Goal: Task Accomplishment & Management: Complete application form

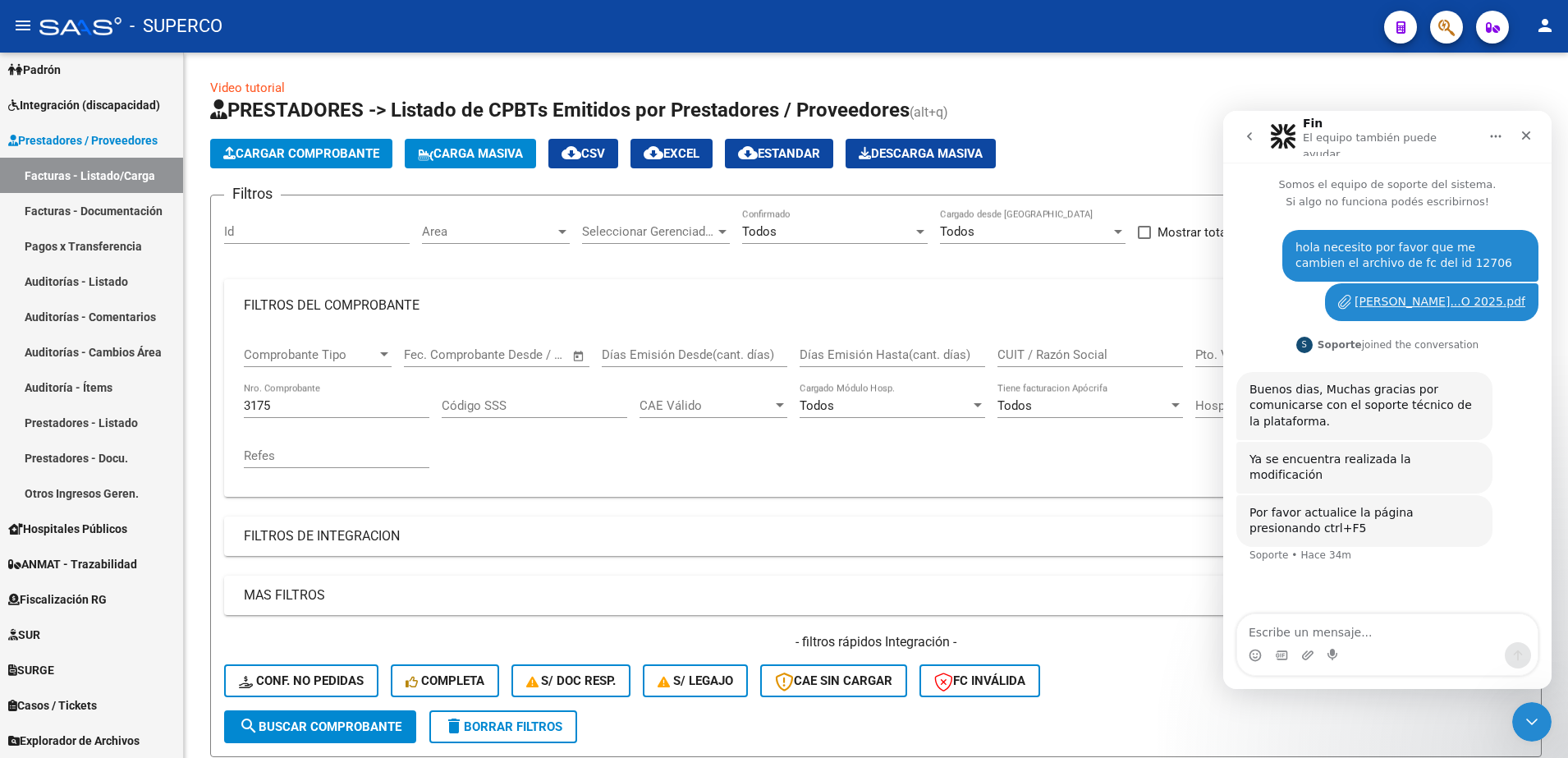
scroll to position [229, 0]
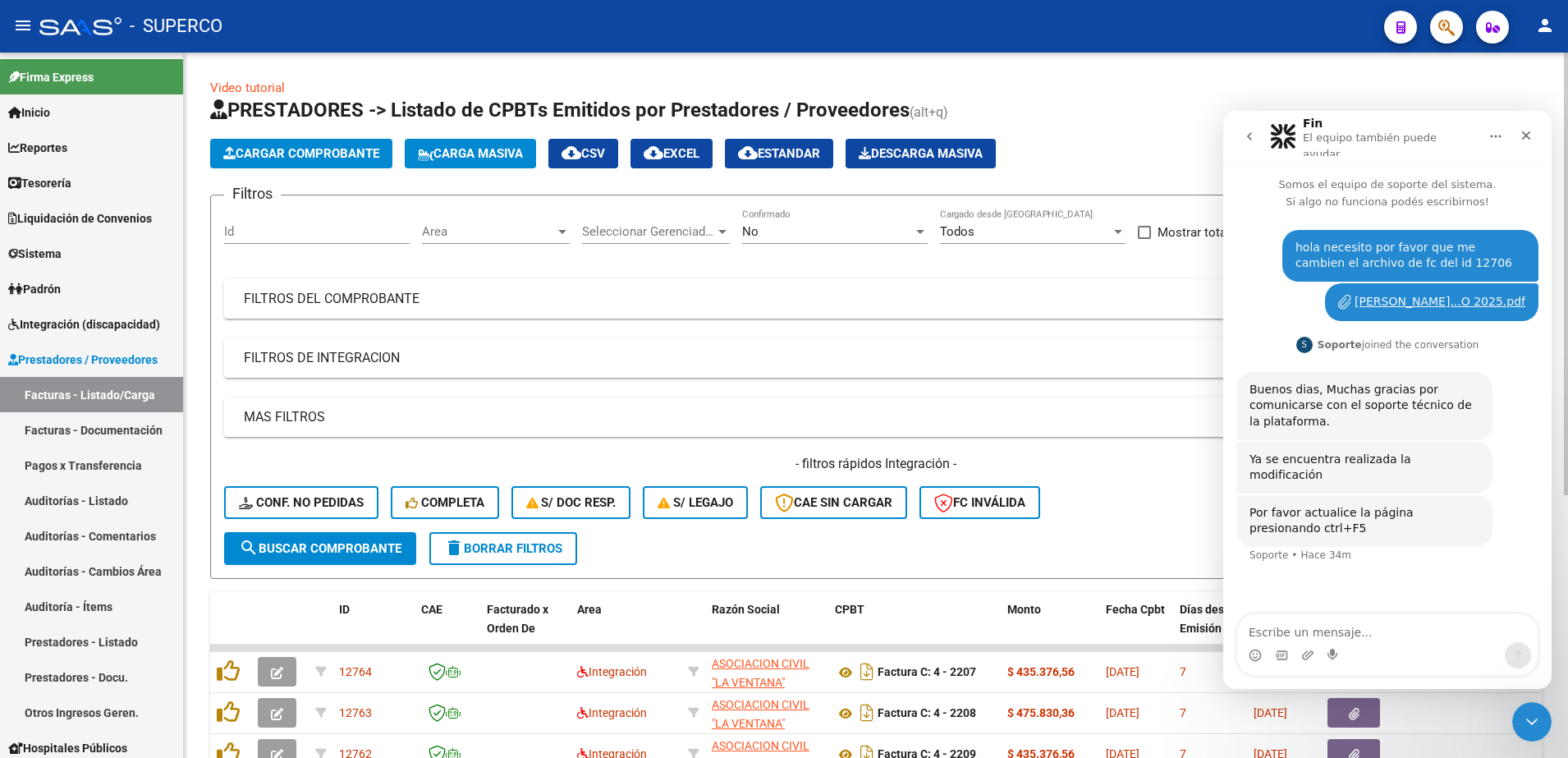
scroll to position [103, 0]
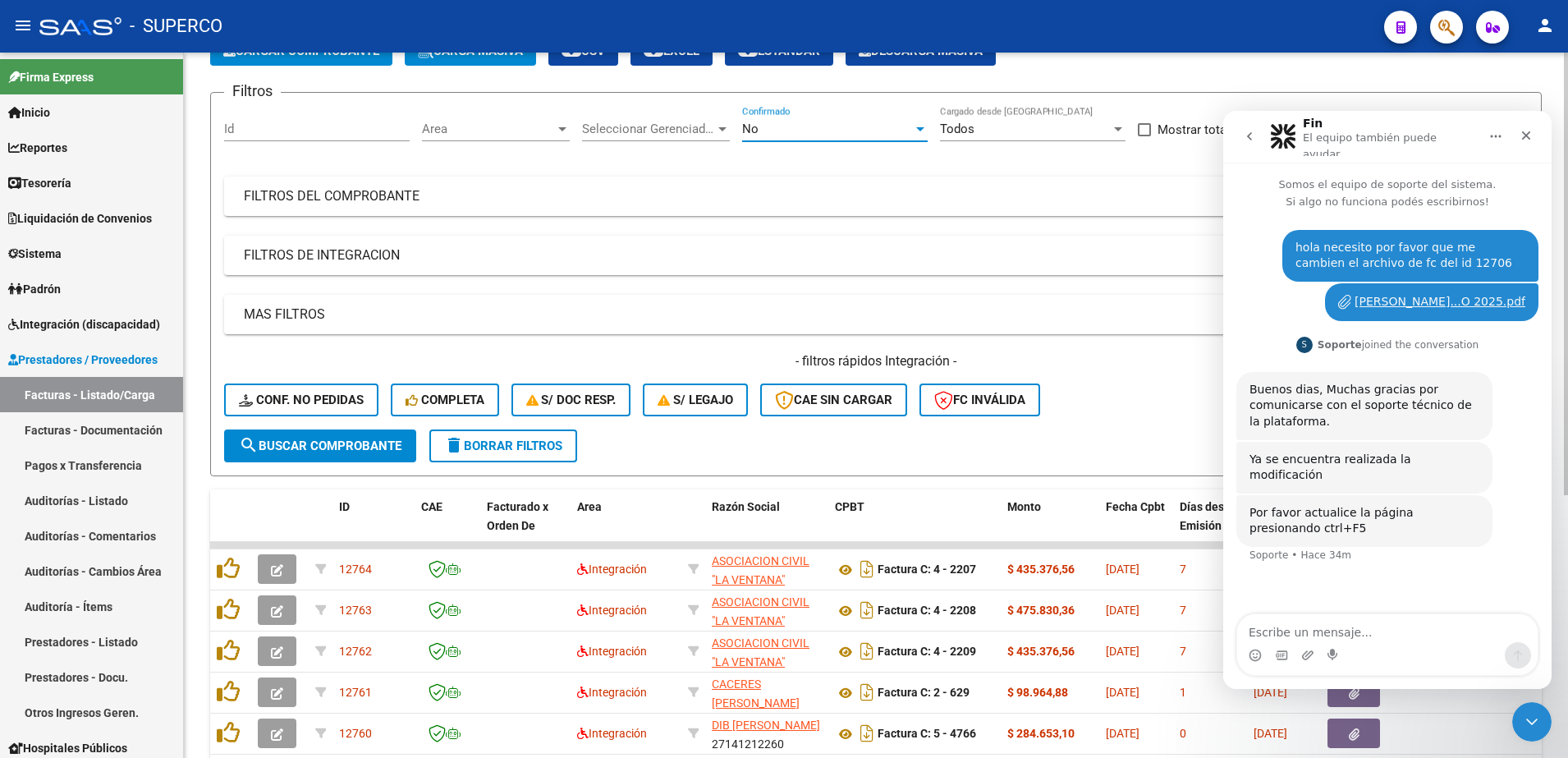
click at [769, 130] on div "No" at bounding box center [828, 129] width 171 height 15
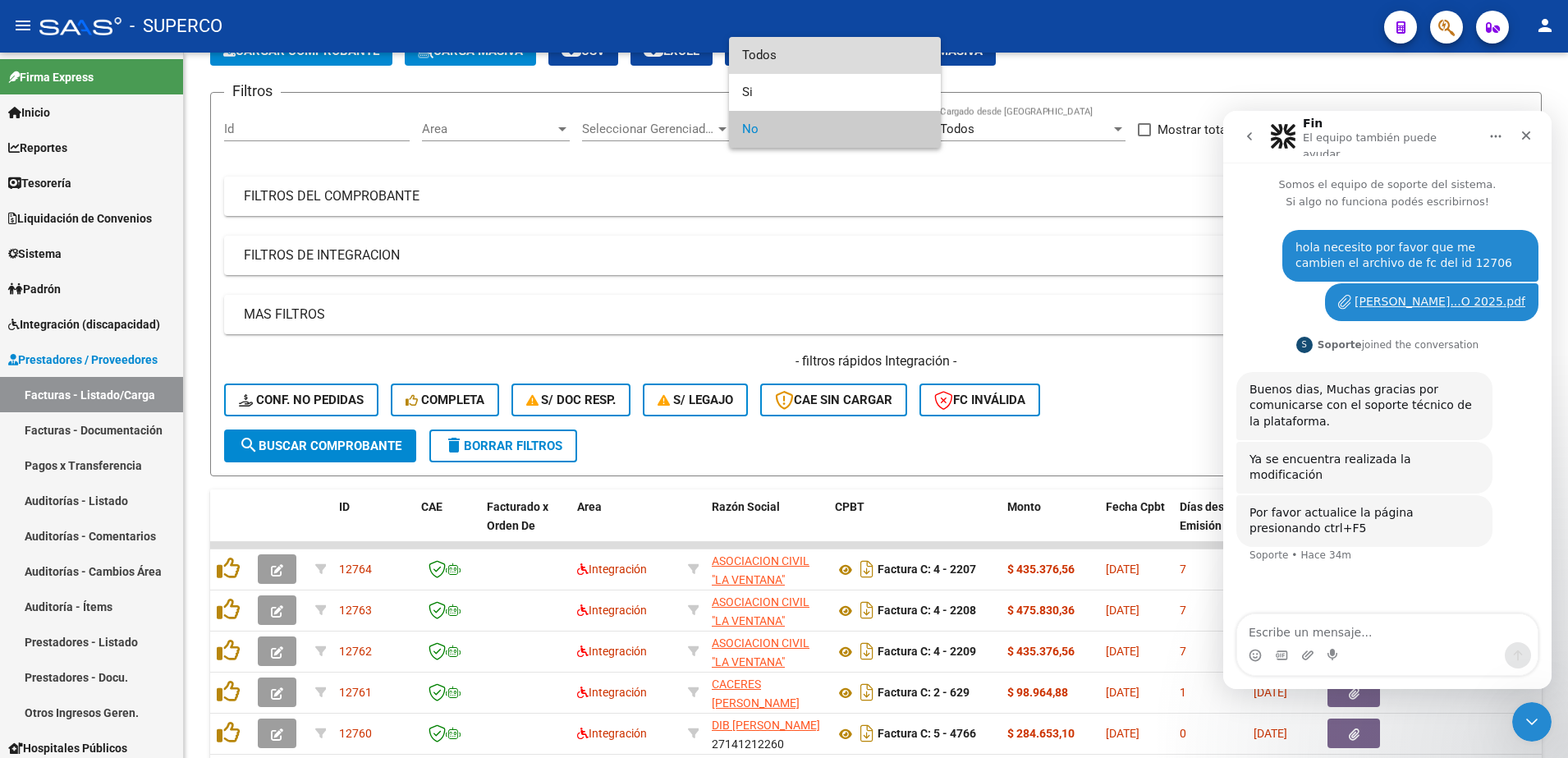
click at [763, 51] on span "Todos" at bounding box center [834, 55] width 185 height 37
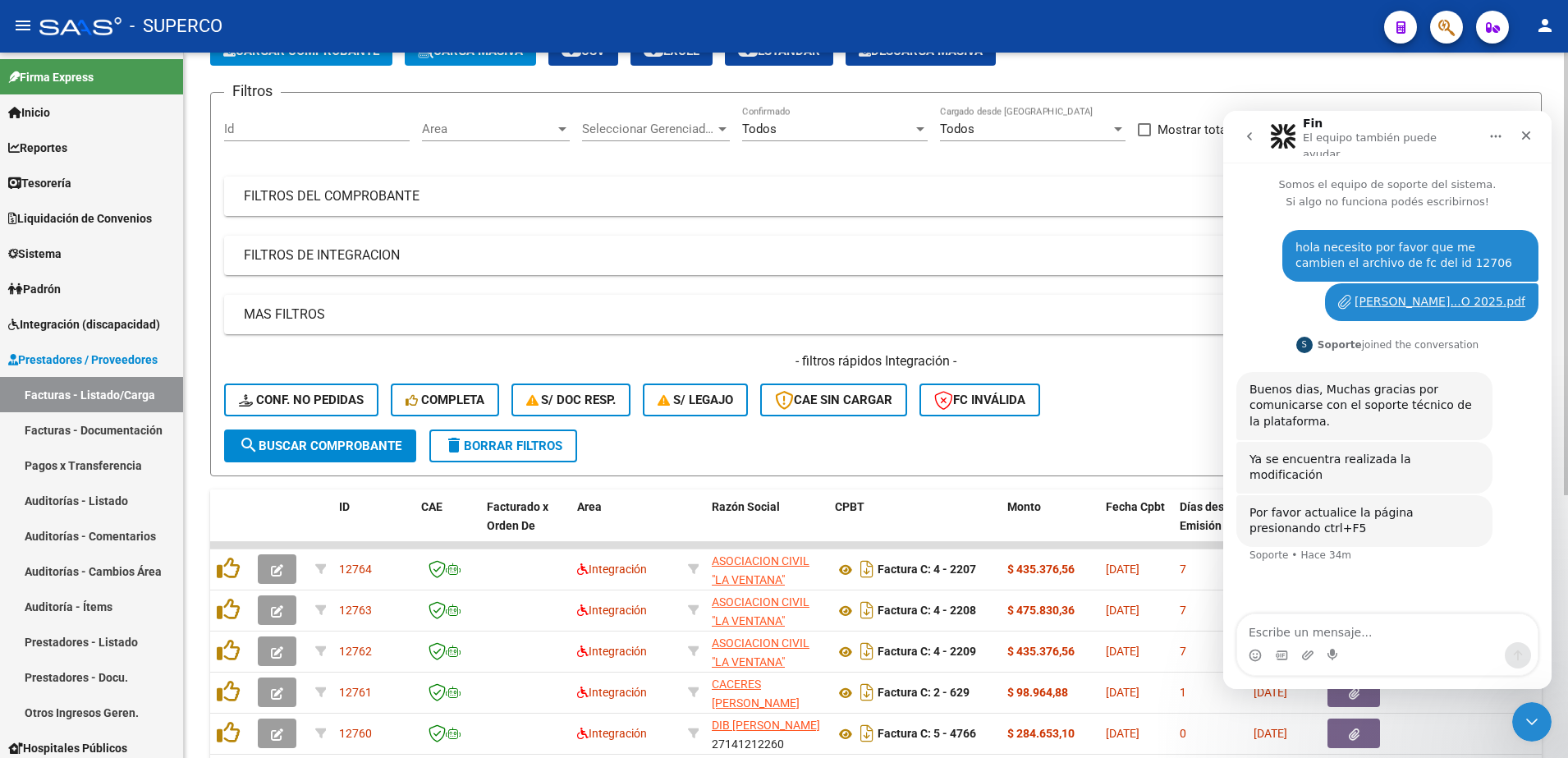
click at [544, 199] on mat-panel-title "FILTROS DEL COMPROBANTE" at bounding box center [866, 196] width 1245 height 18
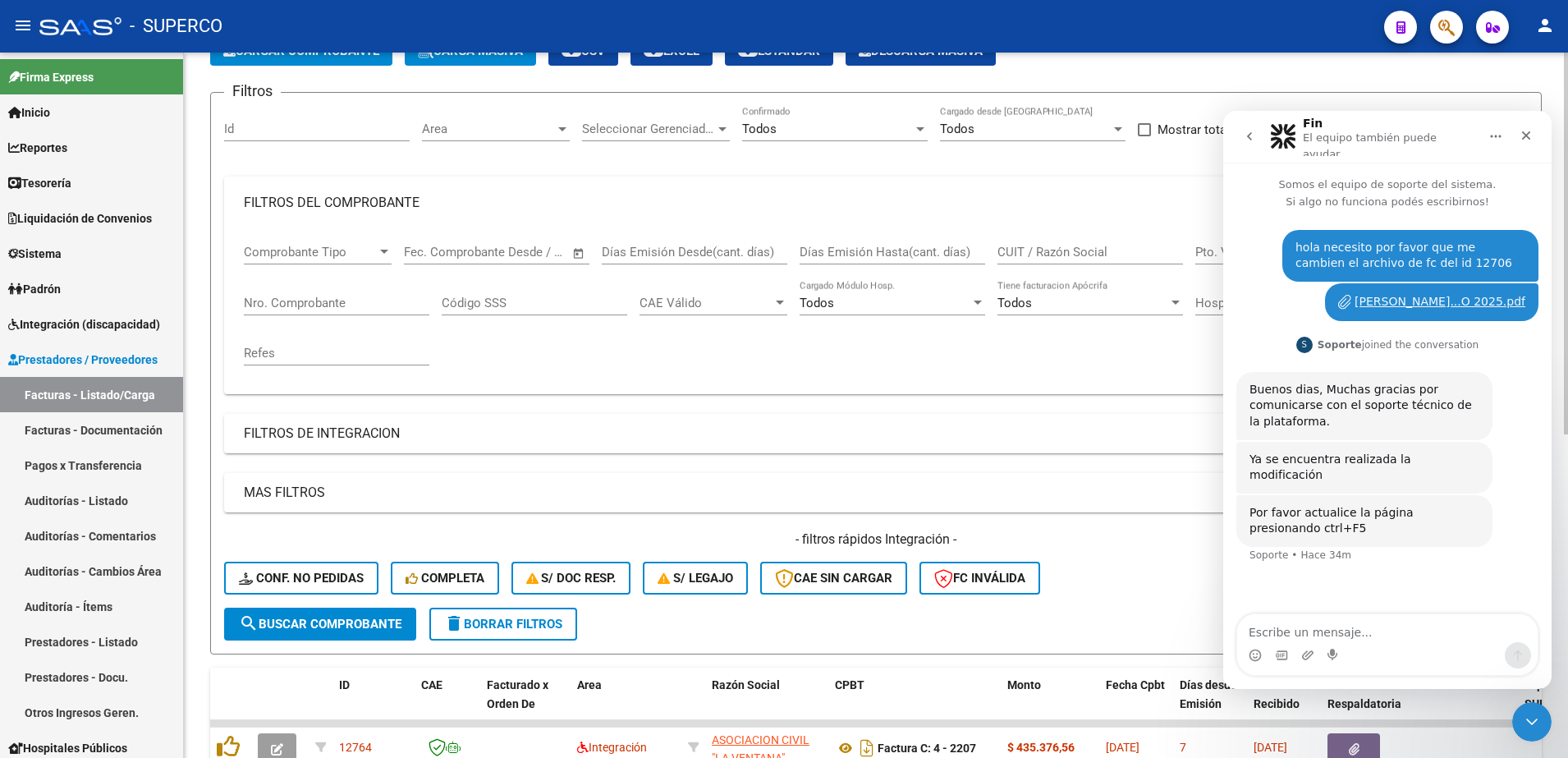
click at [367, 296] on input "Nro. Comprobante" at bounding box center [336, 303] width 185 height 15
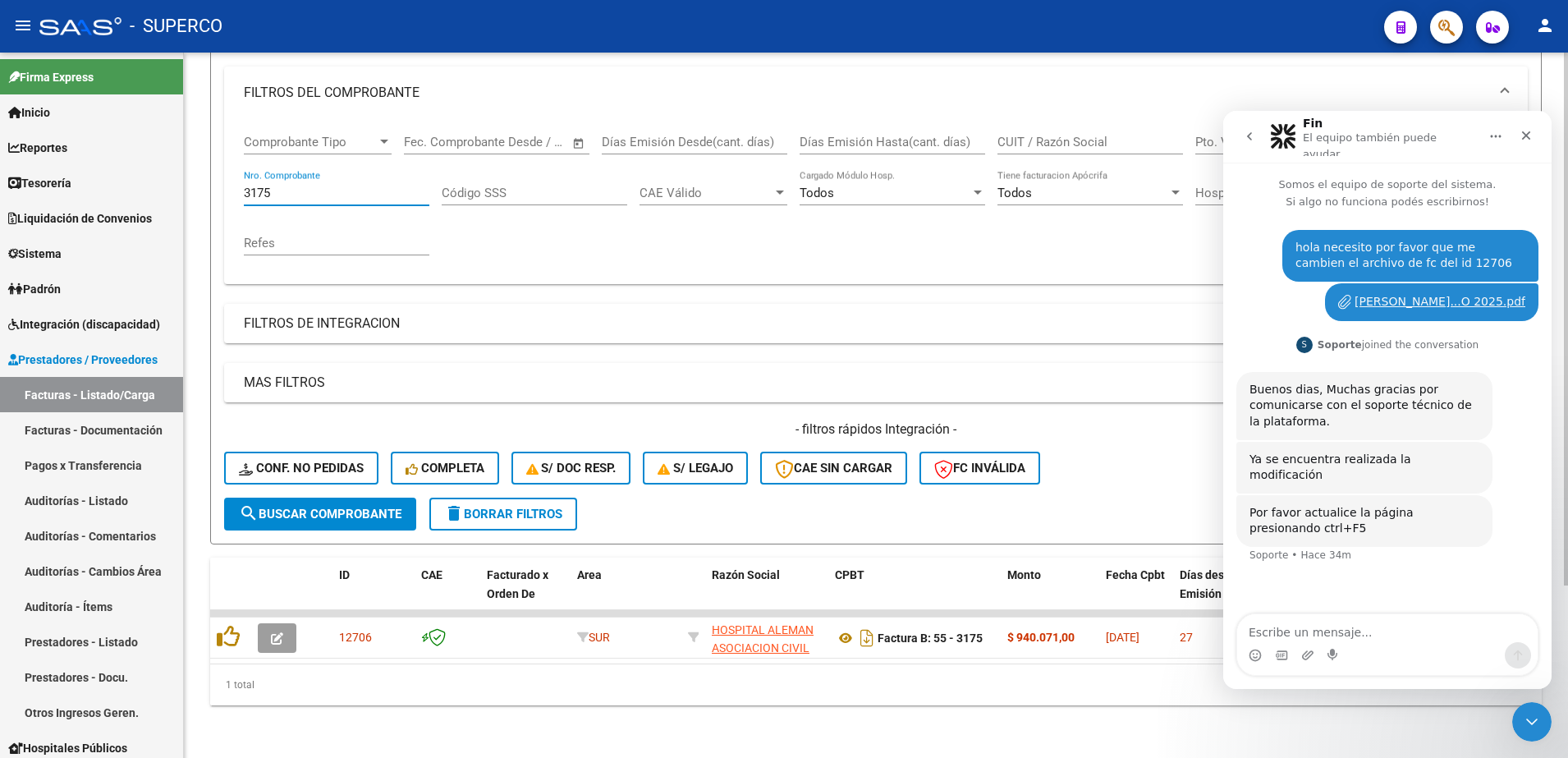
scroll to position [229, 0]
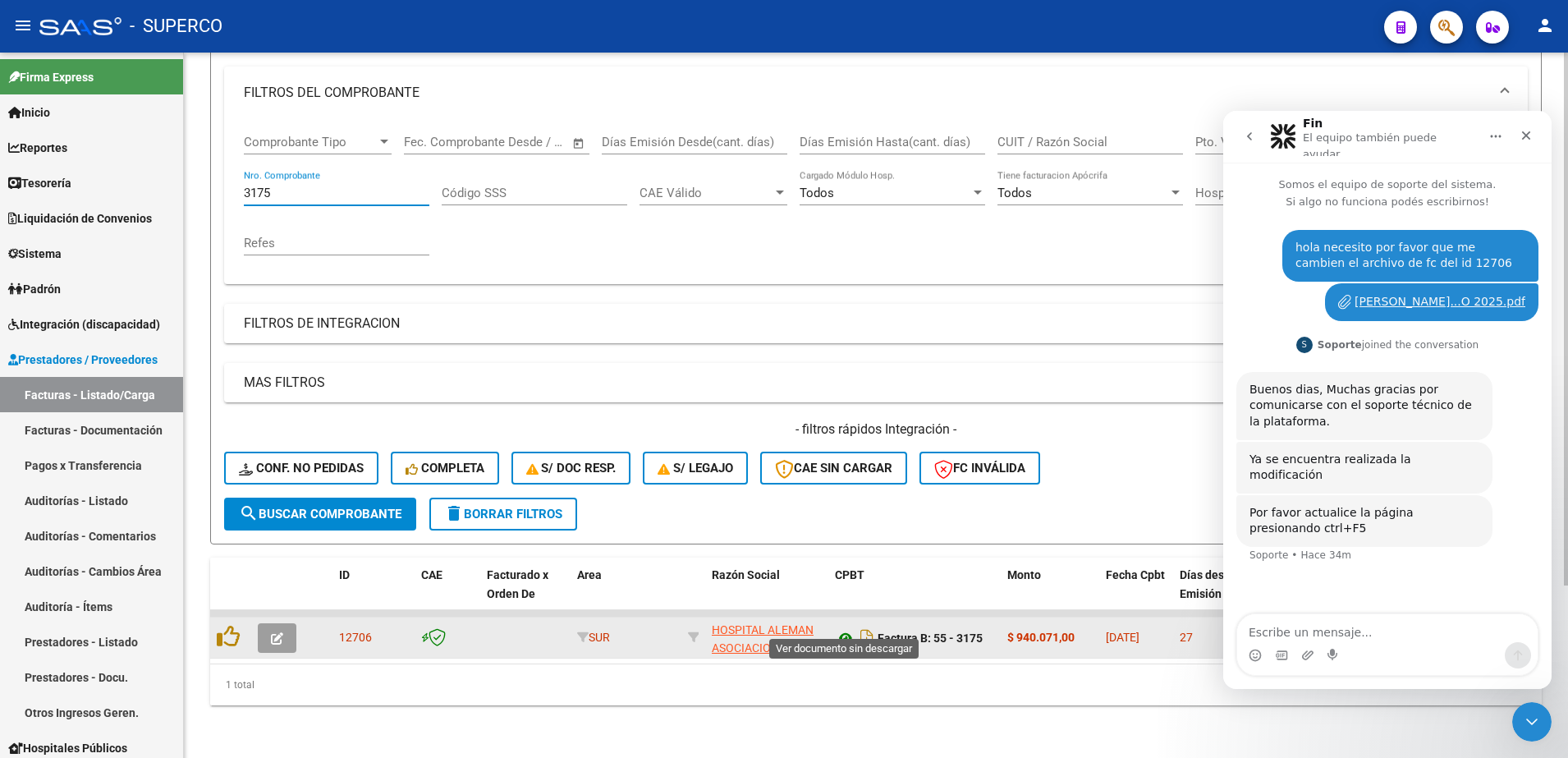
type input "3175"
click at [838, 628] on icon at bounding box center [846, 638] width 22 height 20
click at [277, 632] on icon "button" at bounding box center [277, 638] width 12 height 12
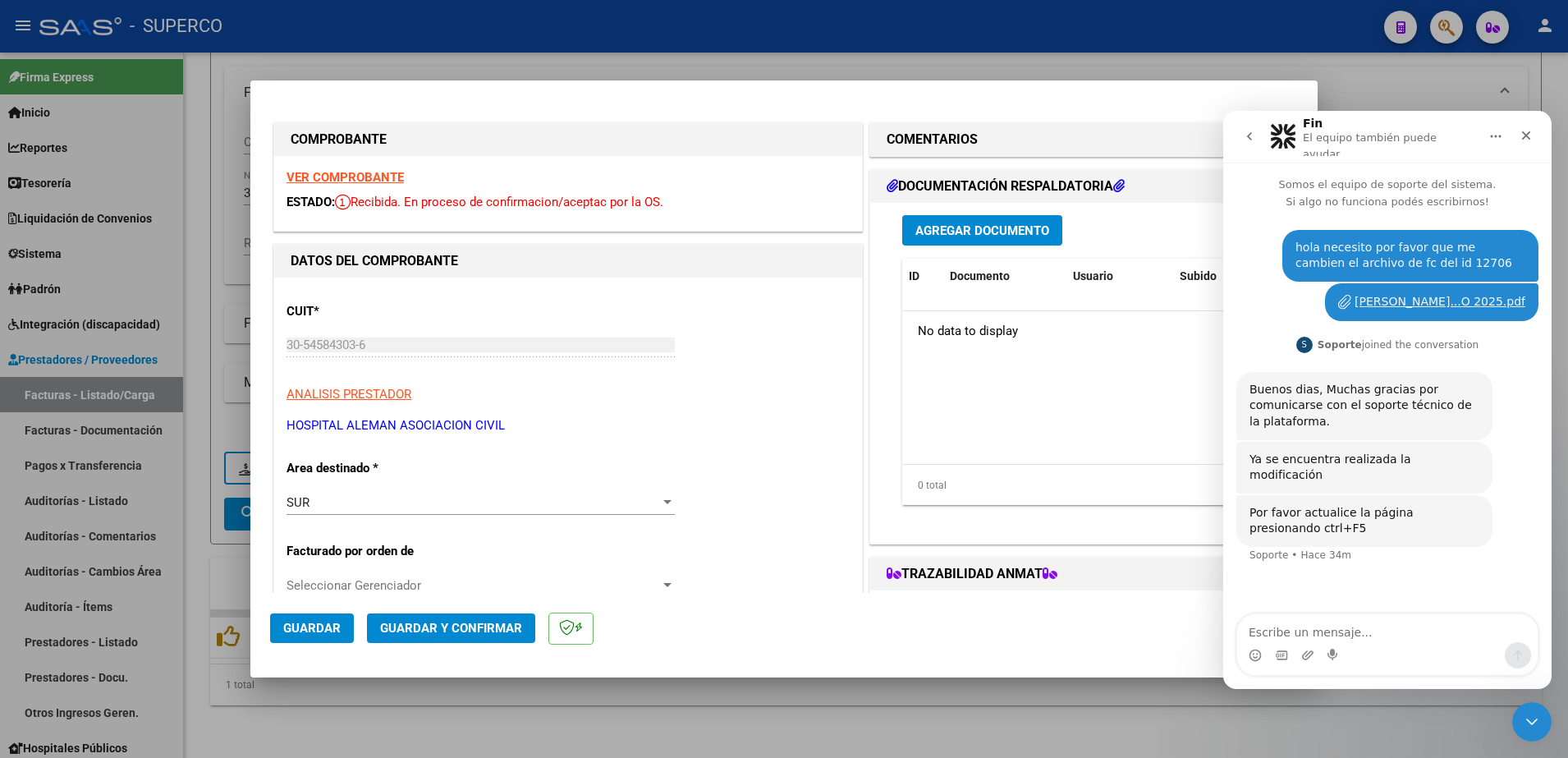
click at [442, 619] on button "Guardar y Confirmar" at bounding box center [451, 628] width 169 height 30
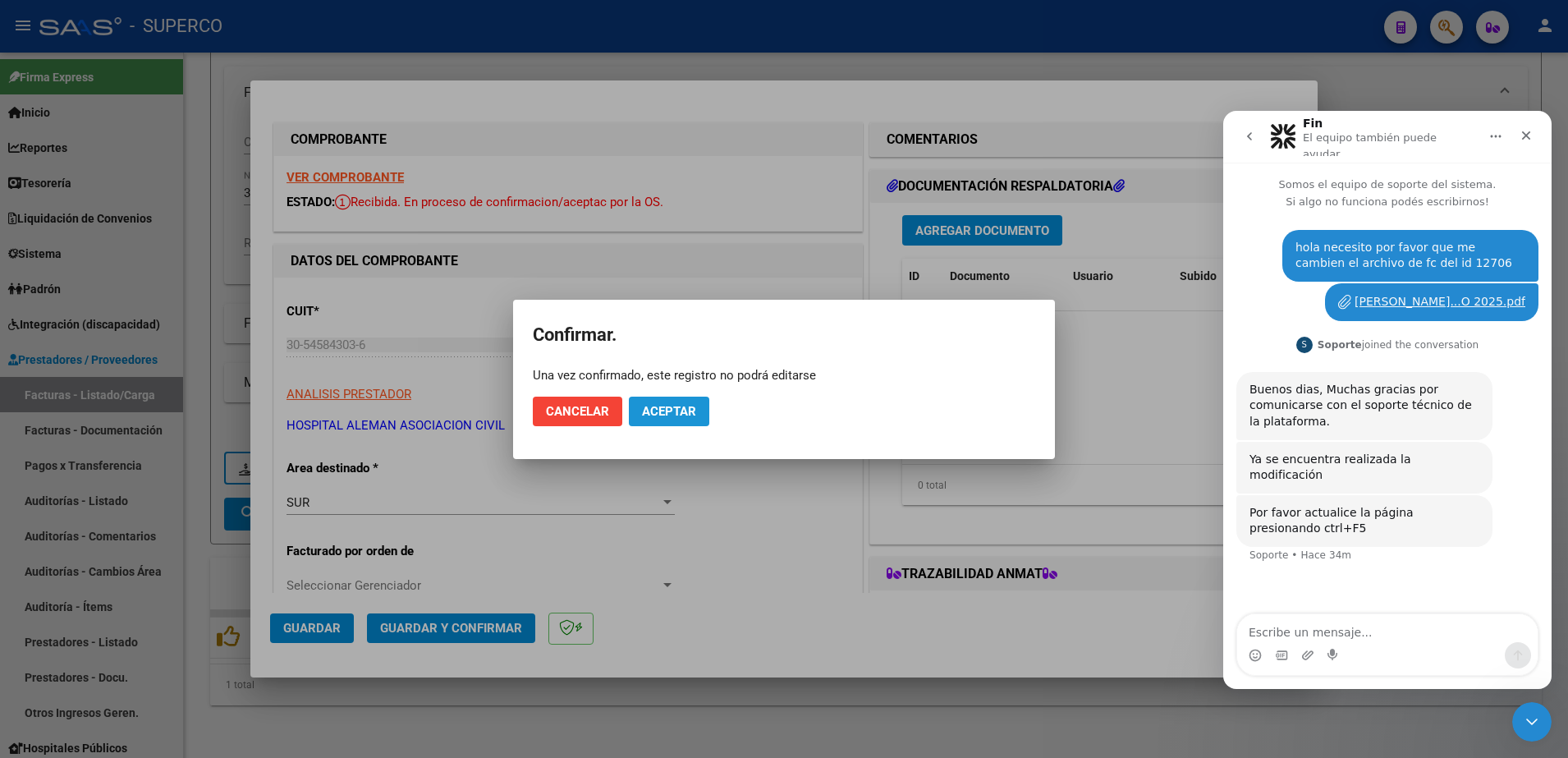
click at [692, 425] on button "Aceptar" at bounding box center [669, 411] width 81 height 30
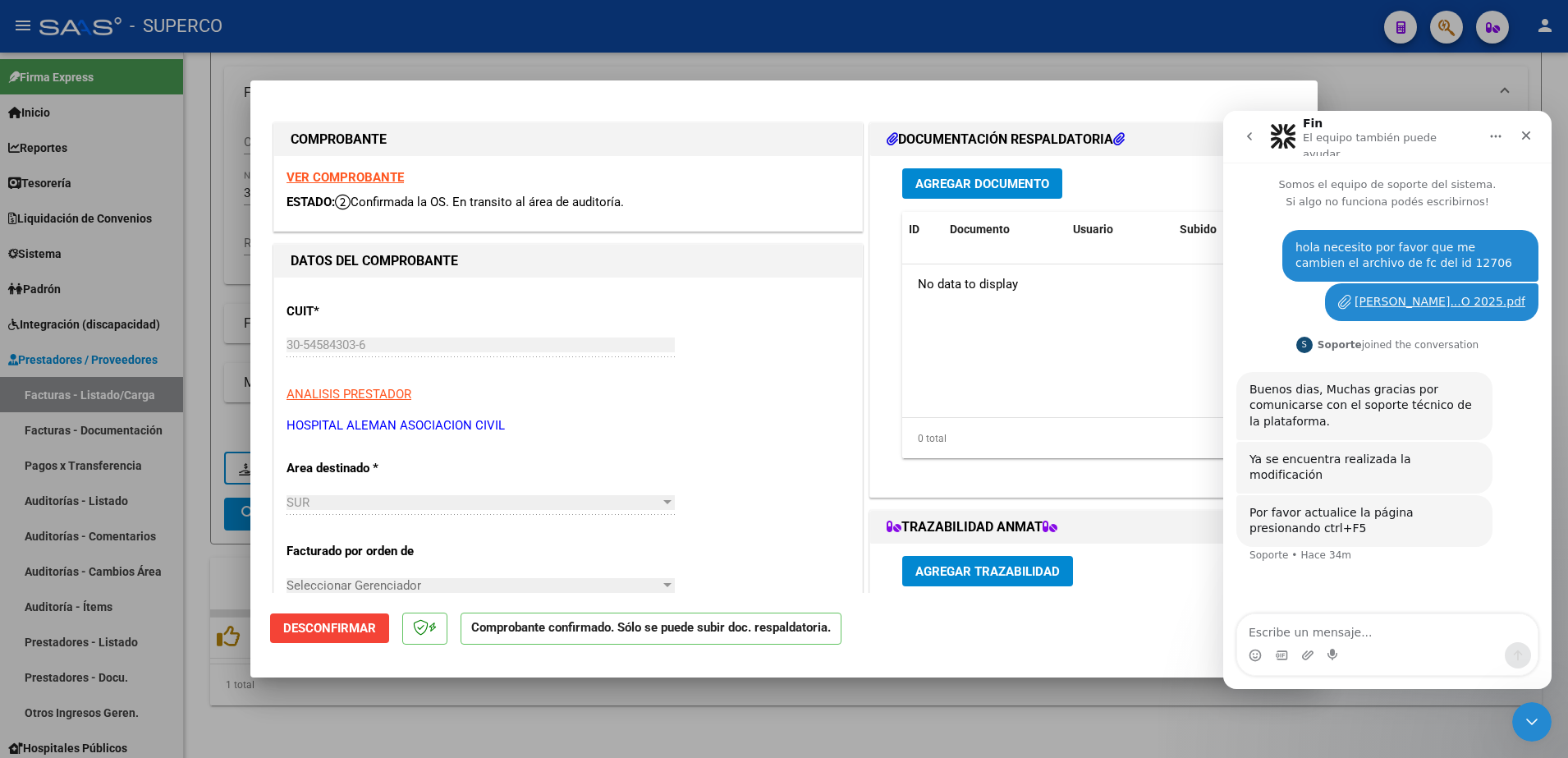
click at [425, 715] on div at bounding box center [784, 379] width 1568 height 758
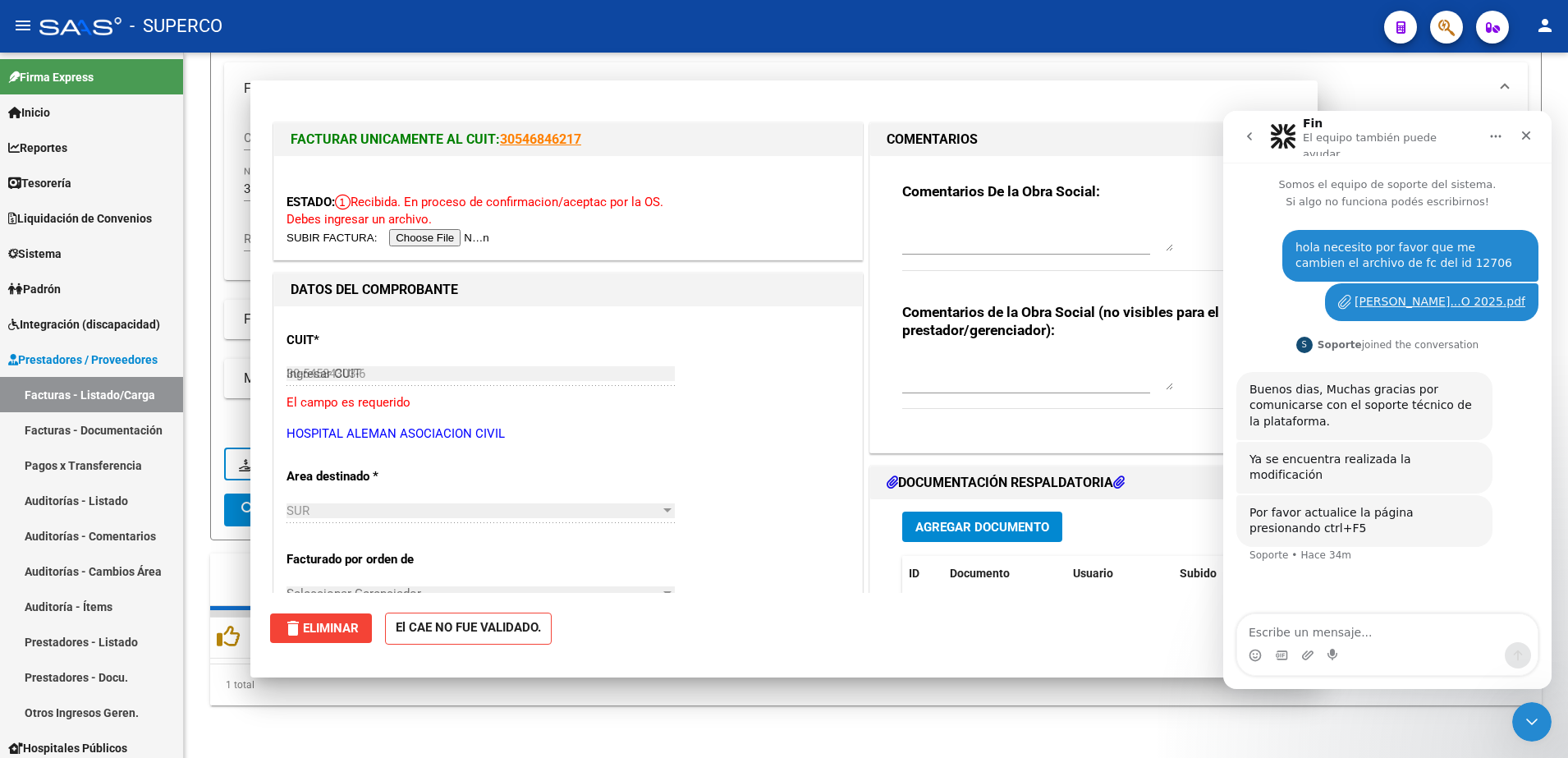
type input "$ 0,00"
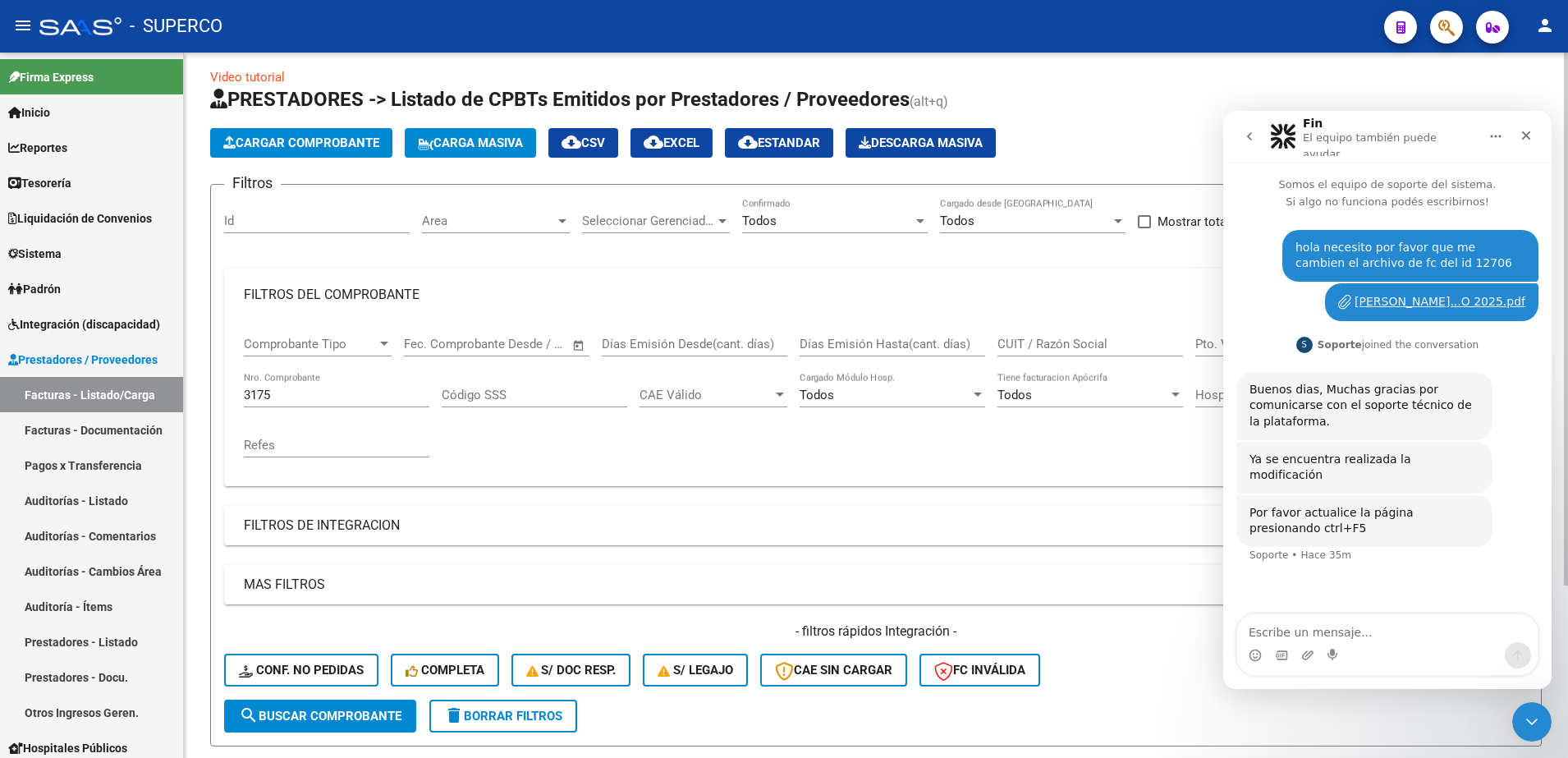
scroll to position [0, 0]
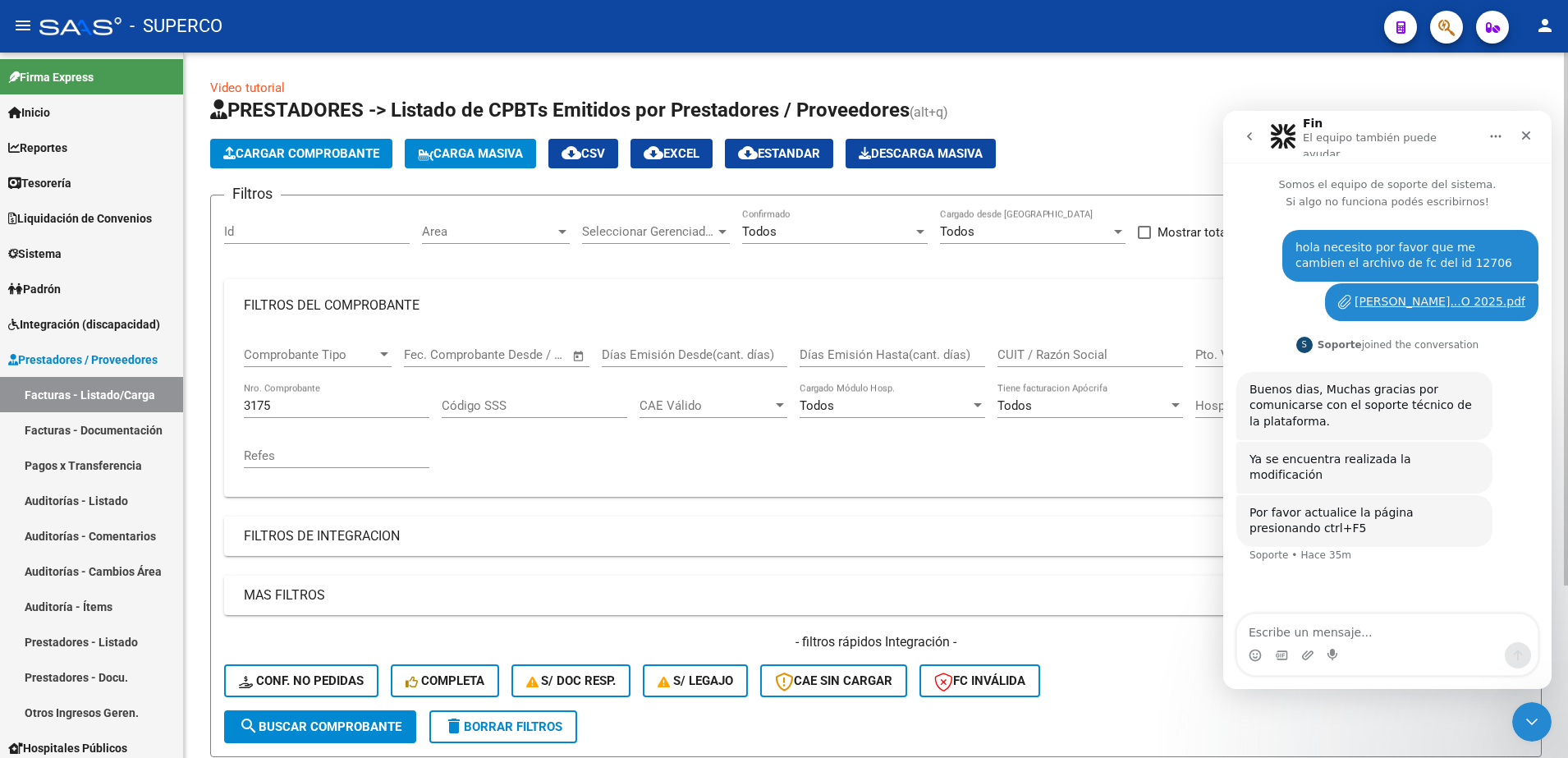
click at [474, 140] on button "Carga Masiva" at bounding box center [470, 154] width 131 height 30
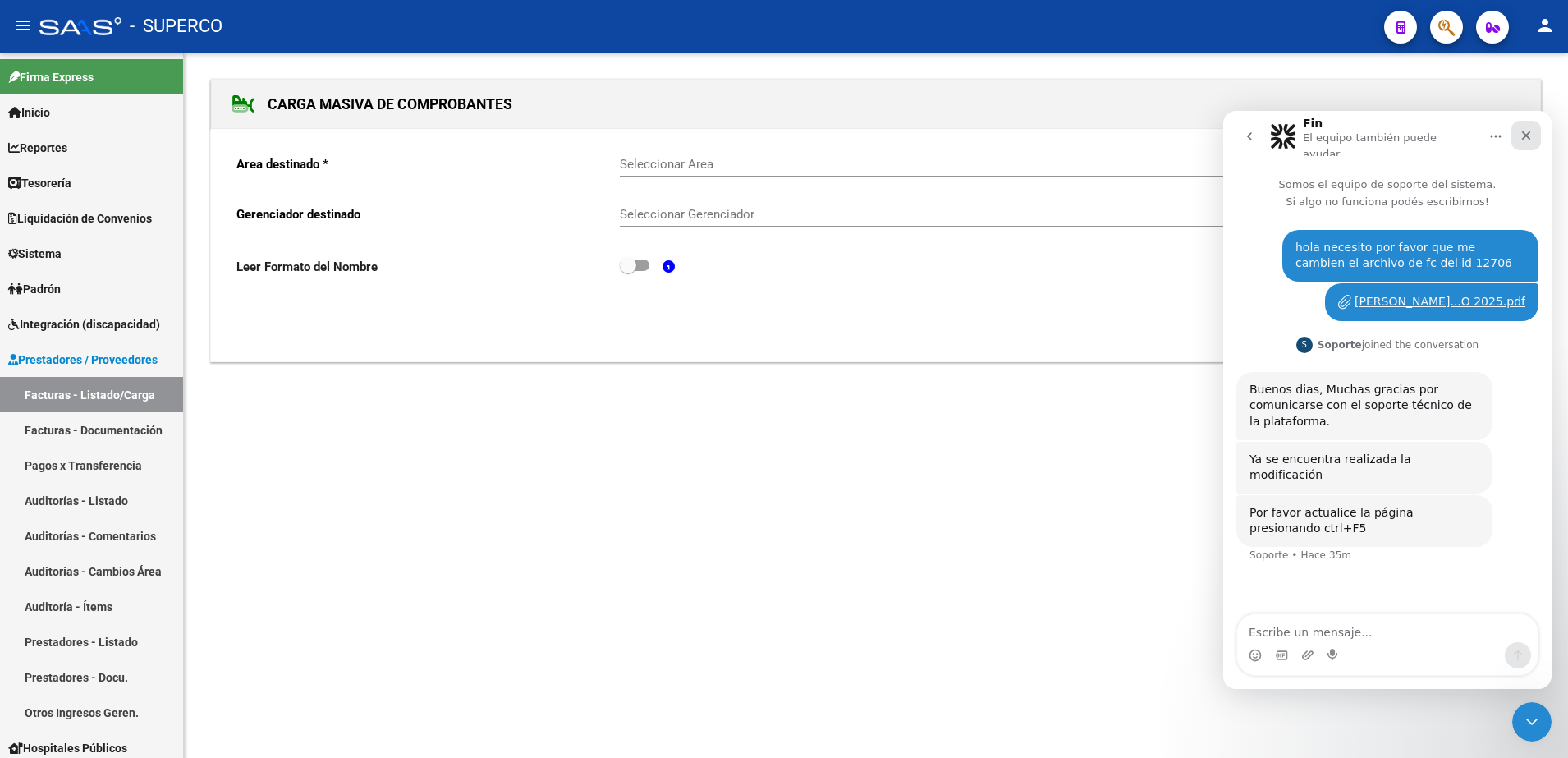
click at [1531, 129] on icon "Cerrar" at bounding box center [1526, 135] width 13 height 13
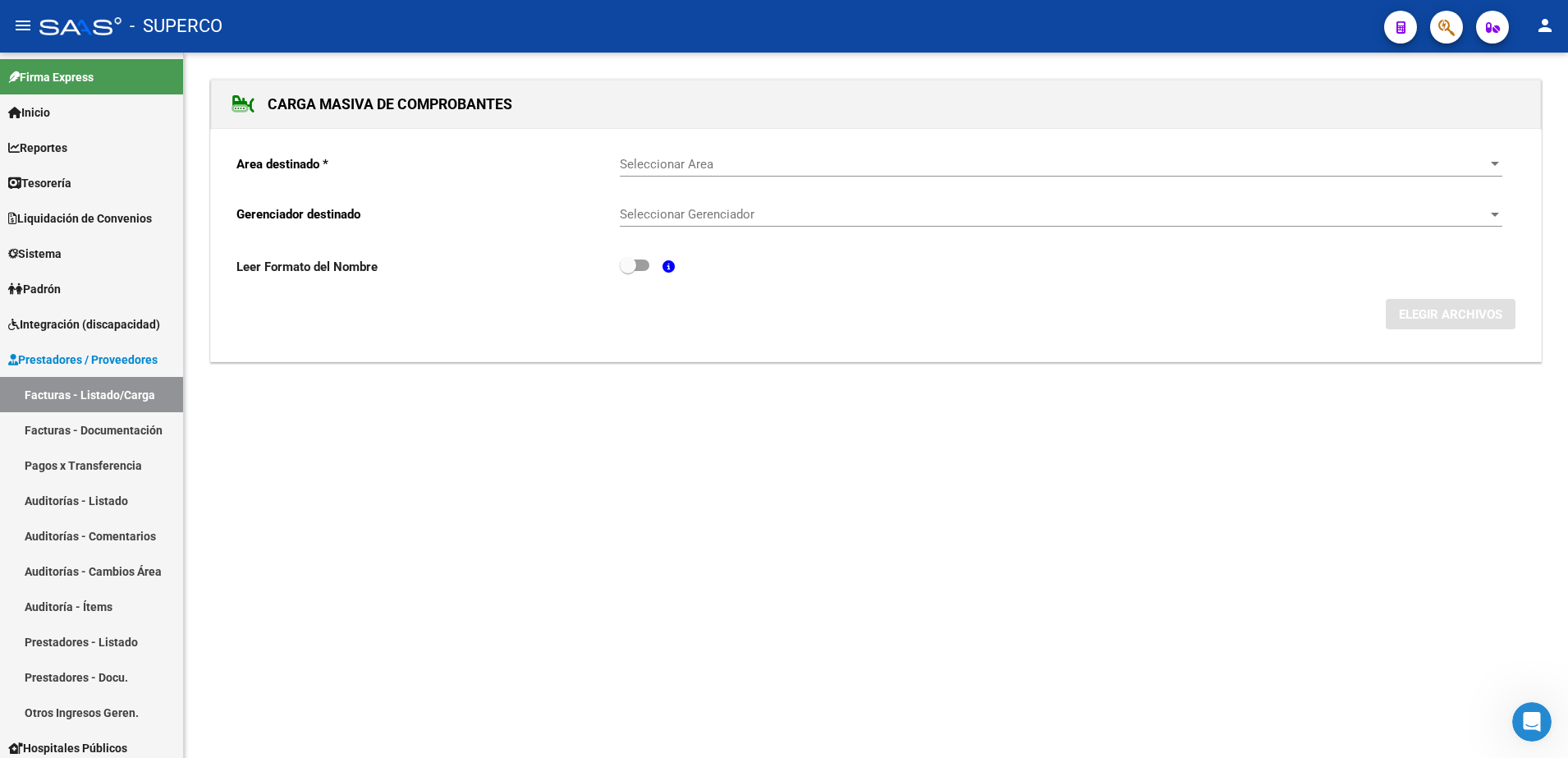
click at [1457, 156] on div "Seleccionar Area Seleccionar Area" at bounding box center [1061, 159] width 882 height 35
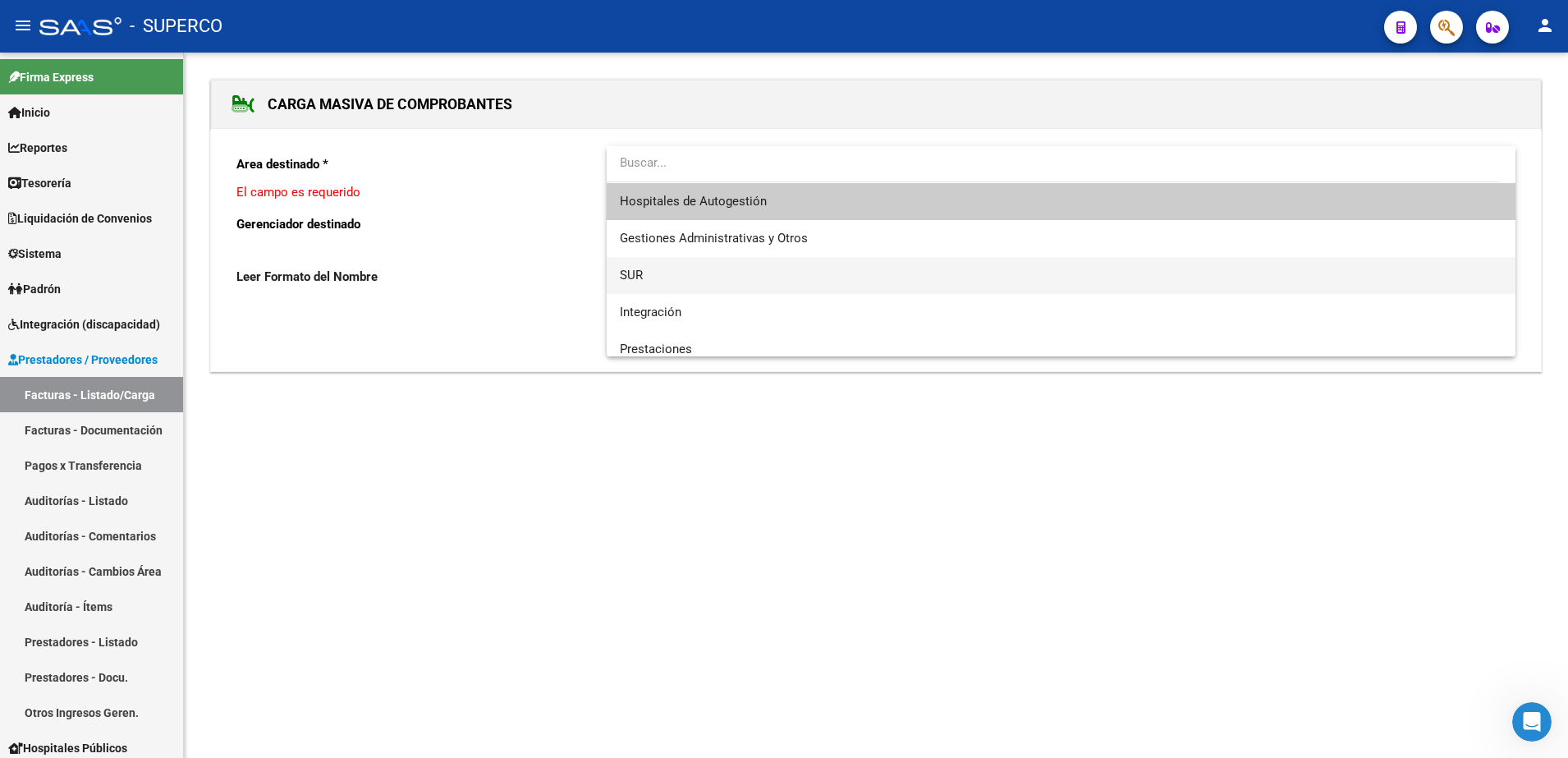
click at [649, 272] on span "SUR" at bounding box center [1061, 275] width 882 height 37
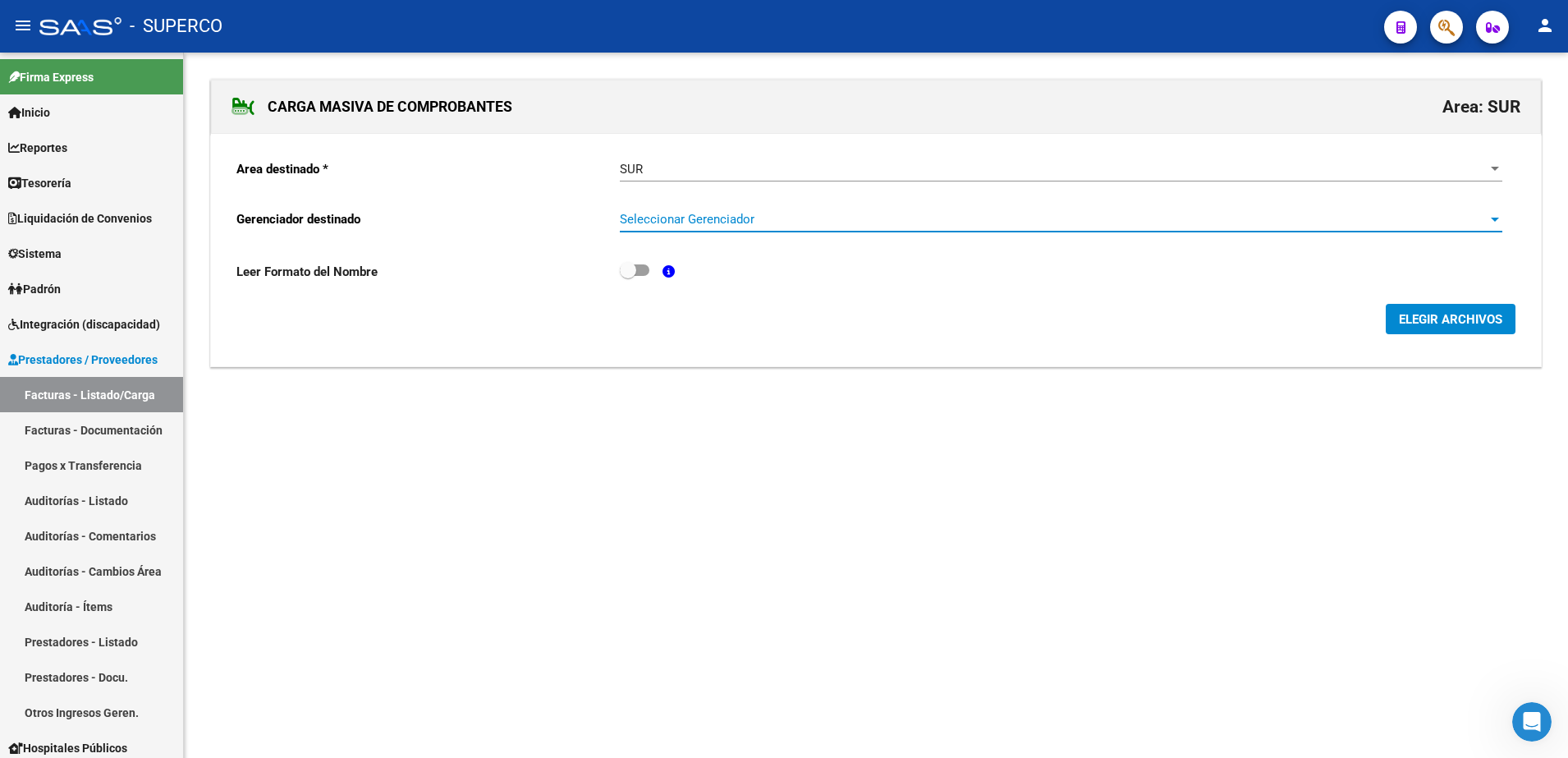
click at [706, 222] on span "Seleccionar Gerenciador" at bounding box center [1054, 219] width 868 height 15
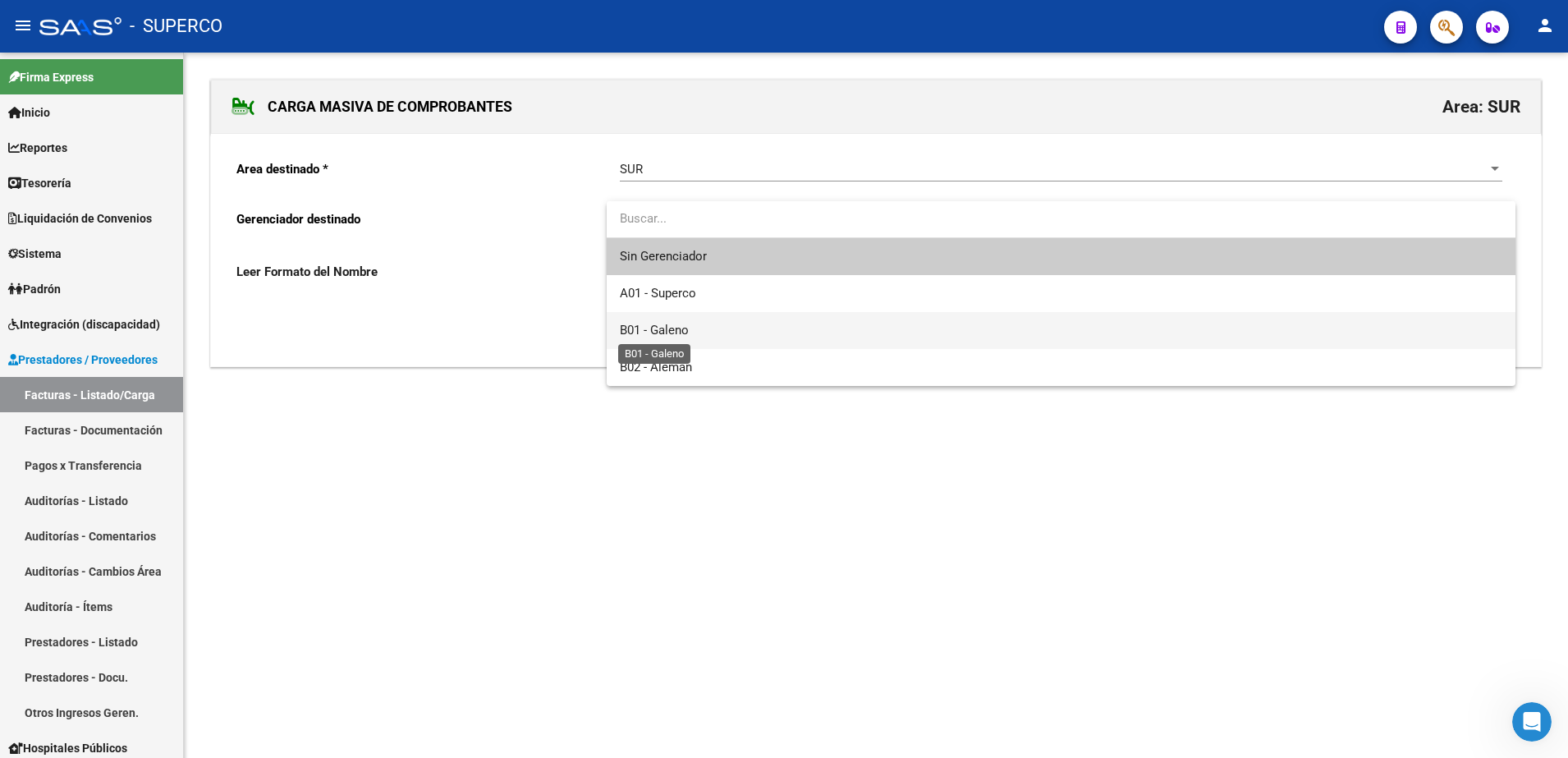
click at [661, 324] on span "B01 - Galeno" at bounding box center [654, 330] width 69 height 15
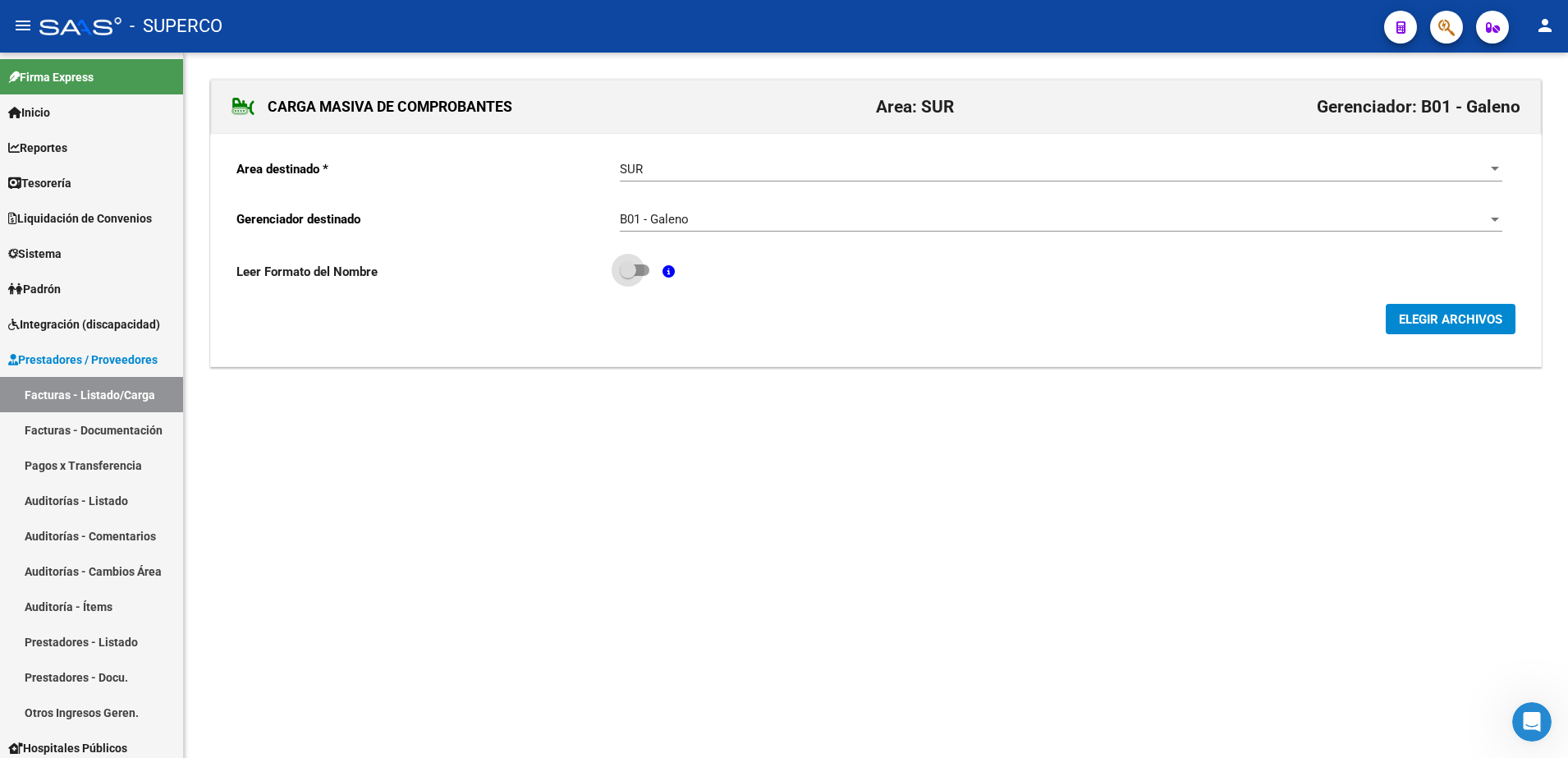
click at [650, 273] on label at bounding box center [635, 270] width 30 height 20
click at [628, 276] on input "checkbox" at bounding box center [627, 276] width 1 height 1
checkbox input "true"
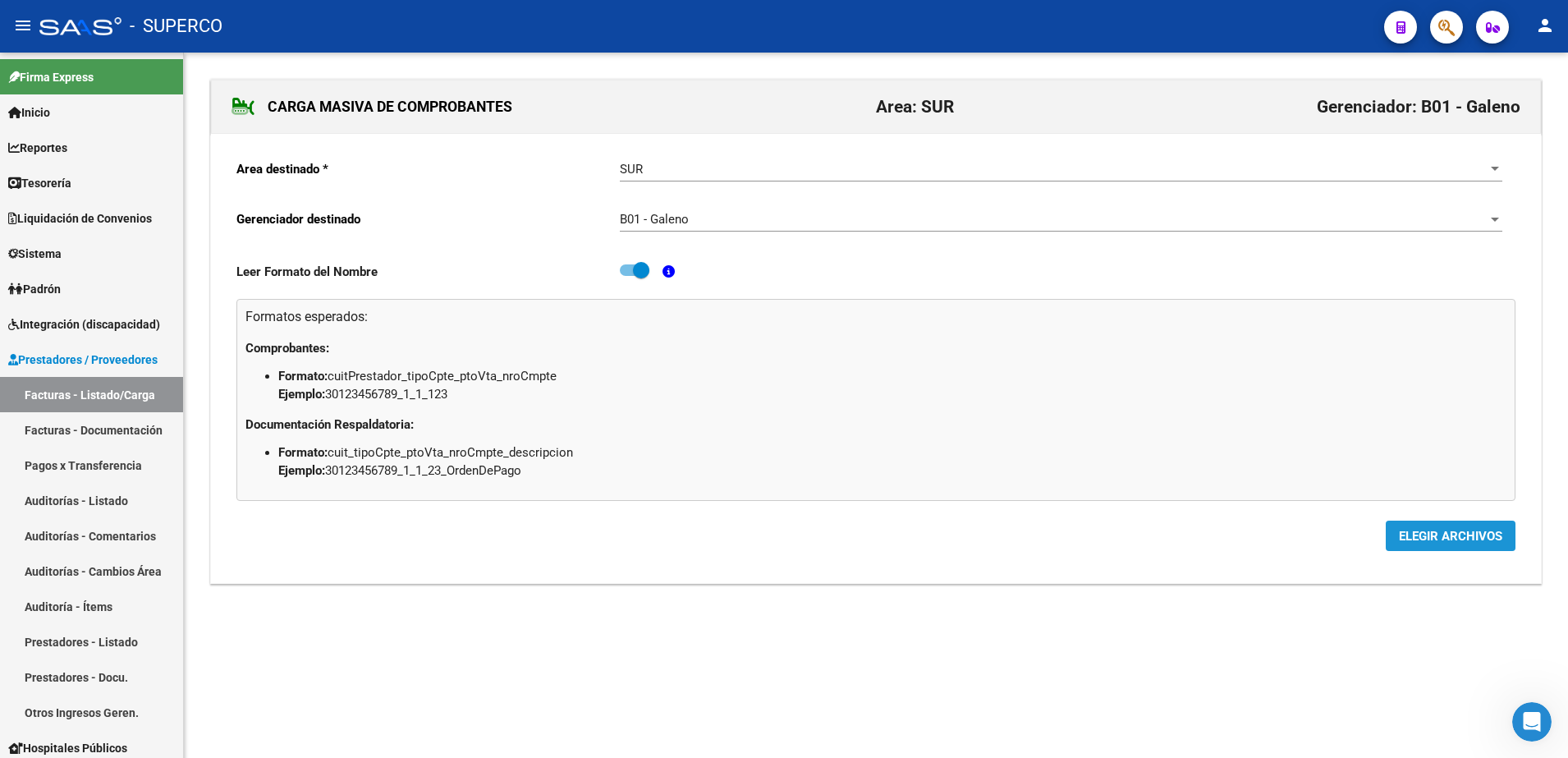
click at [1429, 535] on span "ELEGIR ARCHIVOS" at bounding box center [1451, 536] width 104 height 15
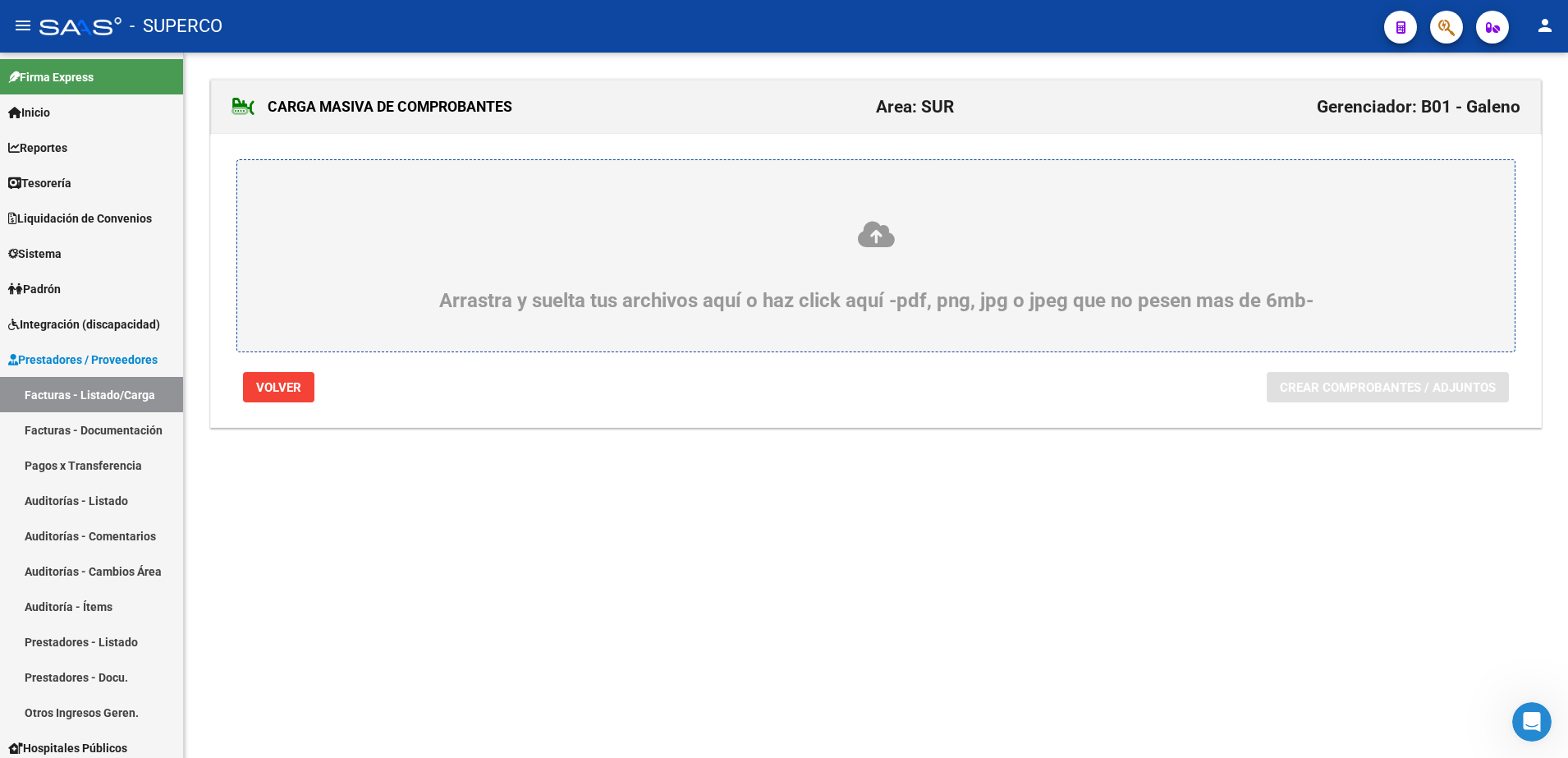
click at [794, 239] on icon at bounding box center [876, 234] width 1199 height 31
click at [0, 0] on input "Arrastra y suelta tus archivos aquí o haz click aquí -pdf, png, jpg o jpeg que …" at bounding box center [0, 0] width 0 height 0
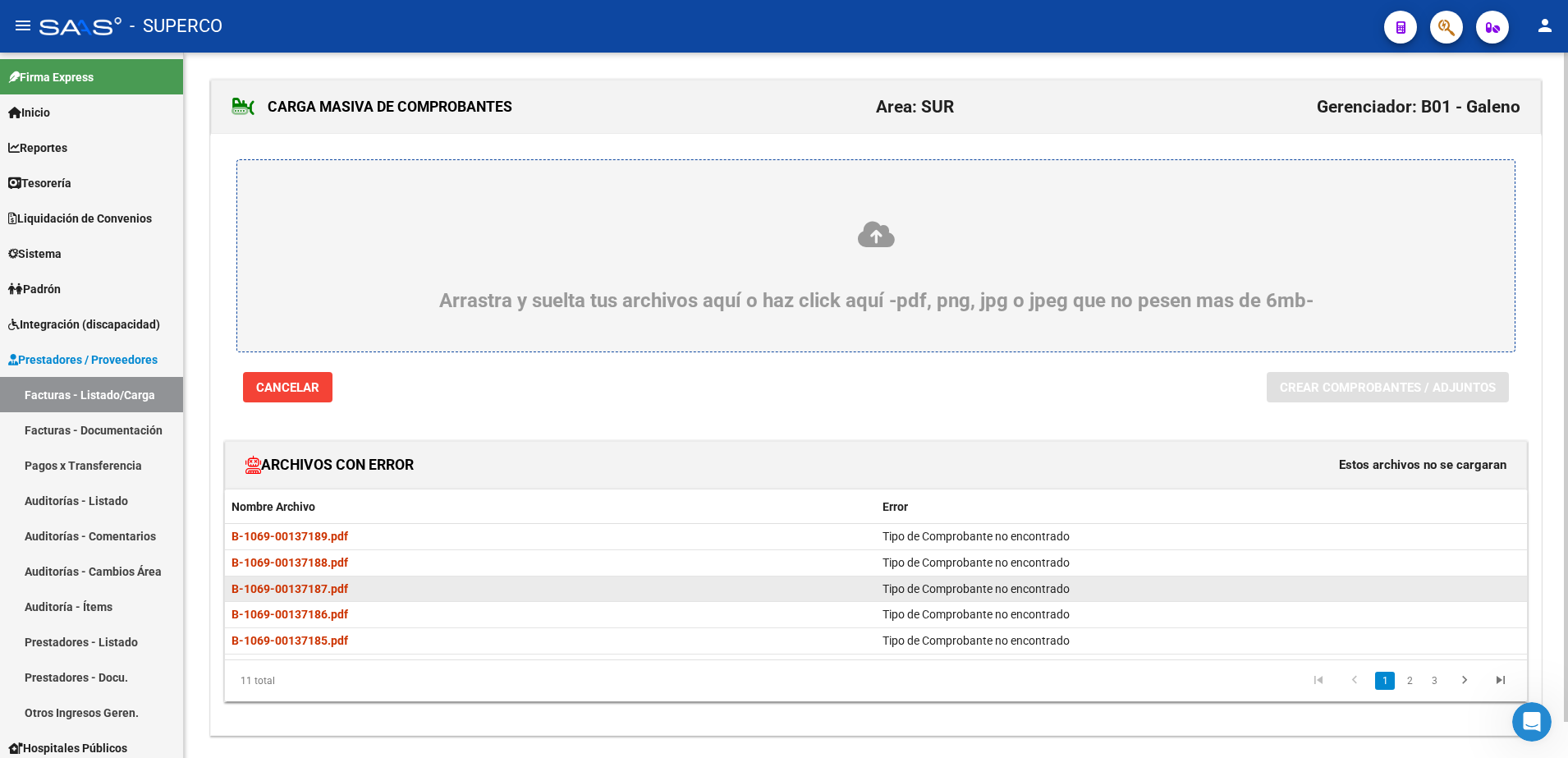
scroll to position [37, 0]
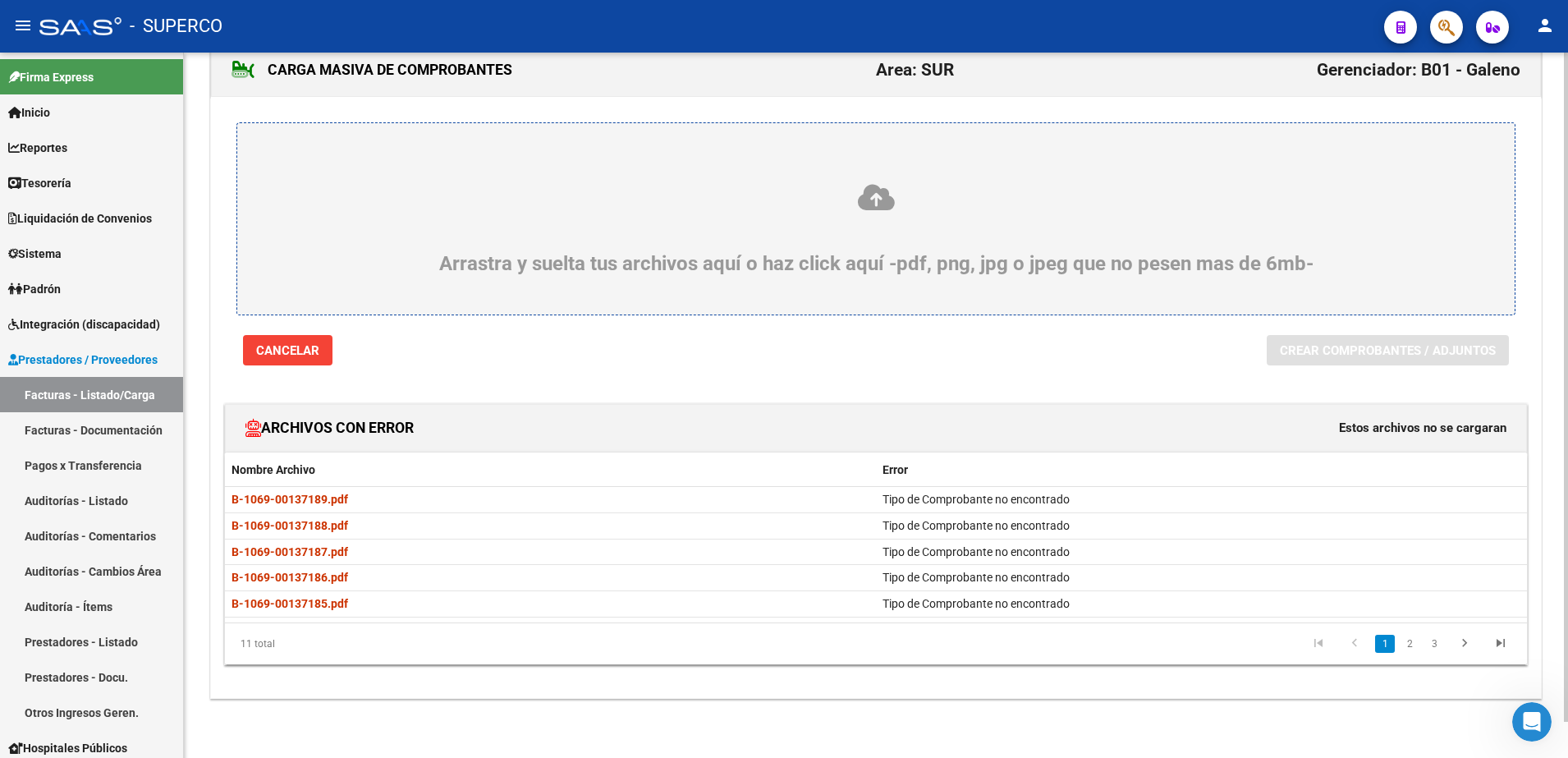
click at [268, 342] on span "Cancelar" at bounding box center [288, 350] width 63 height 15
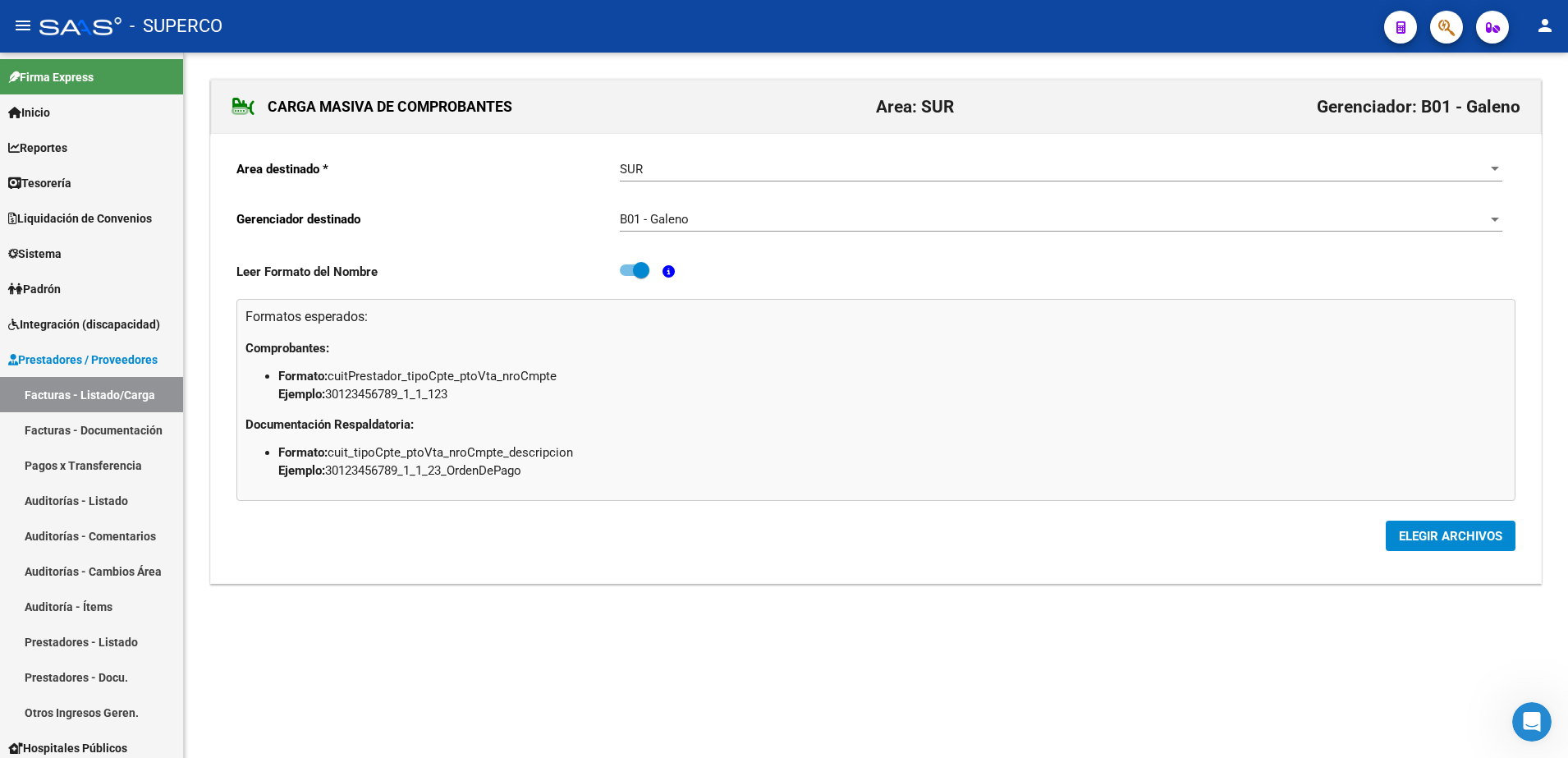
scroll to position [0, 0]
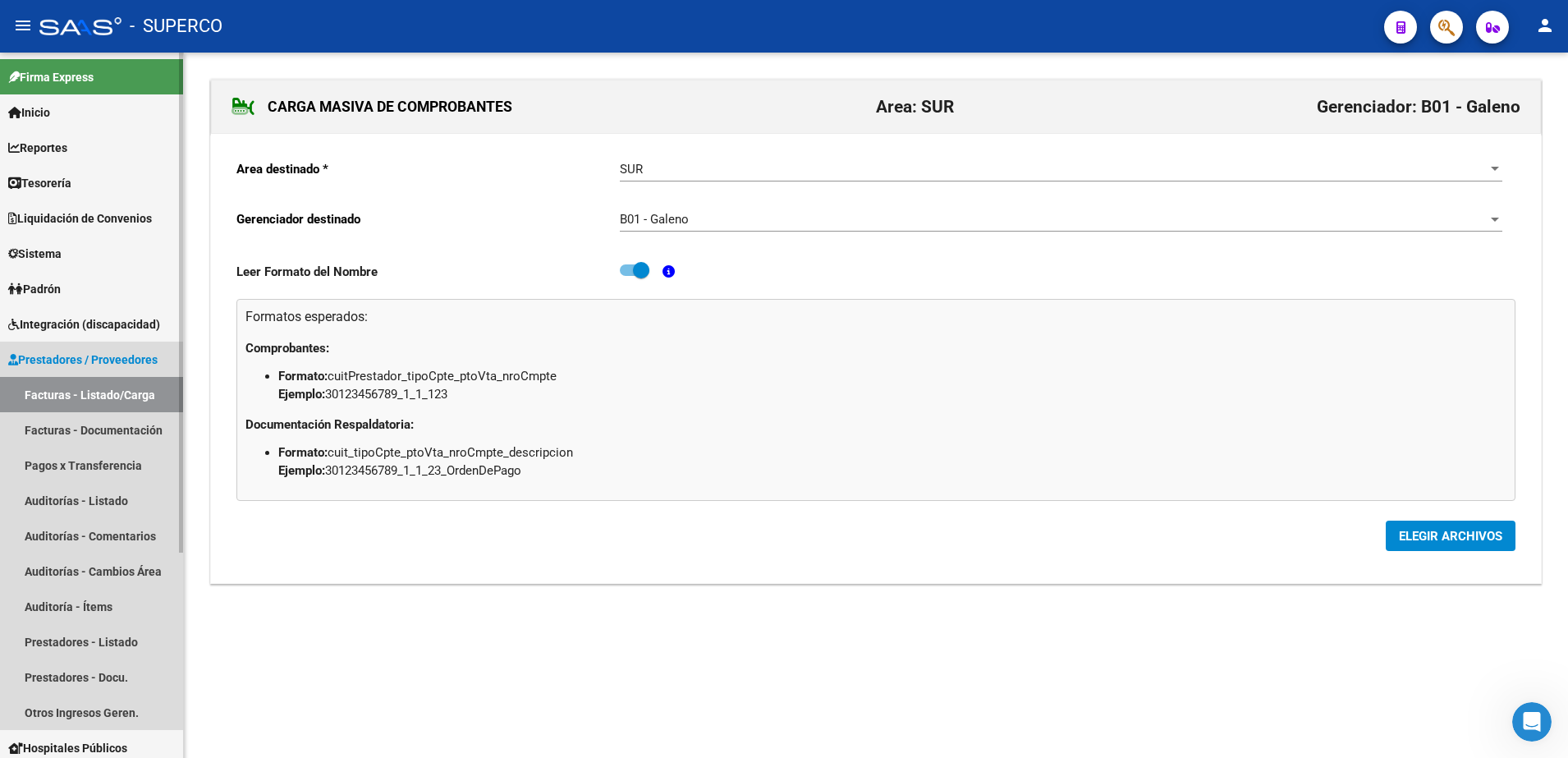
click at [51, 398] on link "Facturas - Listado/Carga" at bounding box center [91, 395] width 183 height 35
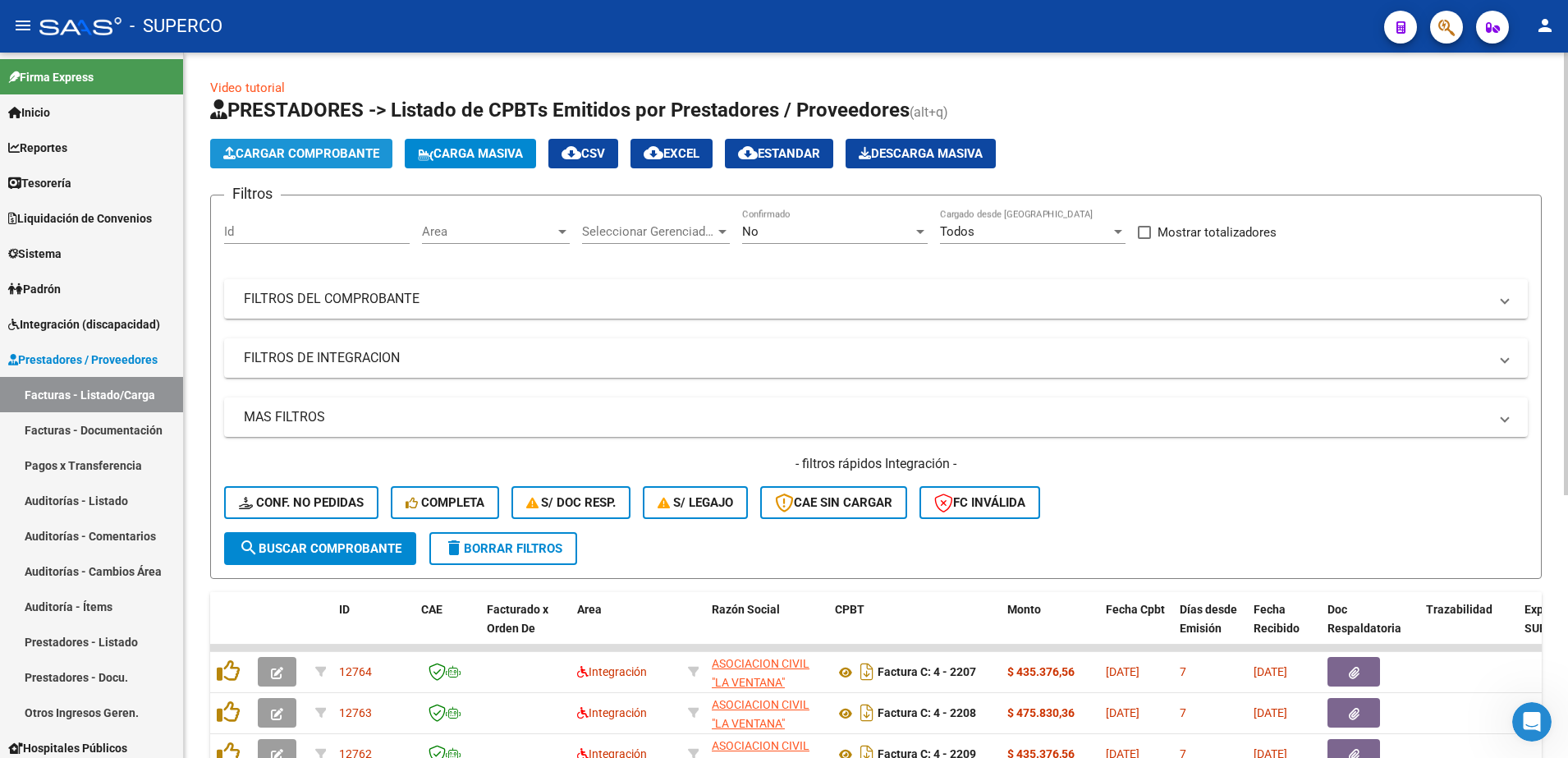
click at [350, 143] on button "Cargar Comprobante" at bounding box center [301, 154] width 182 height 30
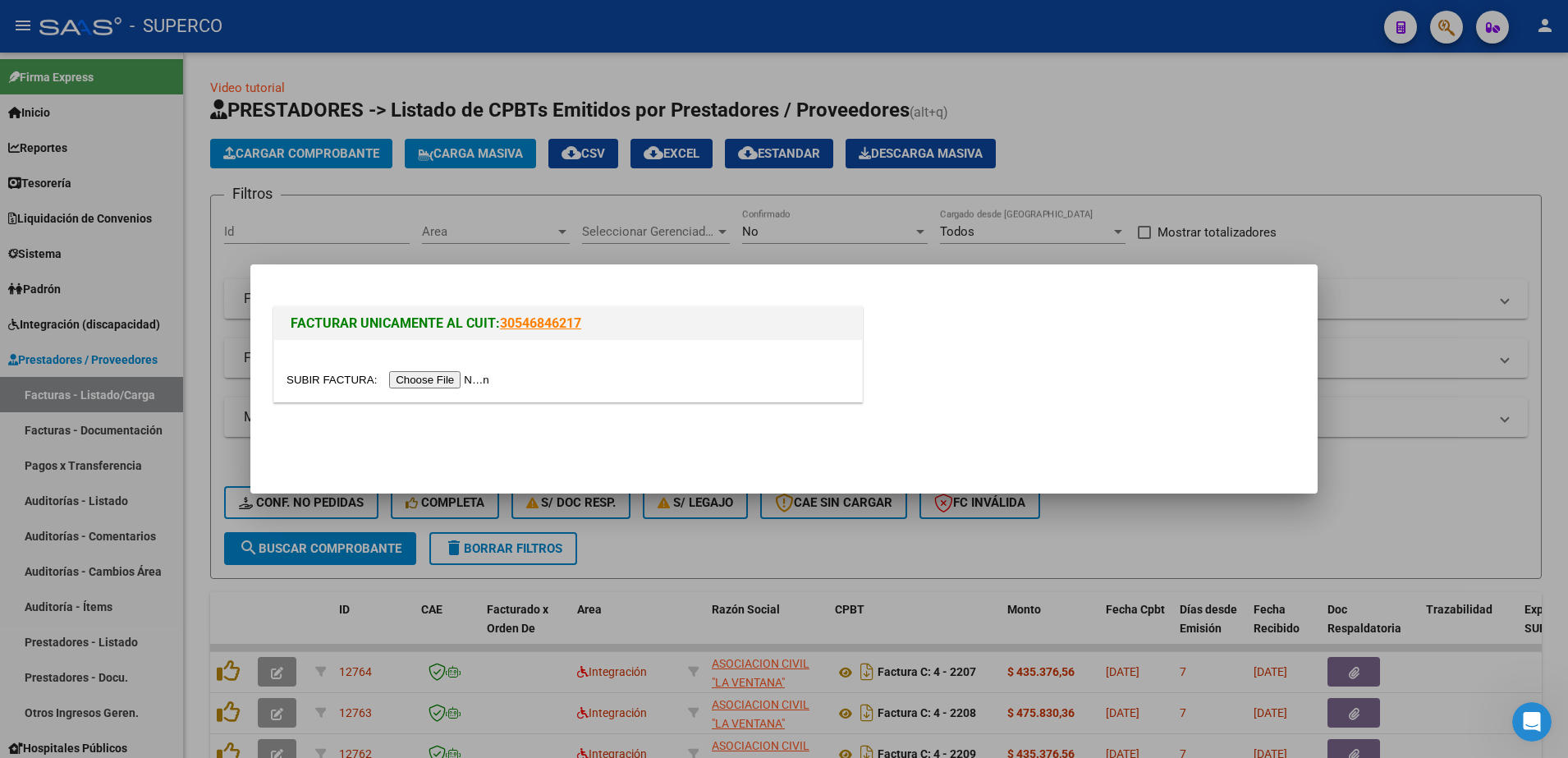
click at [449, 376] on input "file" at bounding box center [391, 380] width 208 height 17
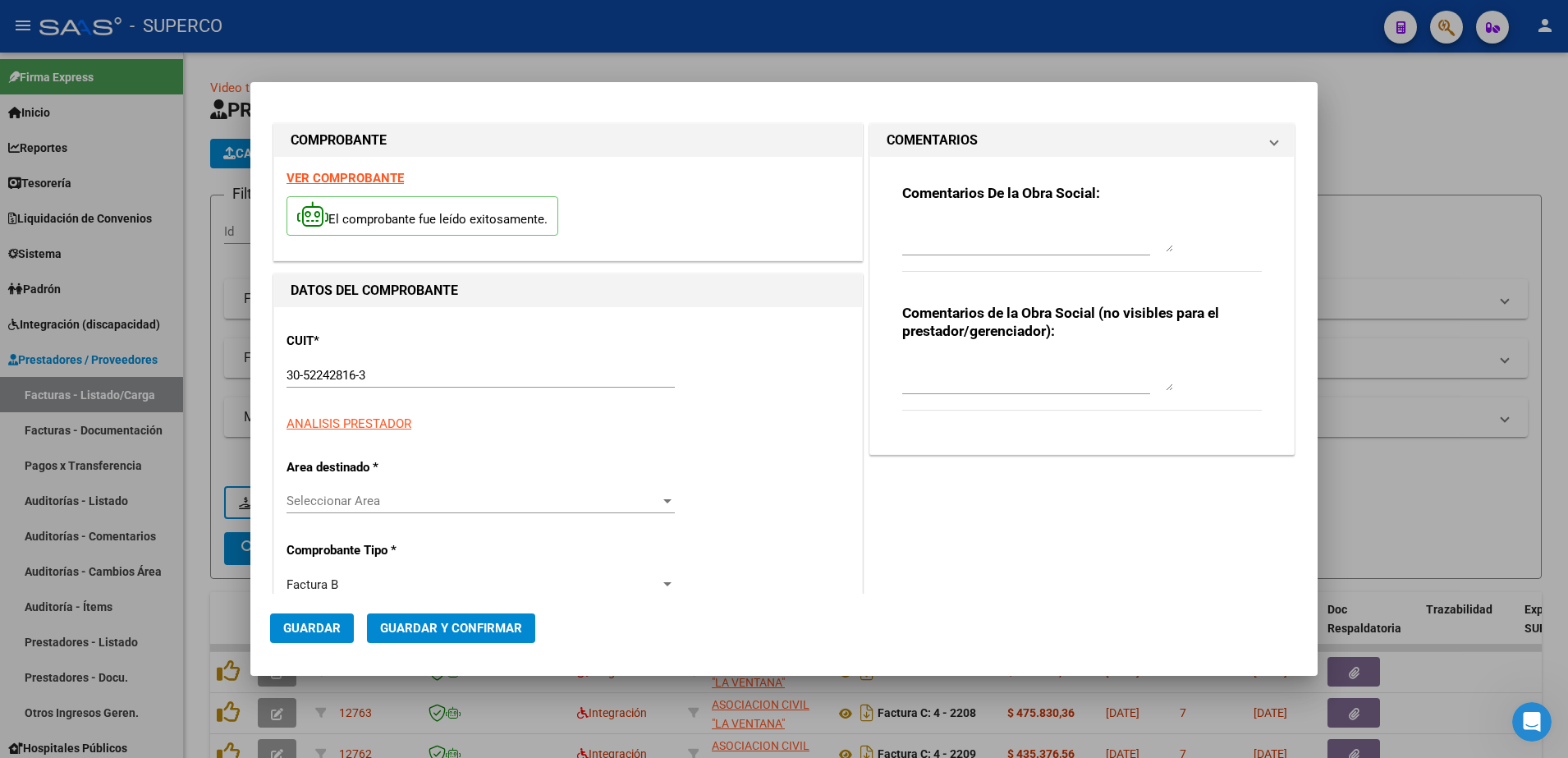
type input "1069"
type input "137185"
type input "$ 148.200,00"
type input "[DATE]"
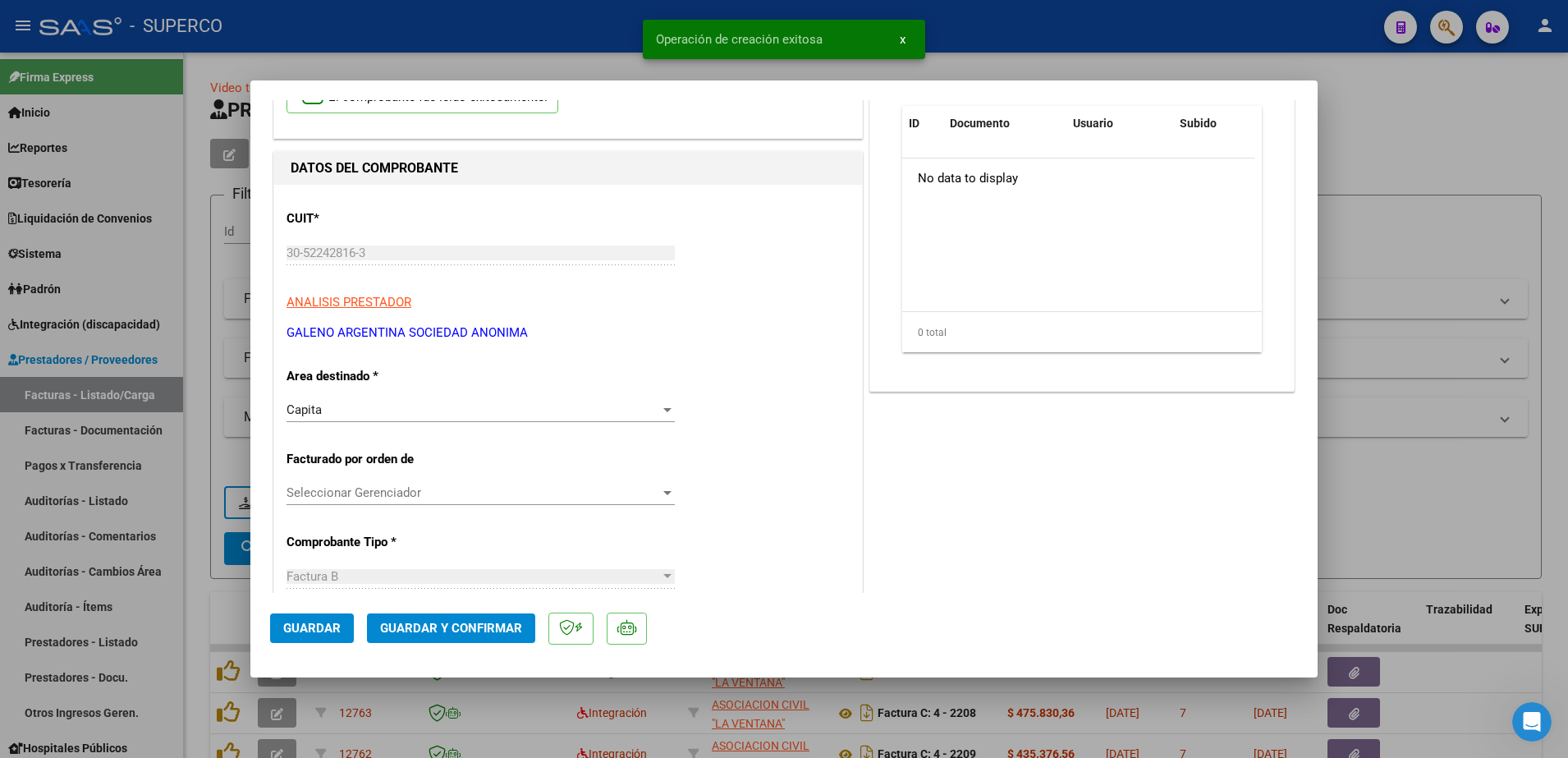
scroll to position [205, 0]
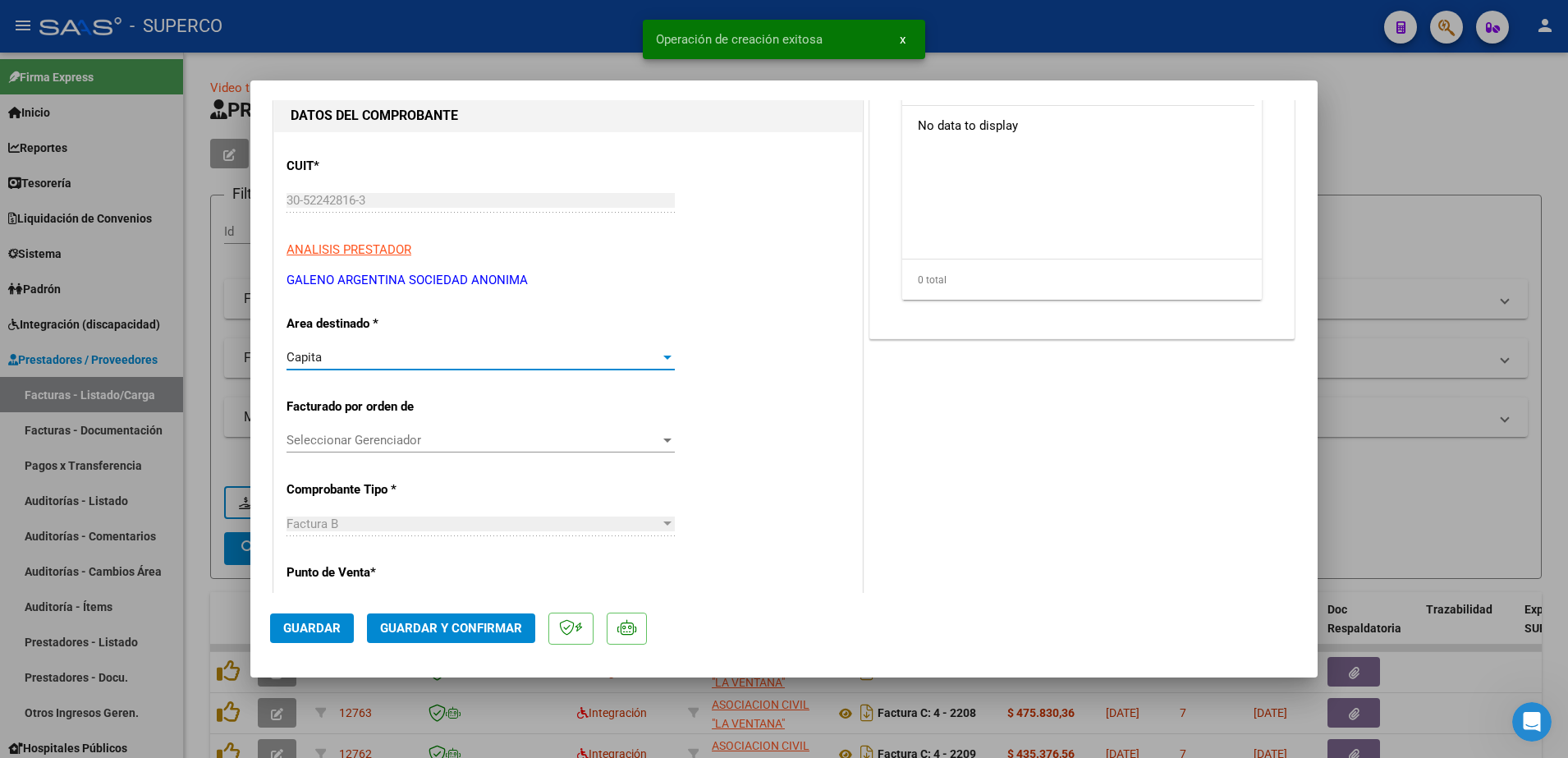
click at [518, 361] on div "Capita" at bounding box center [474, 357] width 374 height 15
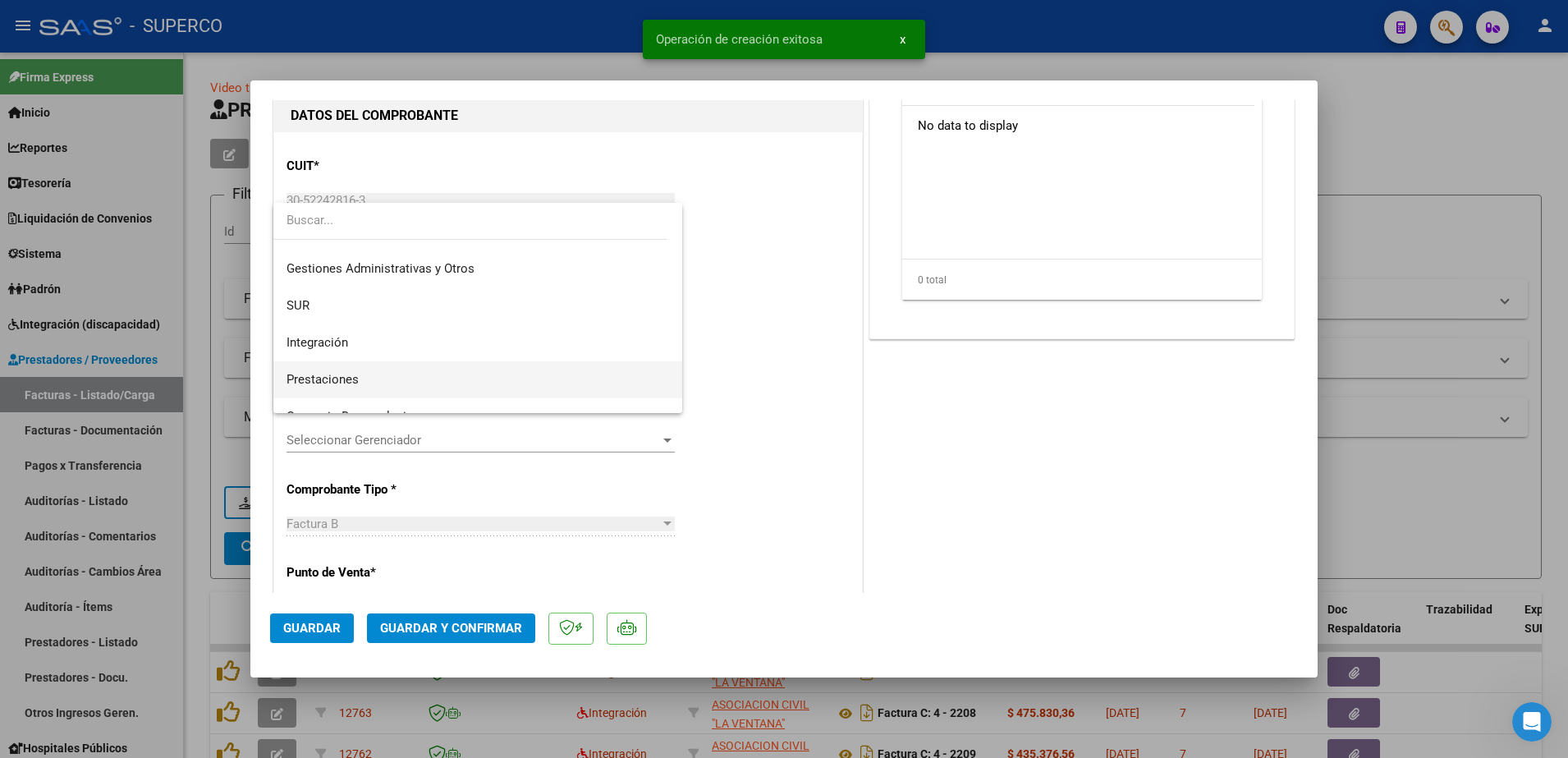
scroll to position [20, 0]
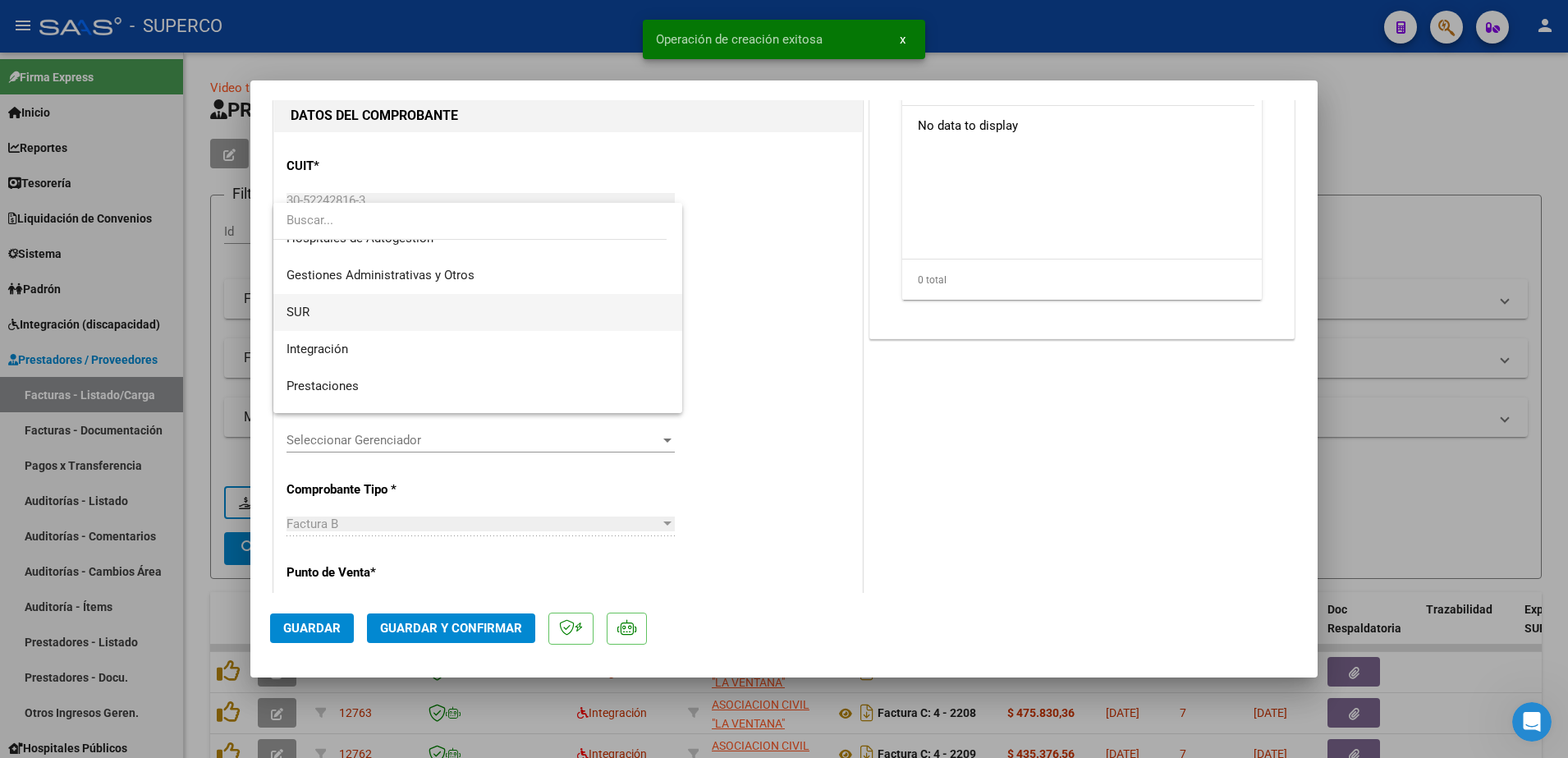
click at [397, 313] on span "SUR" at bounding box center [478, 313] width 382 height 37
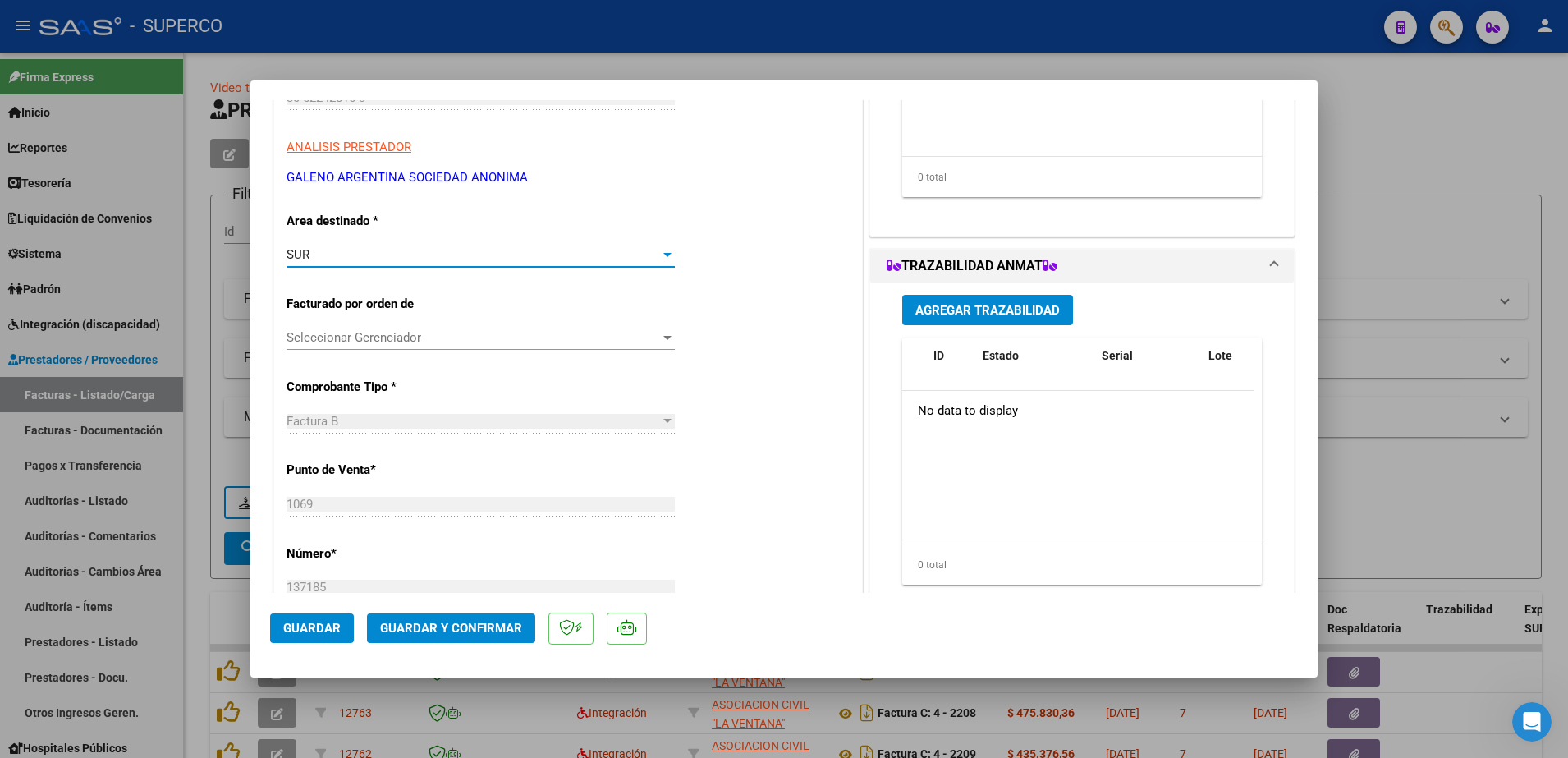
scroll to position [411, 0]
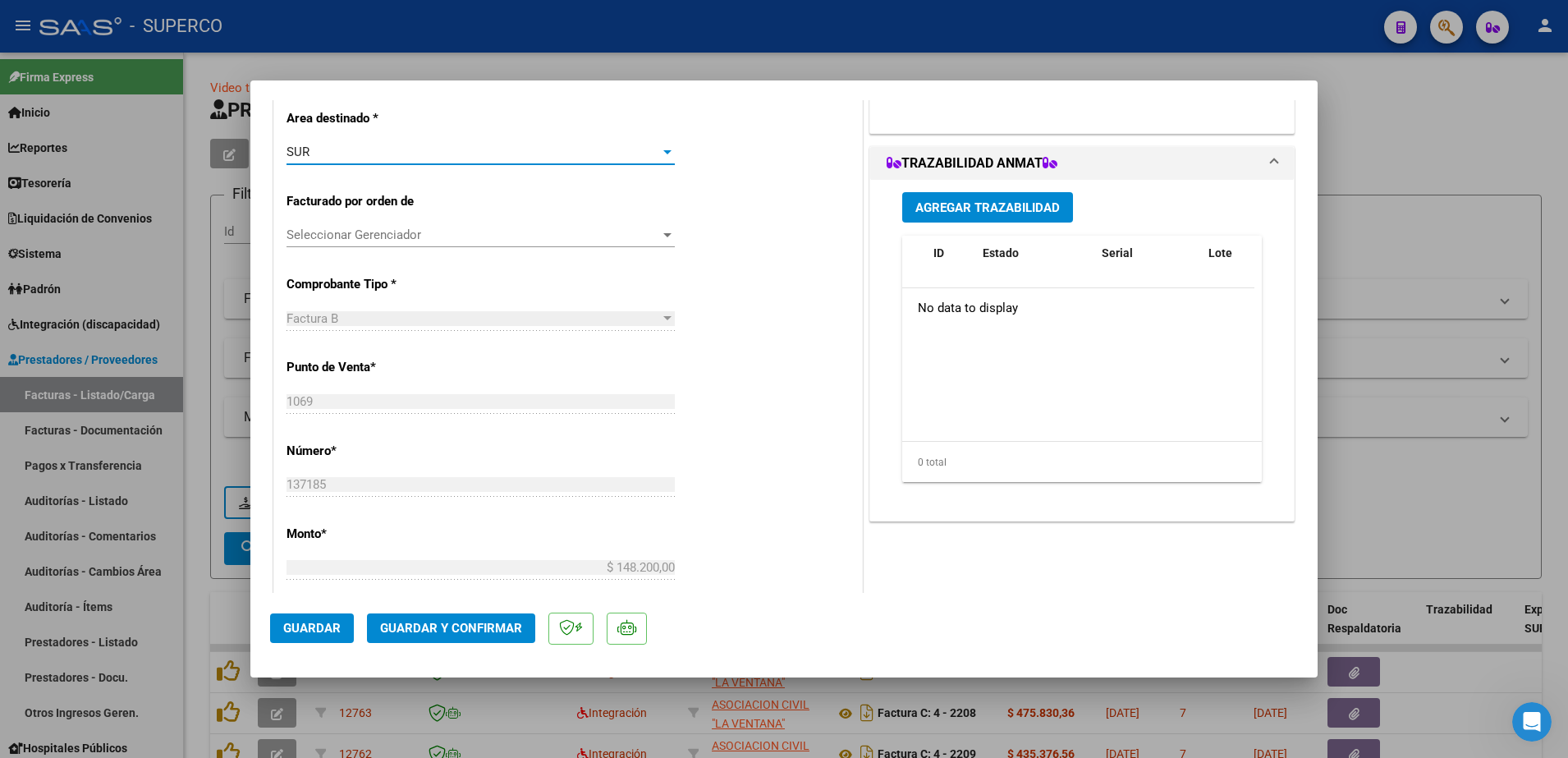
click at [421, 240] on span "Seleccionar Gerenciador" at bounding box center [474, 235] width 374 height 15
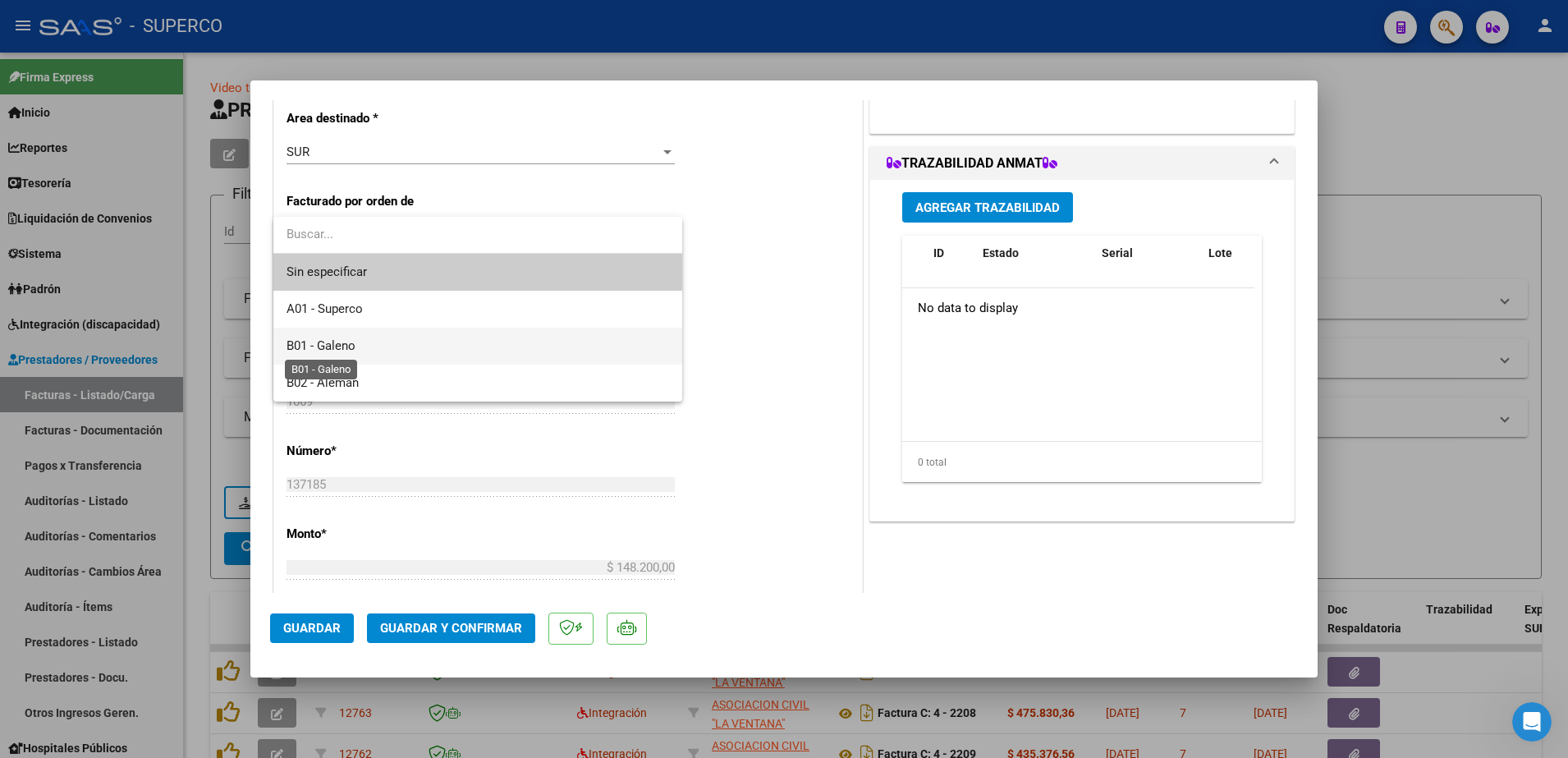
click at [355, 349] on span "B01 - Galeno" at bounding box center [321, 346] width 69 height 15
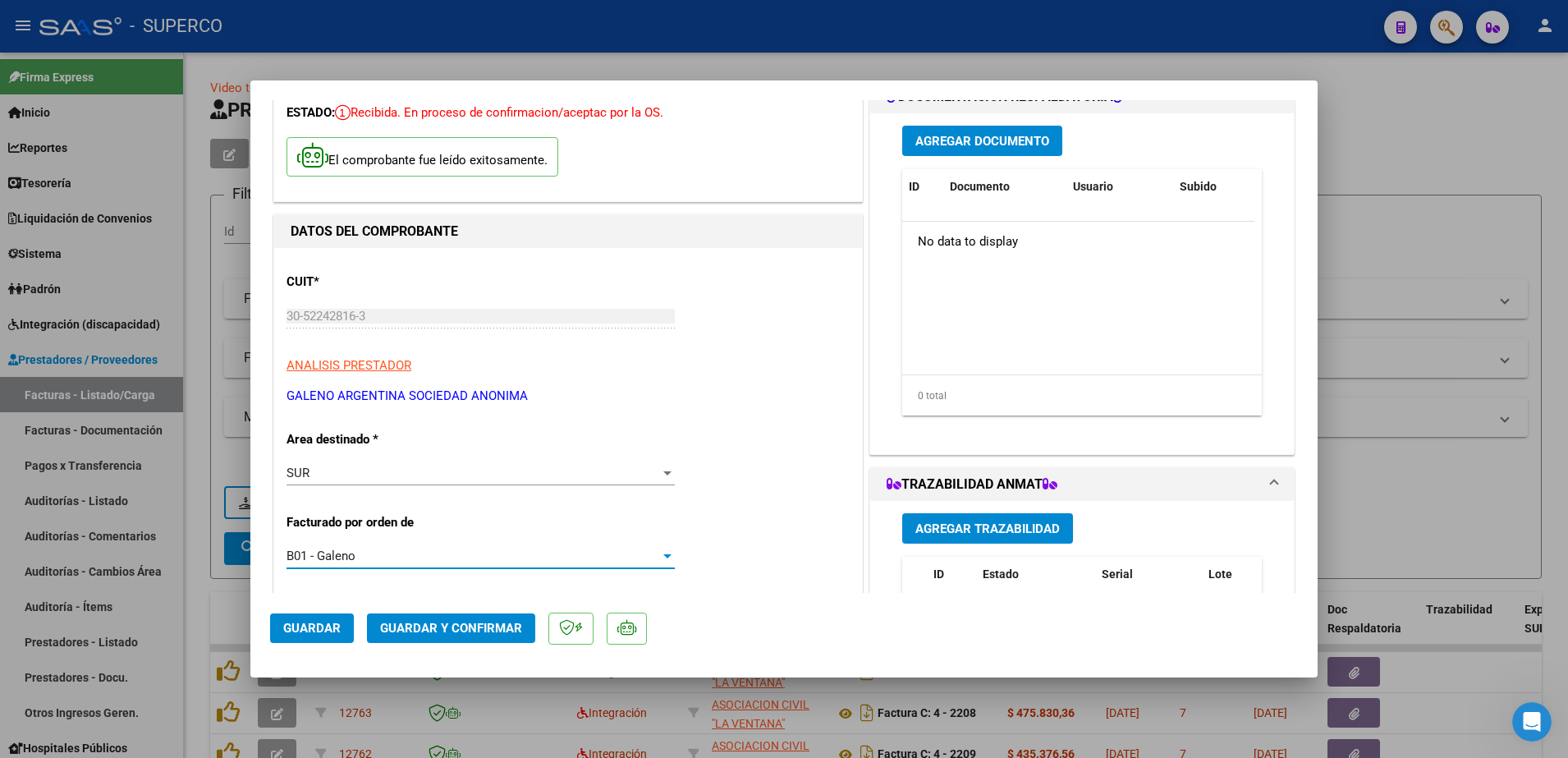
scroll to position [0, 0]
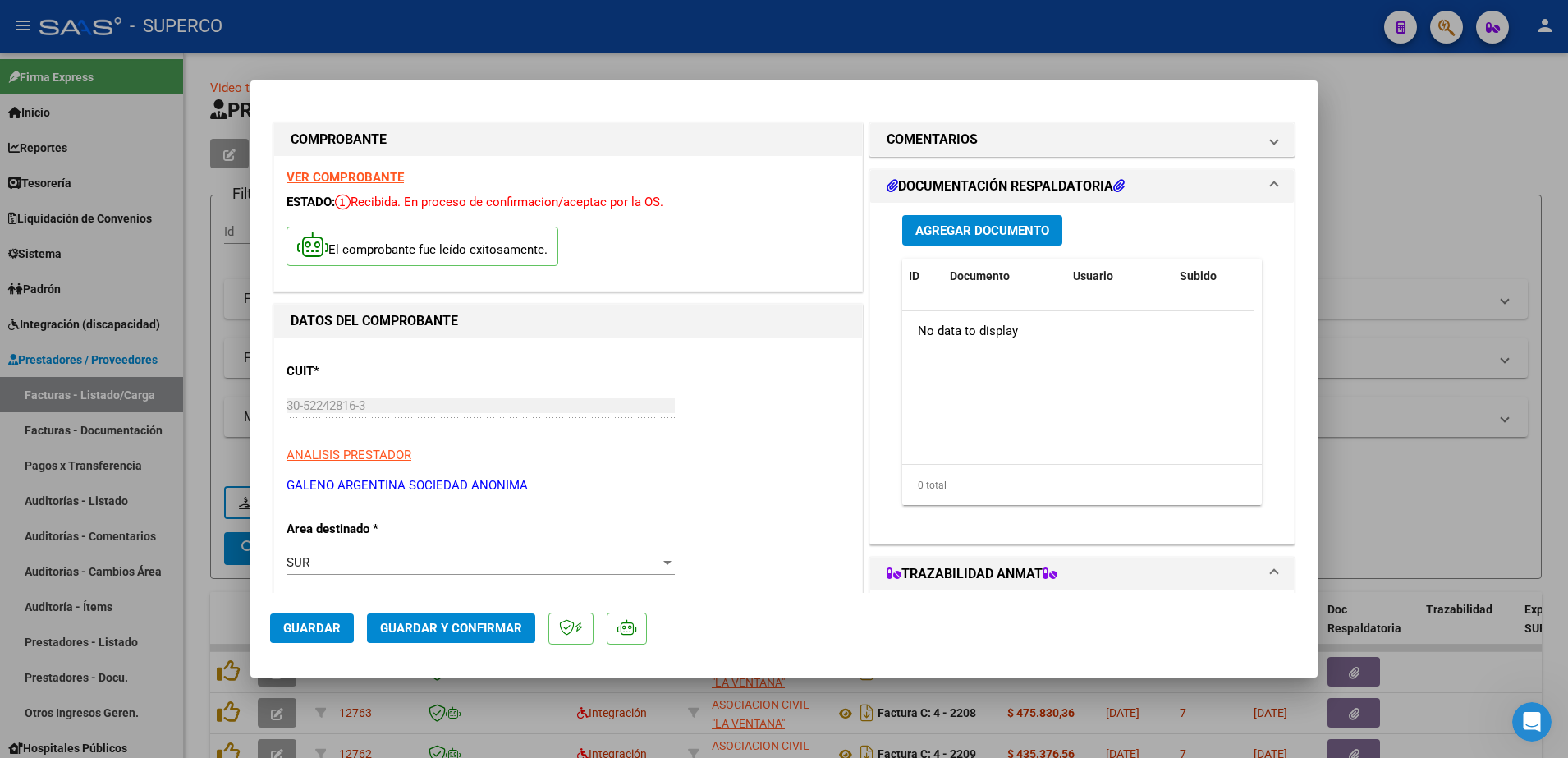
click at [460, 634] on span "Guardar y Confirmar" at bounding box center [450, 628] width 142 height 15
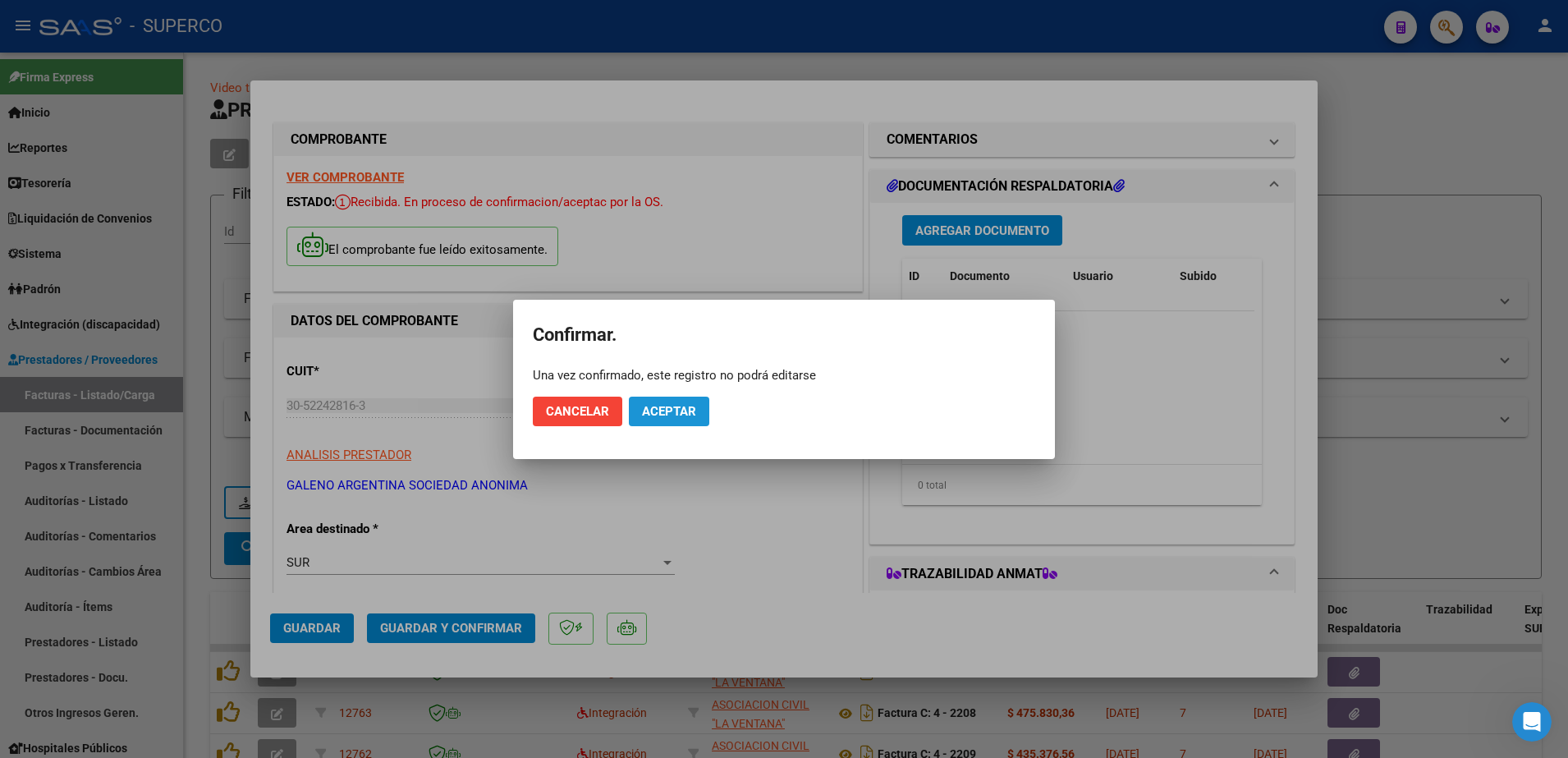
click at [682, 414] on span "Aceptar" at bounding box center [669, 411] width 54 height 15
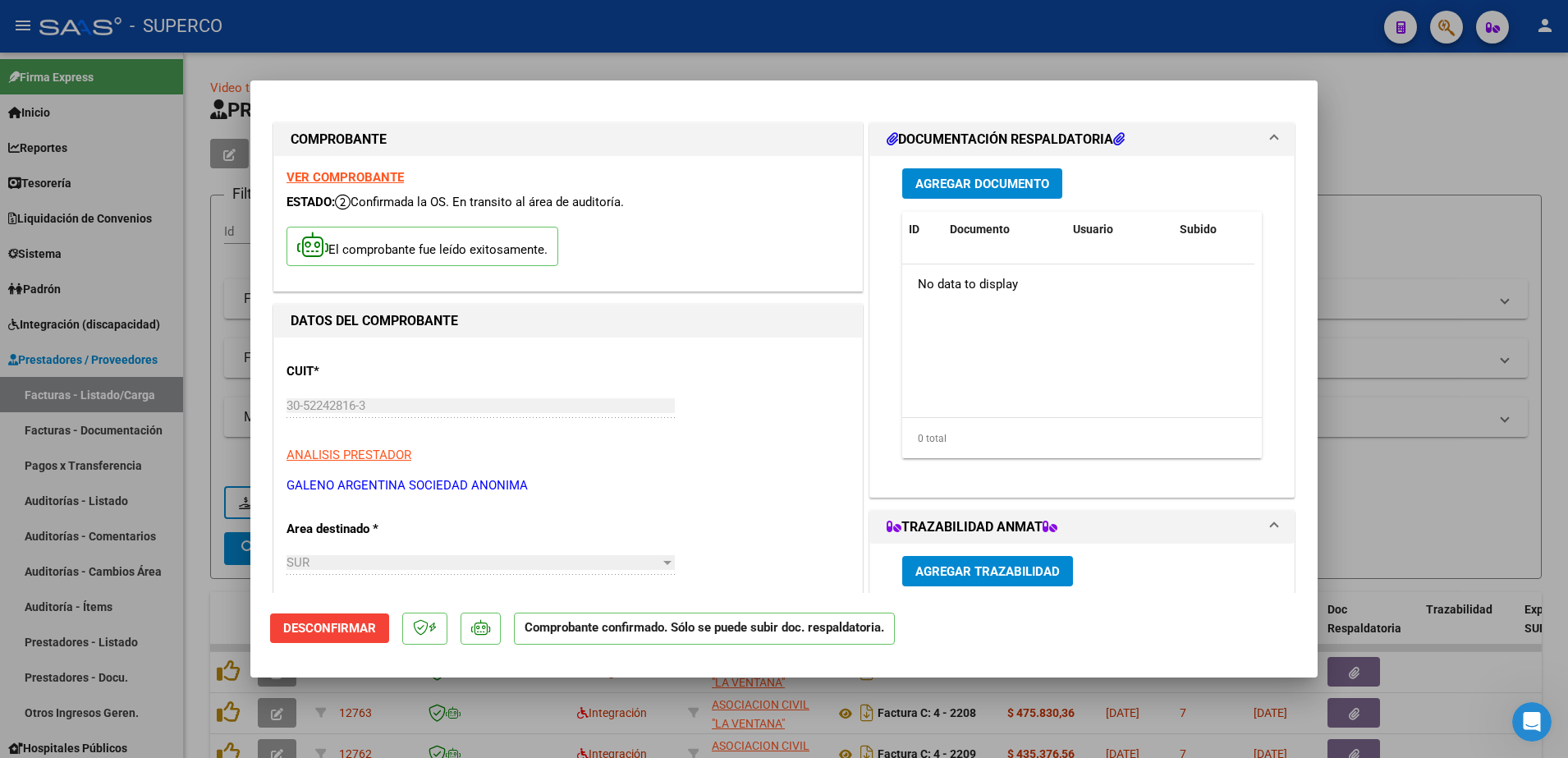
click at [1461, 111] on div at bounding box center [784, 379] width 1568 height 758
type input "$ 0,00"
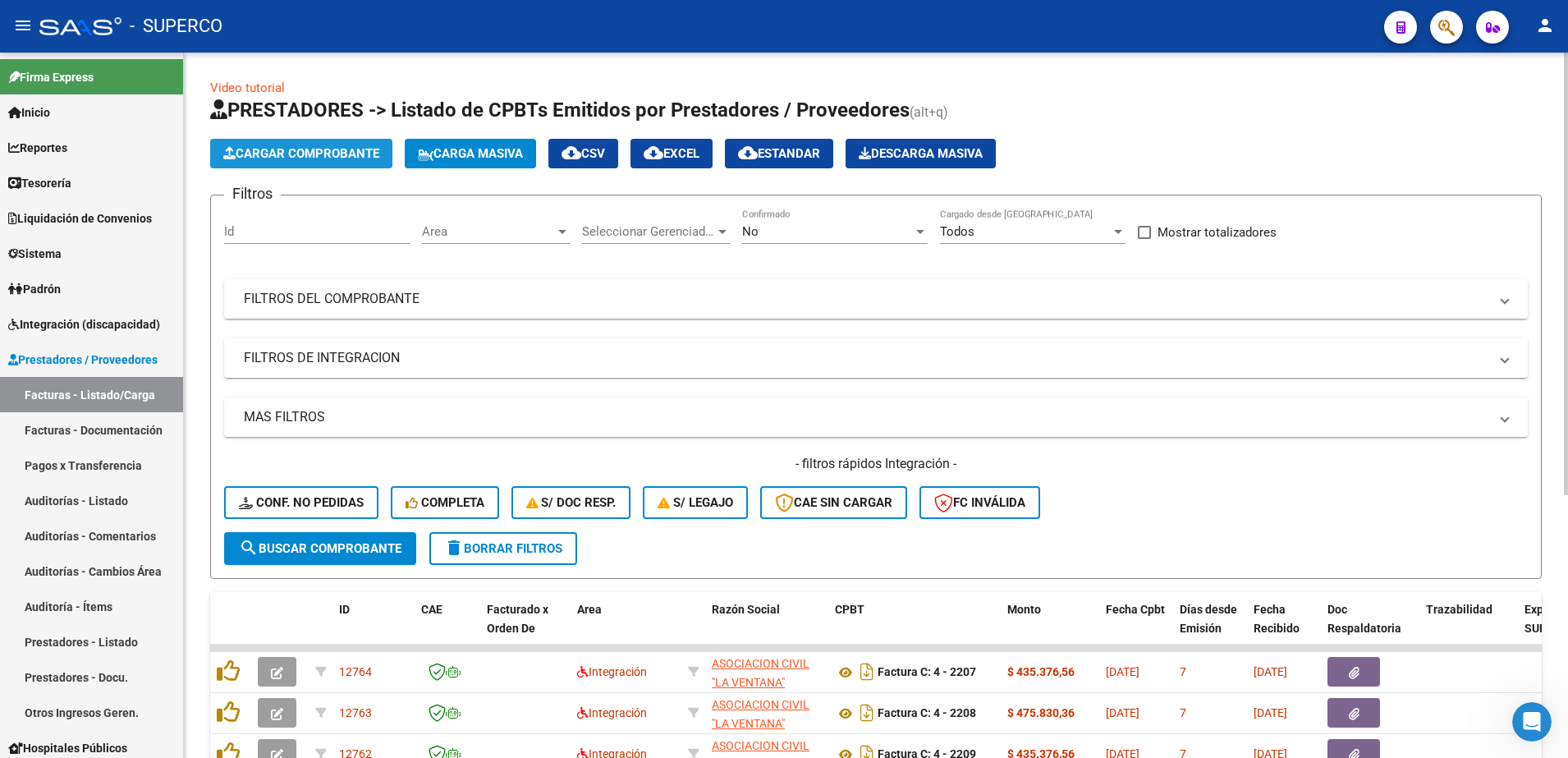
click at [311, 155] on span "Cargar Comprobante" at bounding box center [302, 154] width 156 height 15
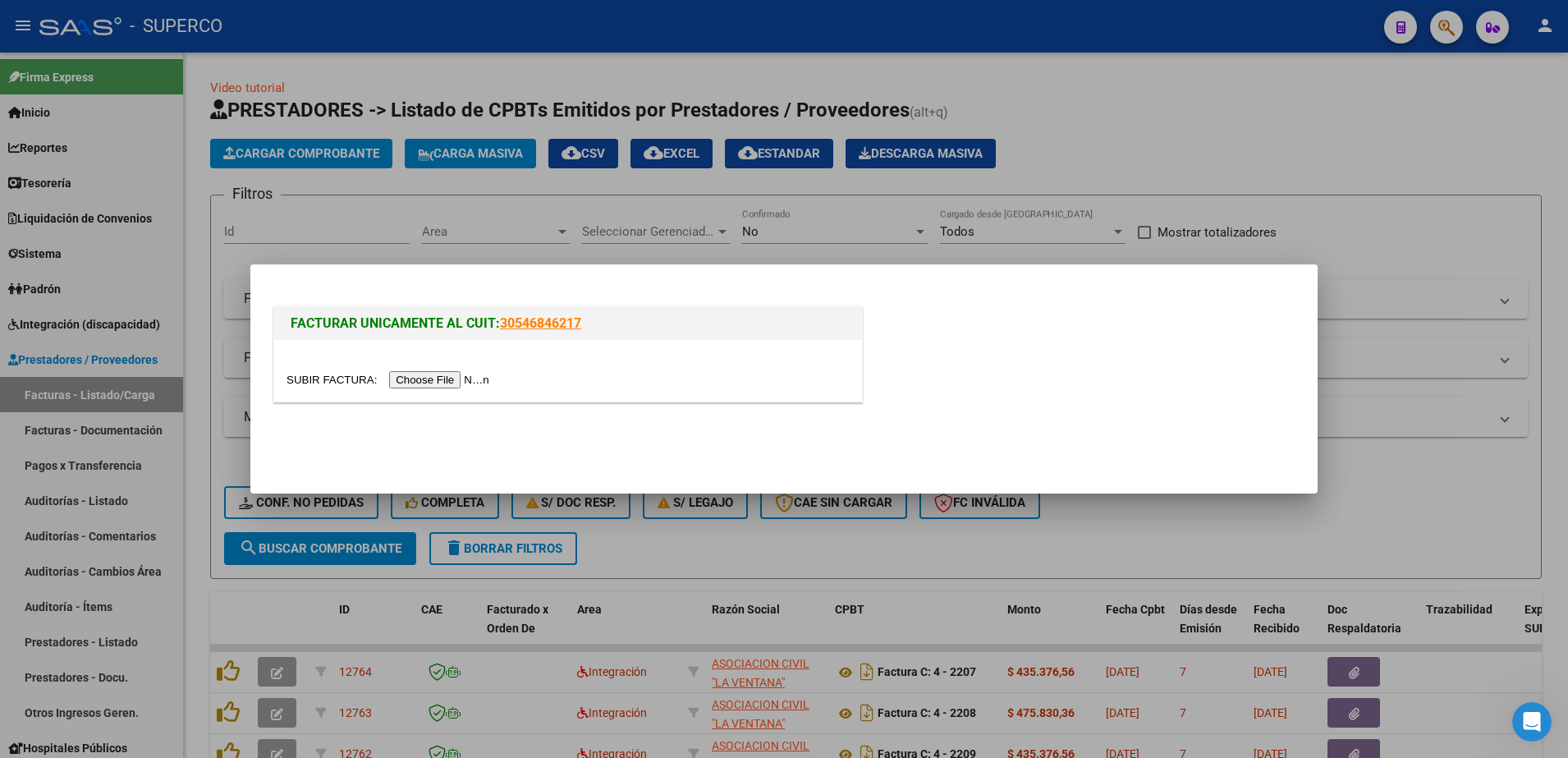
click at [437, 380] on input "file" at bounding box center [391, 380] width 208 height 17
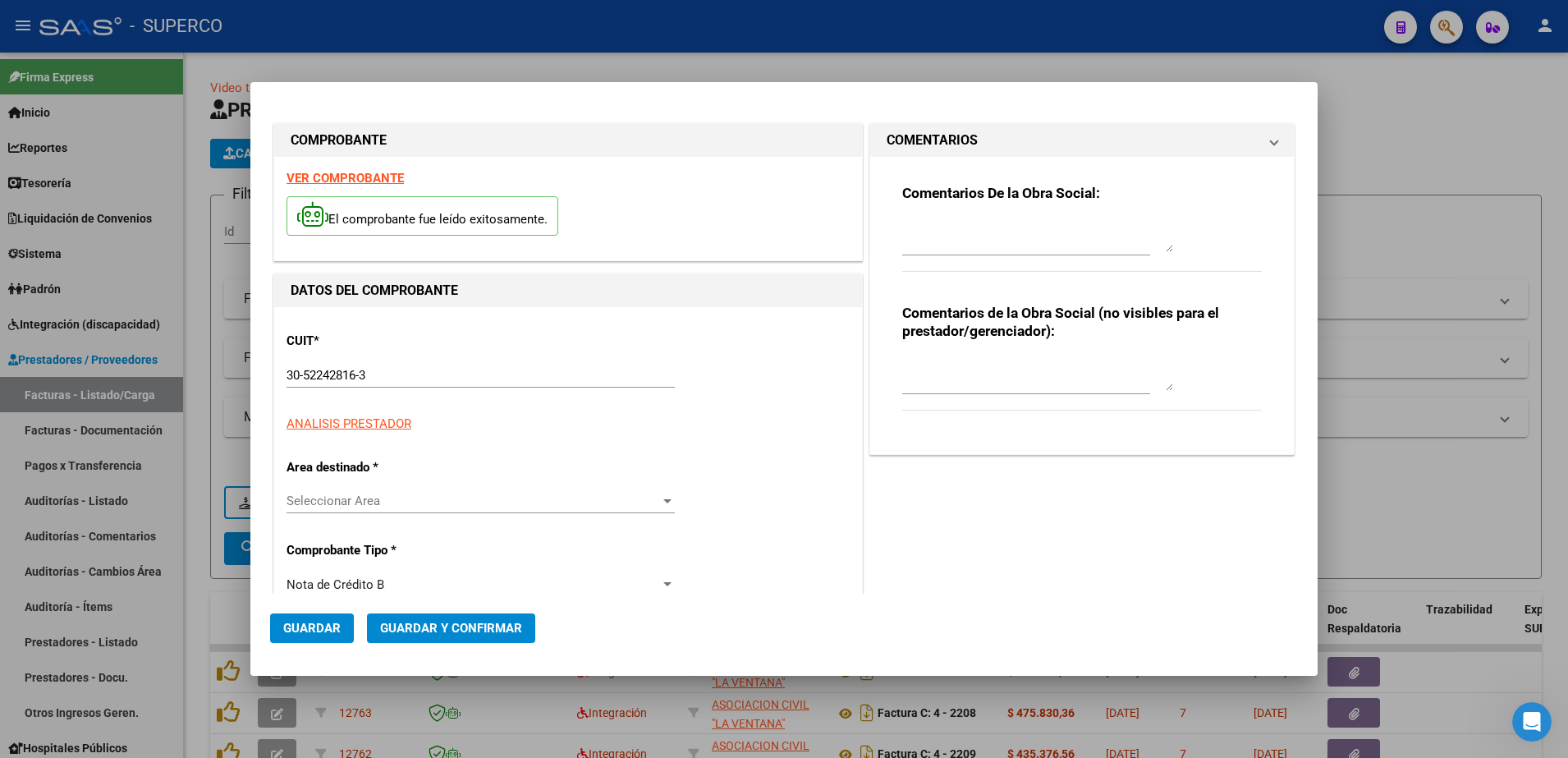
type input "1069"
type input "68034"
type input "$ 148.200,00"
type input "[DATE]"
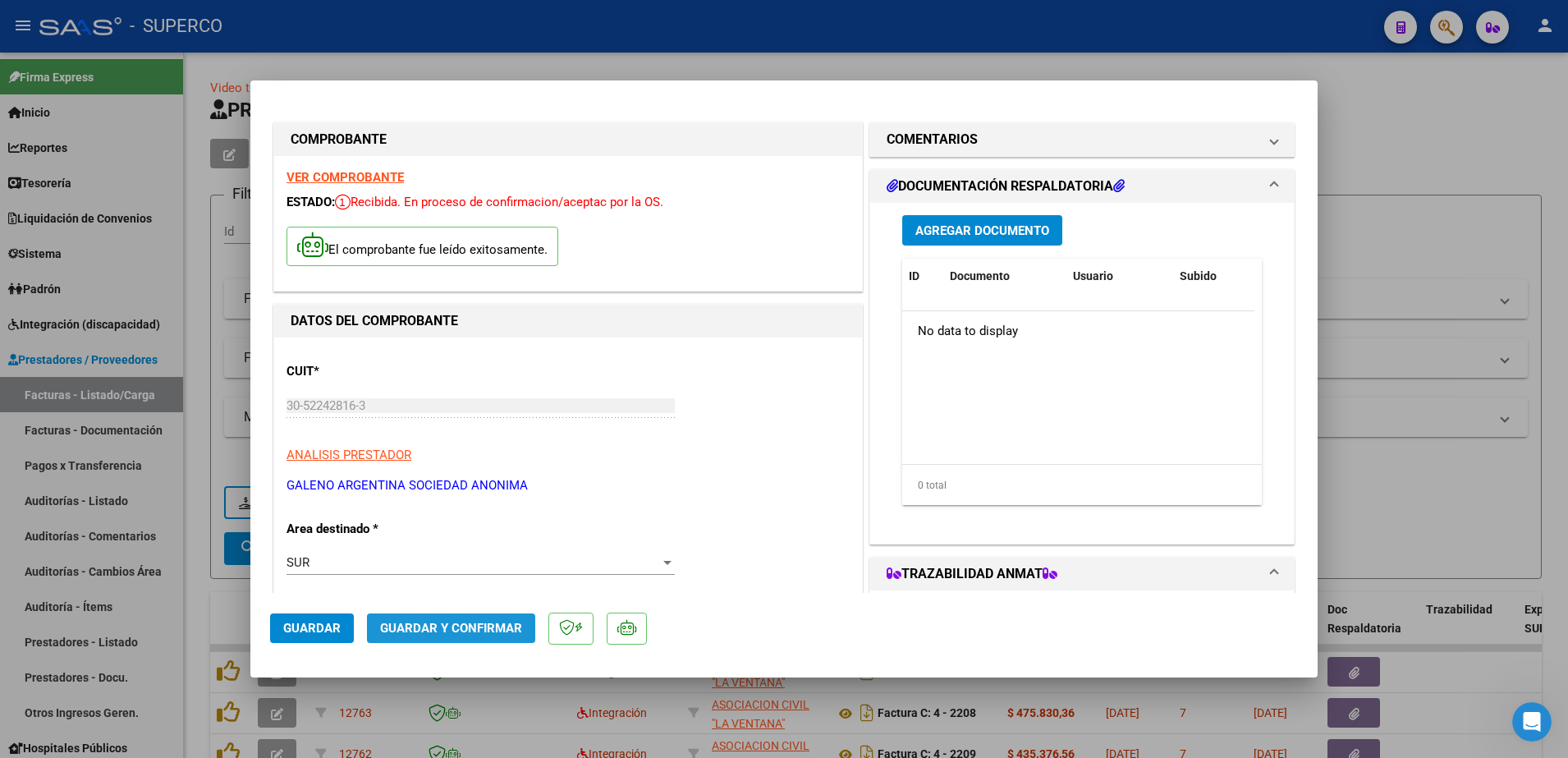
click at [473, 632] on span "Guardar y Confirmar" at bounding box center [450, 628] width 142 height 15
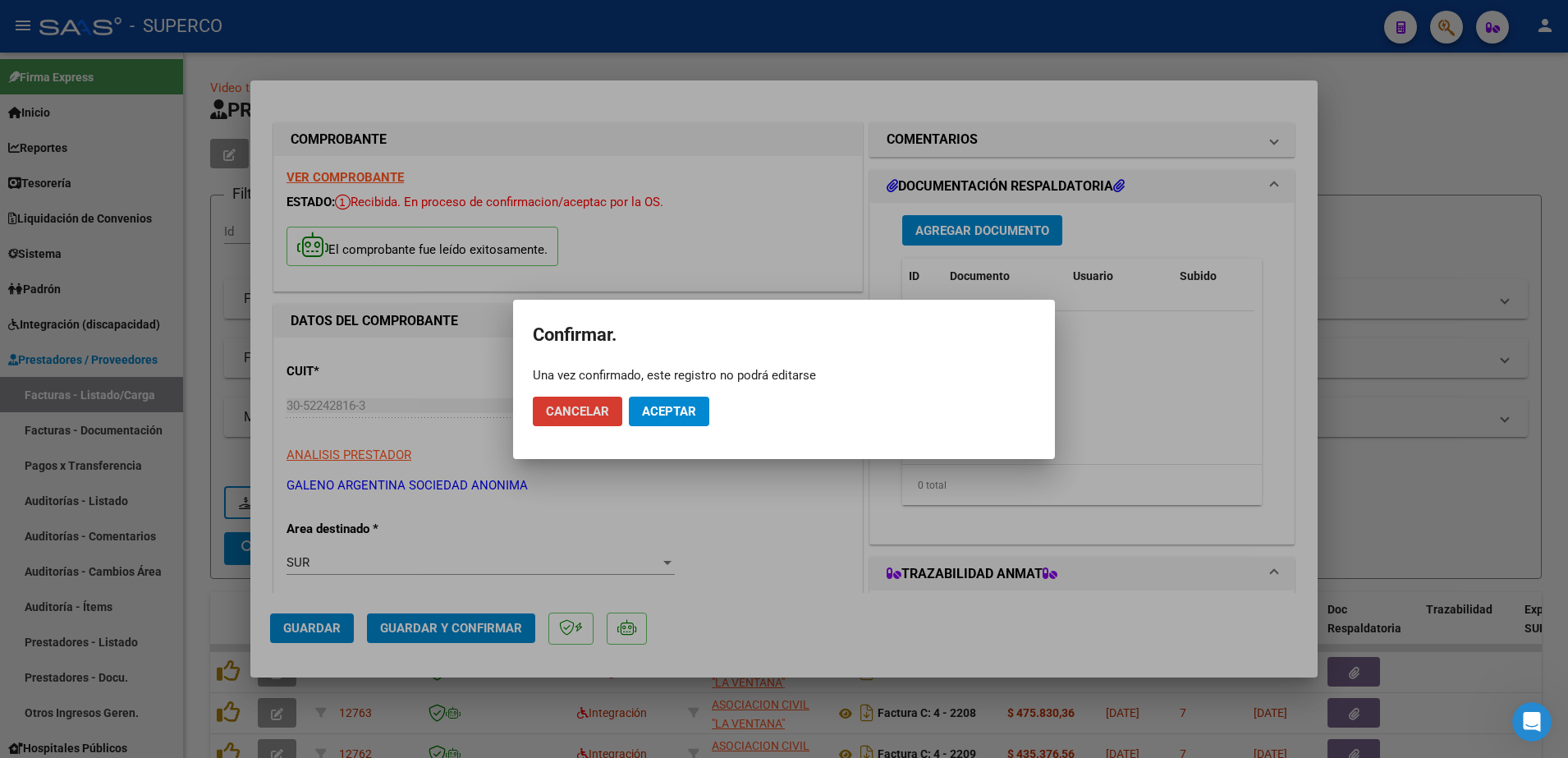
click at [661, 418] on button "Aceptar" at bounding box center [669, 411] width 81 height 30
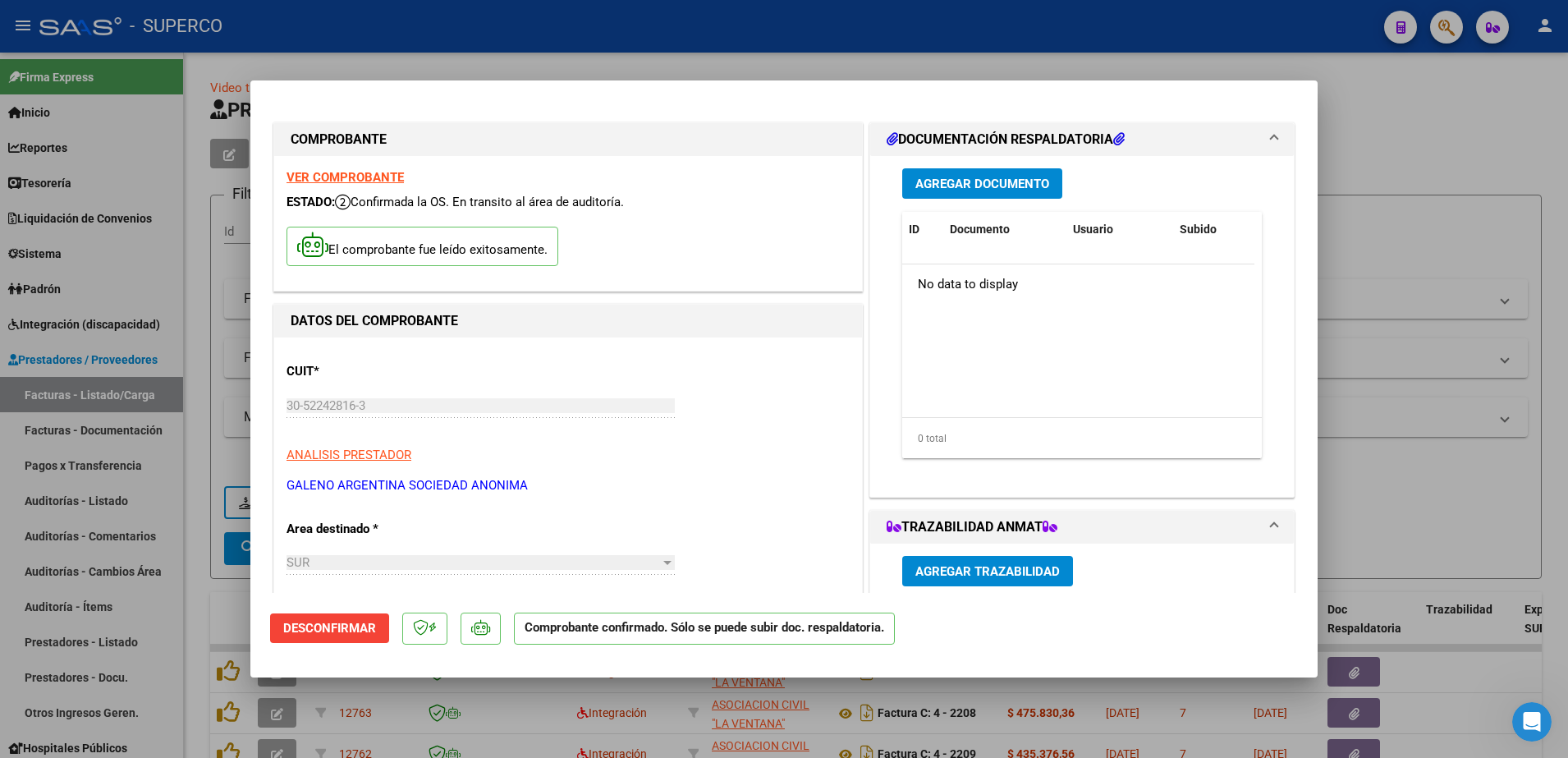
click at [1448, 132] on div at bounding box center [784, 379] width 1568 height 758
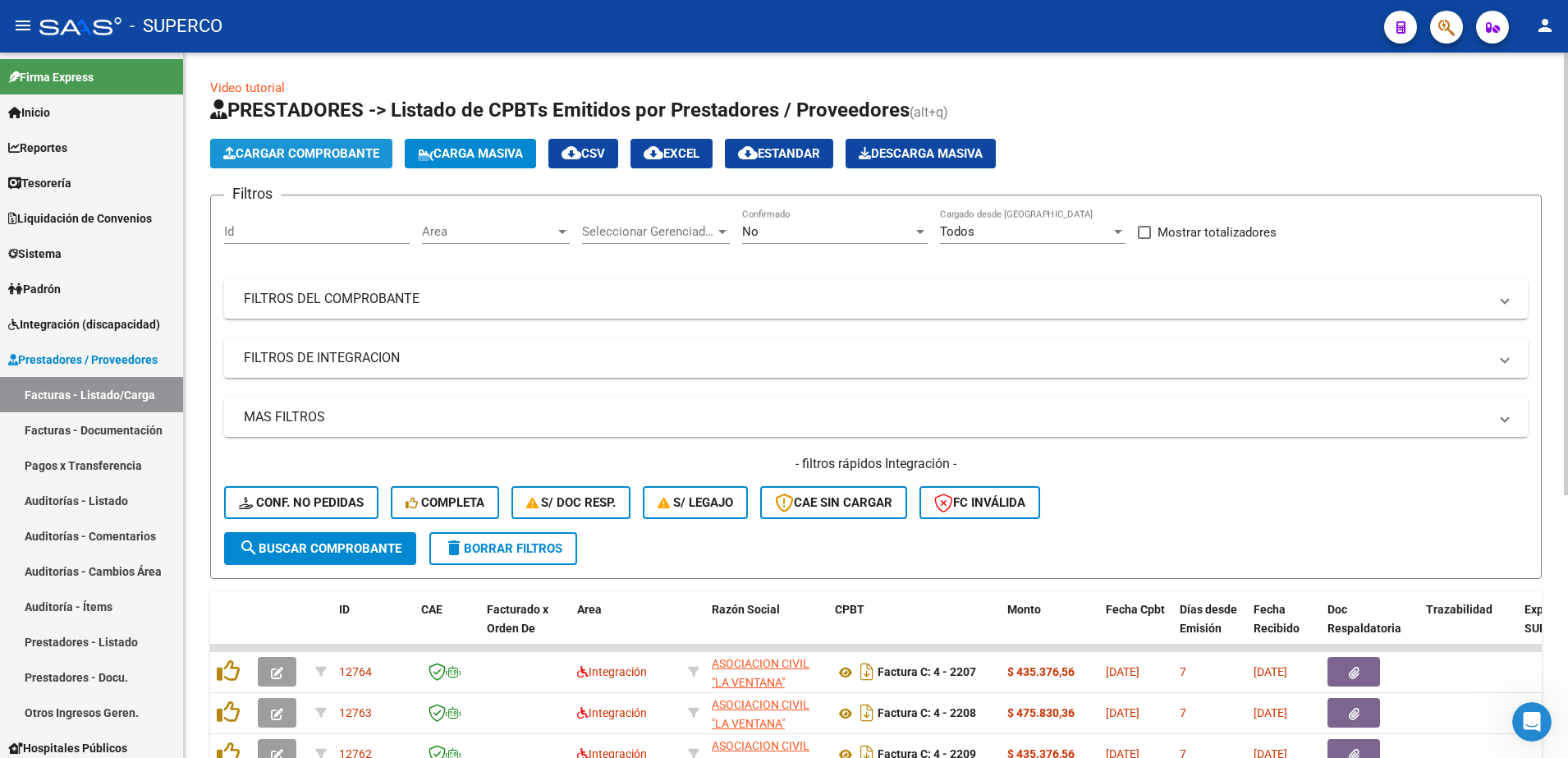
click at [324, 145] on button "Cargar Comprobante" at bounding box center [301, 154] width 182 height 30
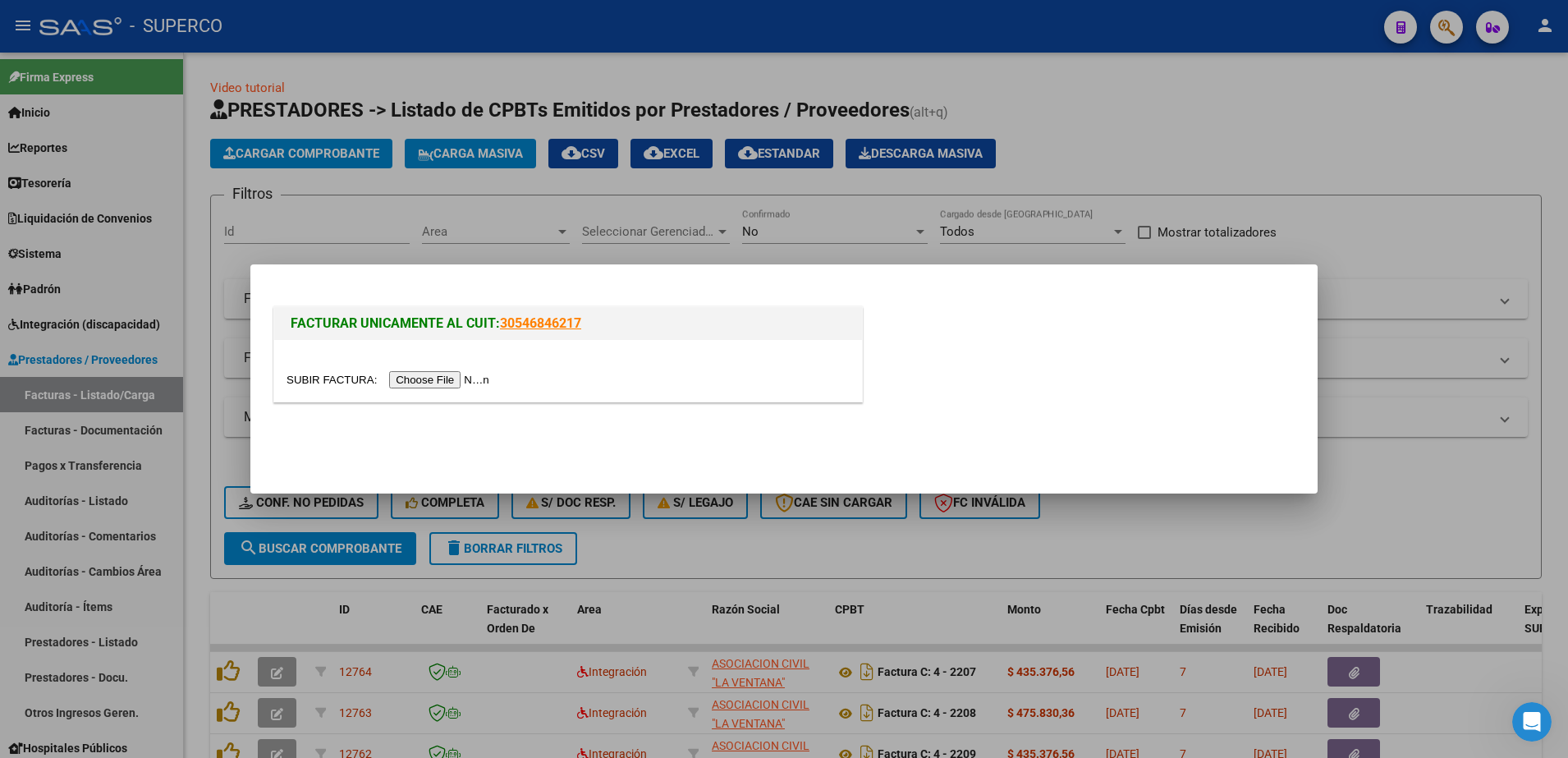
click at [442, 382] on input "file" at bounding box center [391, 380] width 208 height 17
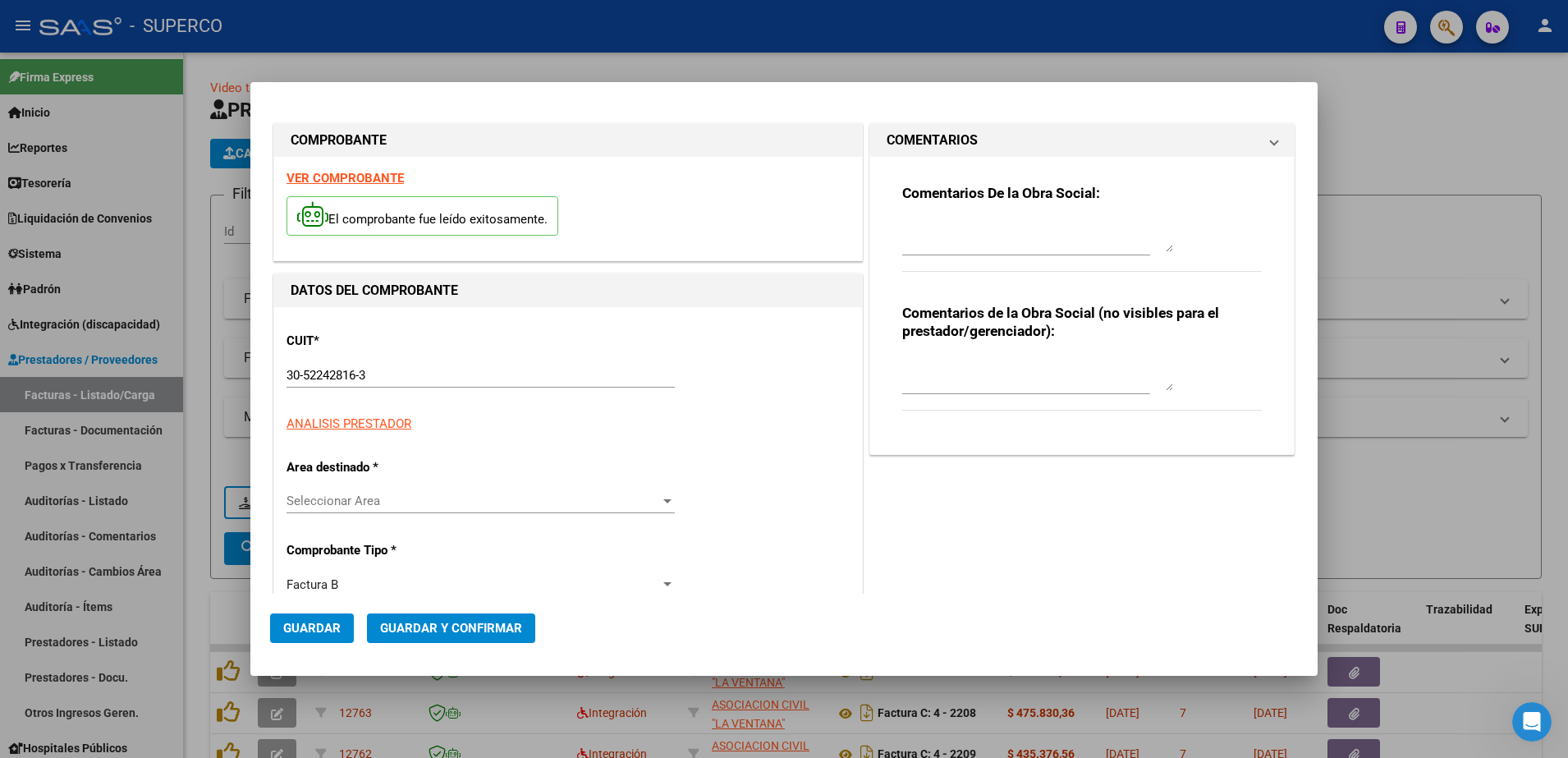
type input "1069"
type input "137186"
type input "$ 148.200,00"
type input "[DATE]"
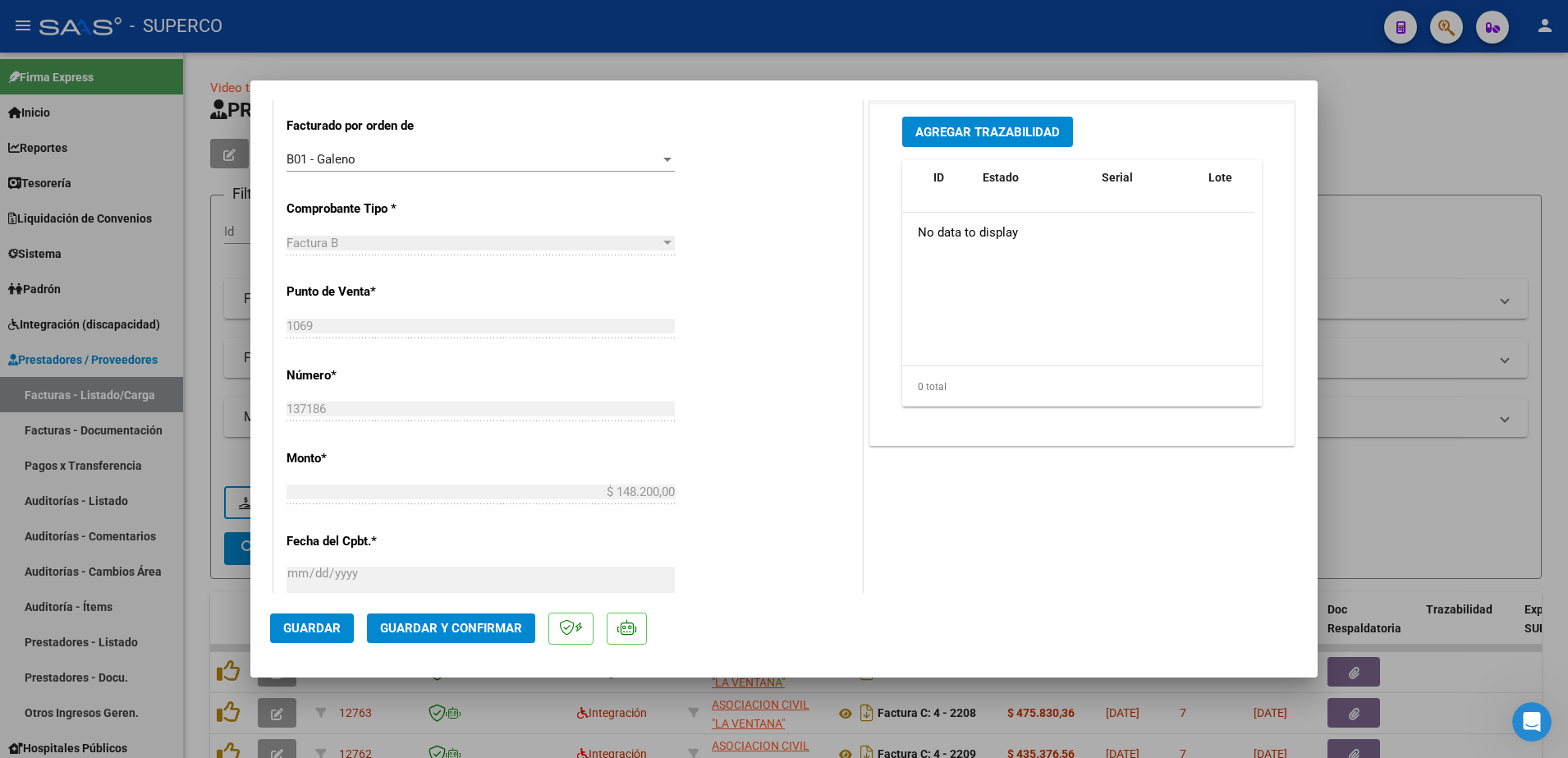
scroll to position [514, 0]
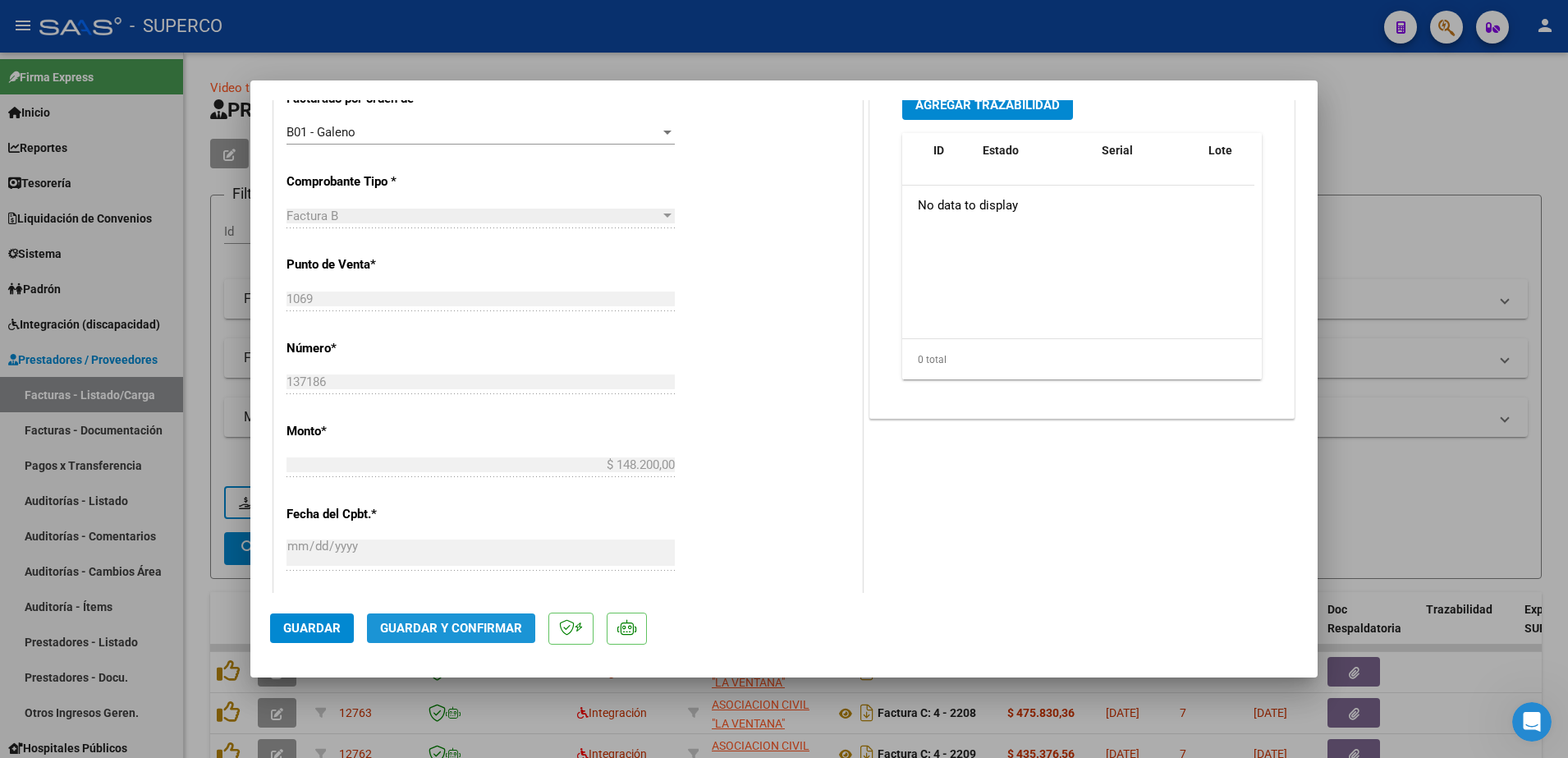
click at [450, 619] on button "Guardar y Confirmar" at bounding box center [451, 628] width 169 height 30
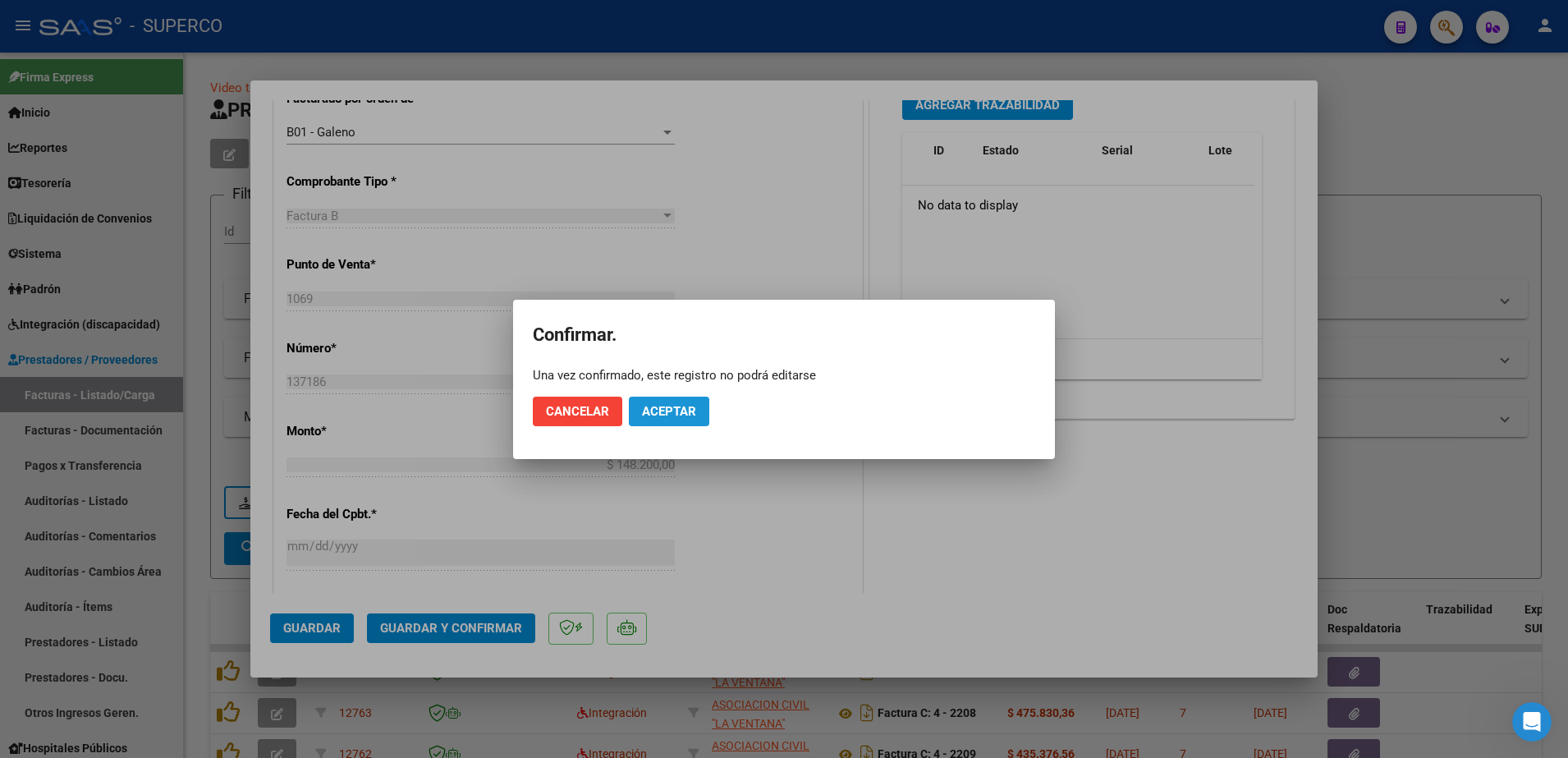
click at [686, 411] on span "Aceptar" at bounding box center [669, 411] width 54 height 15
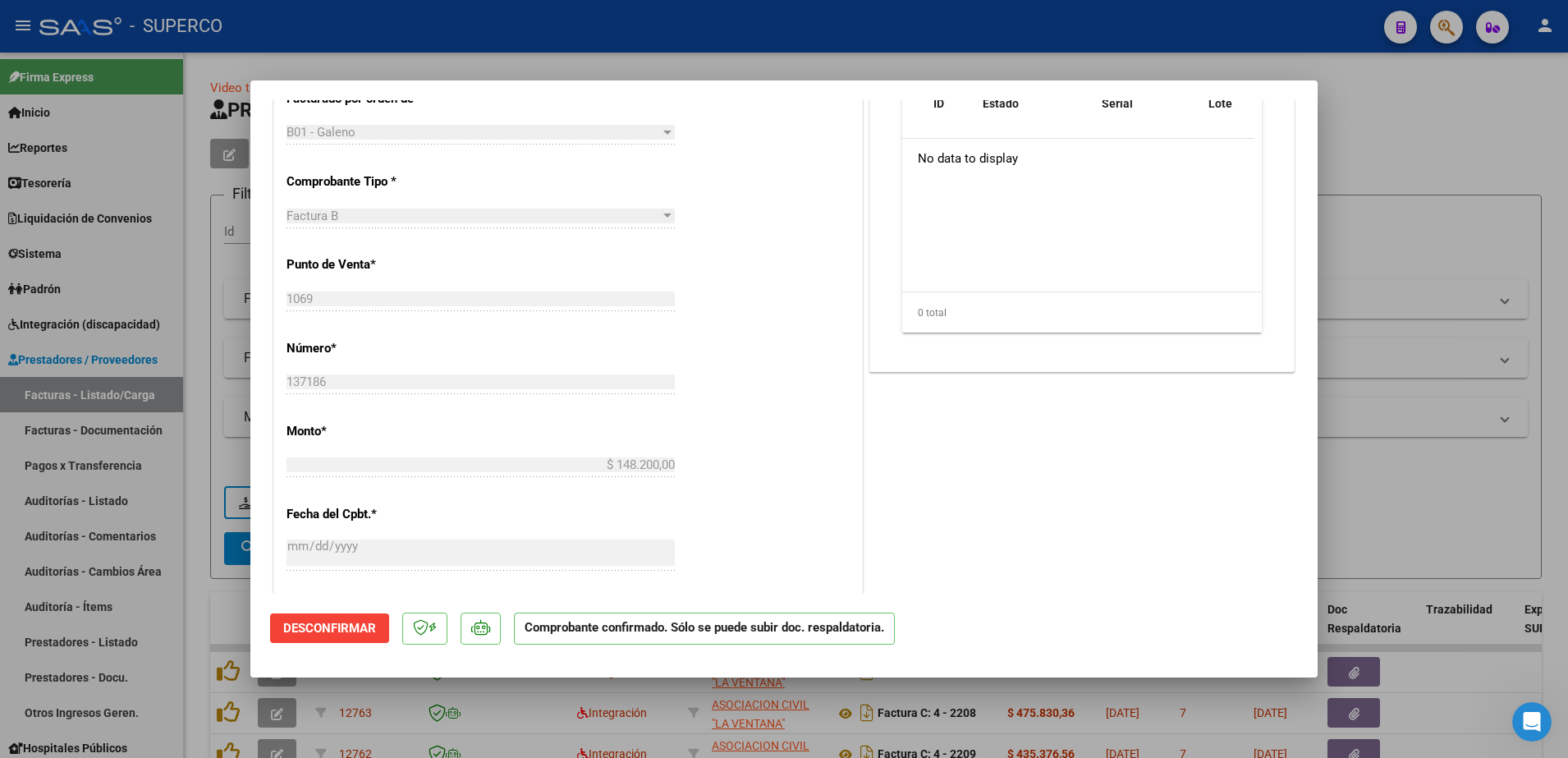
click at [1448, 124] on div at bounding box center [784, 379] width 1568 height 758
type input "$ 0,00"
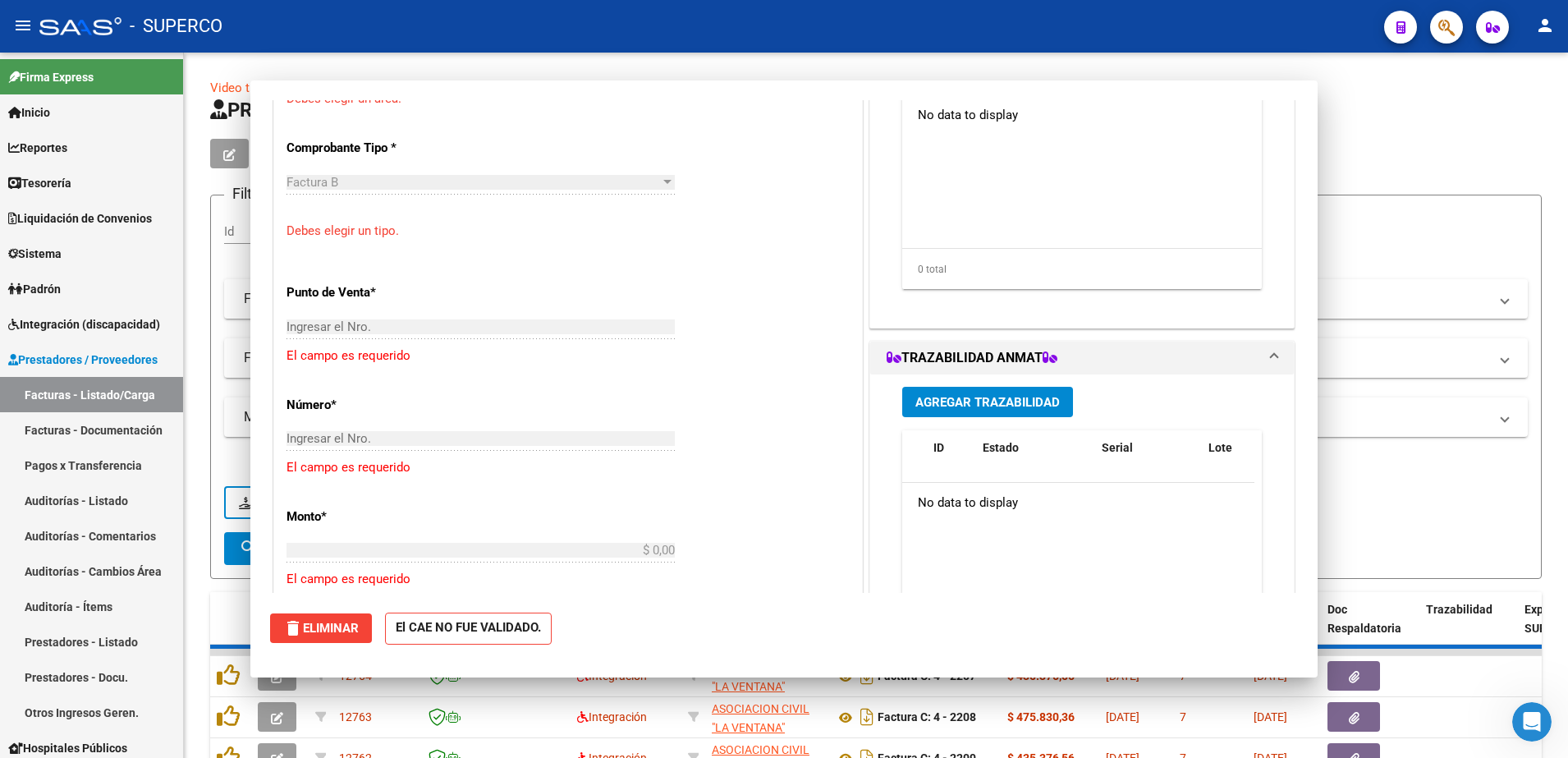
scroll to position [443, 0]
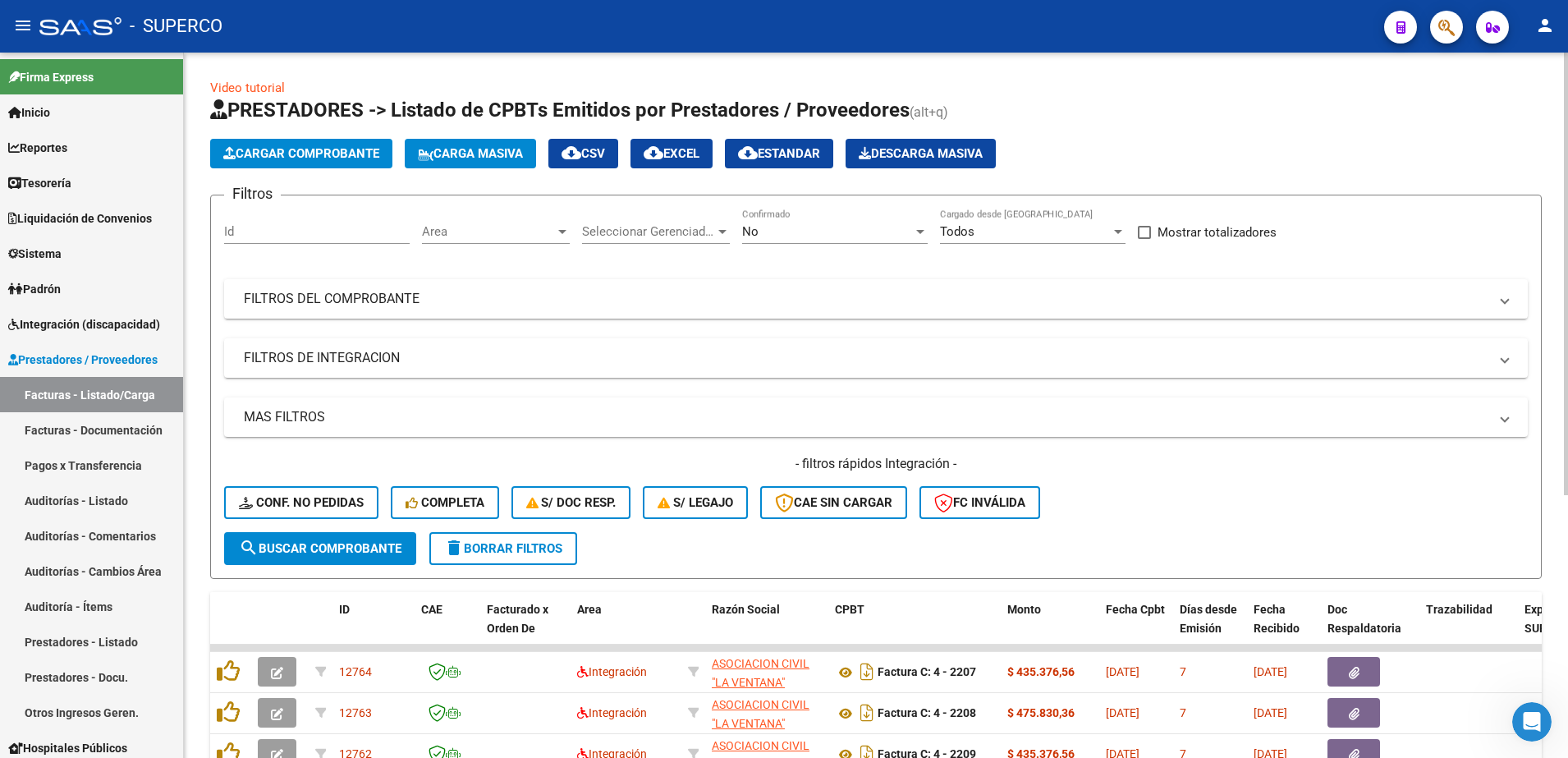
click at [315, 153] on span "Cargar Comprobante" at bounding box center [302, 154] width 156 height 15
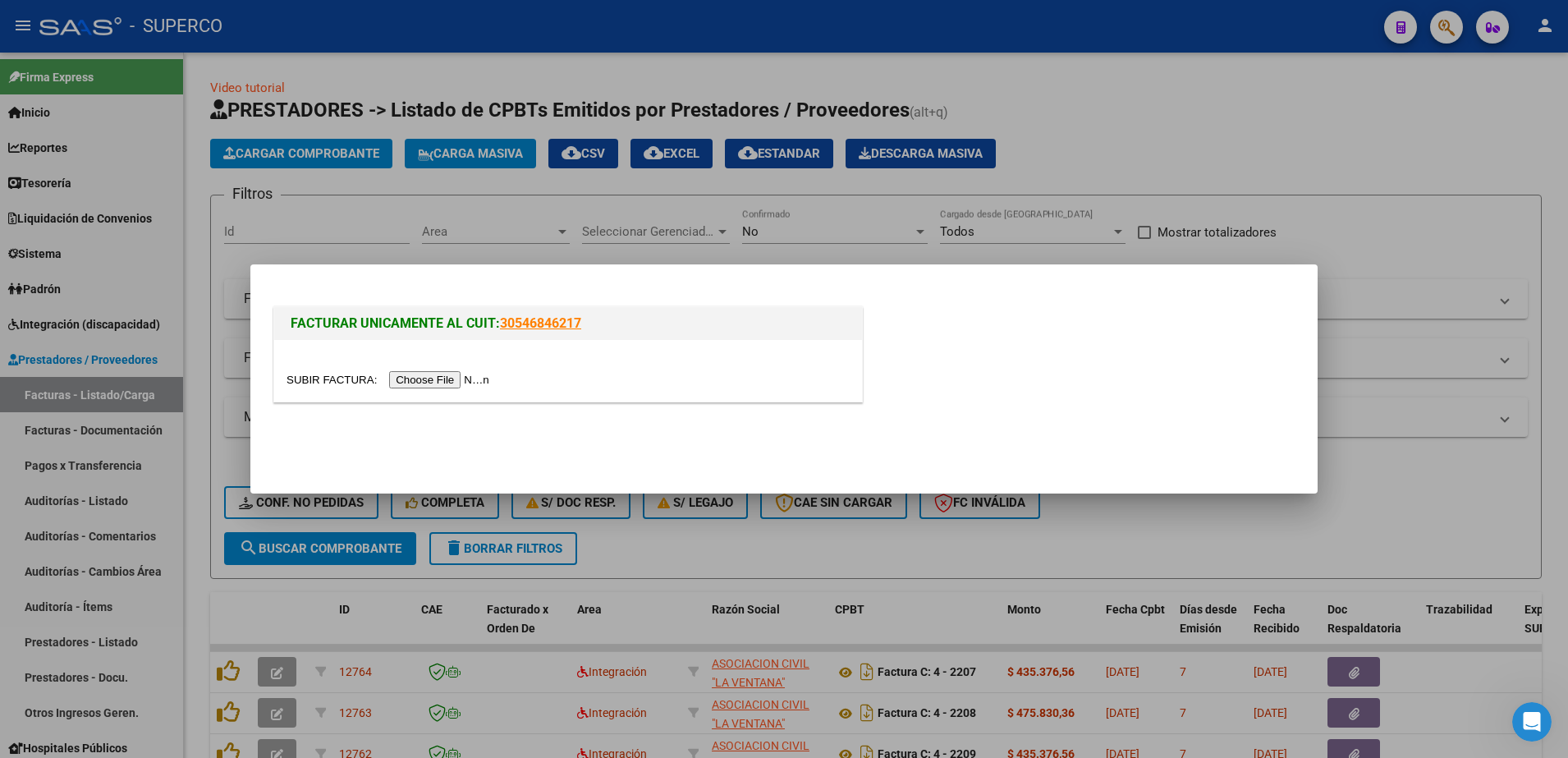
click at [430, 377] on input "file" at bounding box center [391, 380] width 208 height 17
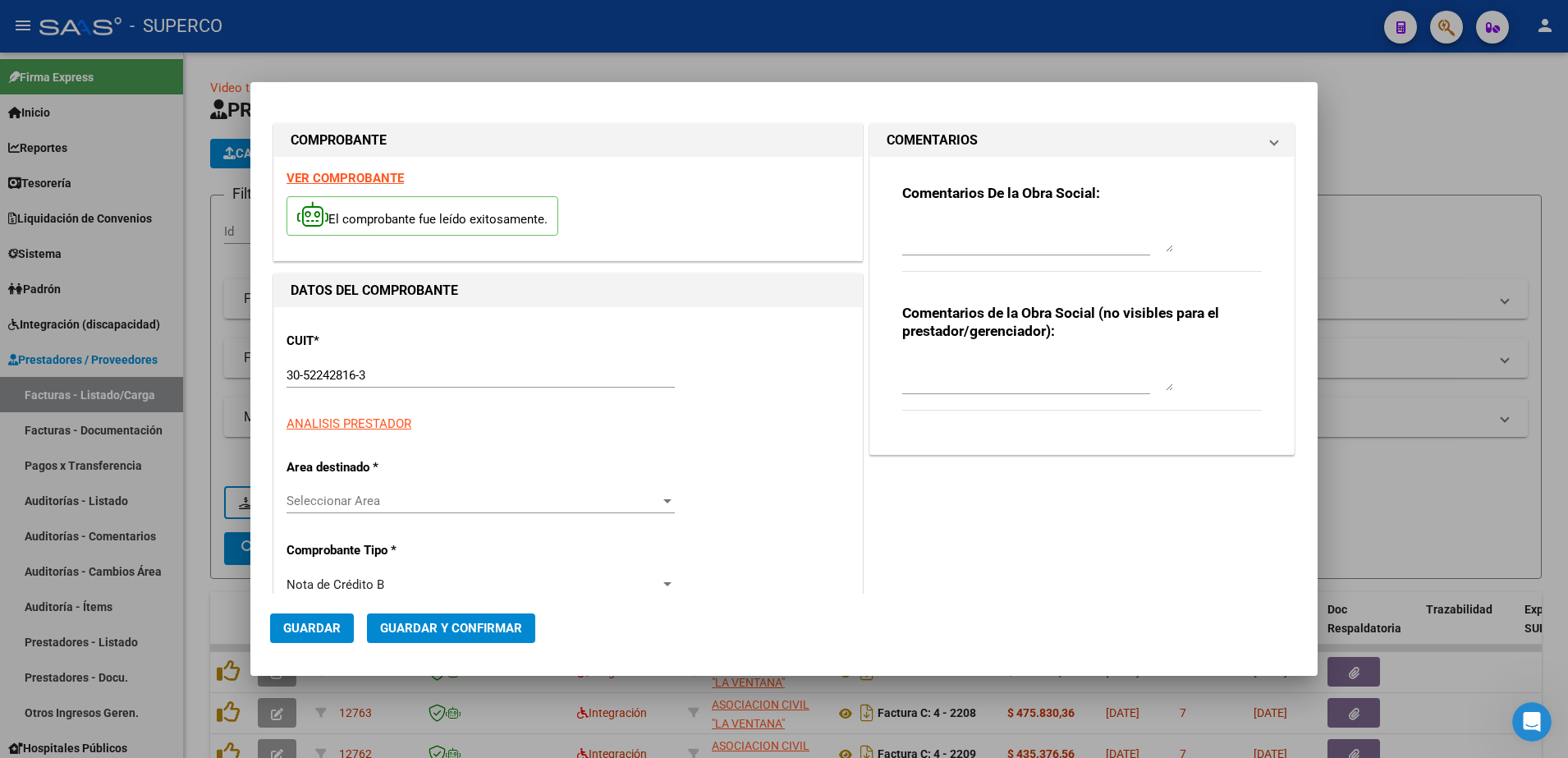
type input "1069"
type input "68035"
type input "$ 148.200,00"
type input "[DATE]"
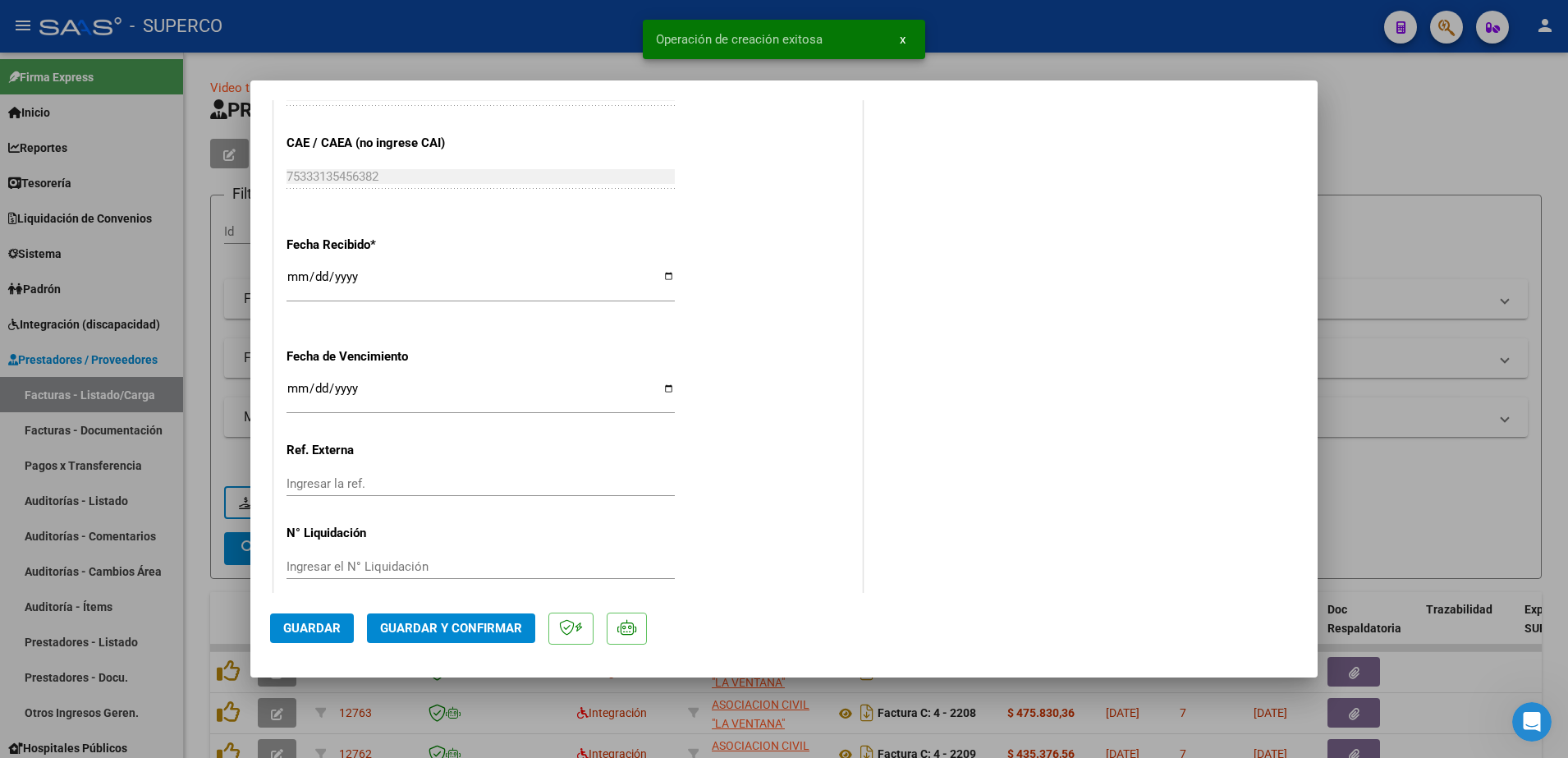
scroll to position [997, 0]
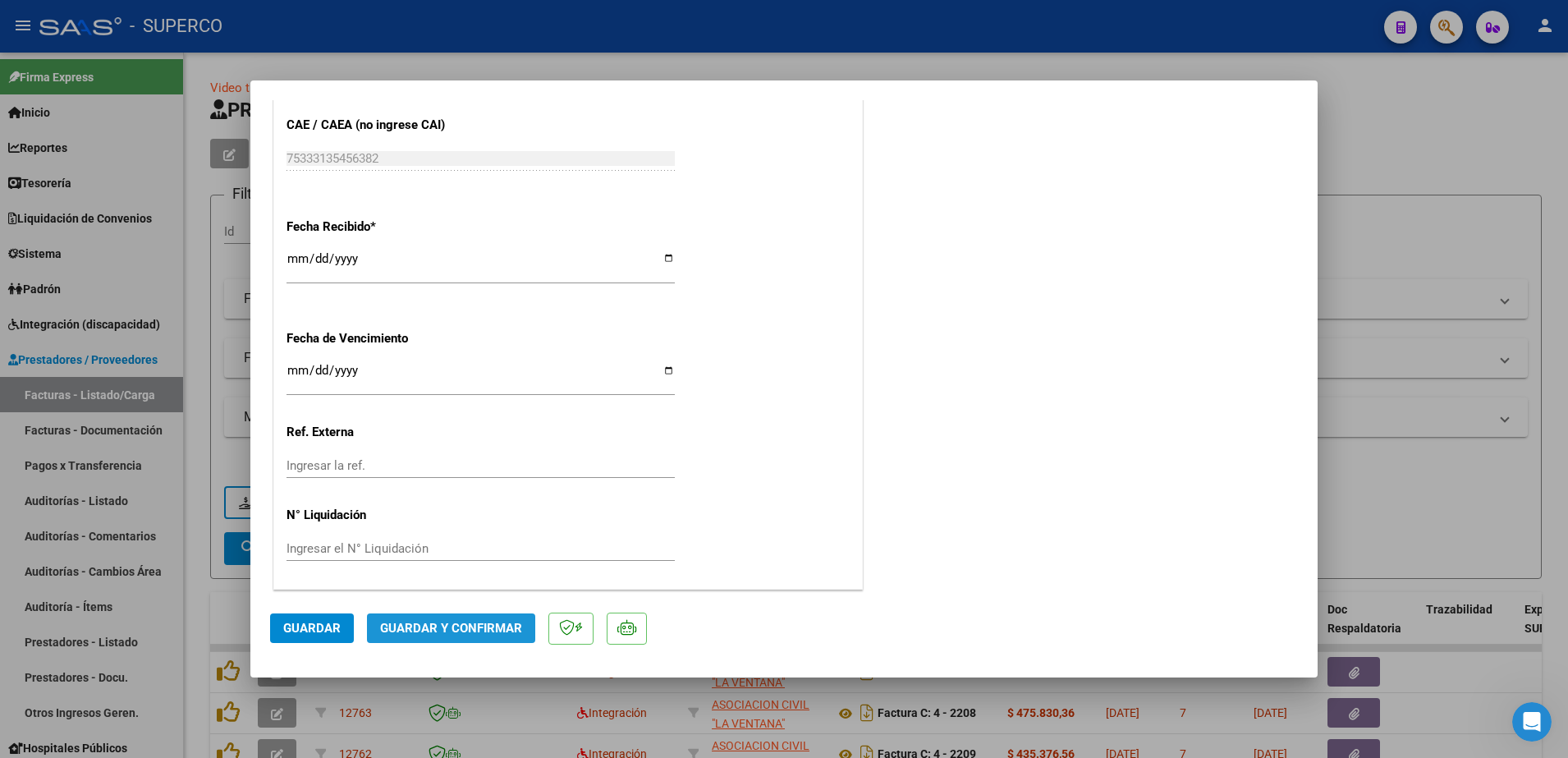
click at [494, 633] on span "Guardar y Confirmar" at bounding box center [450, 628] width 142 height 15
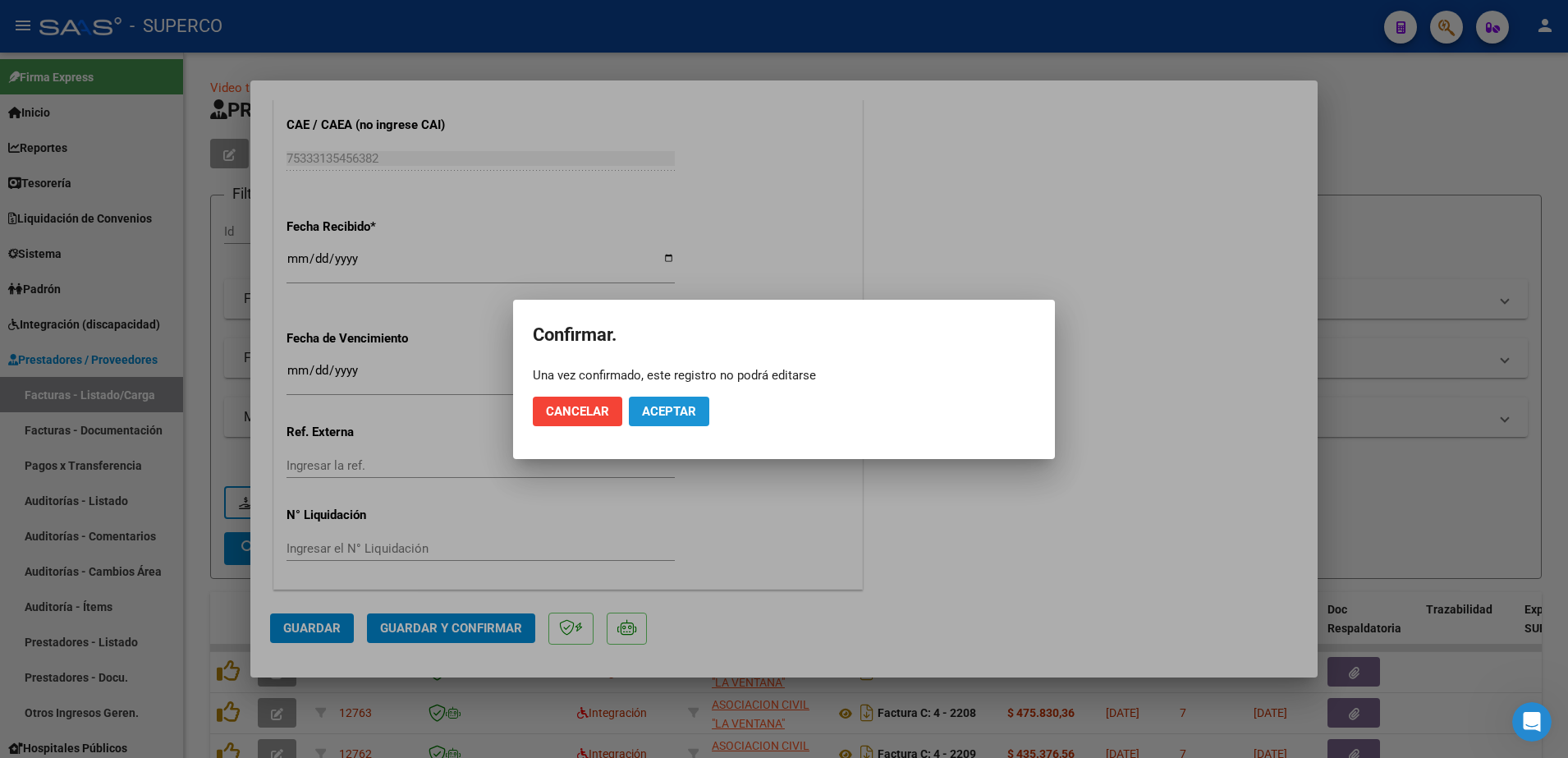
click at [688, 409] on span "Aceptar" at bounding box center [669, 411] width 54 height 15
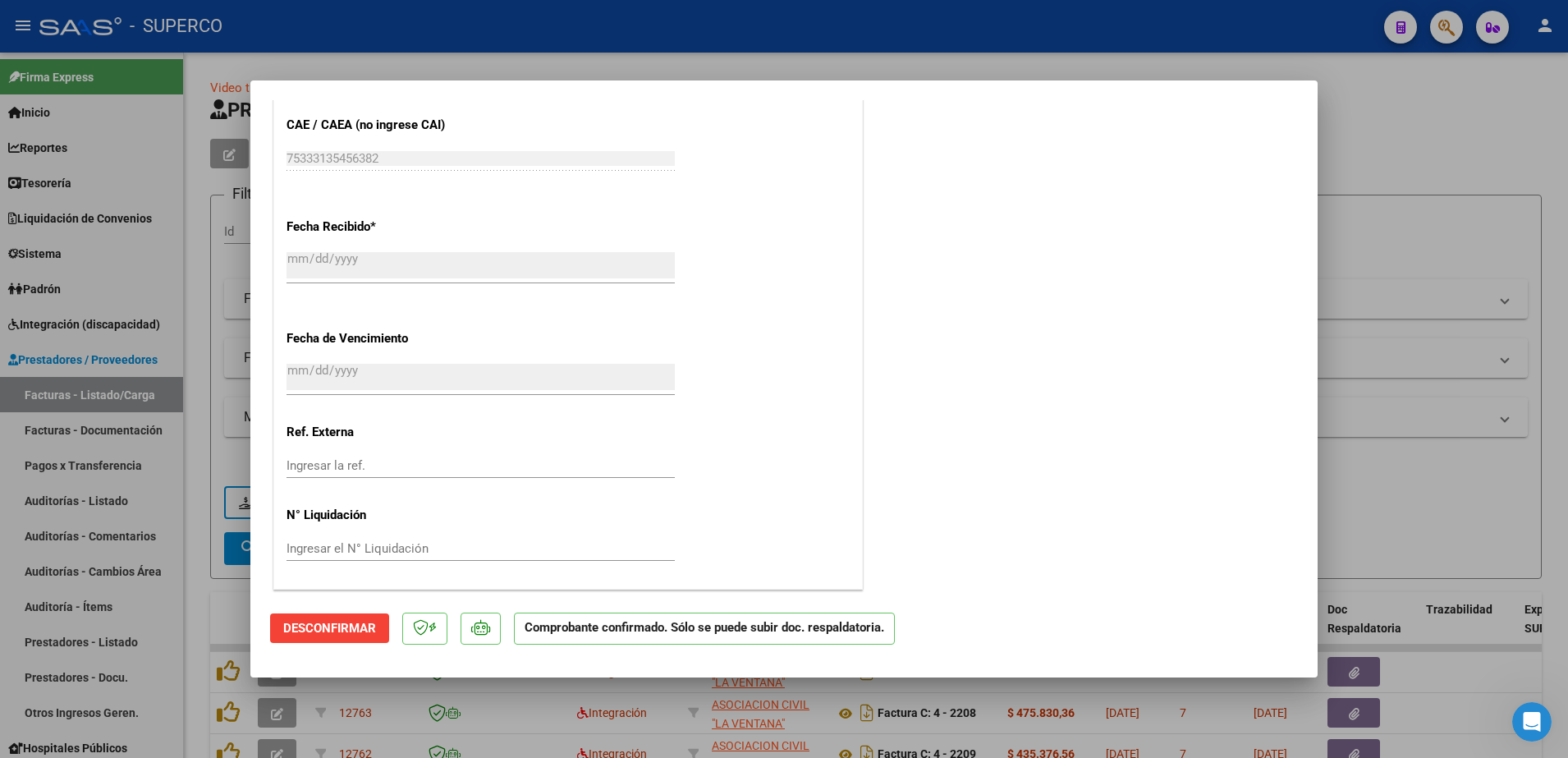
click at [1404, 135] on div at bounding box center [784, 379] width 1568 height 758
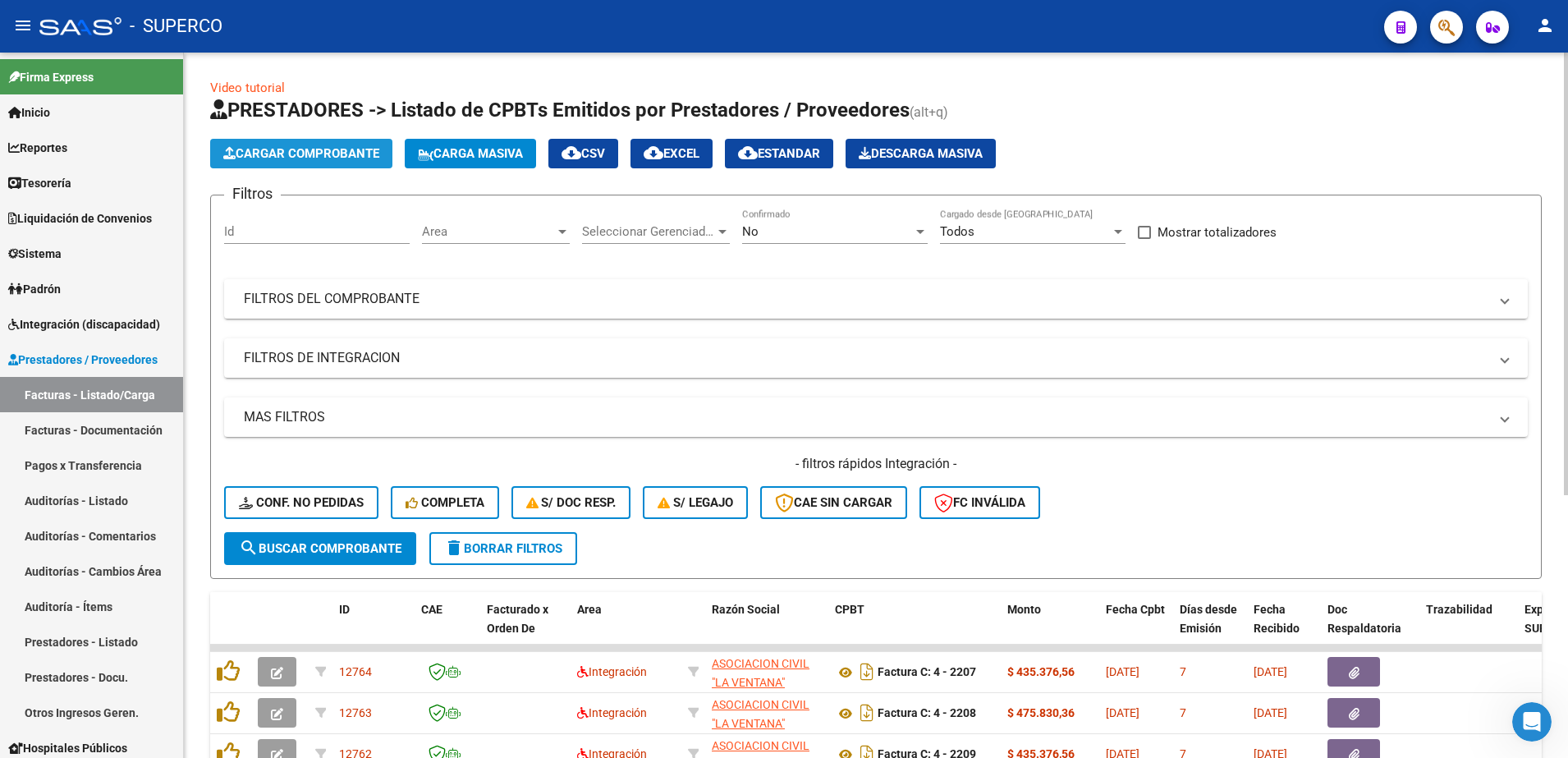
click at [337, 160] on span "Cargar Comprobante" at bounding box center [302, 154] width 156 height 15
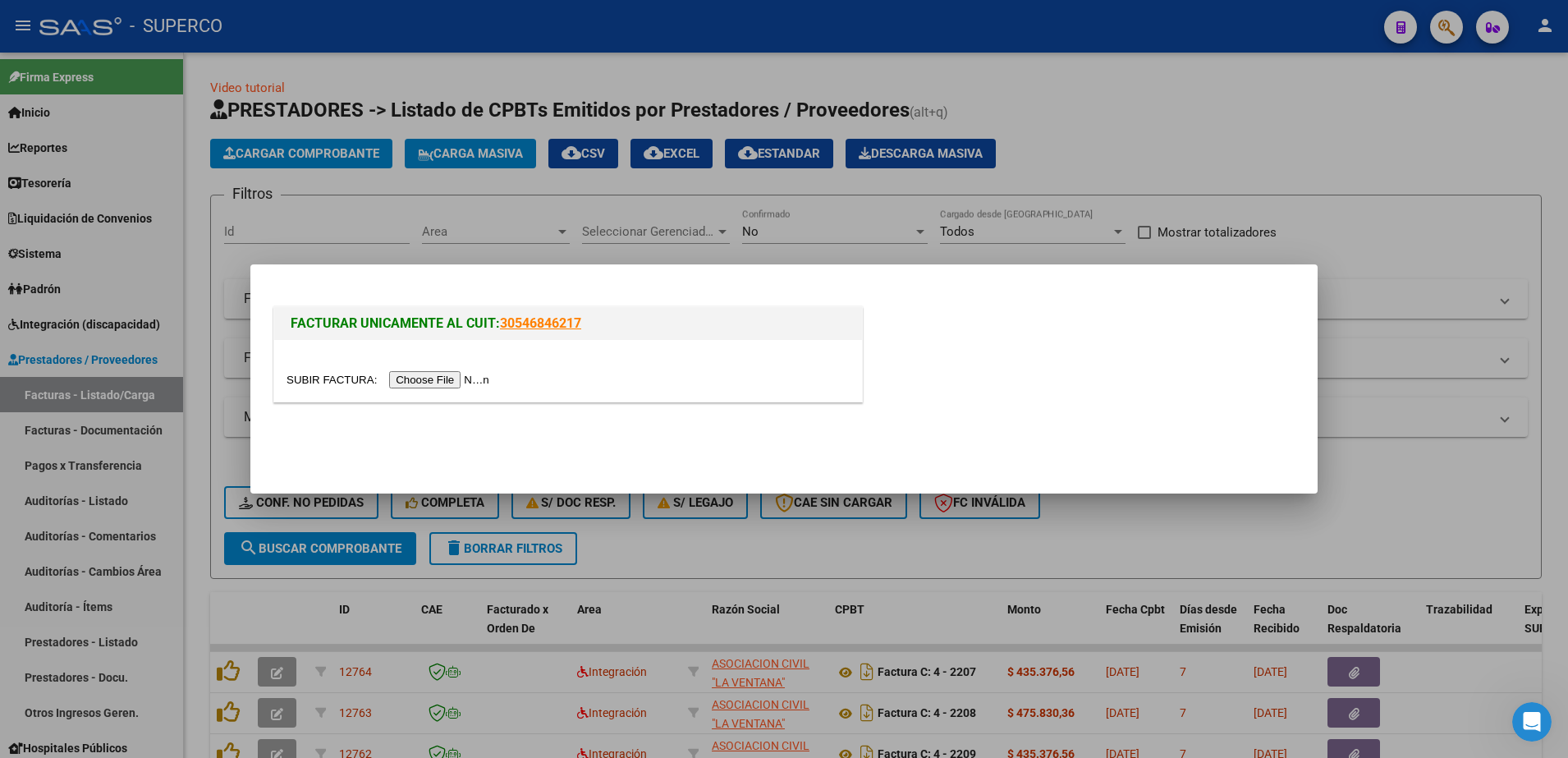
click at [447, 386] on input "file" at bounding box center [391, 380] width 208 height 17
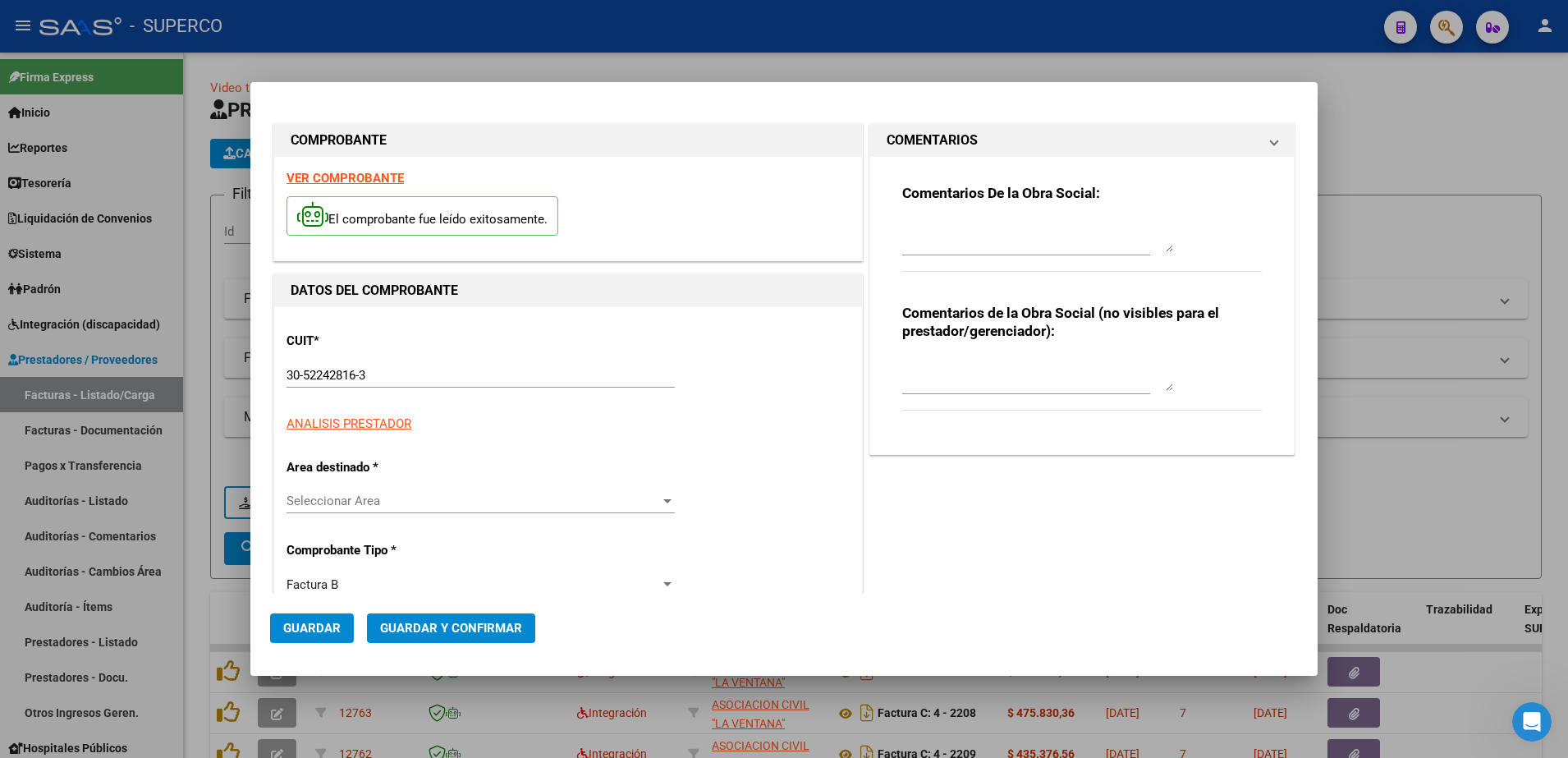
type input "1069"
type input "137187"
type input "$ 148.200,00"
type input "[DATE]"
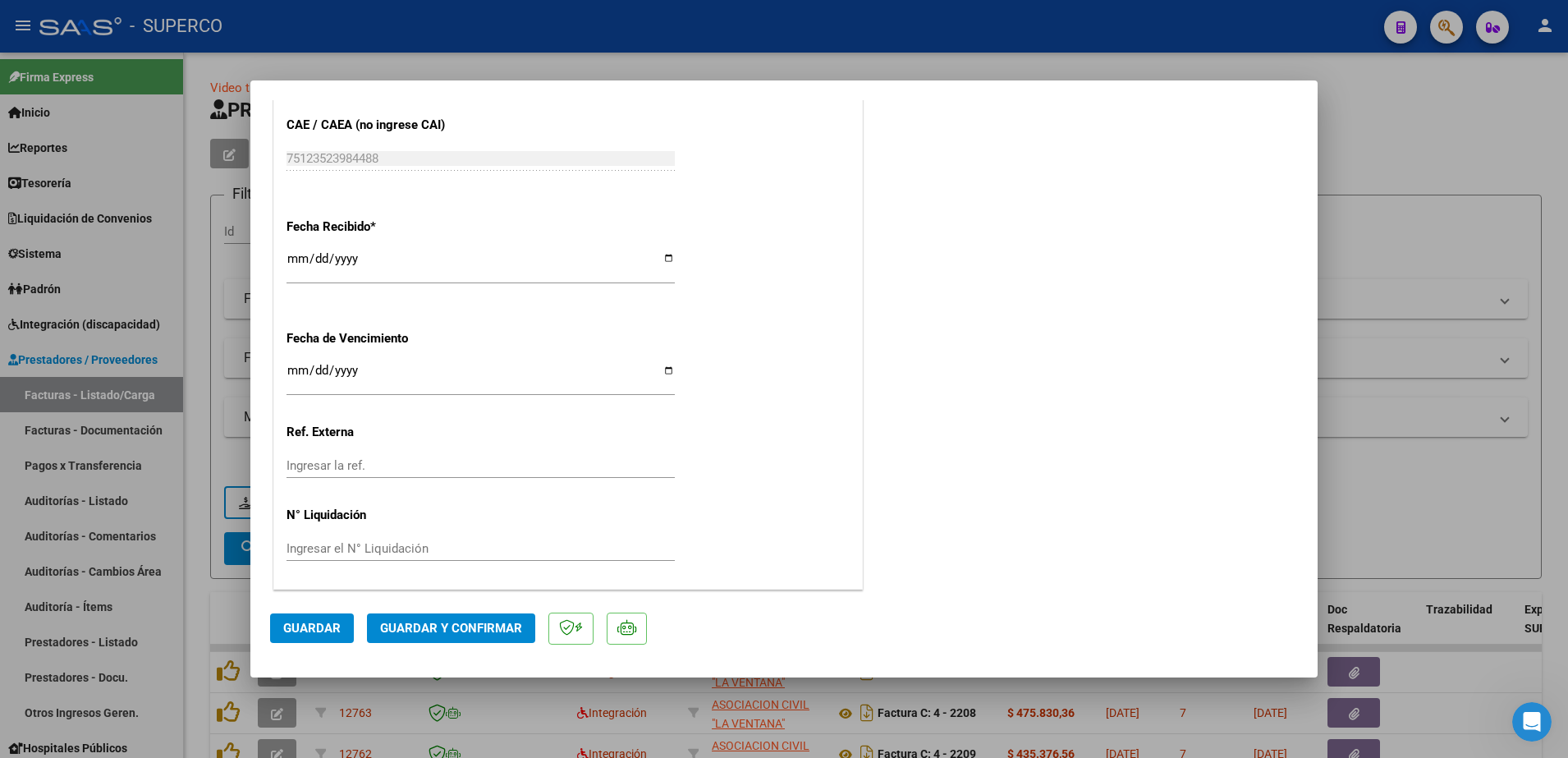
click at [497, 619] on button "Guardar y Confirmar" at bounding box center [451, 628] width 169 height 30
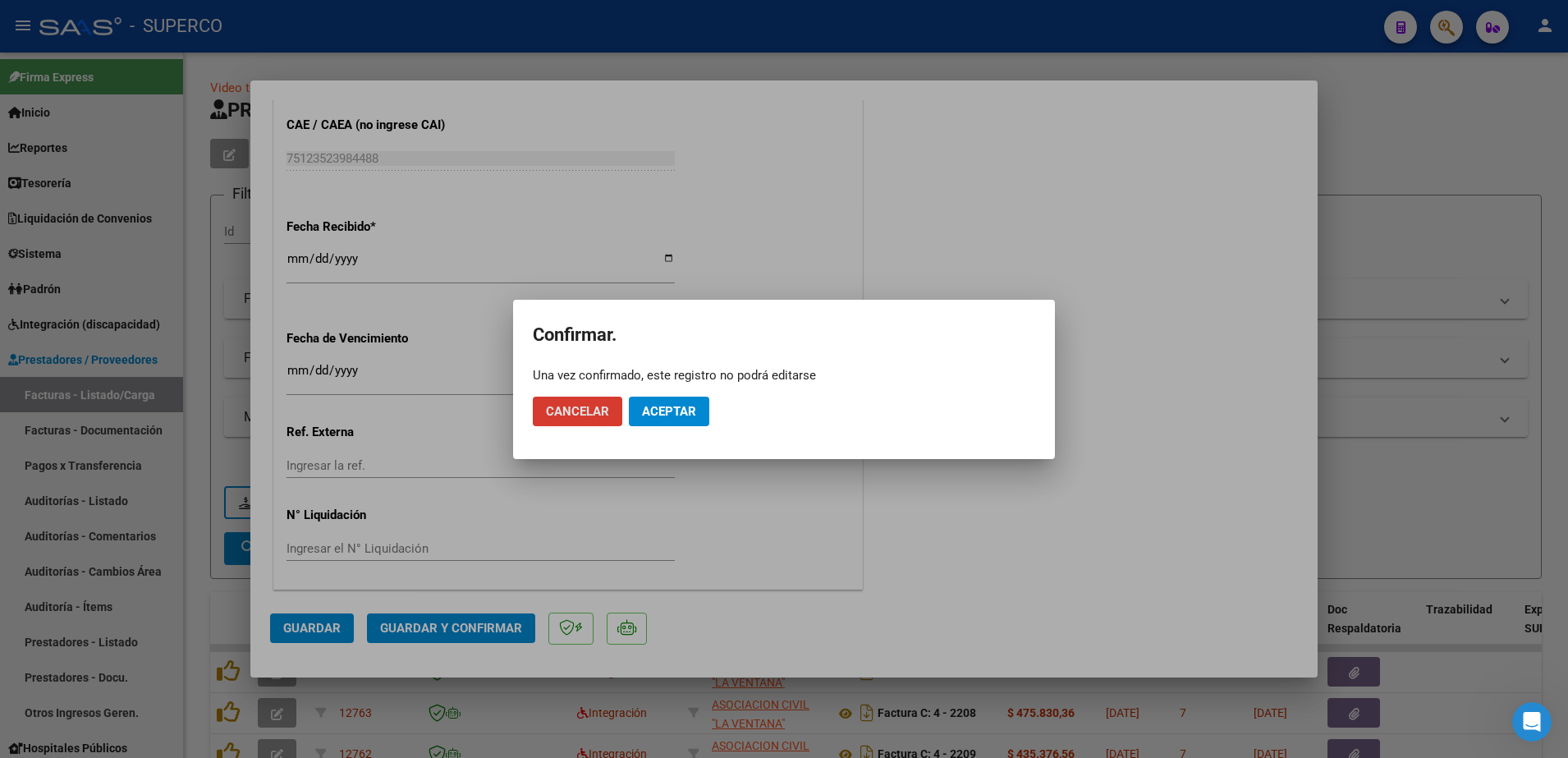
click at [681, 413] on span "Aceptar" at bounding box center [669, 411] width 54 height 15
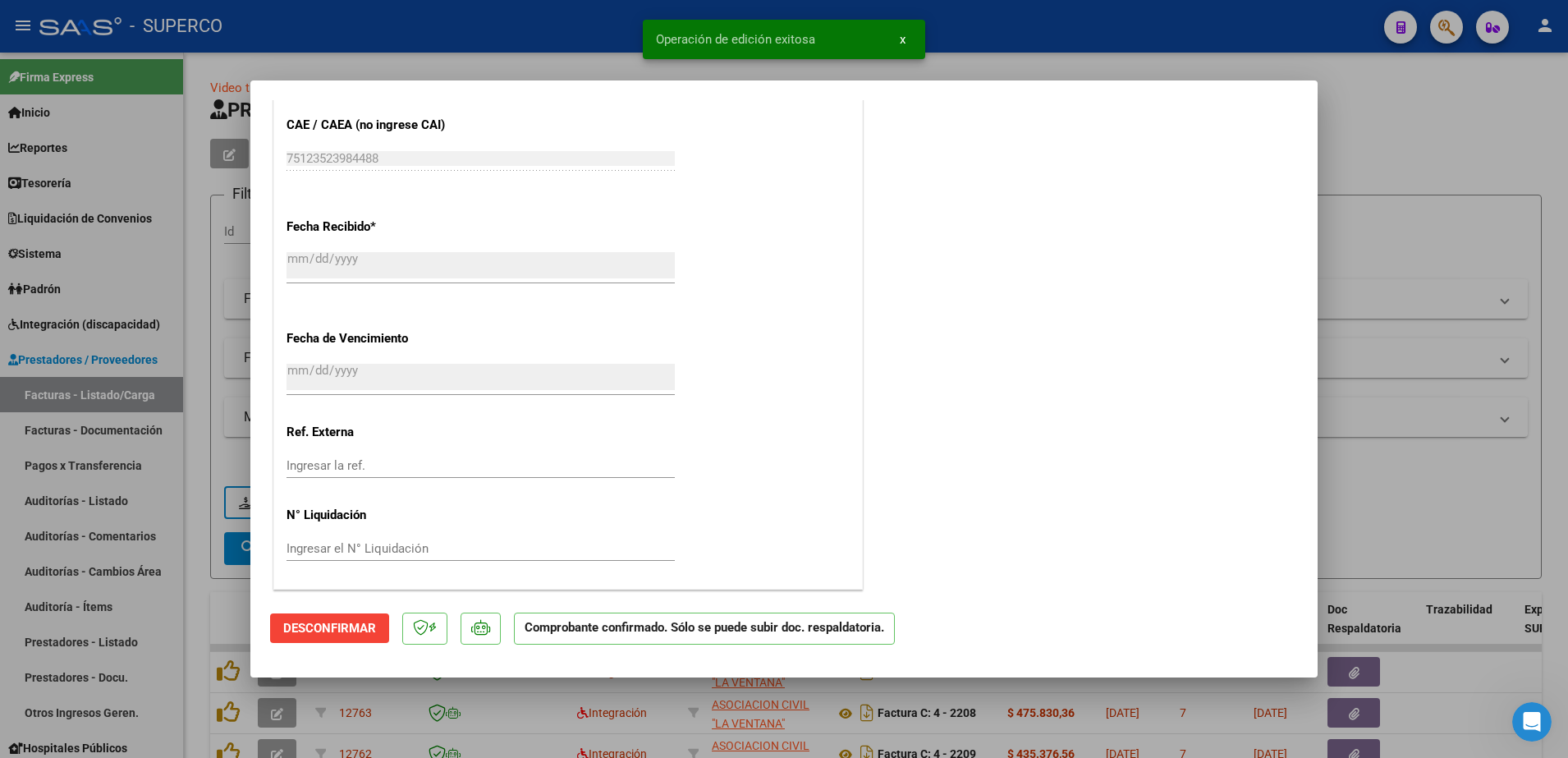
click at [1414, 160] on div at bounding box center [784, 379] width 1568 height 758
type input "$ 0,00"
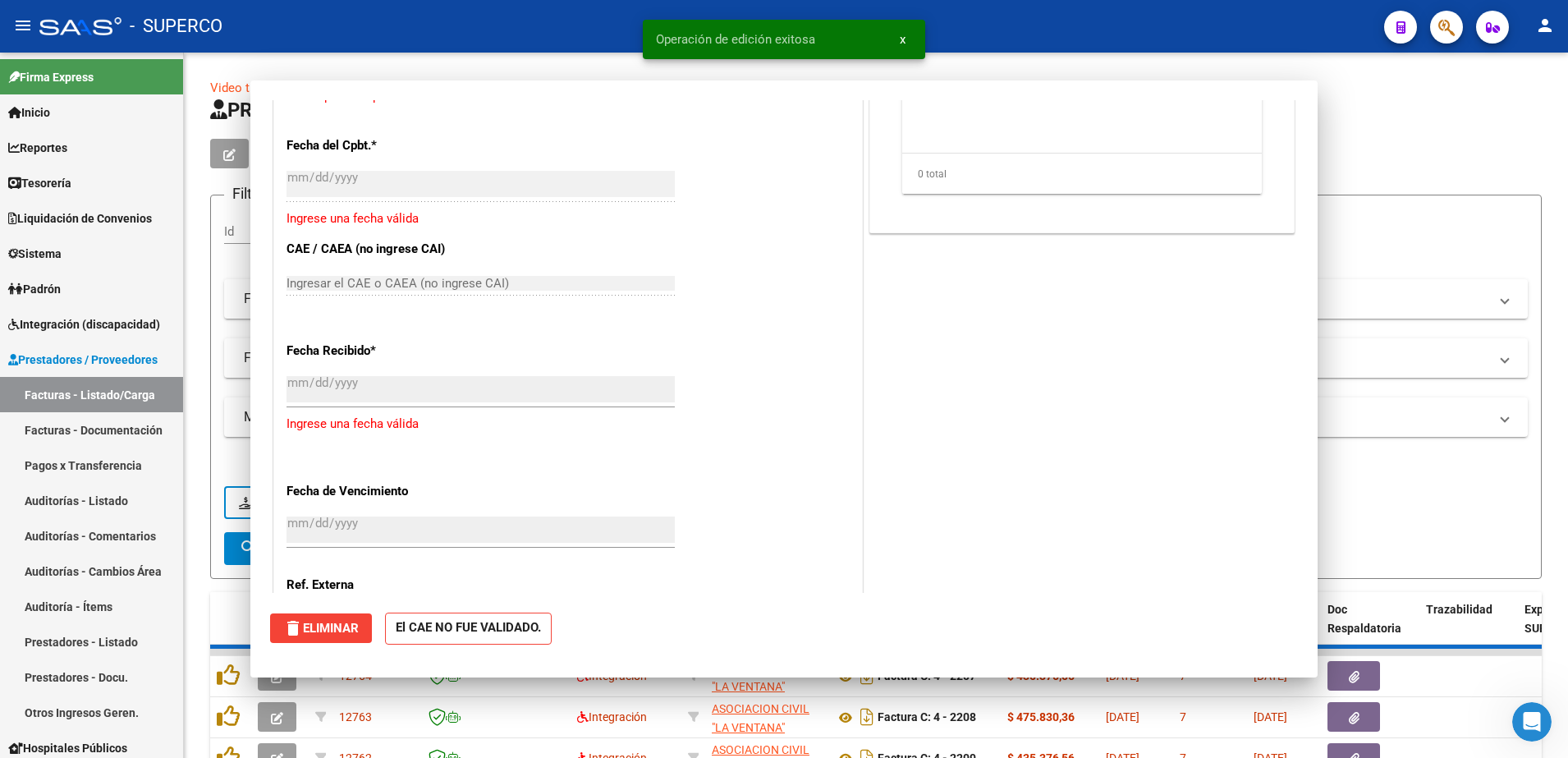
scroll to position [1110, 0]
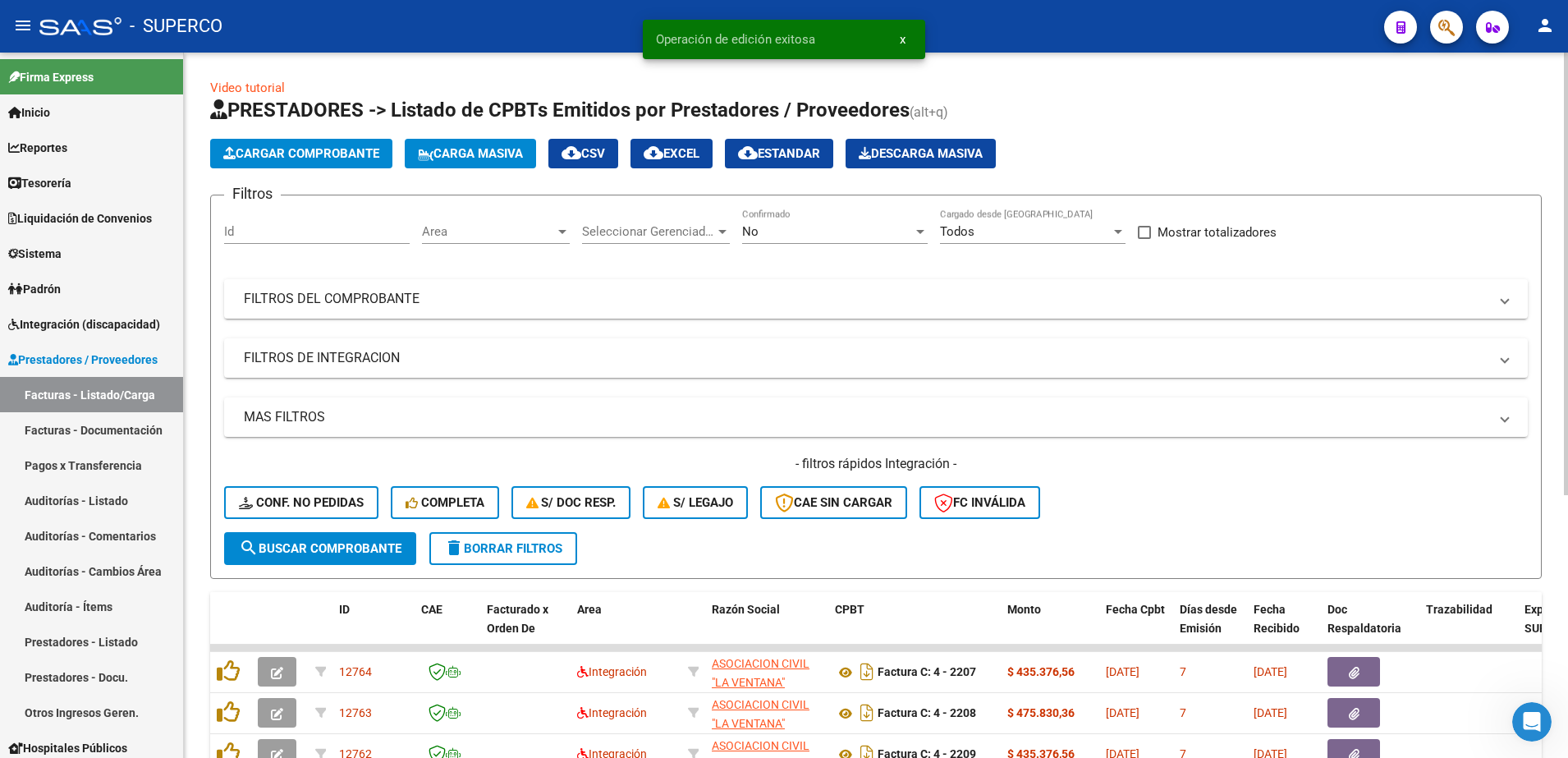
click at [358, 150] on span "Cargar Comprobante" at bounding box center [302, 154] width 156 height 15
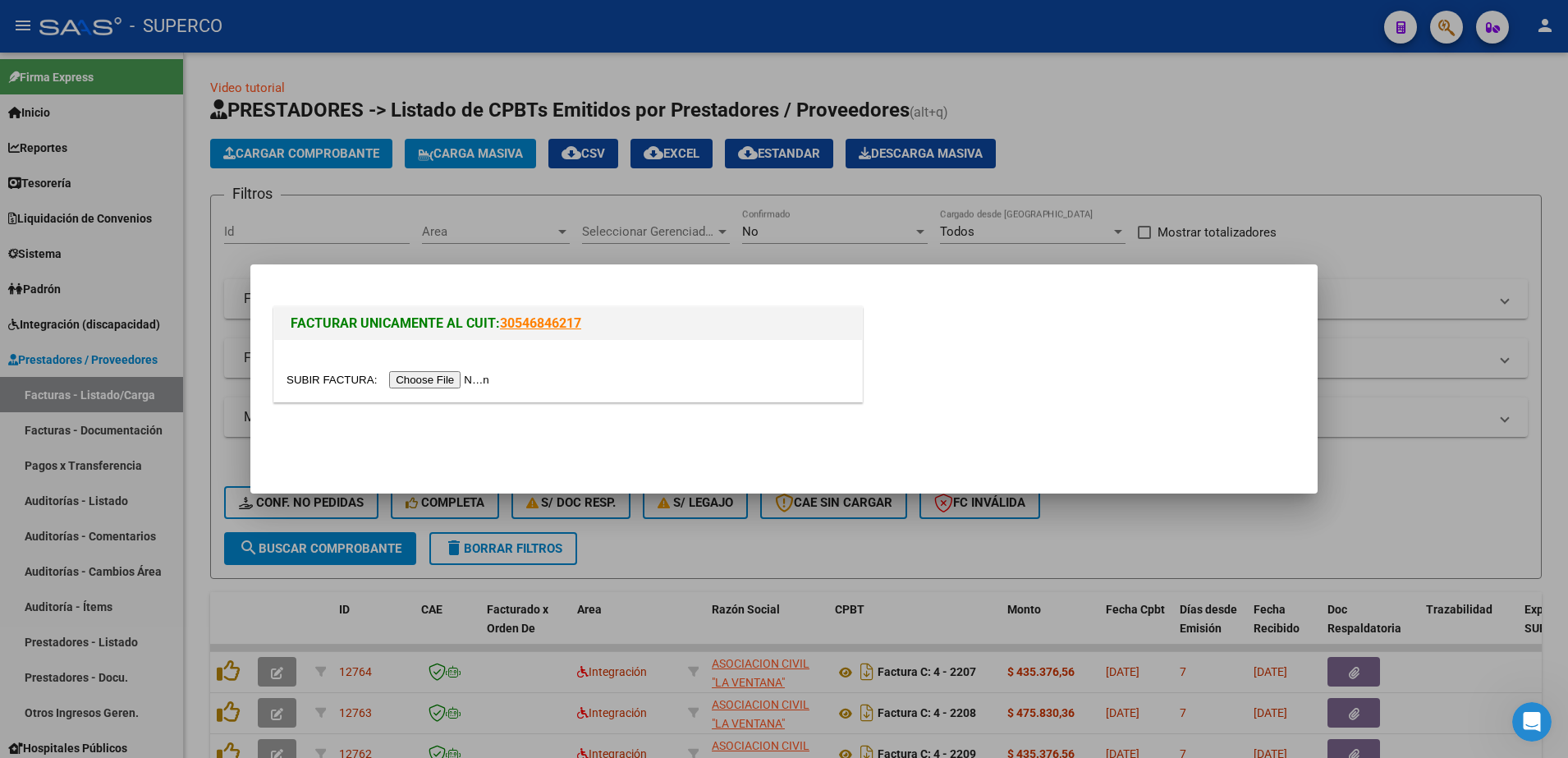
click at [449, 381] on input "file" at bounding box center [391, 380] width 208 height 17
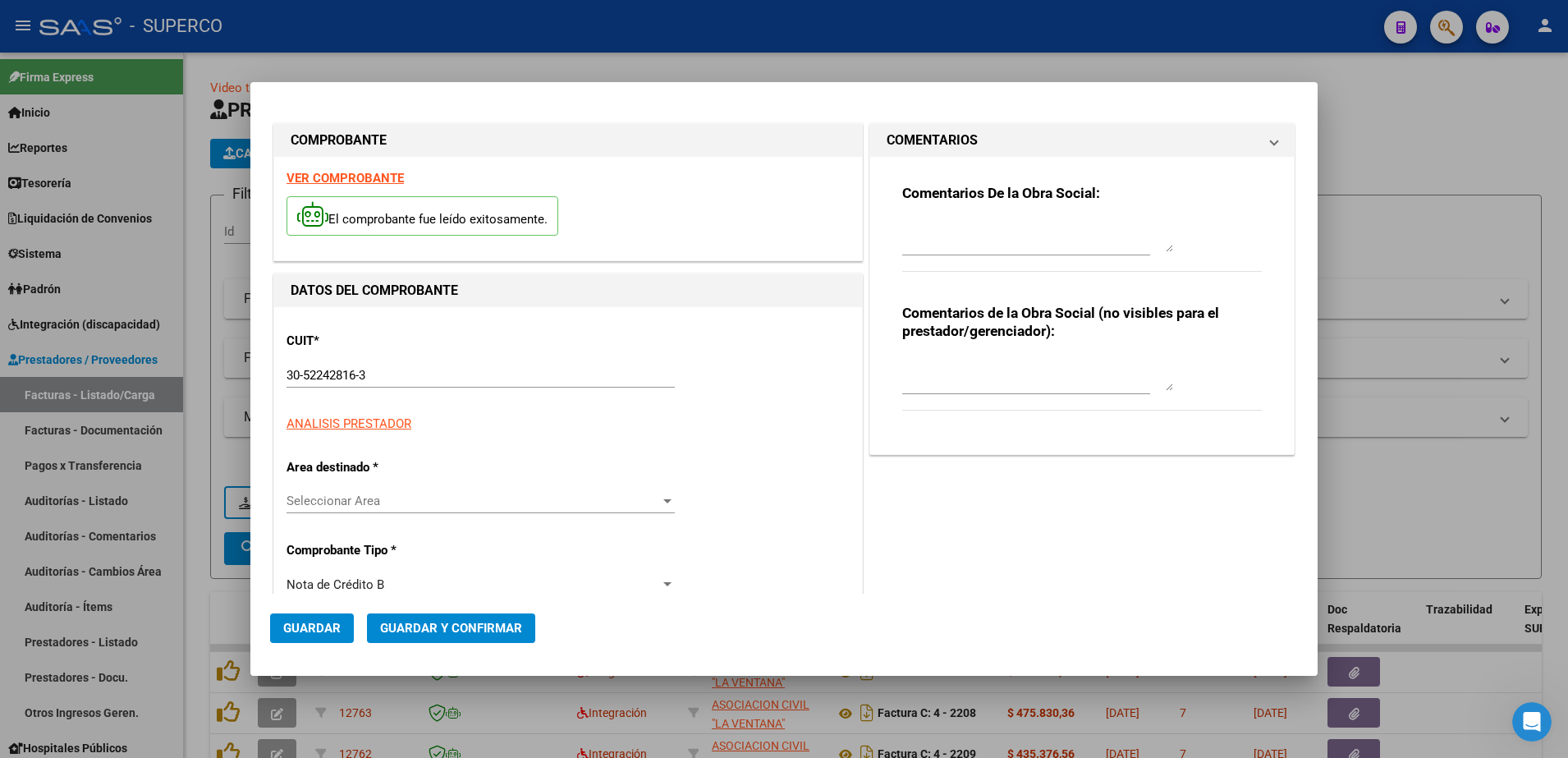
type input "1069"
type input "68036"
type input "$ 148.200,00"
type input "[DATE]"
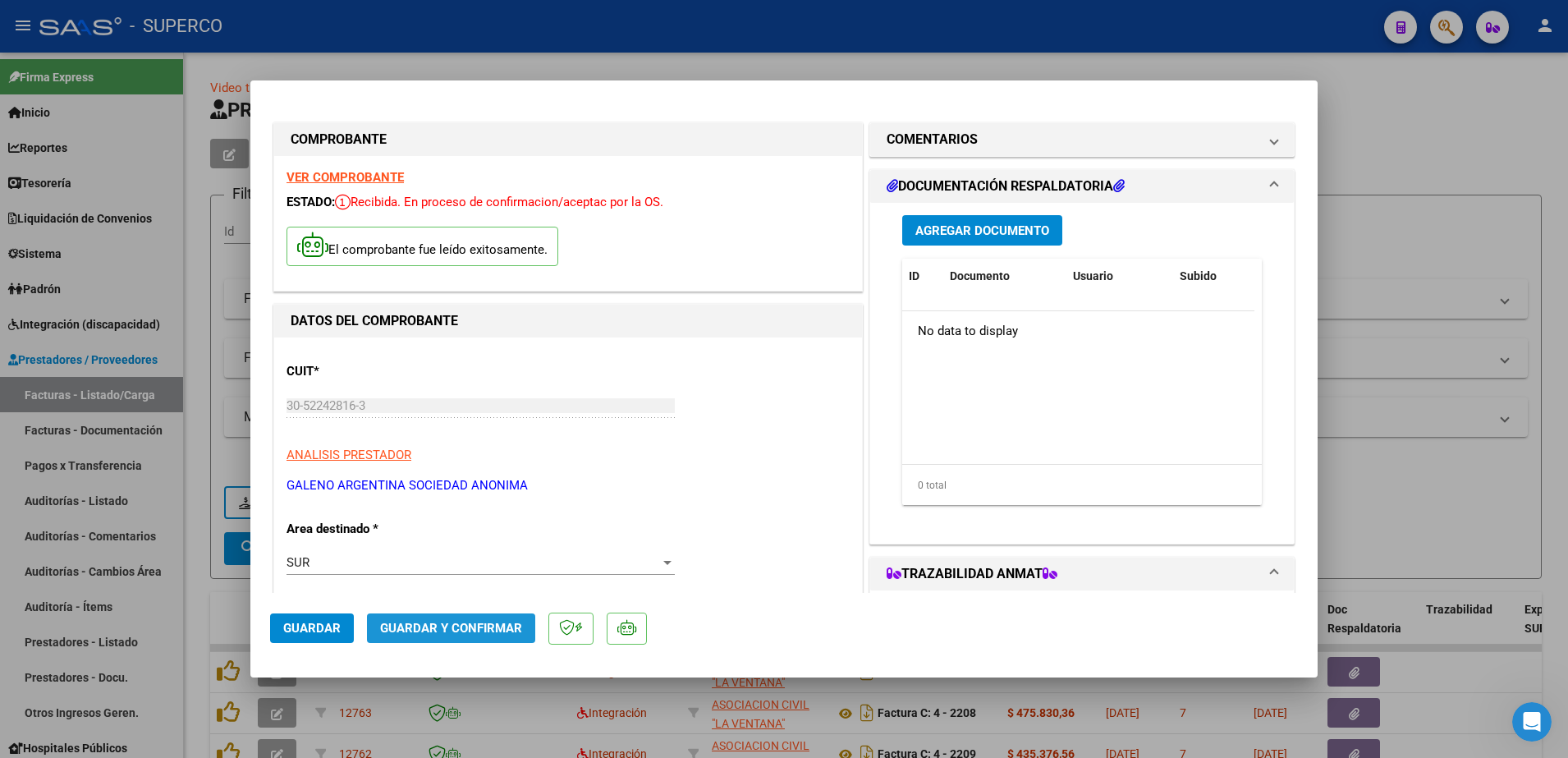
click at [473, 618] on button "Guardar y Confirmar" at bounding box center [451, 628] width 169 height 30
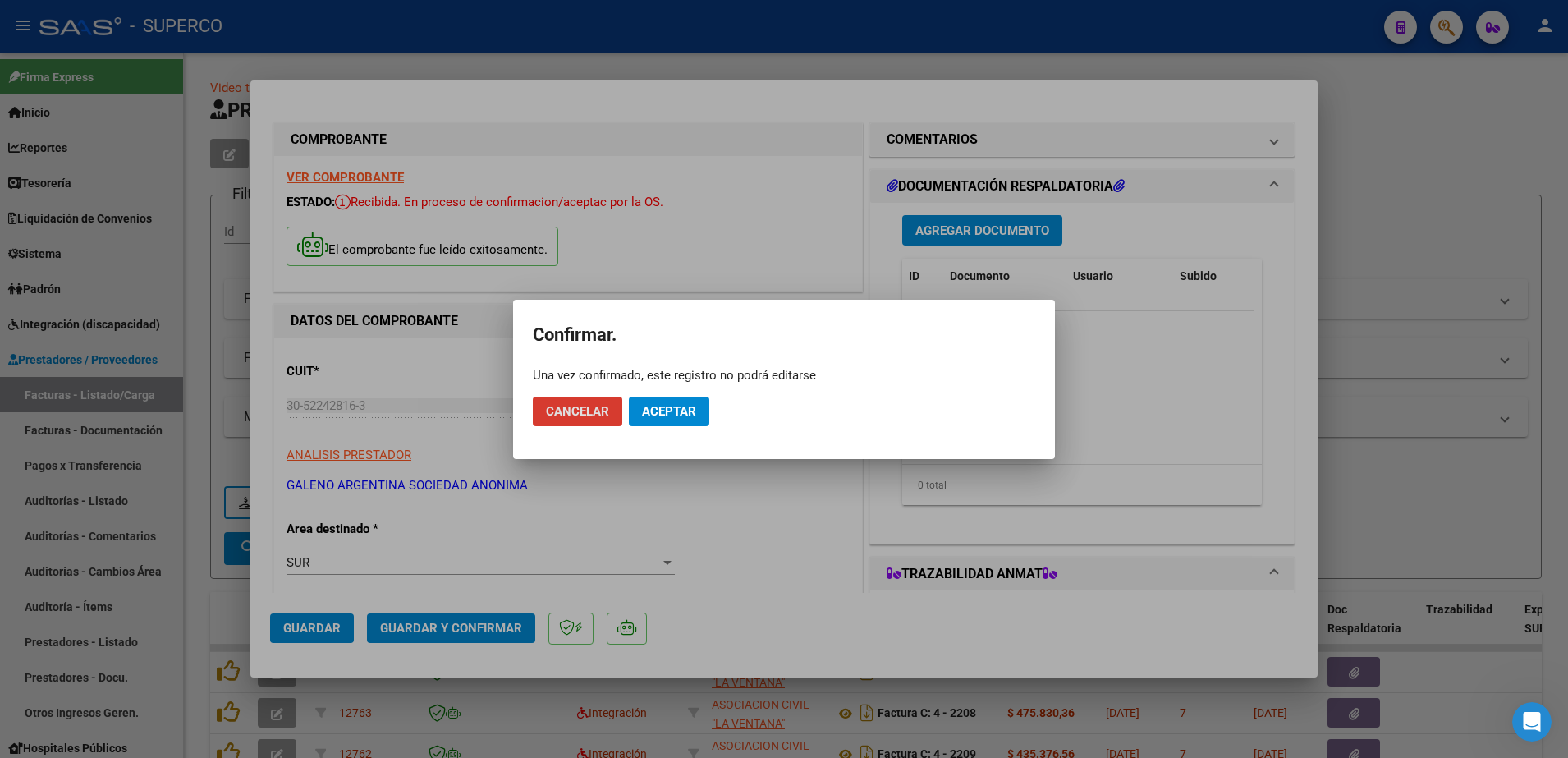
click at [680, 411] on span "Aceptar" at bounding box center [669, 411] width 54 height 15
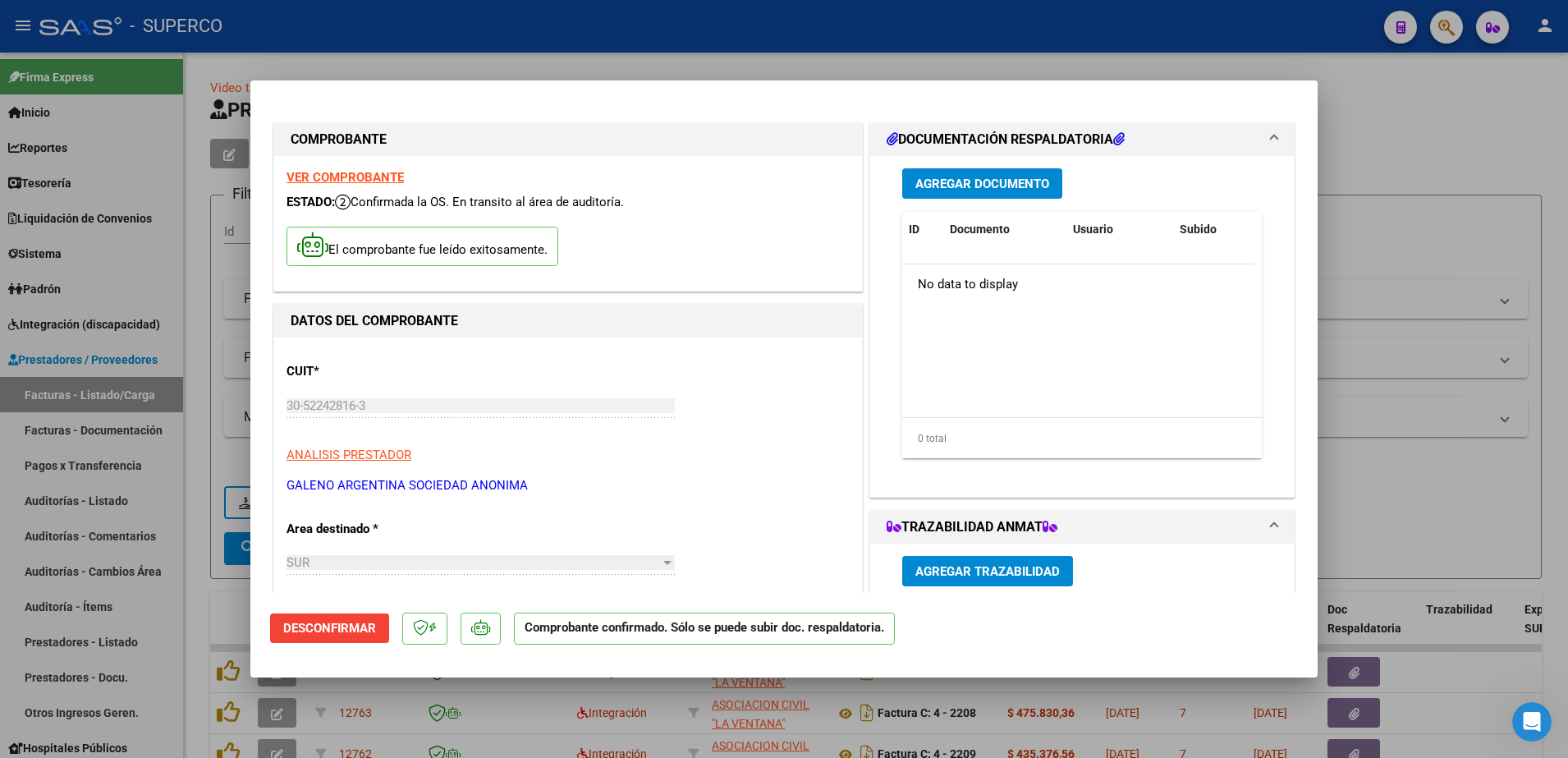
click at [1467, 136] on div at bounding box center [784, 379] width 1568 height 758
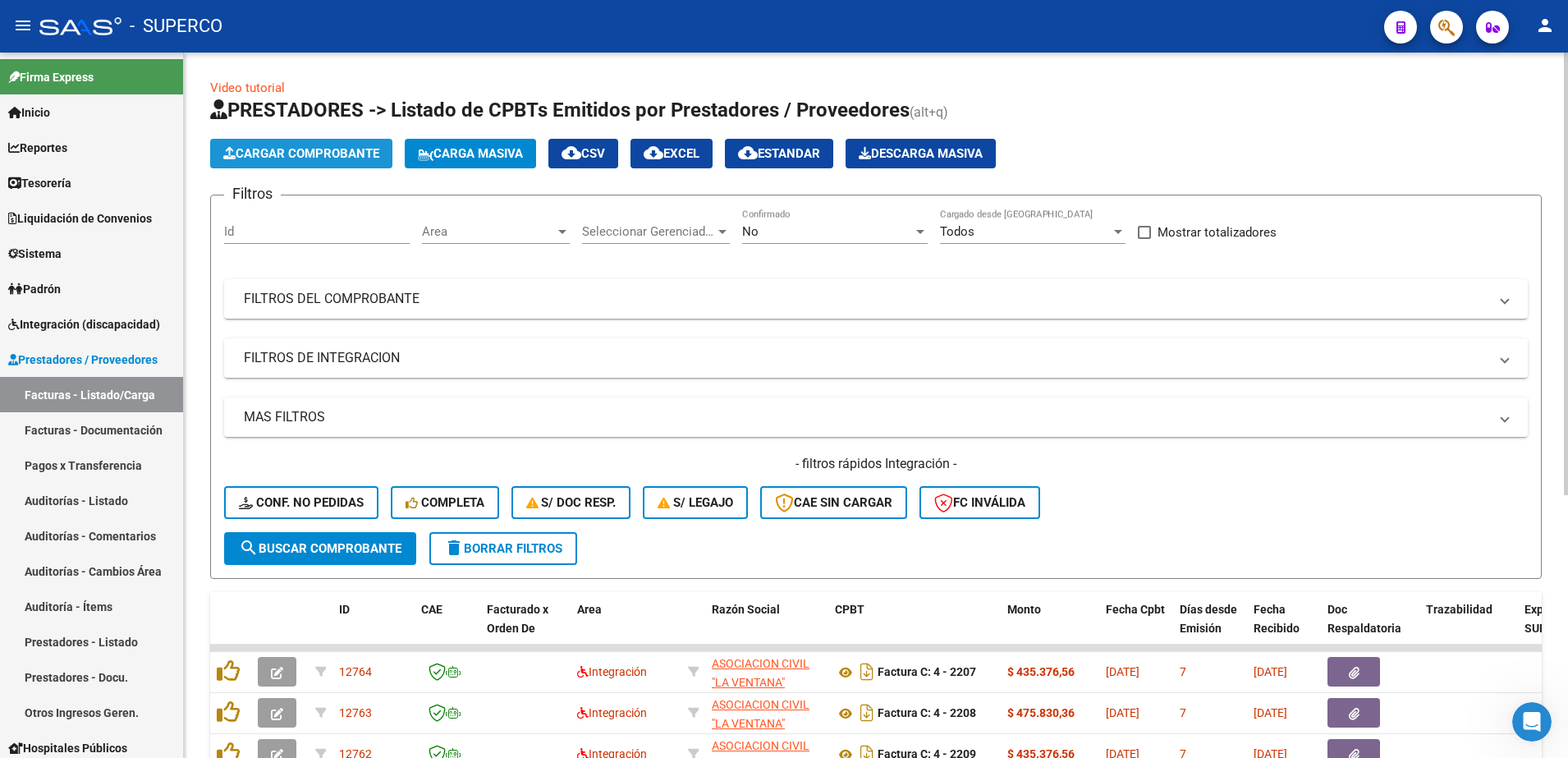
click at [358, 149] on span "Cargar Comprobante" at bounding box center [302, 154] width 156 height 15
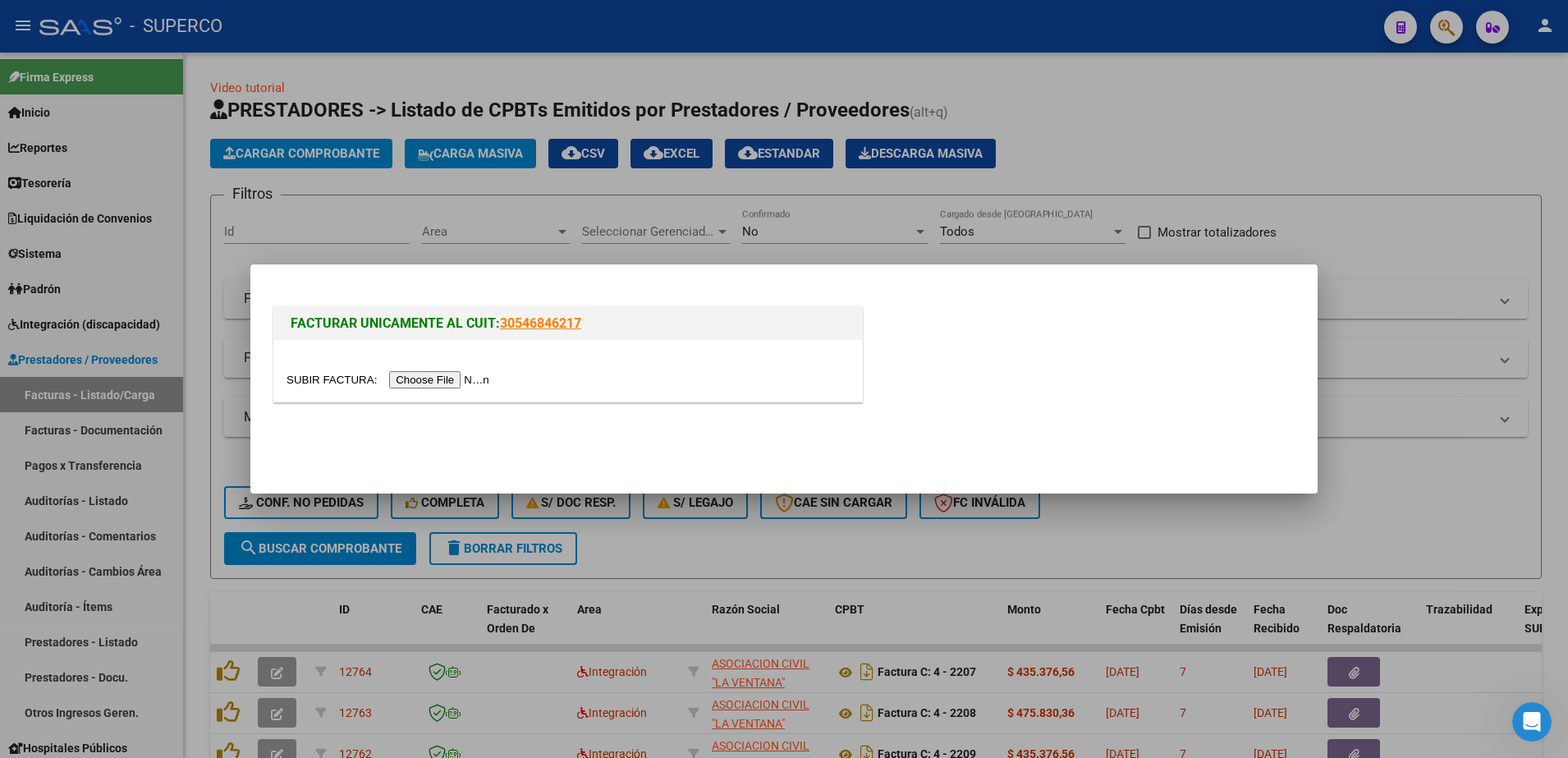
click at [440, 380] on input "file" at bounding box center [391, 380] width 208 height 17
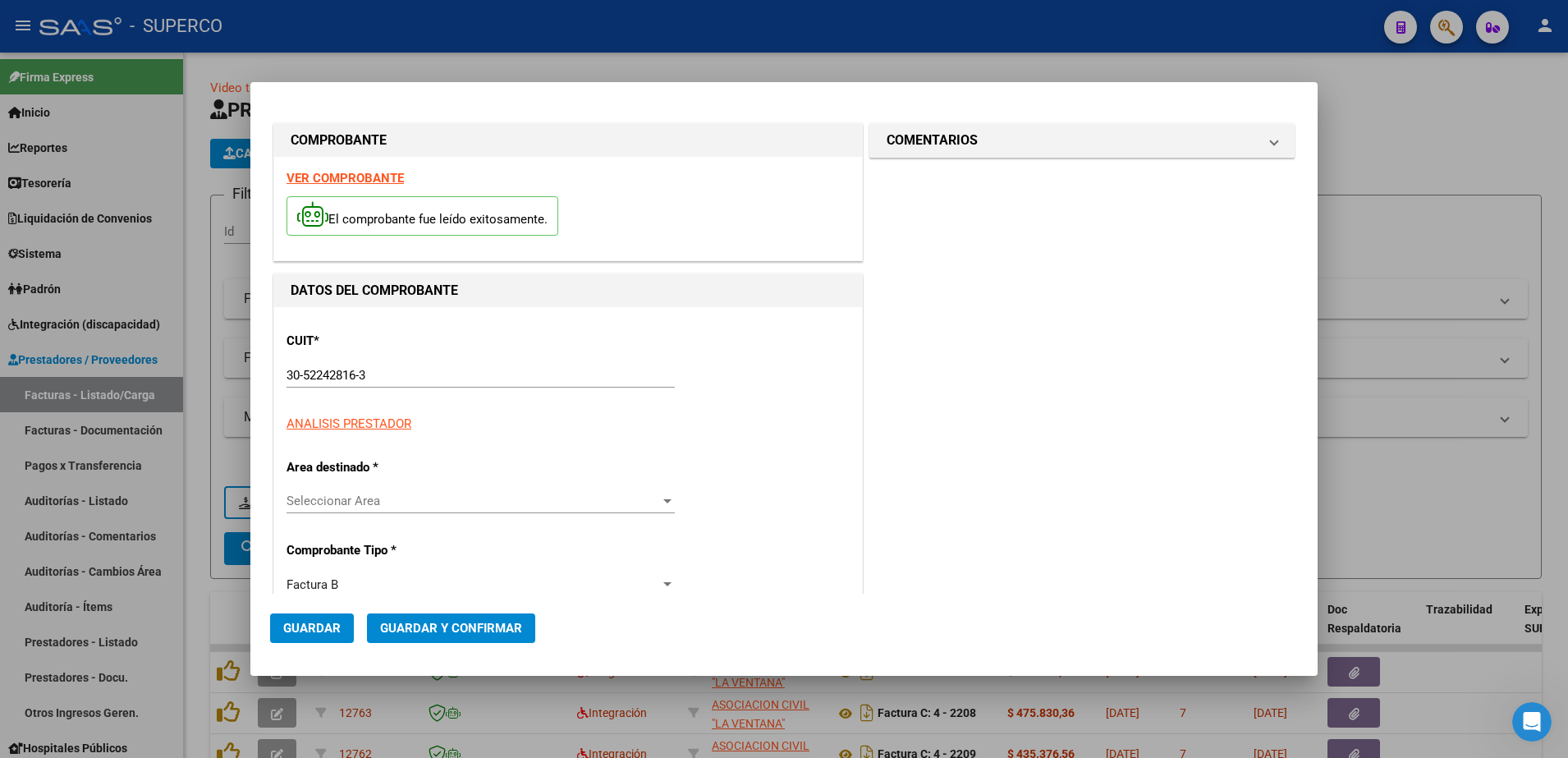
type input "1069"
type input "137188"
type input "$ 148.200,00"
type input "[DATE]"
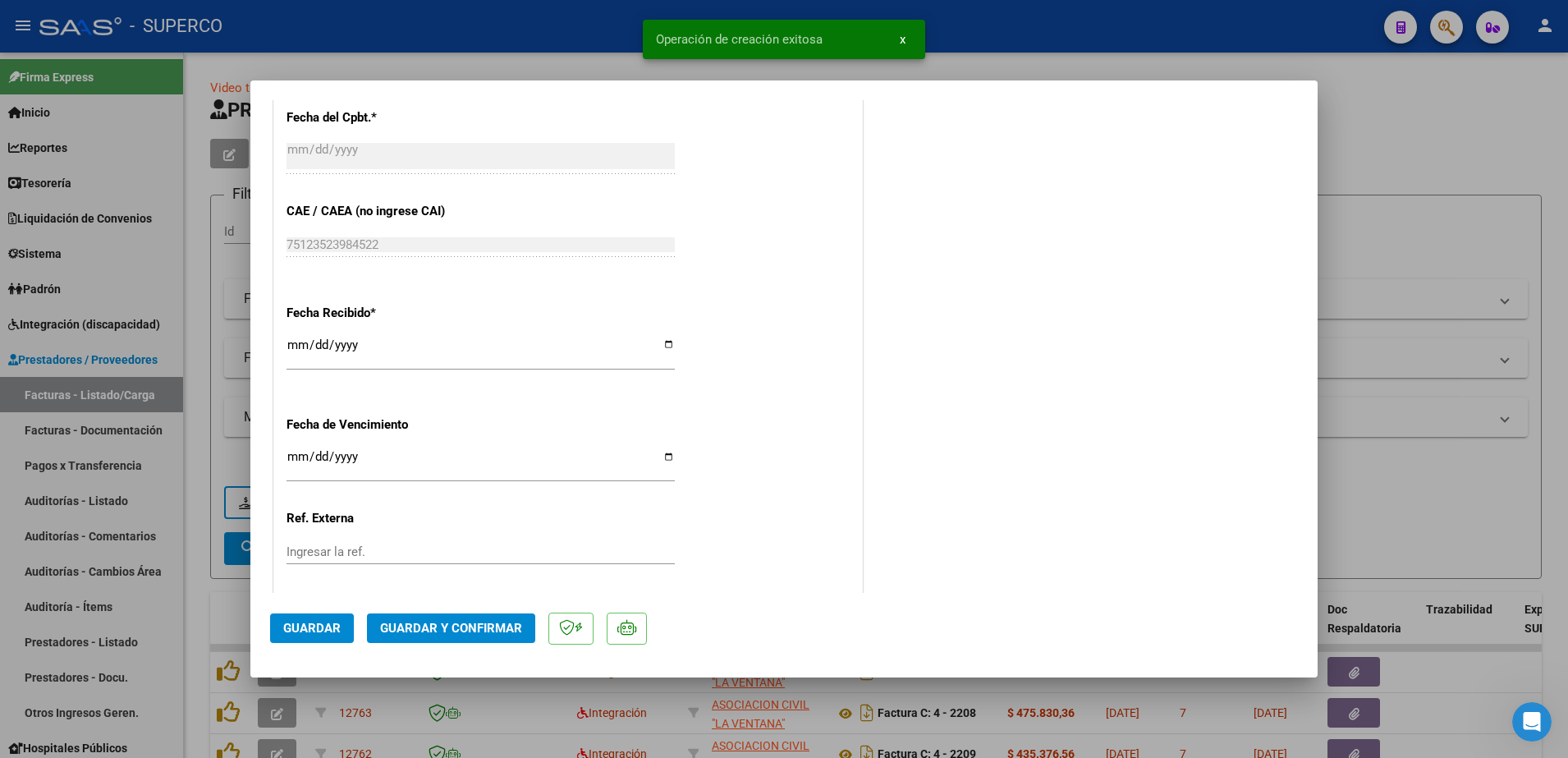
scroll to position [924, 0]
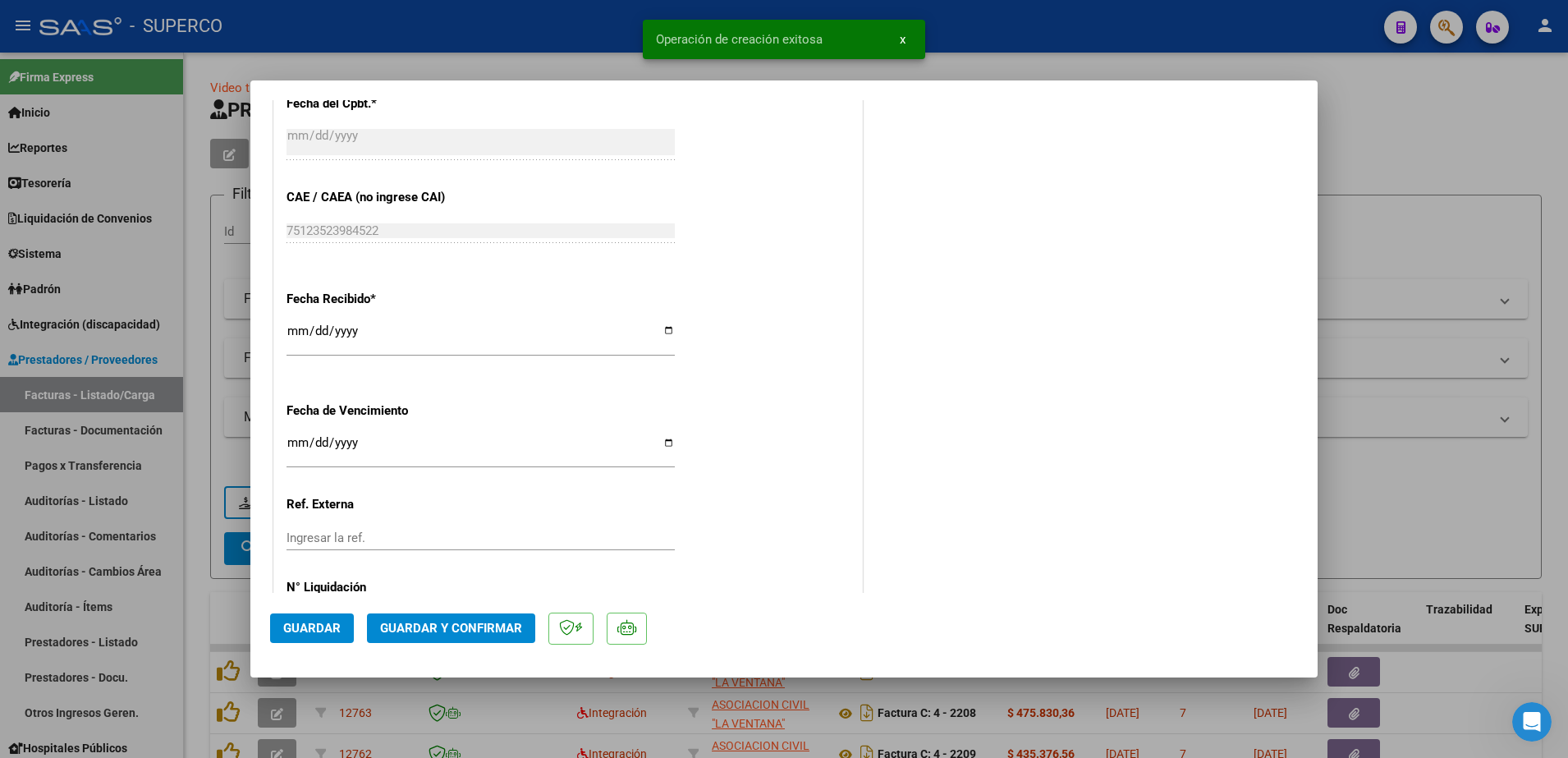
click at [416, 629] on span "Guardar y Confirmar" at bounding box center [450, 628] width 142 height 15
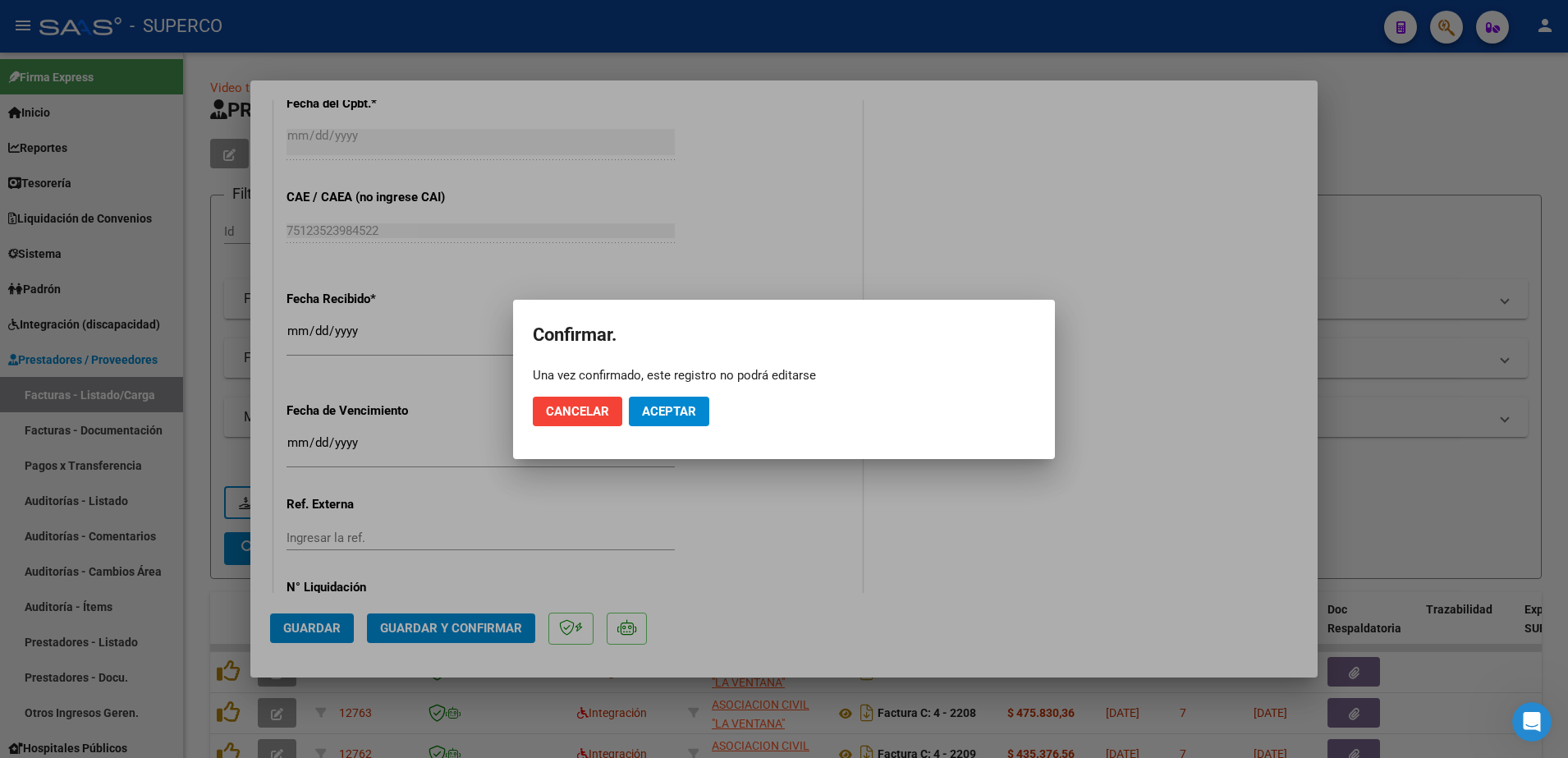
click at [710, 400] on mat-dialog-actions "Cancelar Aceptar" at bounding box center [784, 411] width 503 height 56
click at [684, 404] on span "Aceptar" at bounding box center [669, 411] width 54 height 15
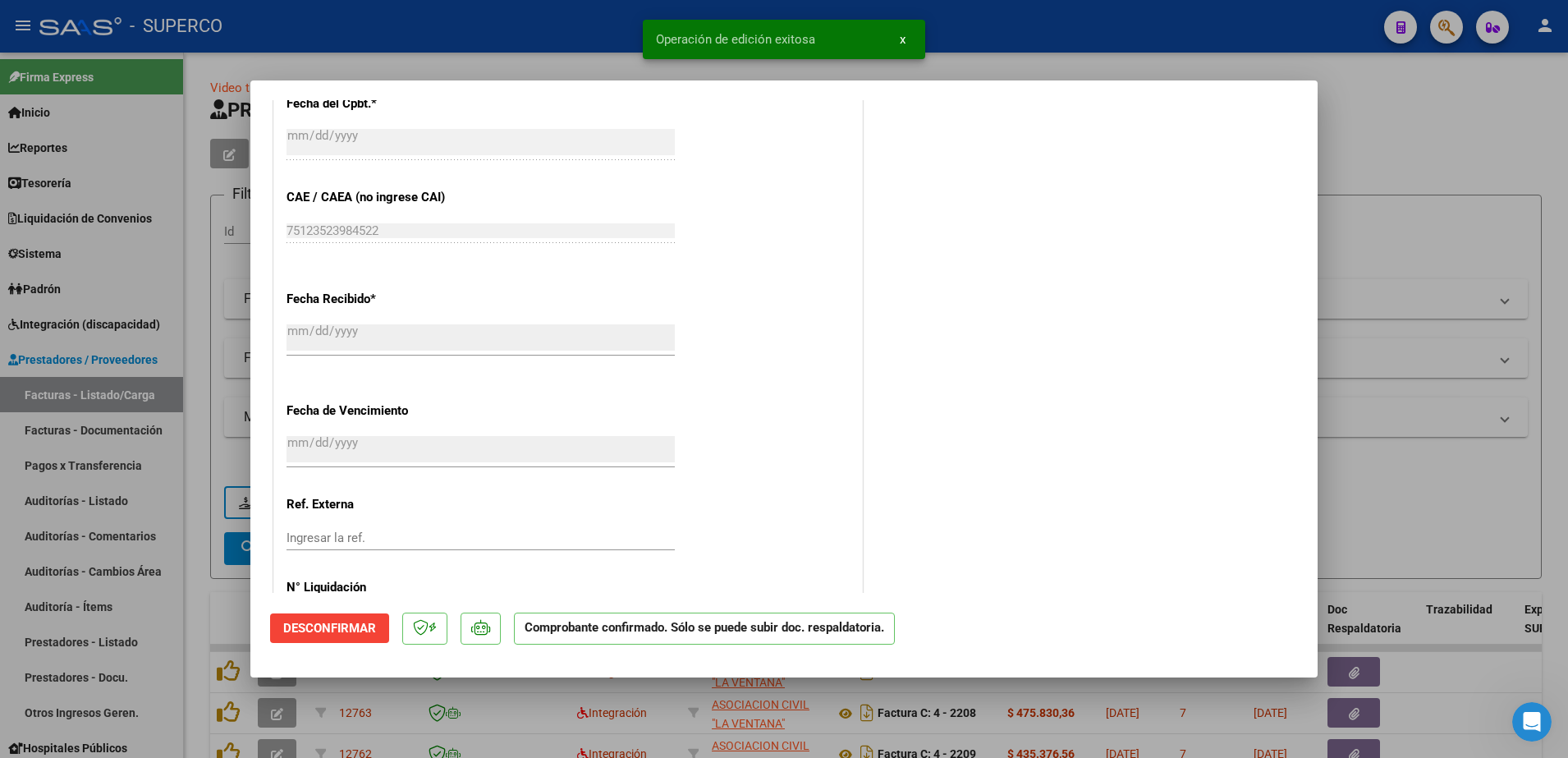
click at [1455, 113] on div at bounding box center [784, 379] width 1568 height 758
type input "$ 0,00"
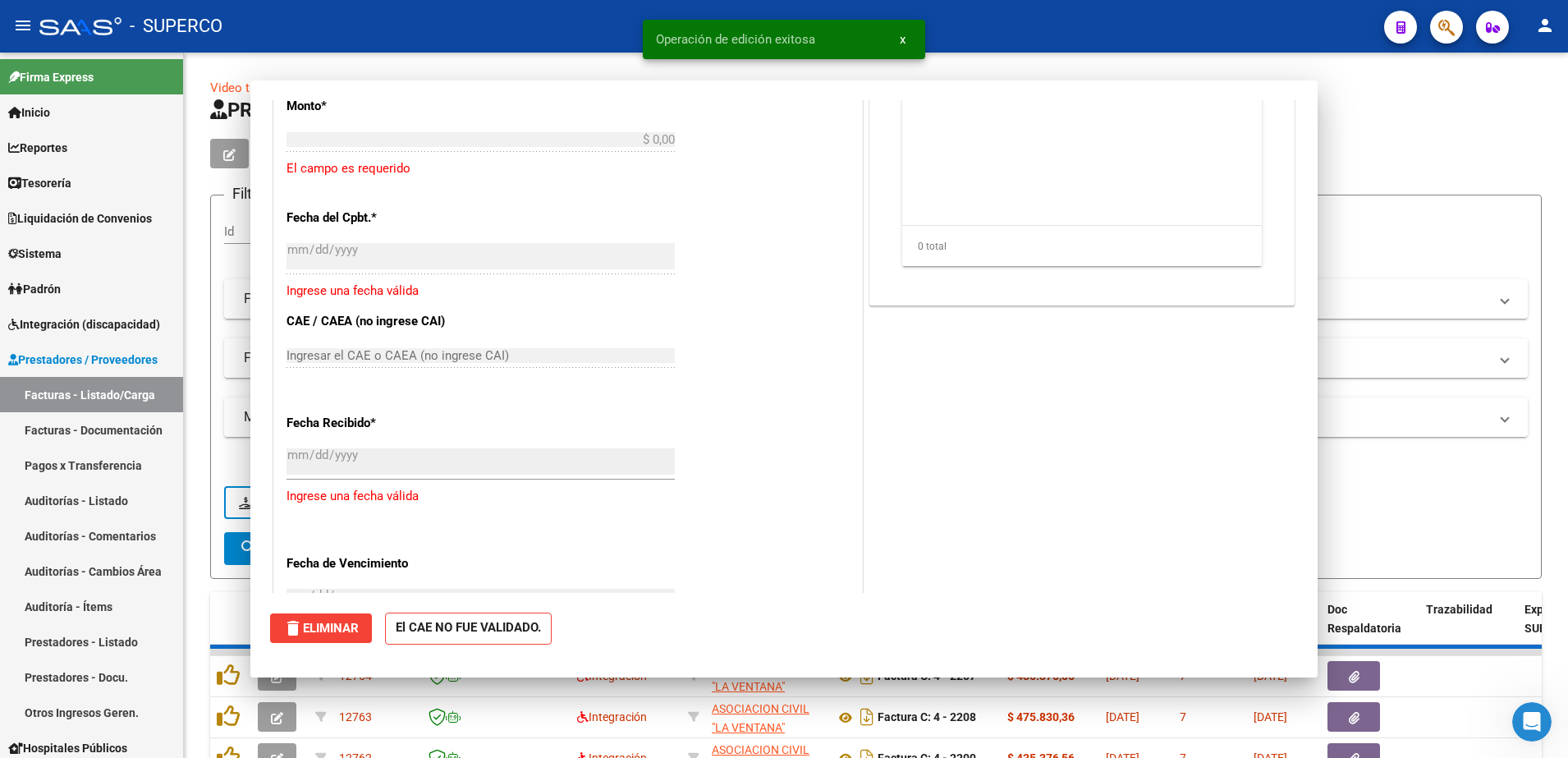
scroll to position [1038, 0]
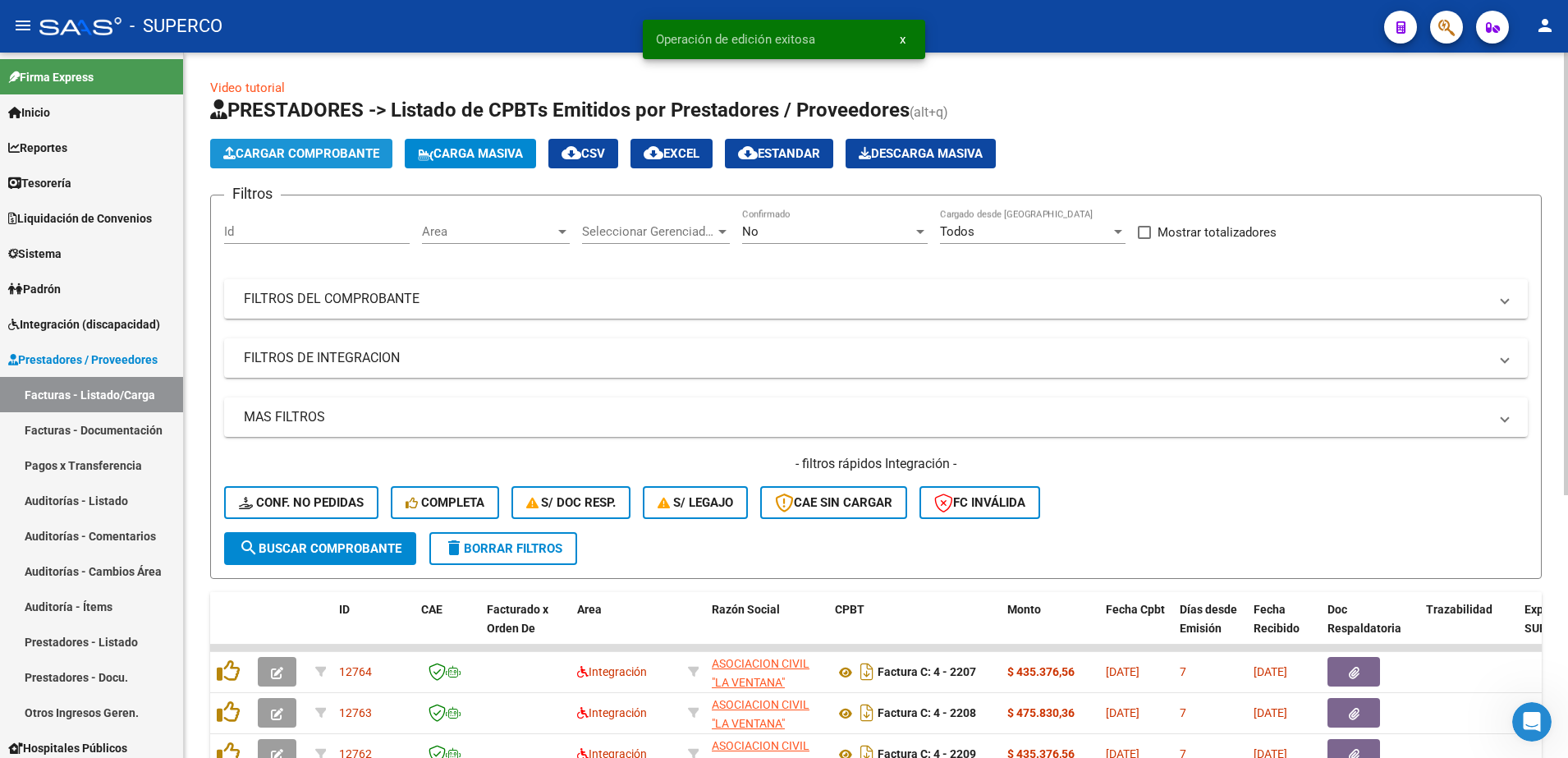
click at [337, 149] on span "Cargar Comprobante" at bounding box center [302, 154] width 156 height 15
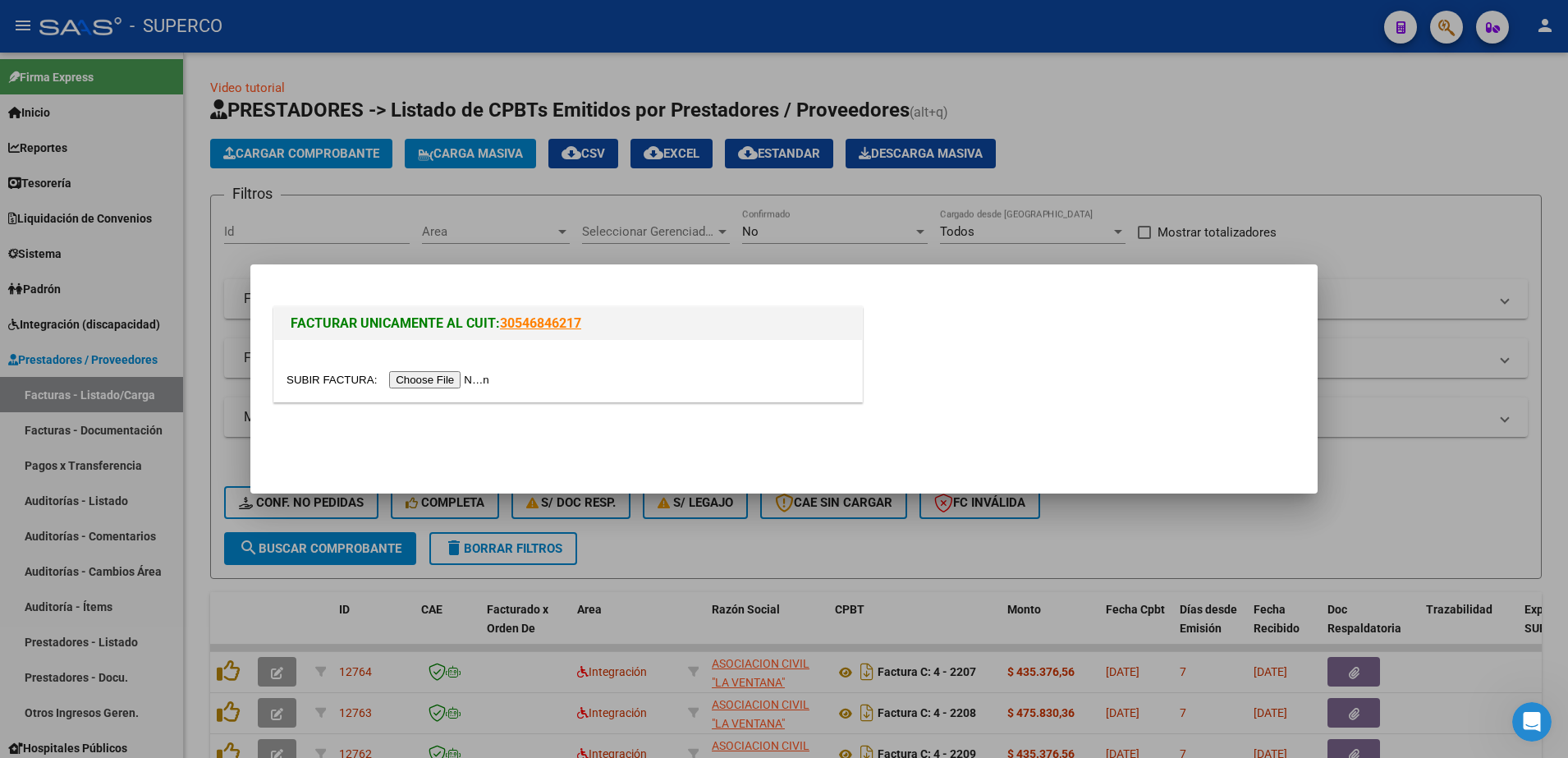
click at [411, 381] on input "file" at bounding box center [391, 380] width 208 height 17
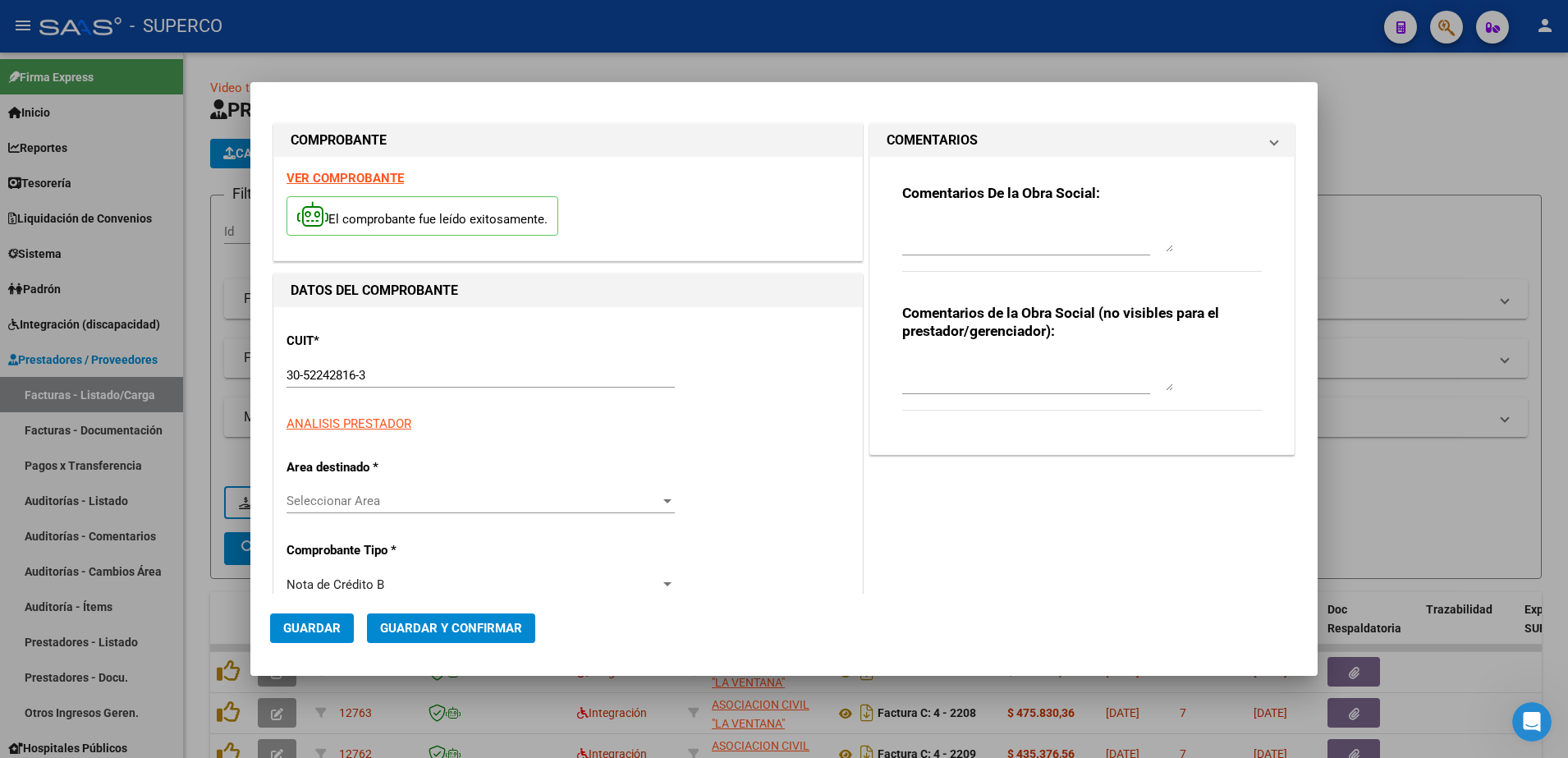
type input "1069"
type input "68037"
type input "$ 148.200,00"
type input "[DATE]"
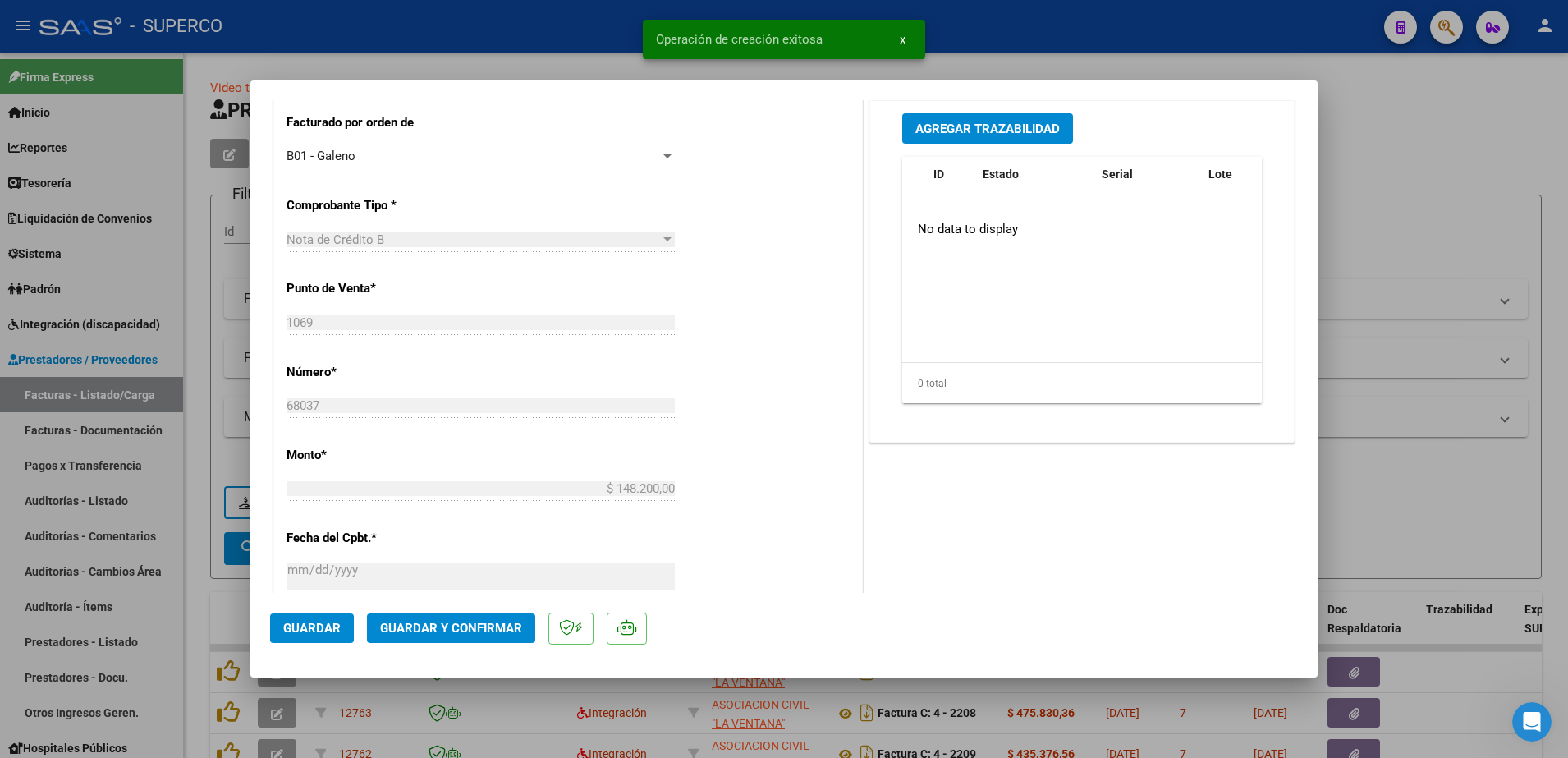
scroll to position [514, 0]
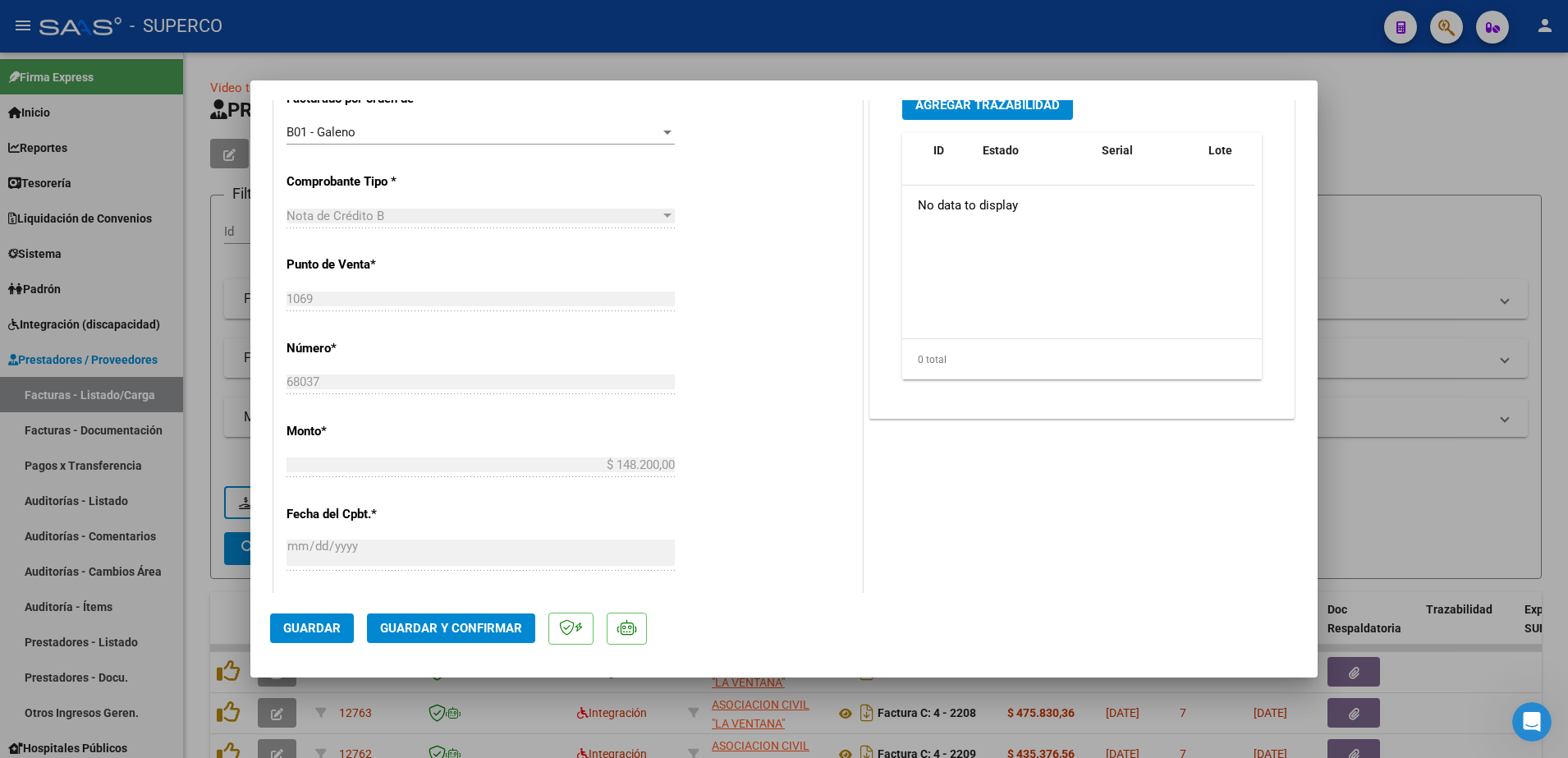
click at [479, 641] on button "Guardar y Confirmar" at bounding box center [451, 628] width 169 height 30
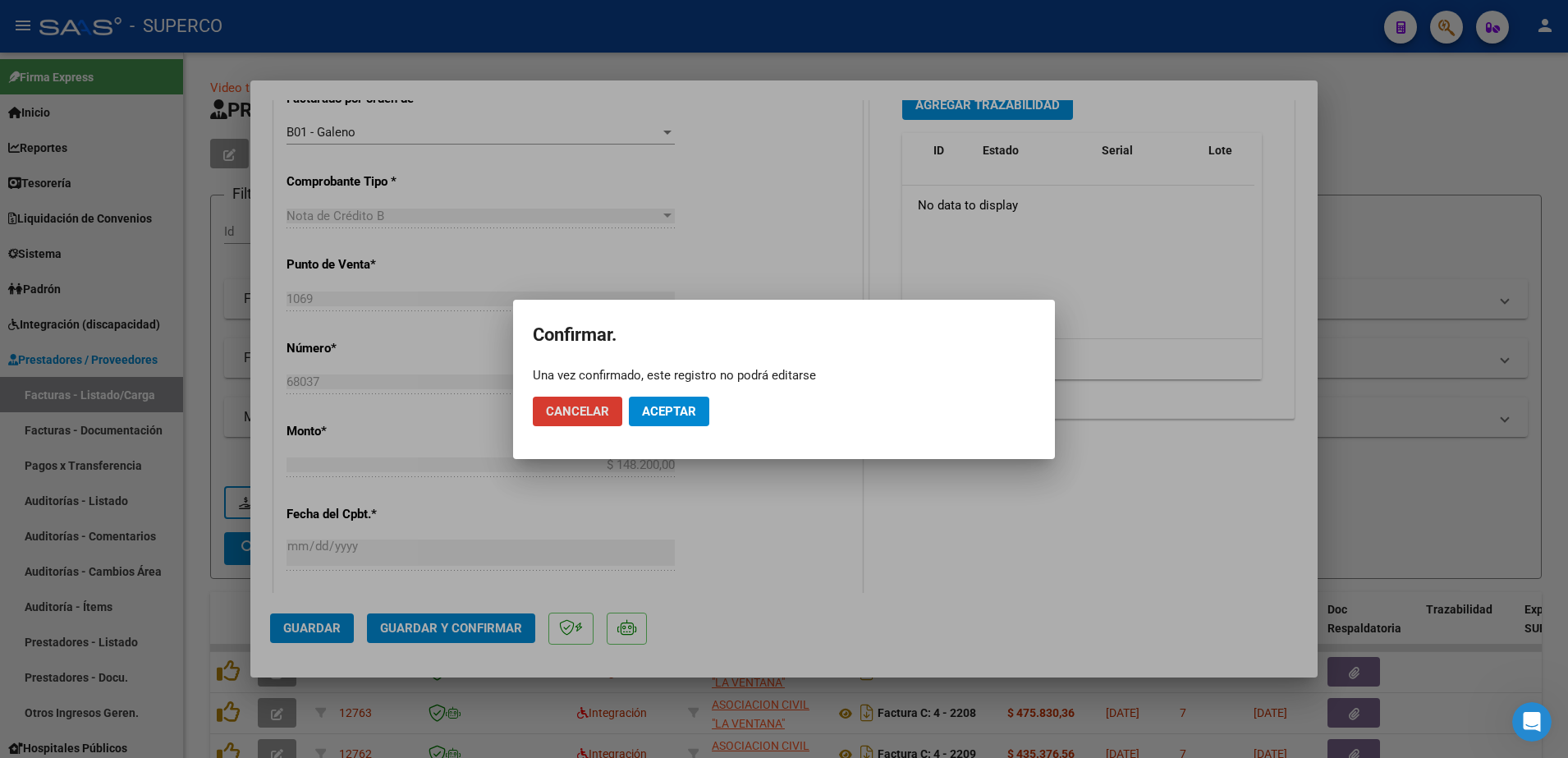
click at [681, 415] on span "Aceptar" at bounding box center [669, 411] width 54 height 15
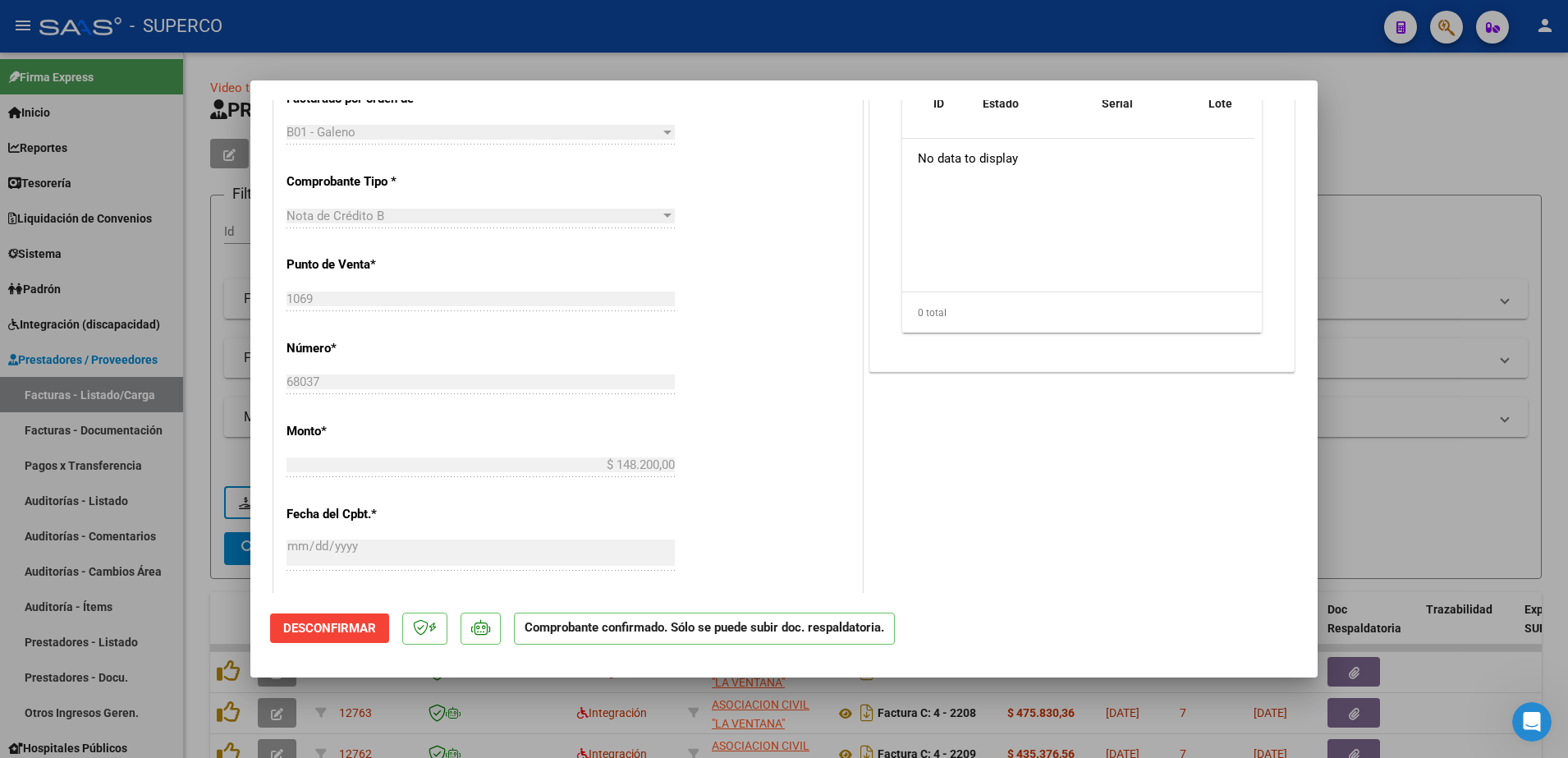
click at [1416, 162] on div at bounding box center [784, 379] width 1568 height 758
type input "$ 0,00"
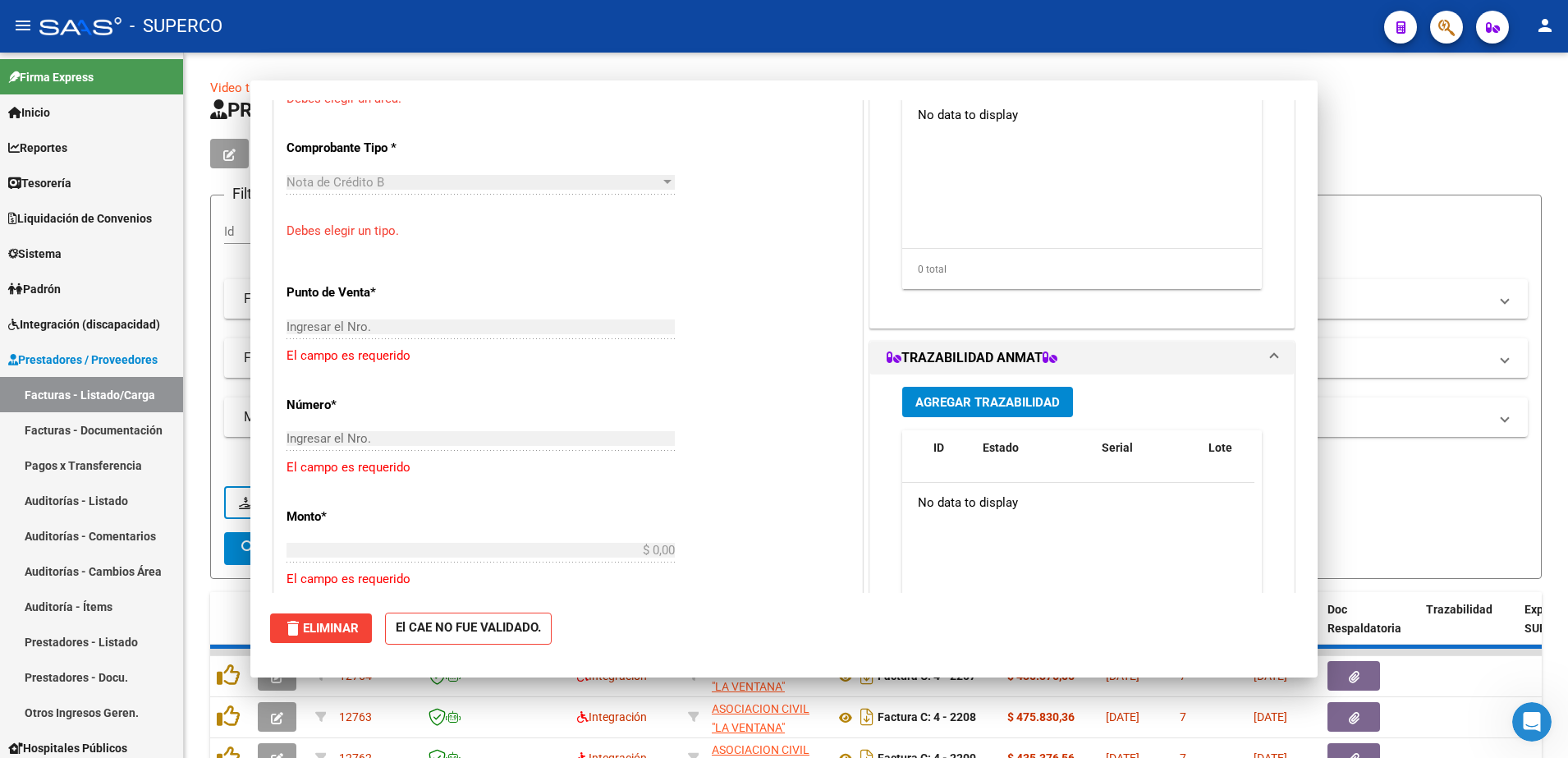
scroll to position [443, 0]
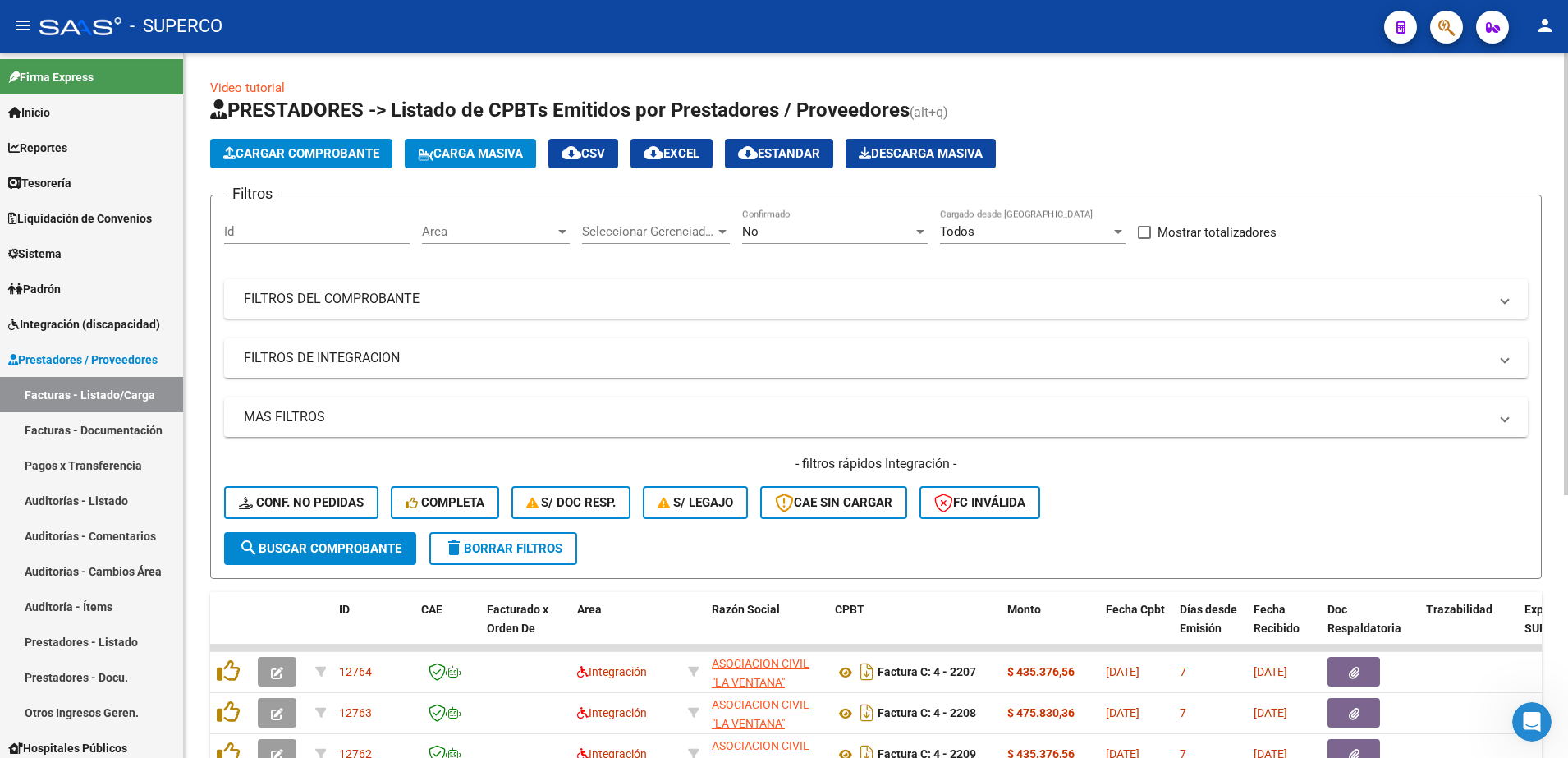
click at [305, 149] on span "Cargar Comprobante" at bounding box center [302, 154] width 156 height 15
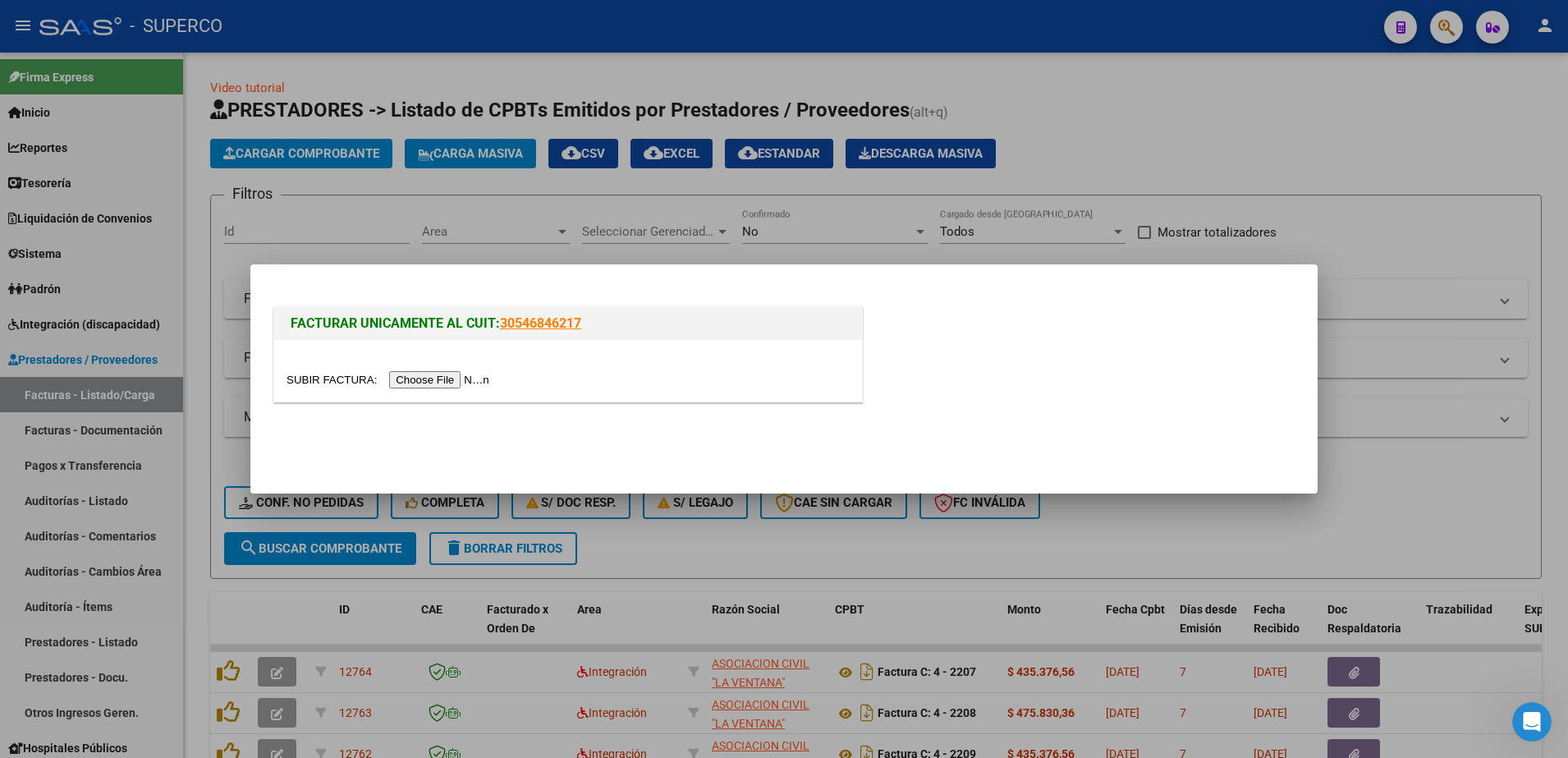
click at [422, 379] on input "file" at bounding box center [391, 380] width 208 height 17
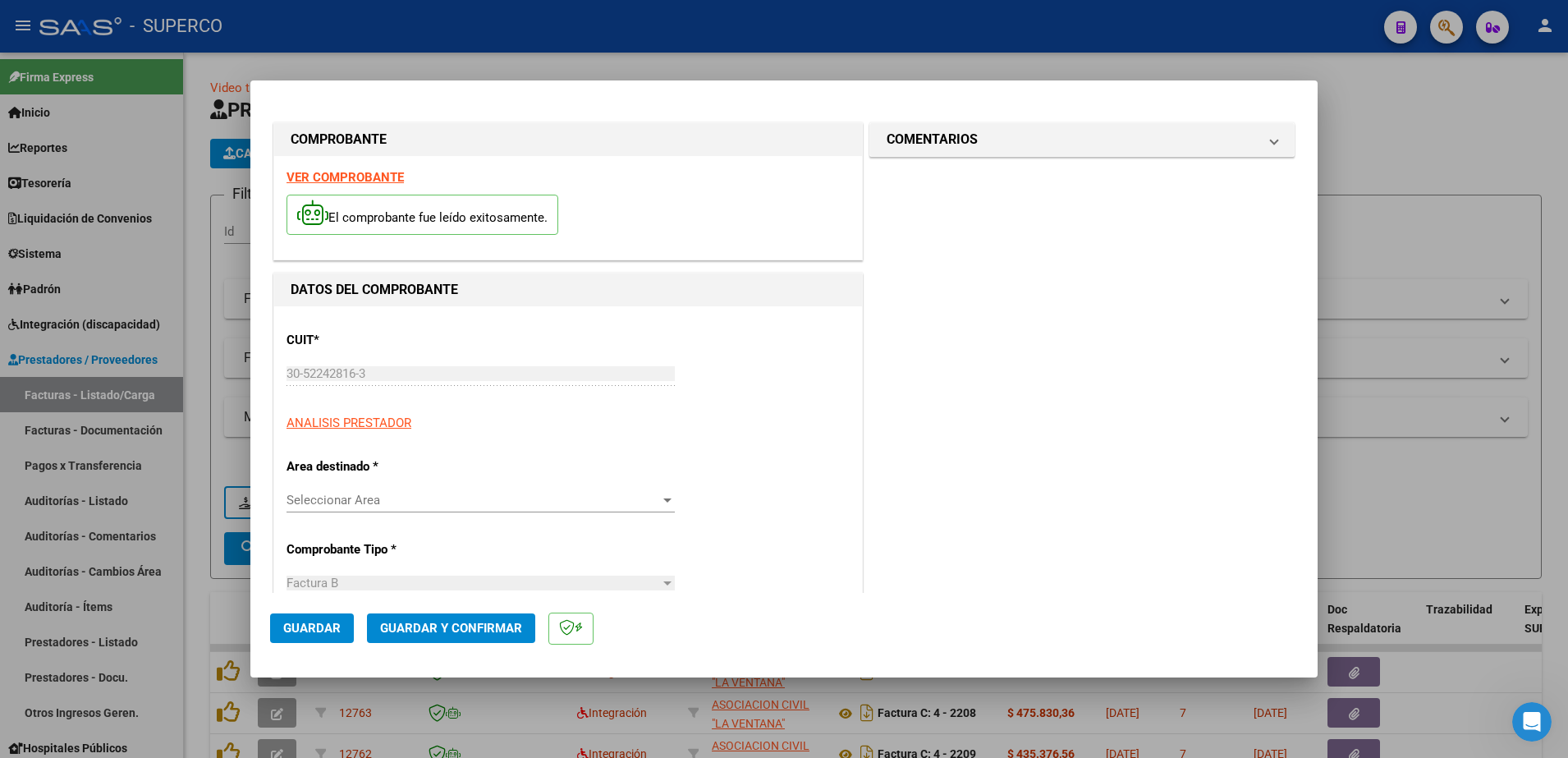
type input "1069"
type input "137189"
type input "$ 148.200,00"
type input "[DATE]"
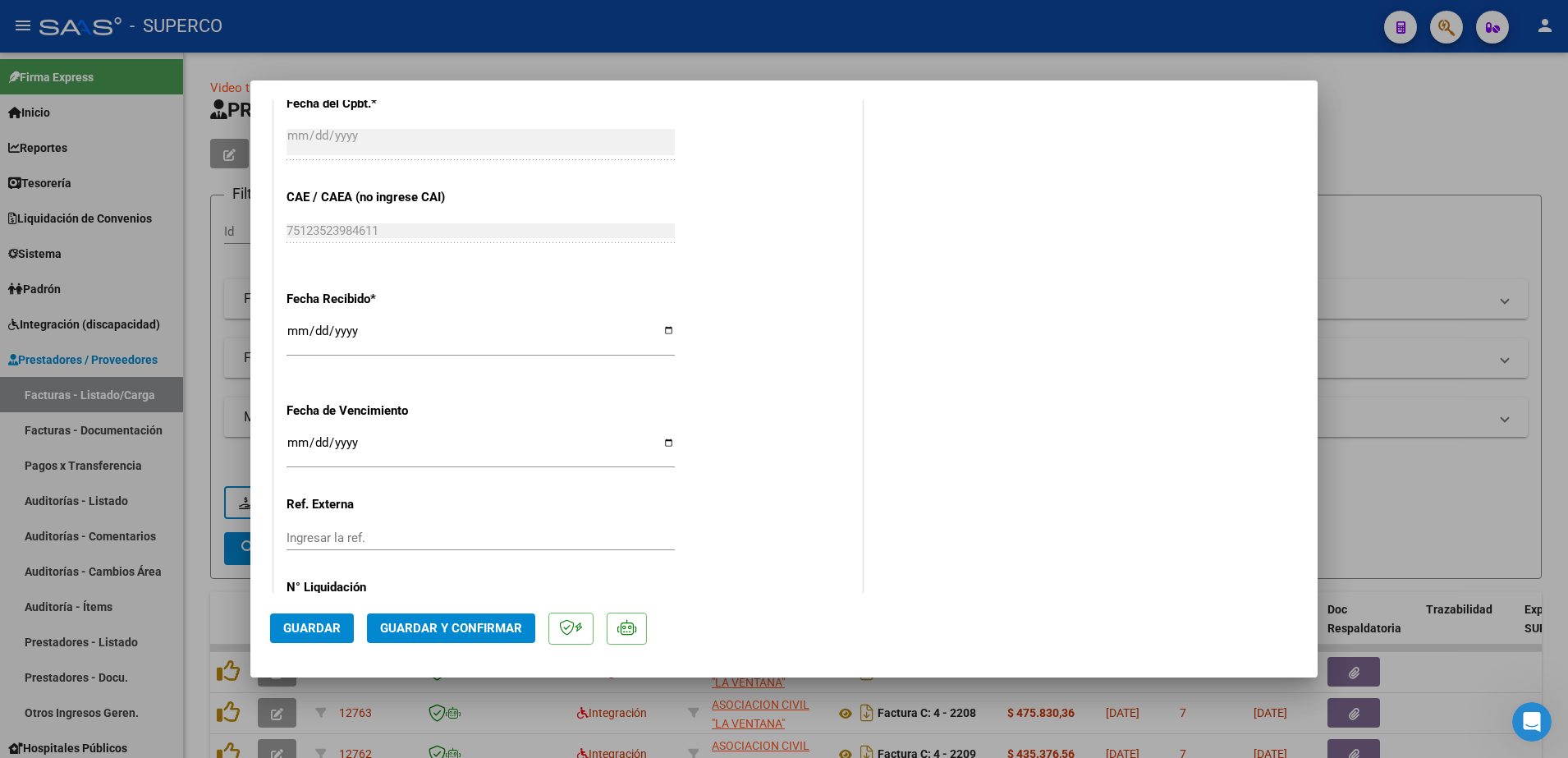
scroll to position [997, 0]
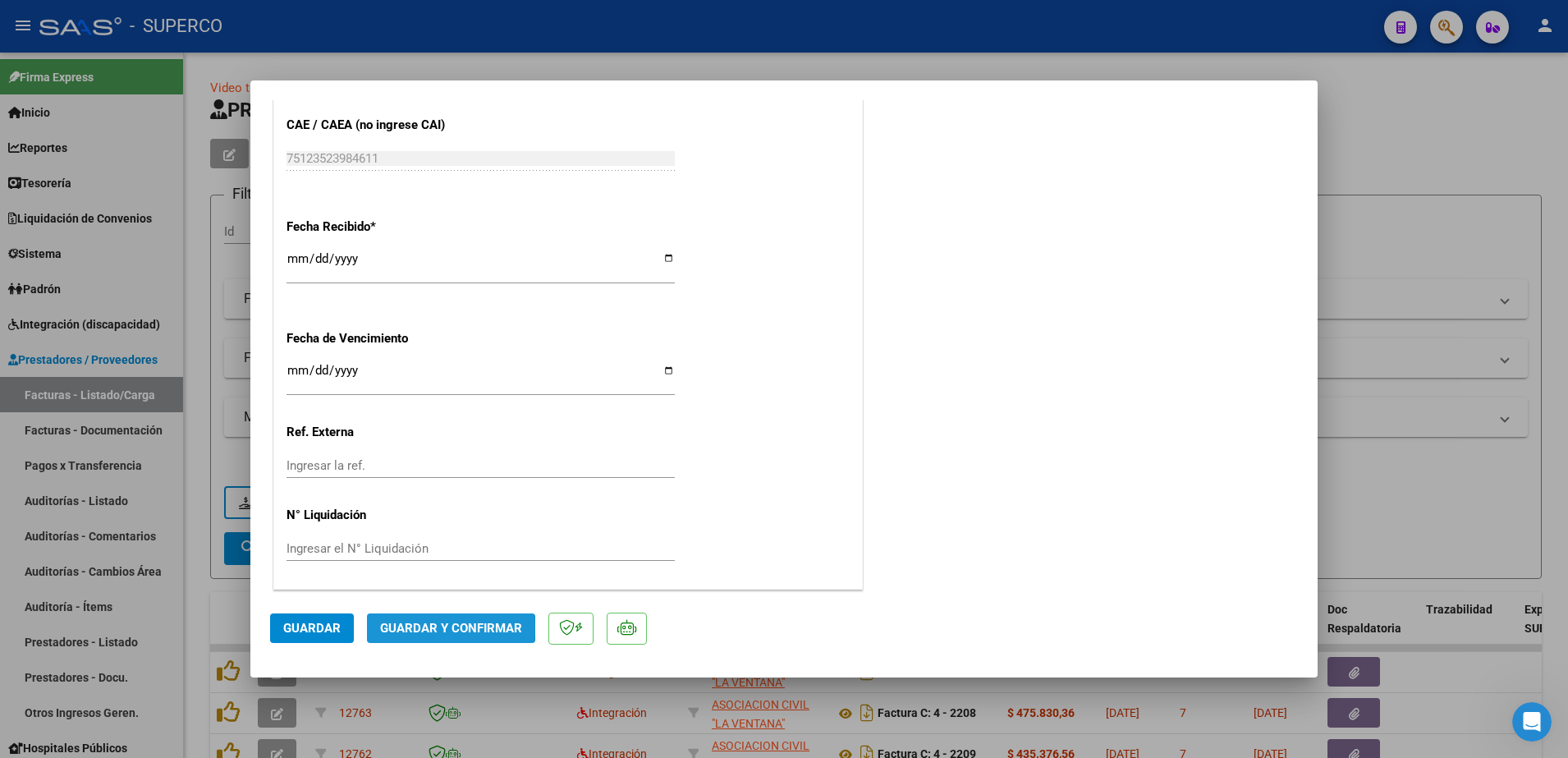
click at [441, 628] on span "Guardar y Confirmar" at bounding box center [450, 628] width 142 height 15
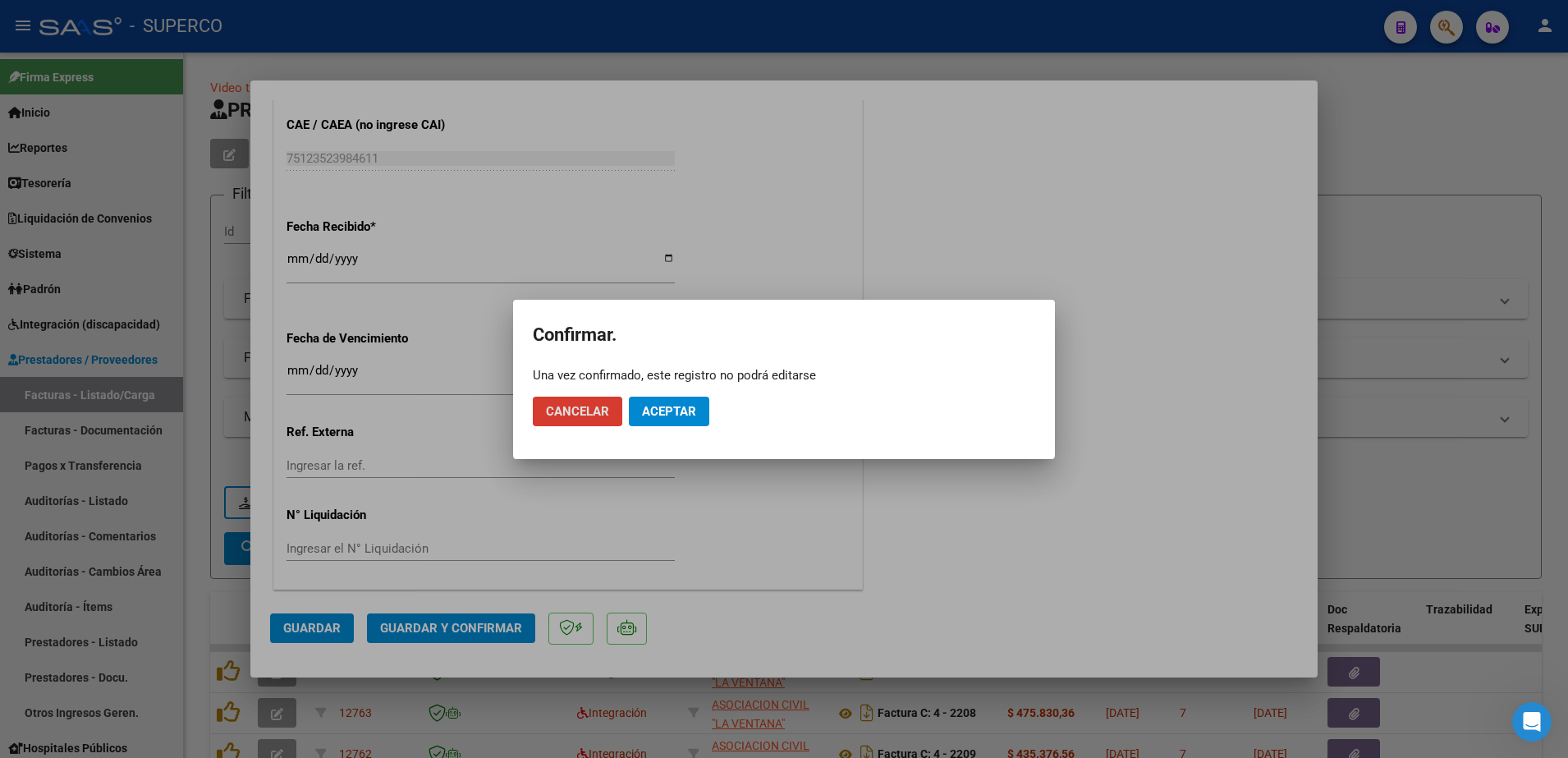
click at [672, 420] on button "Aceptar" at bounding box center [669, 411] width 81 height 30
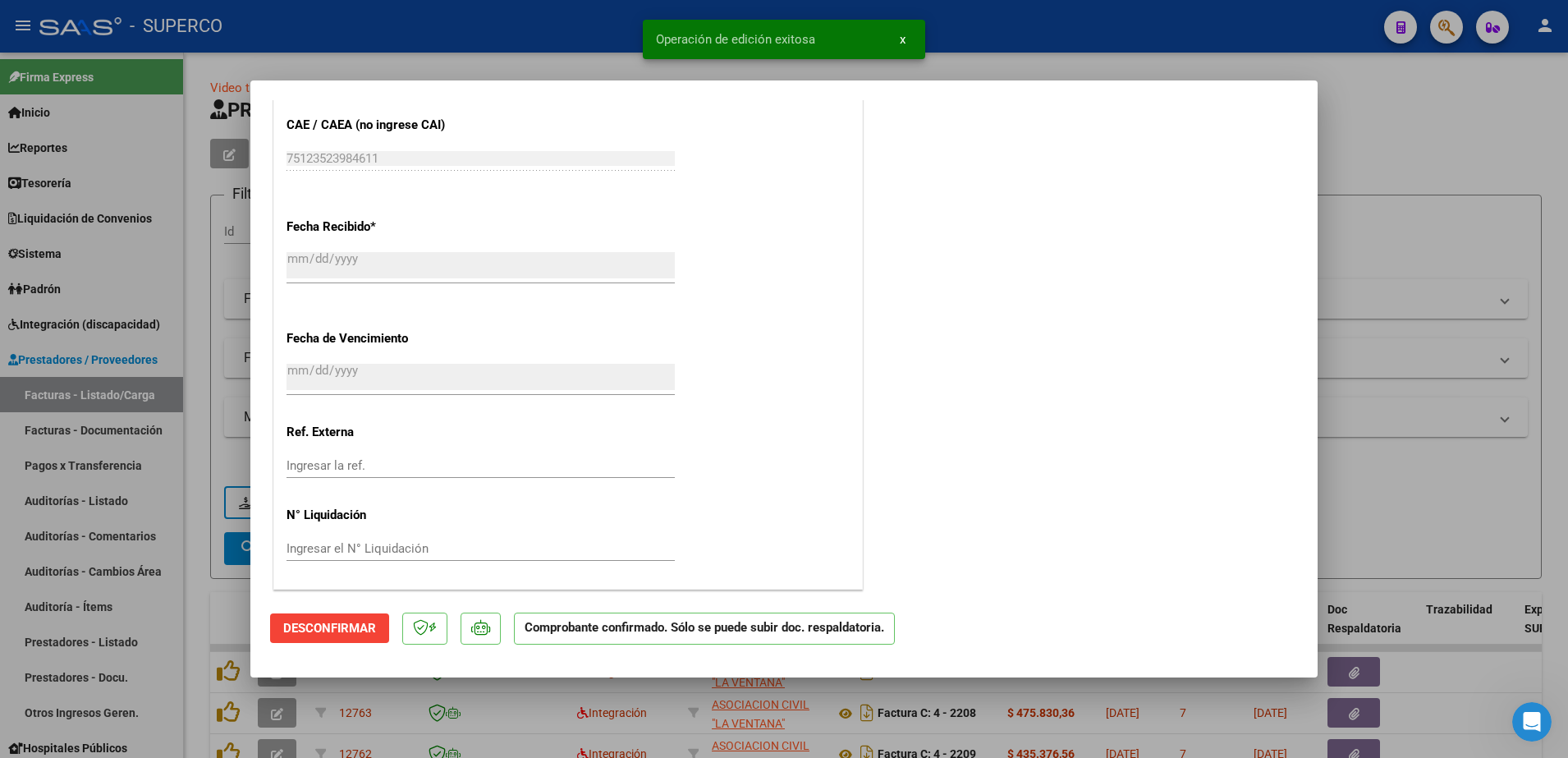
click at [1467, 166] on div at bounding box center [784, 379] width 1568 height 758
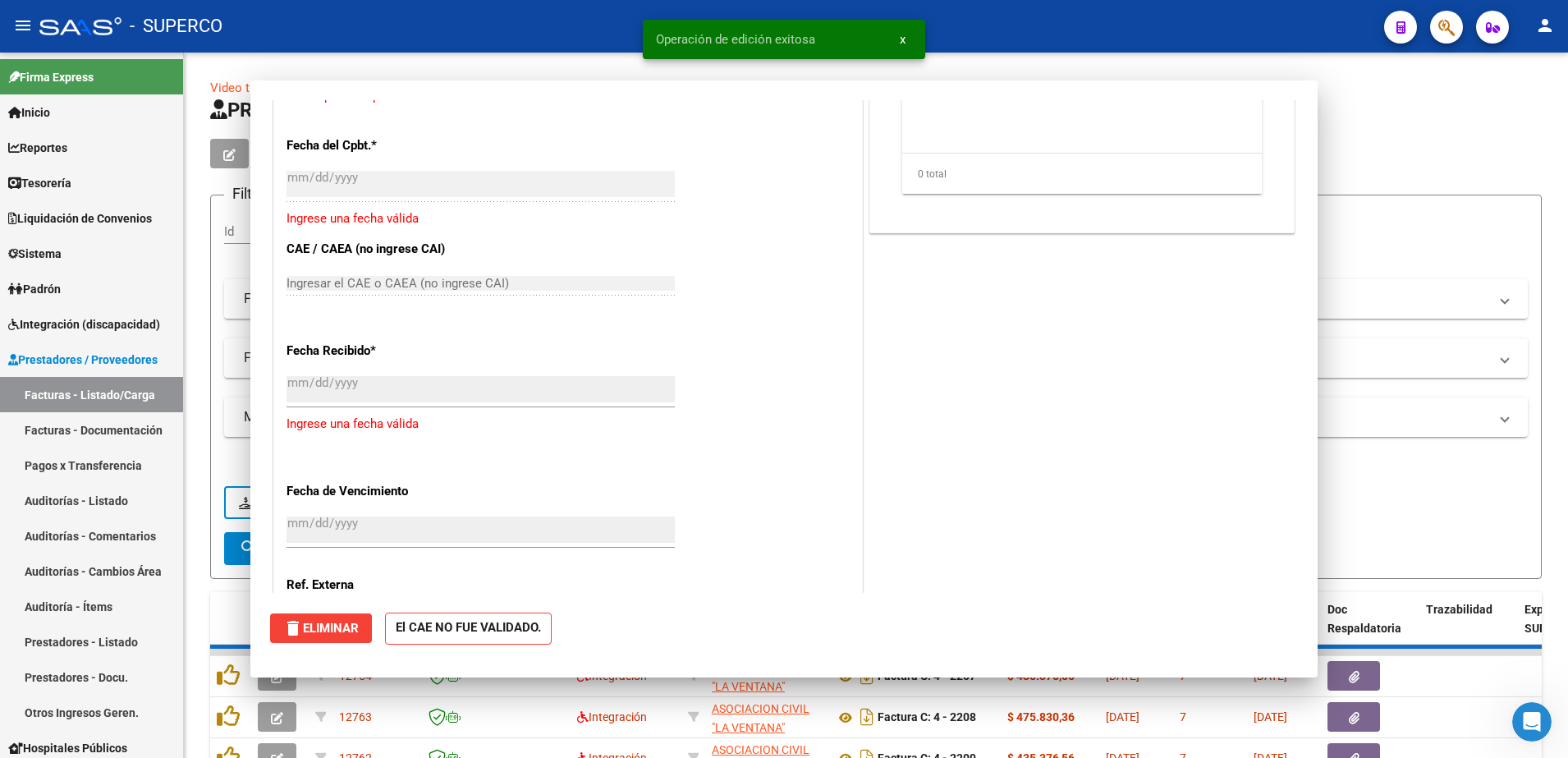
scroll to position [0, 0]
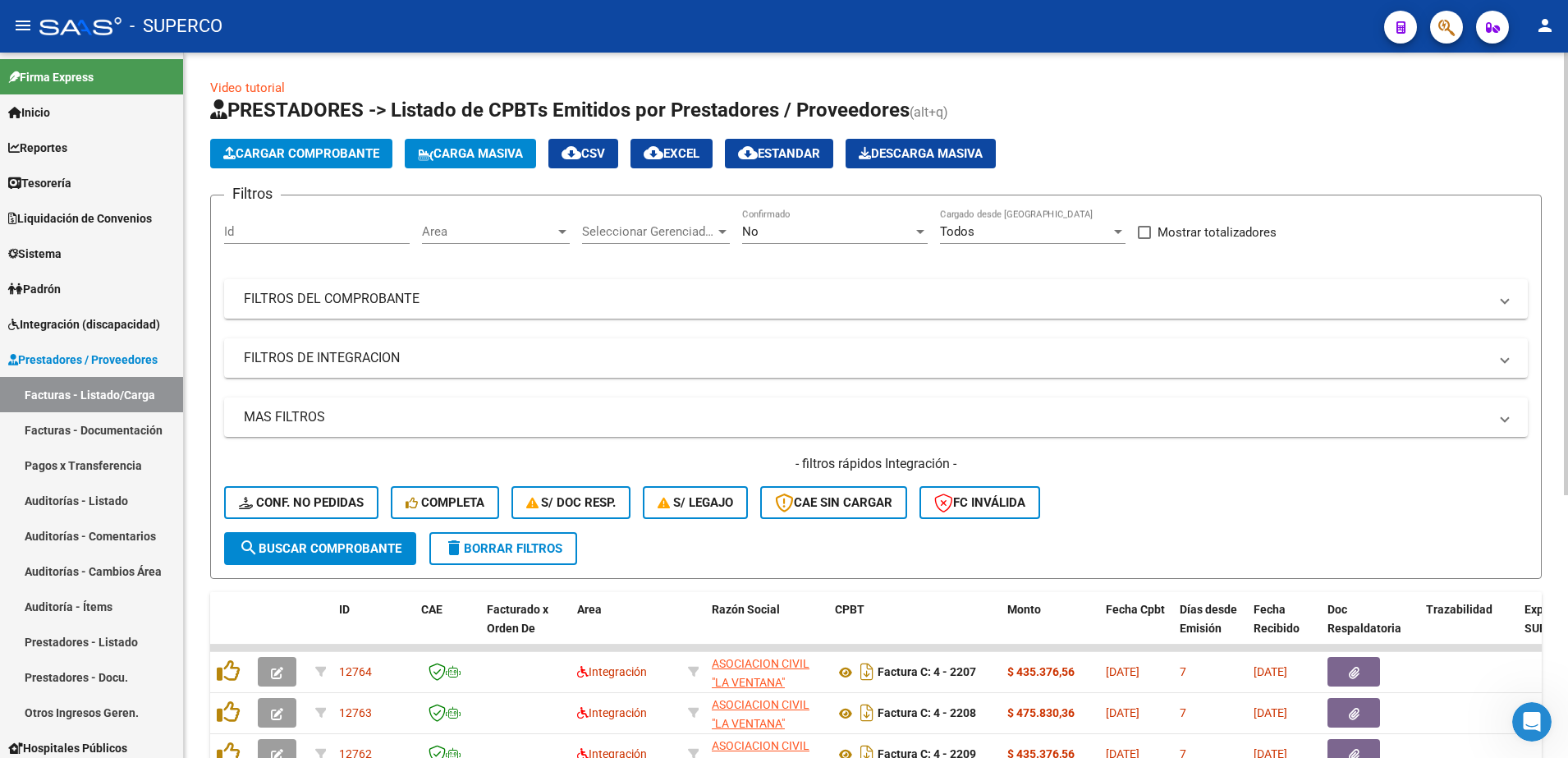
click at [332, 153] on span "Cargar Comprobante" at bounding box center [302, 154] width 156 height 15
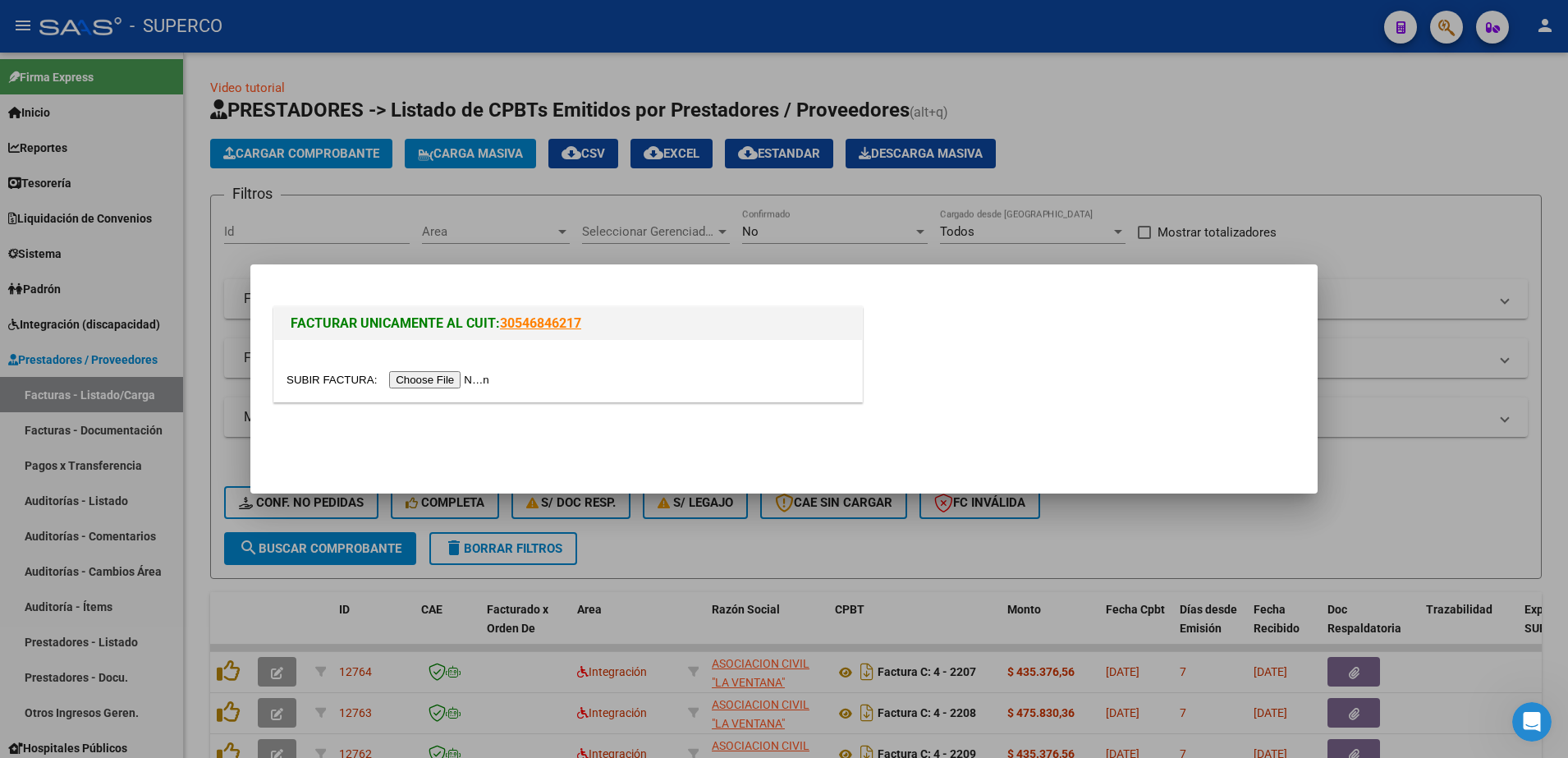
click at [443, 379] on input "file" at bounding box center [391, 380] width 208 height 17
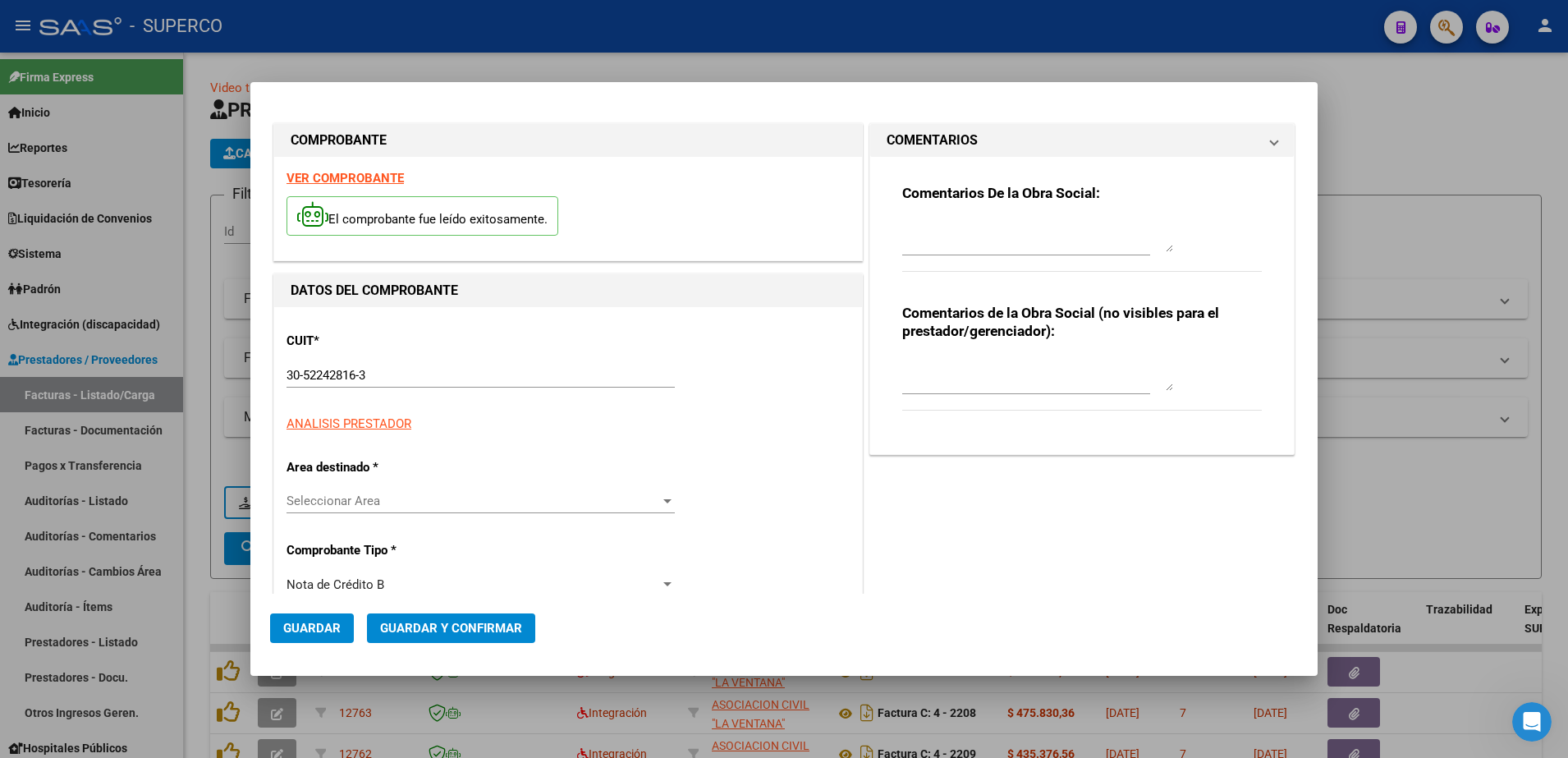
type input "1069"
type input "68038"
type input "$ 148.200,00"
type input "[DATE]"
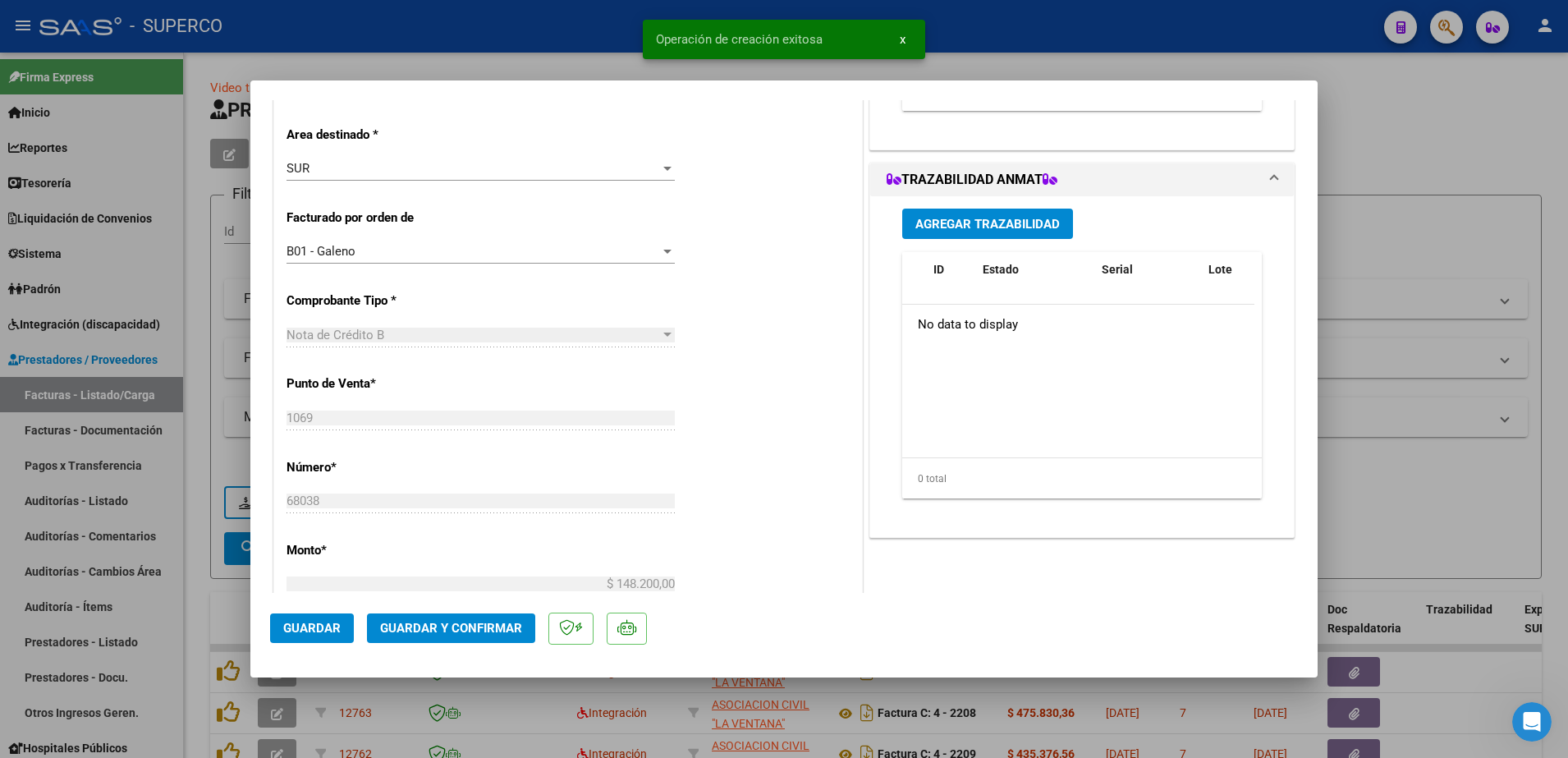
scroll to position [411, 0]
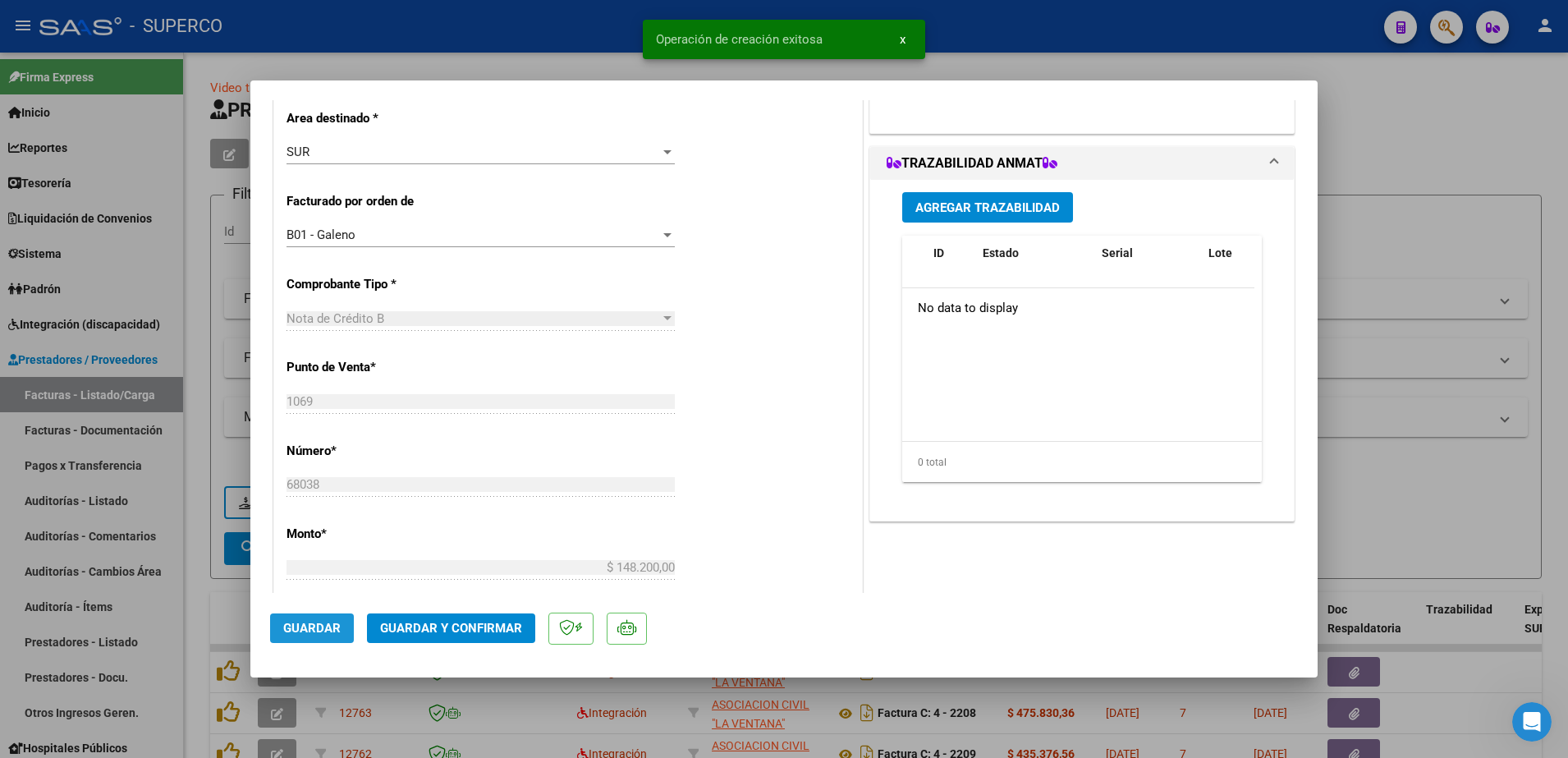
click at [326, 624] on span "Guardar" at bounding box center [312, 628] width 57 height 15
click at [410, 637] on button "Guardar y Confirmar" at bounding box center [451, 628] width 169 height 30
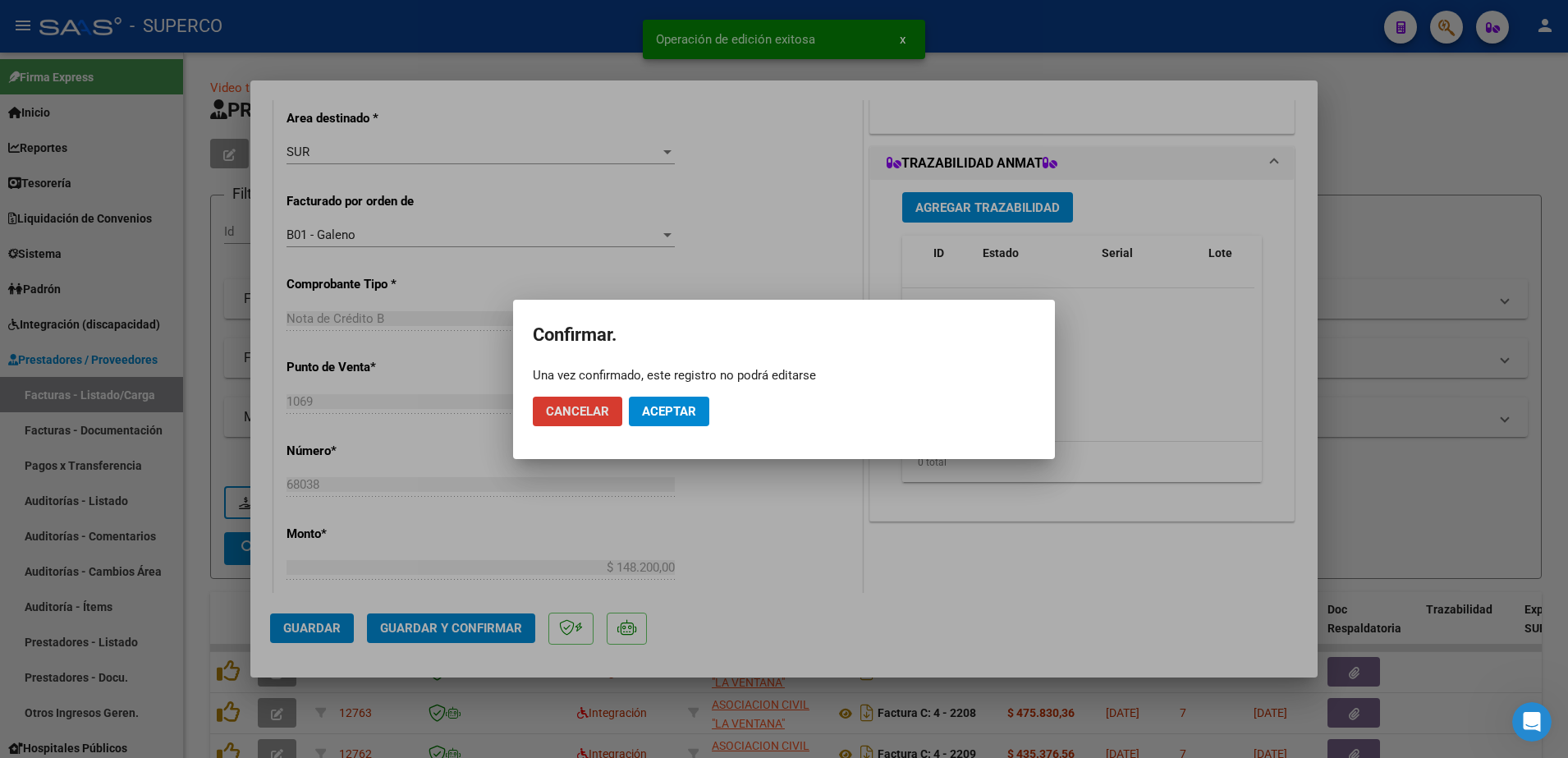
click at [663, 411] on span "Aceptar" at bounding box center [669, 411] width 54 height 15
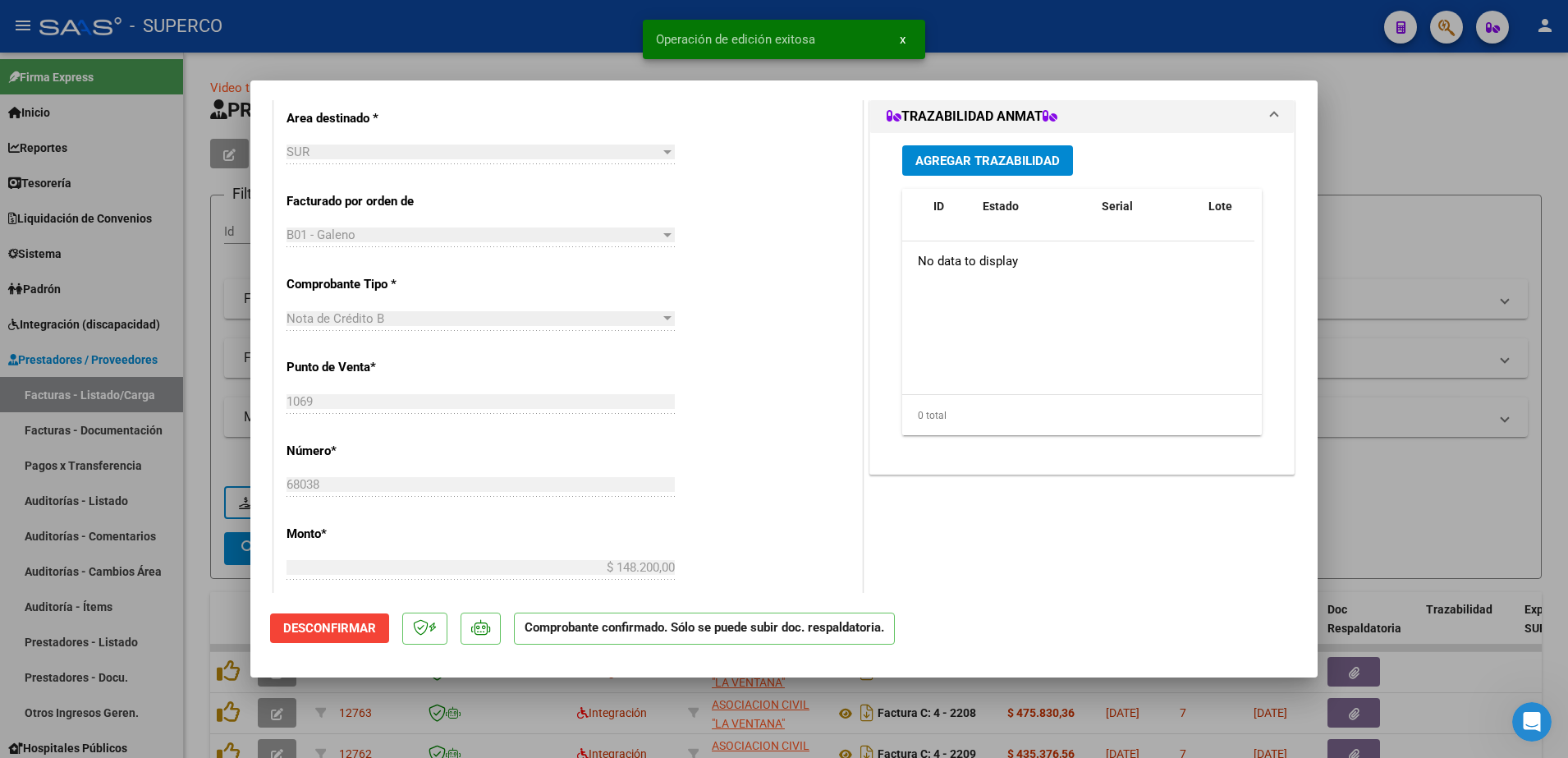
click at [1386, 107] on div at bounding box center [784, 379] width 1568 height 758
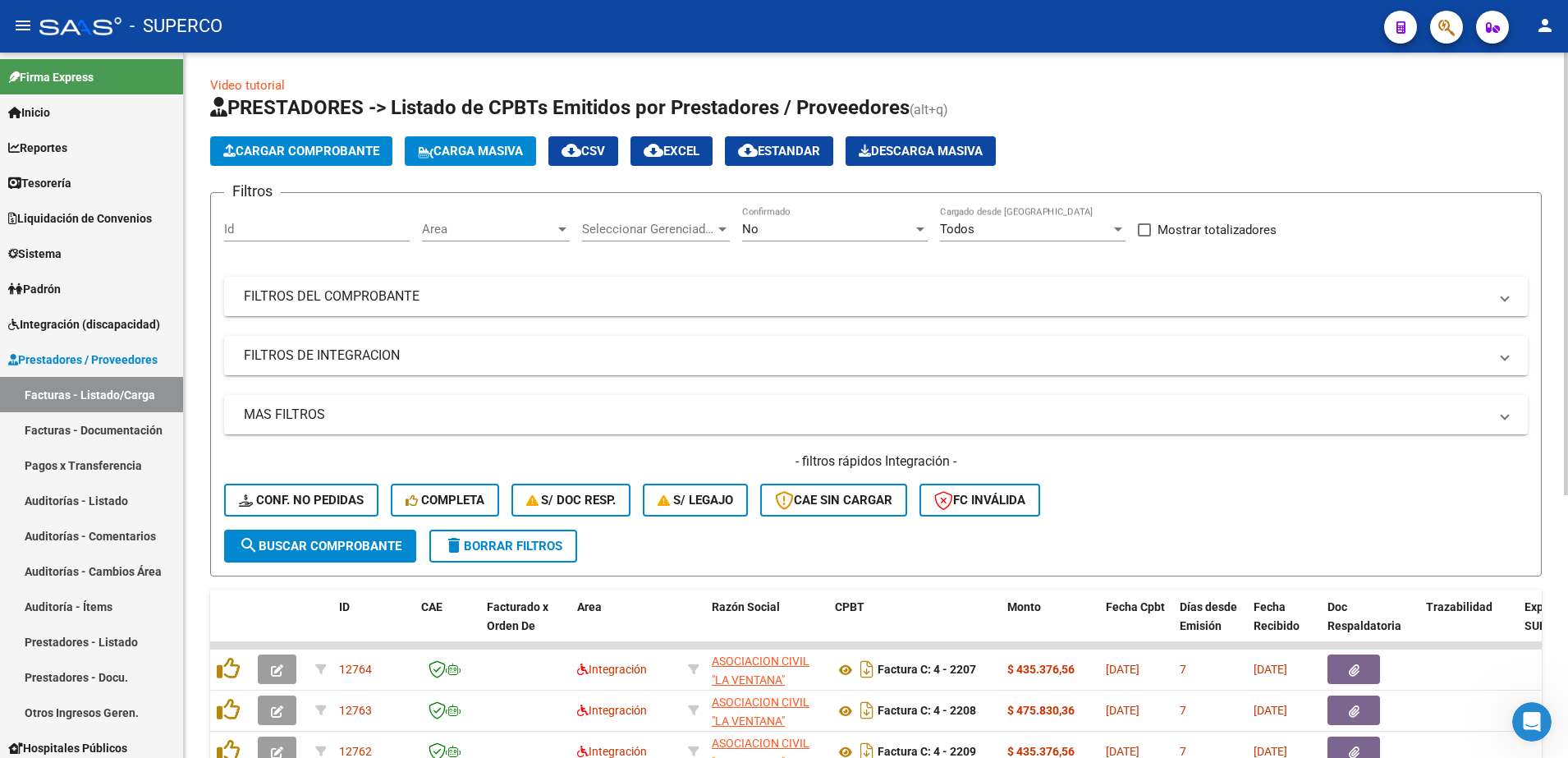
scroll to position [0, 0]
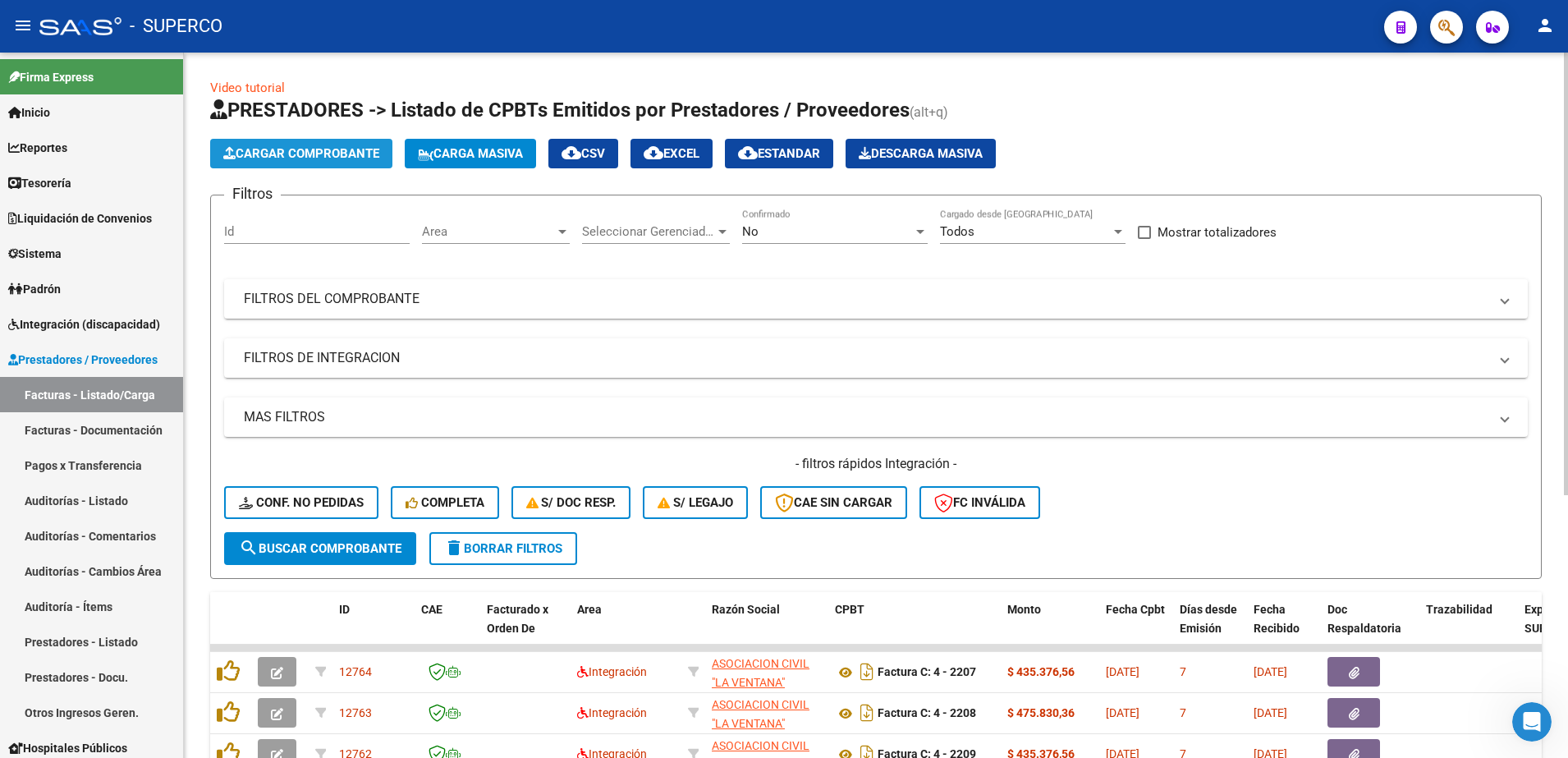
click at [300, 158] on span "Cargar Comprobante" at bounding box center [302, 154] width 156 height 15
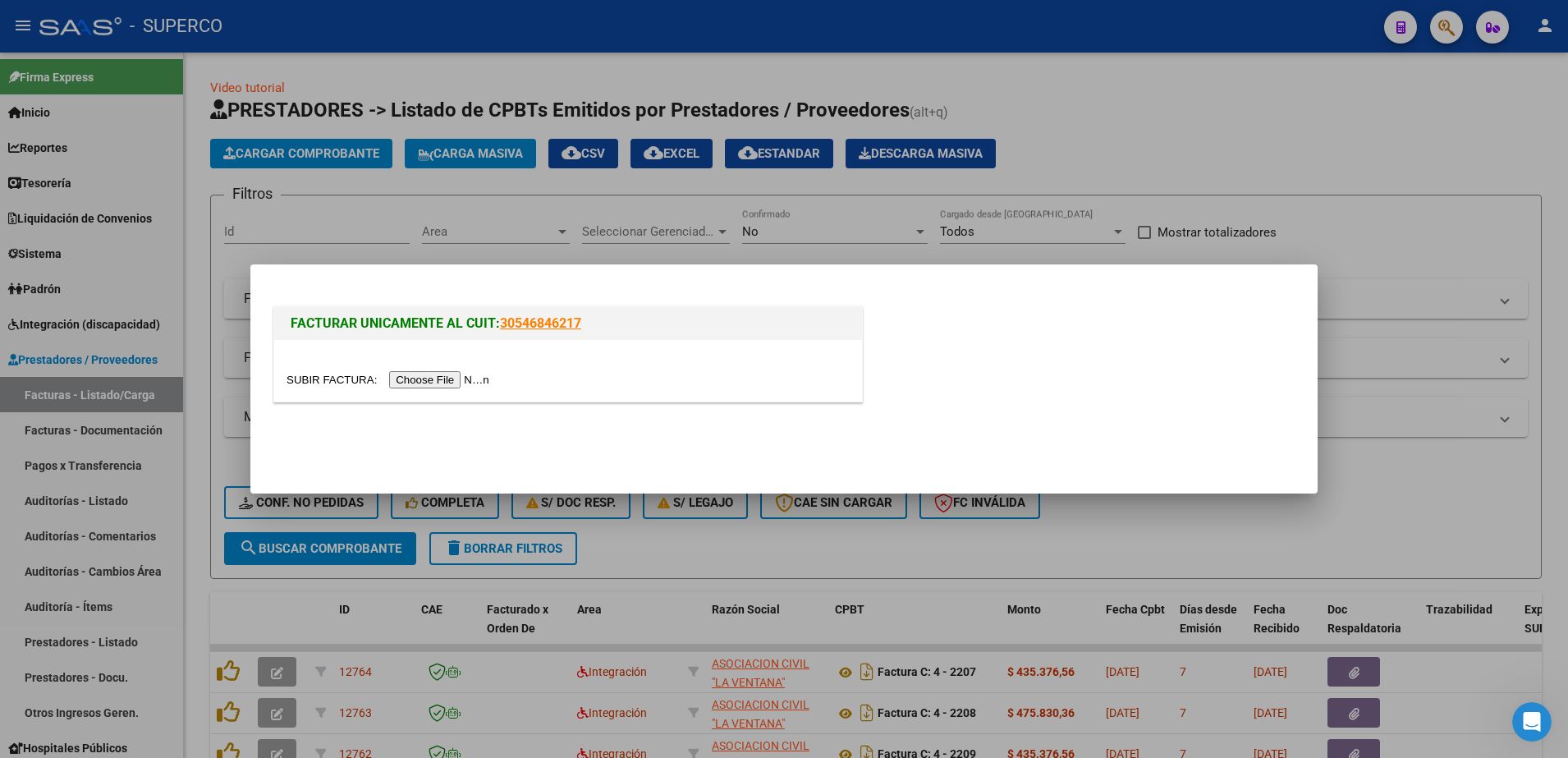
click at [416, 382] on input "file" at bounding box center [391, 380] width 208 height 17
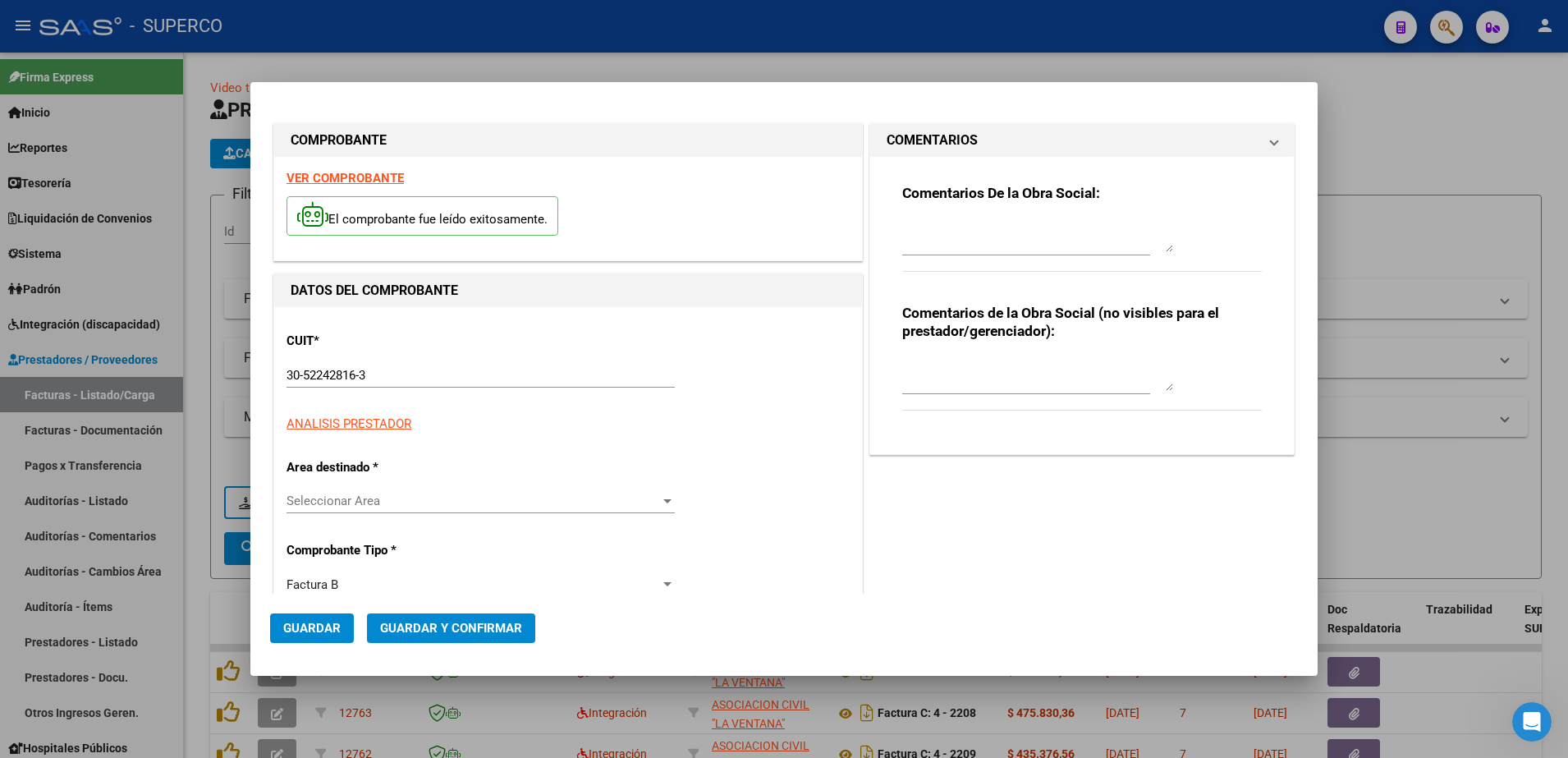
type input "1069"
type input "137190"
type input "$ 148.200,00"
type input "[DATE]"
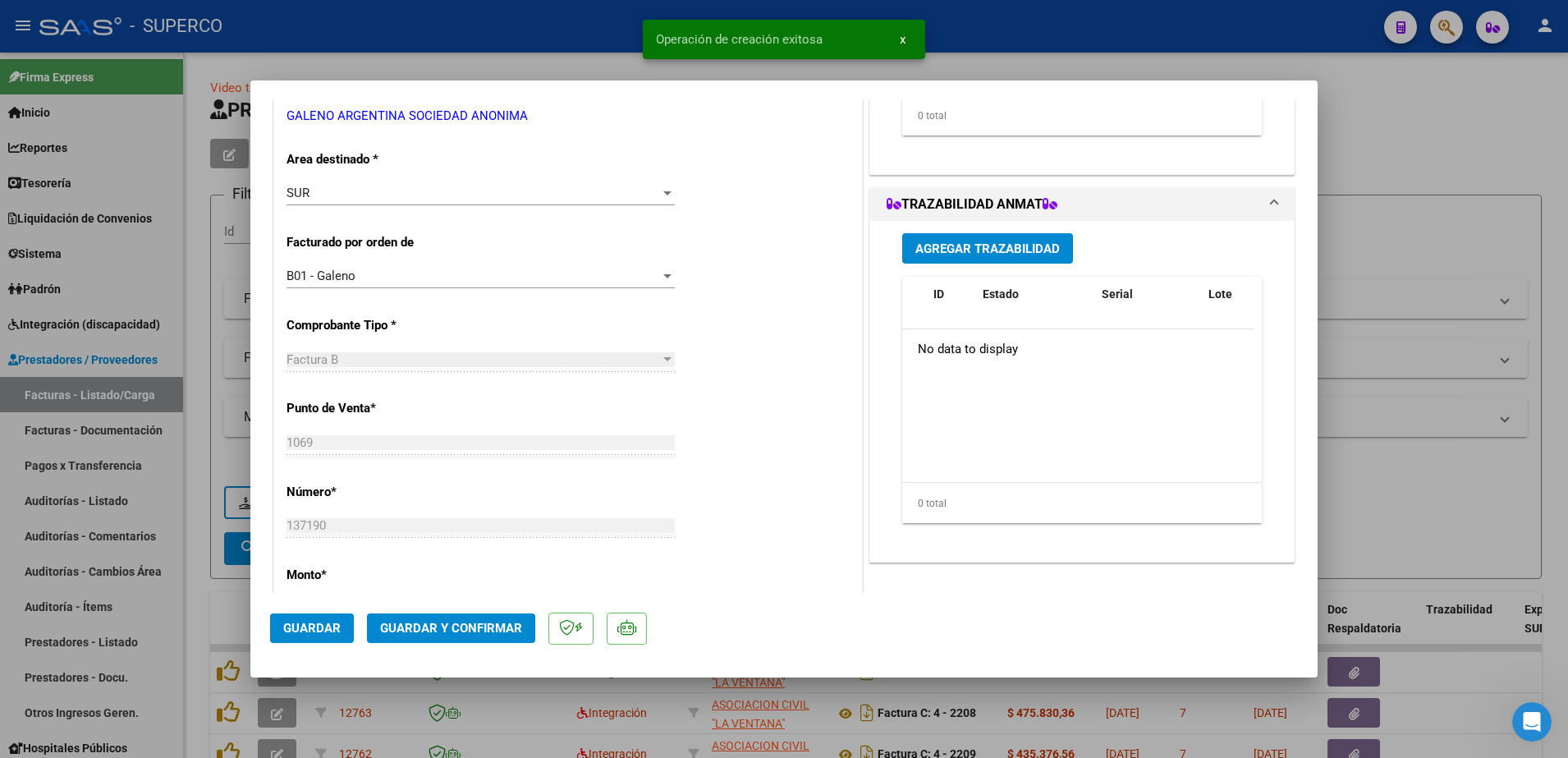
scroll to position [411, 0]
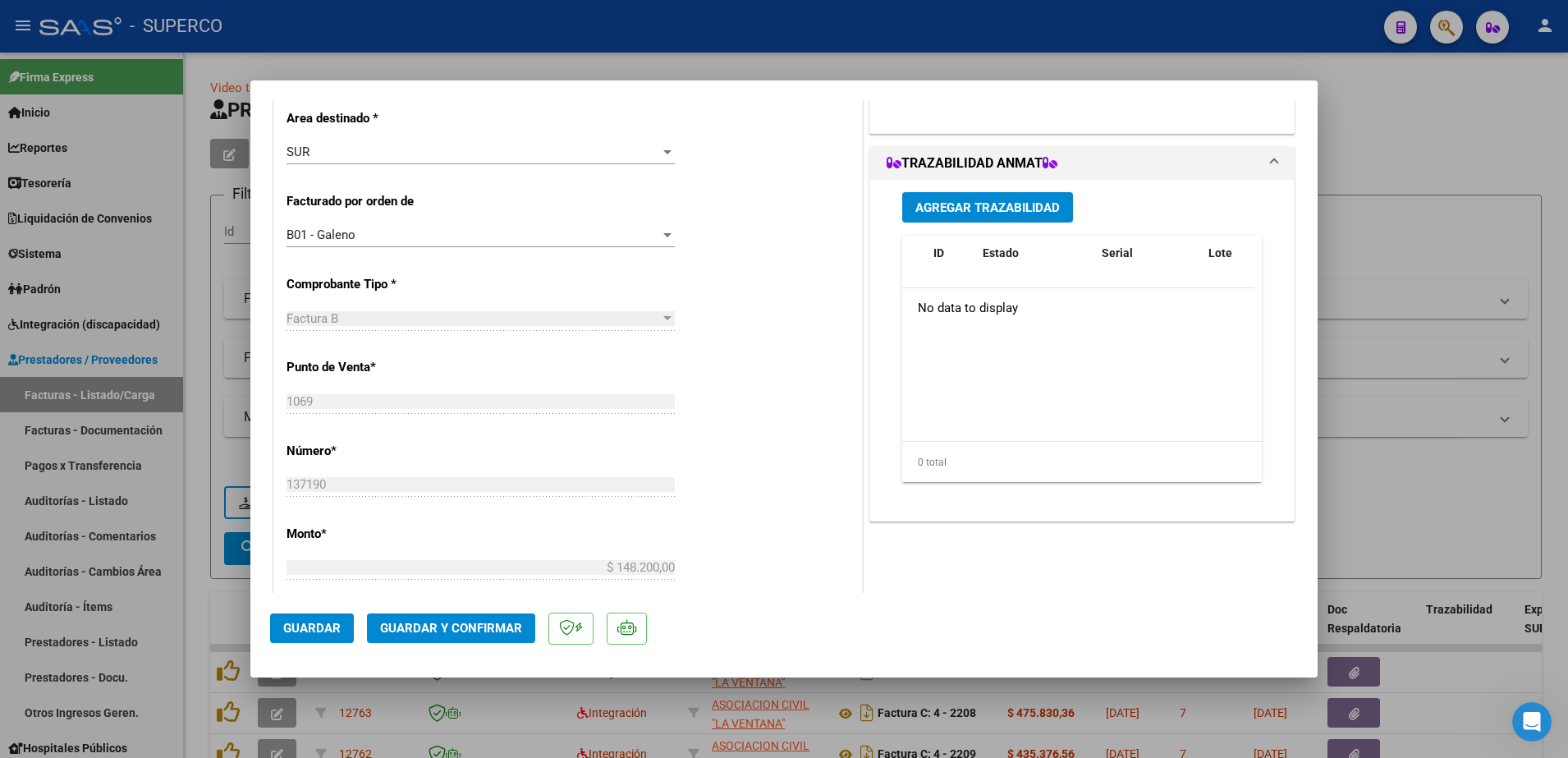
click at [419, 631] on span "Guardar y Confirmar" at bounding box center [450, 628] width 142 height 15
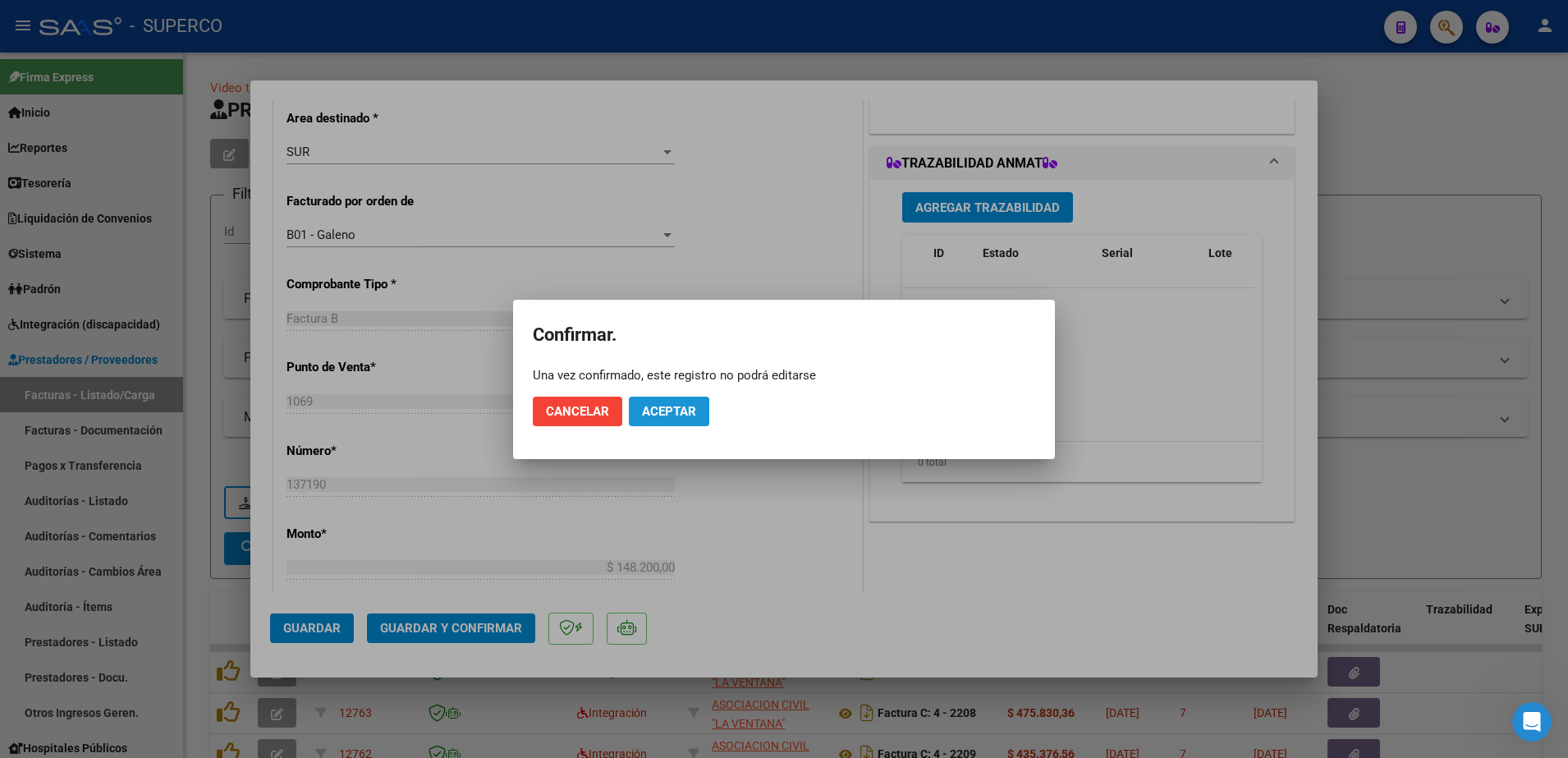
click at [681, 399] on button "Aceptar" at bounding box center [669, 411] width 81 height 30
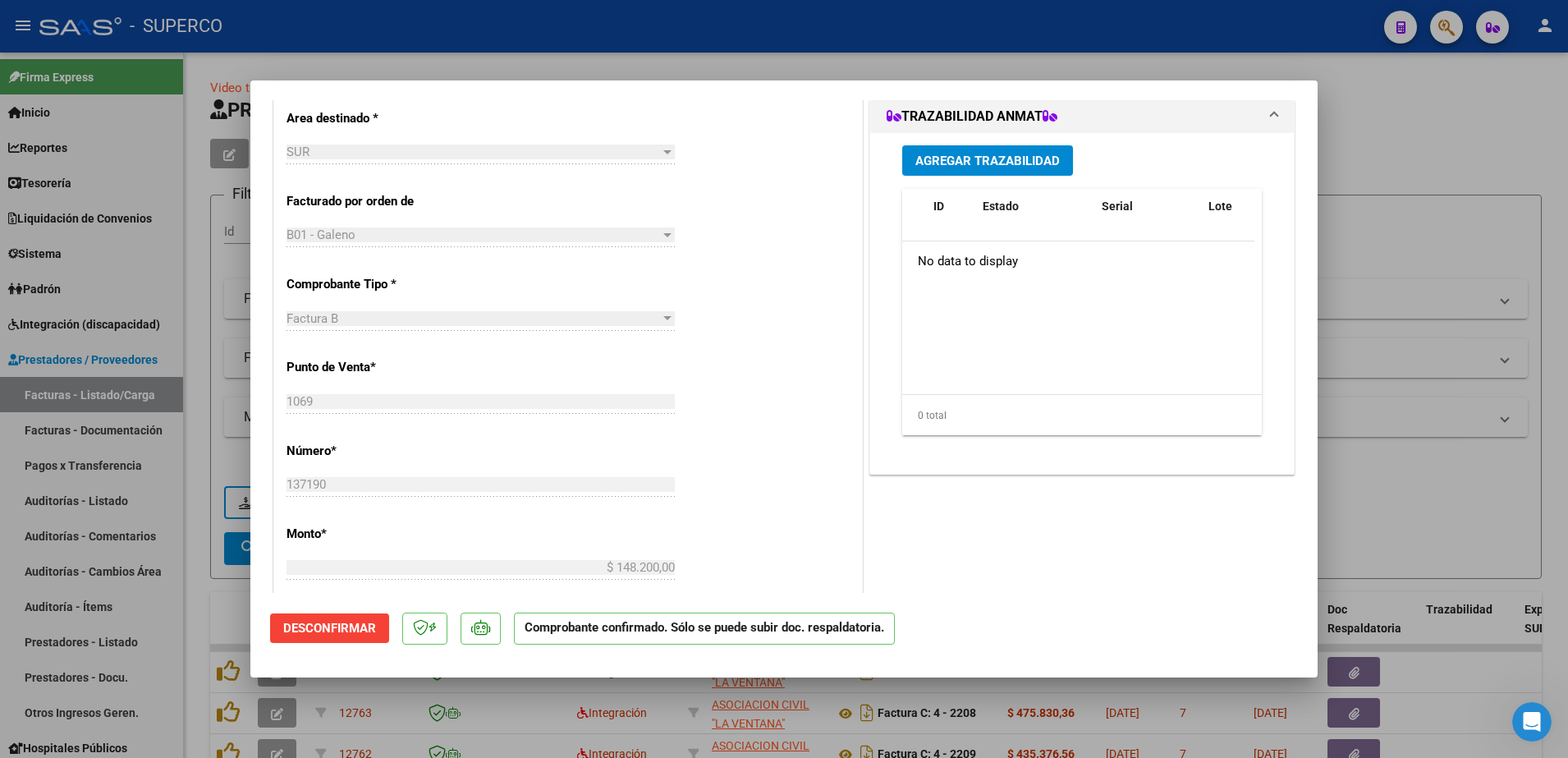
click at [1409, 127] on div at bounding box center [784, 379] width 1568 height 758
type input "$ 0,00"
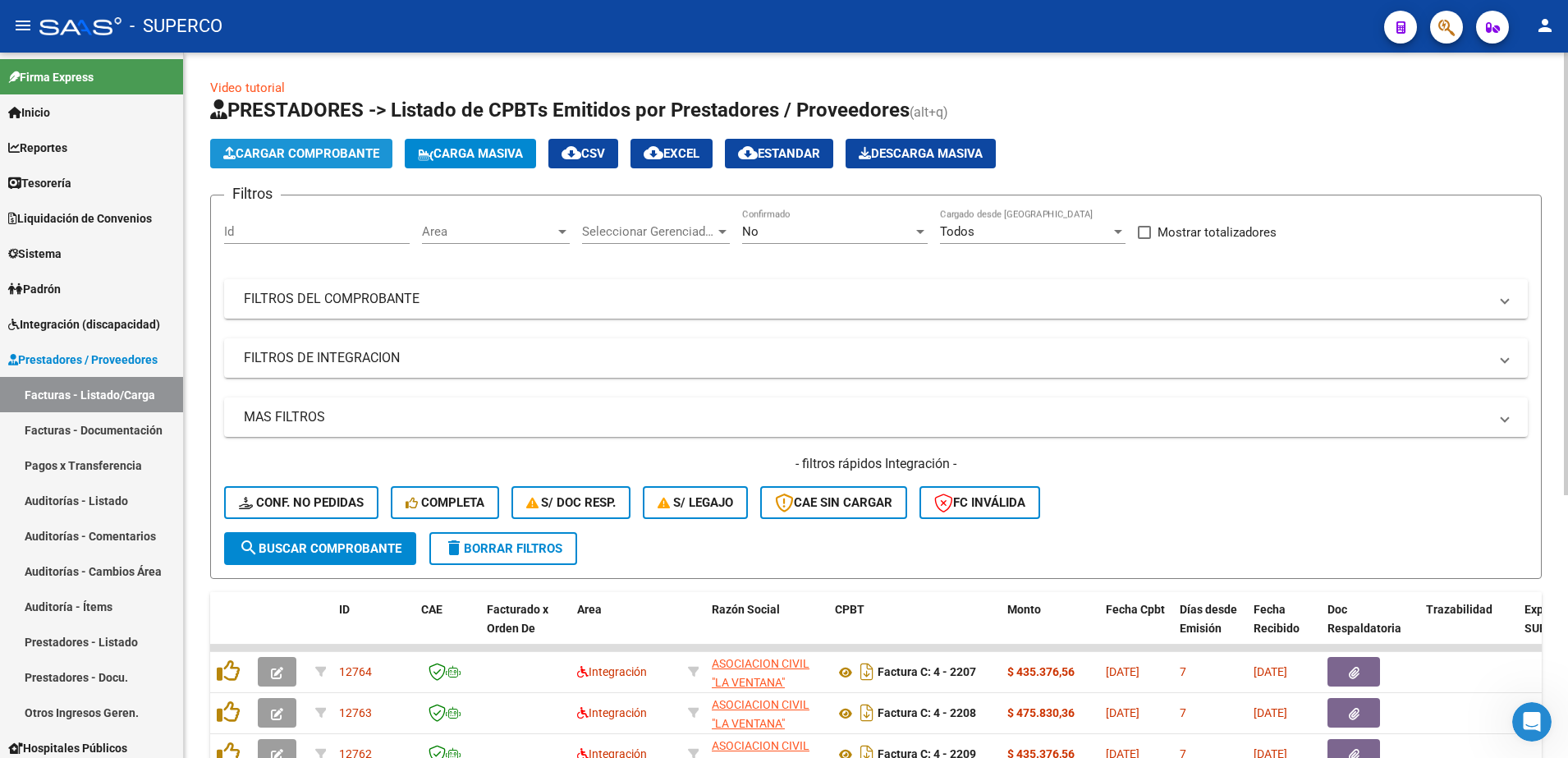
click at [281, 168] on button "Cargar Comprobante" at bounding box center [301, 154] width 182 height 30
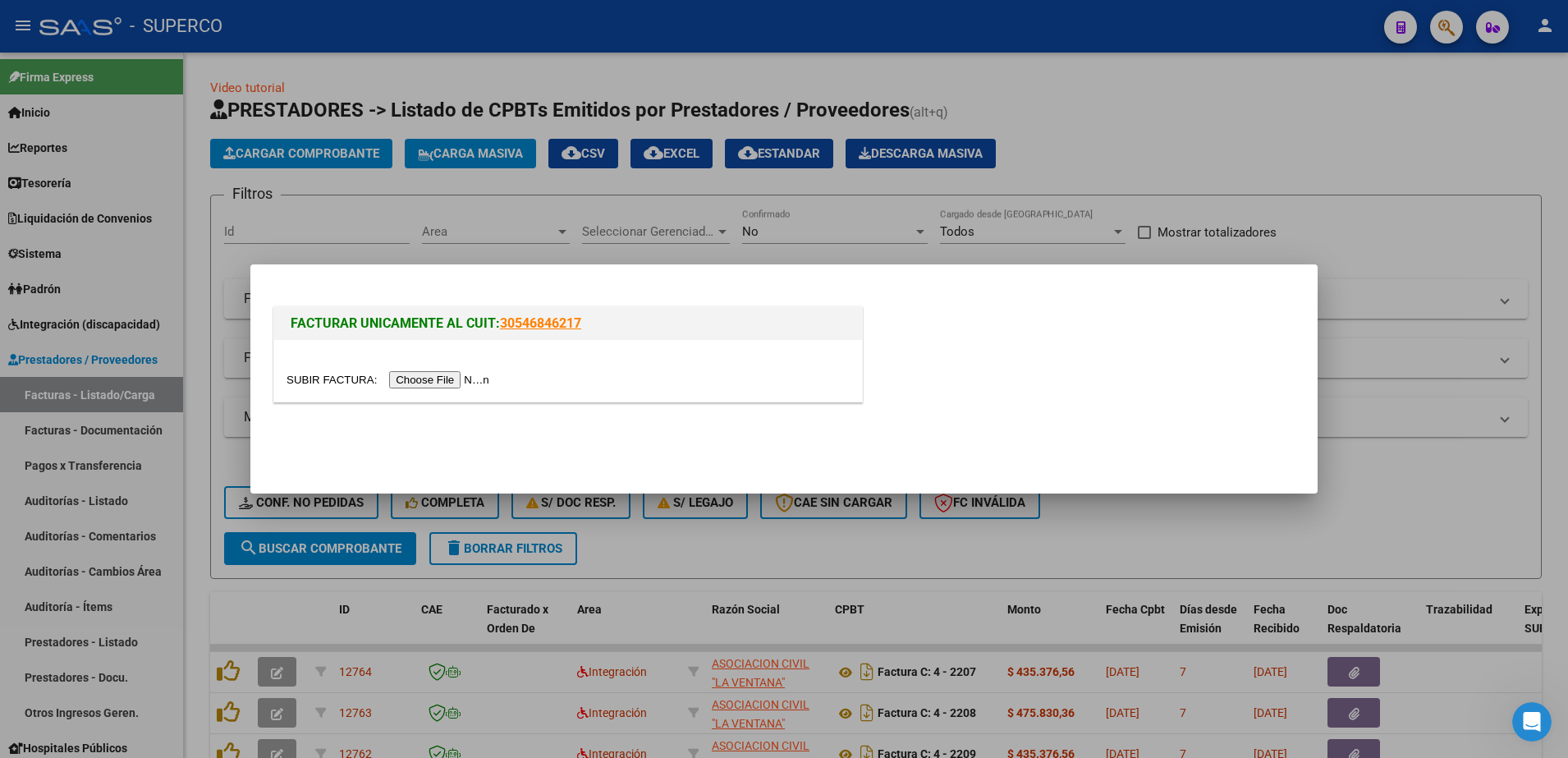
click at [400, 383] on input "file" at bounding box center [391, 380] width 208 height 17
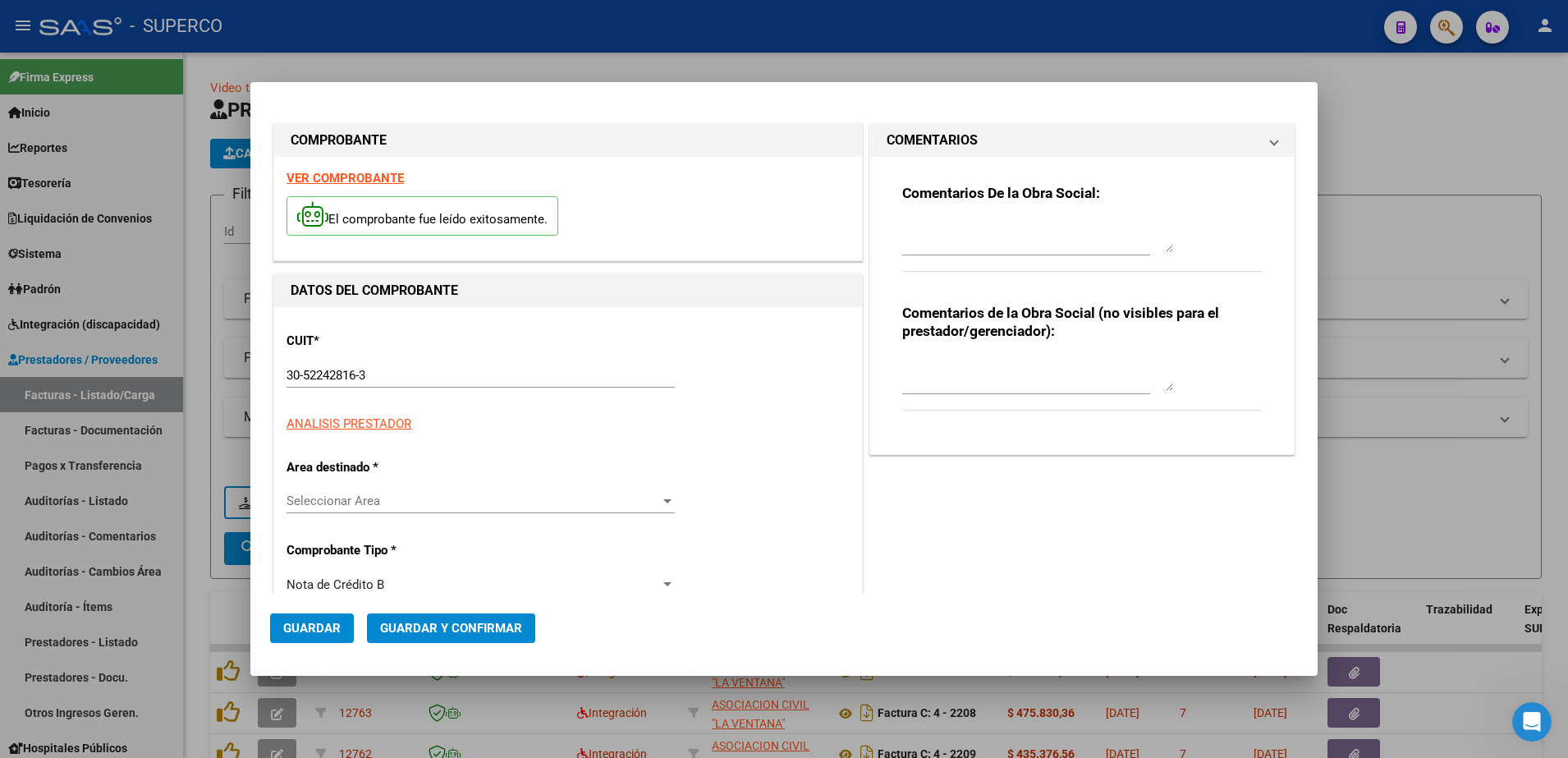
type input "1069"
type input "68039"
type input "$ 148.200,00"
type input "[DATE]"
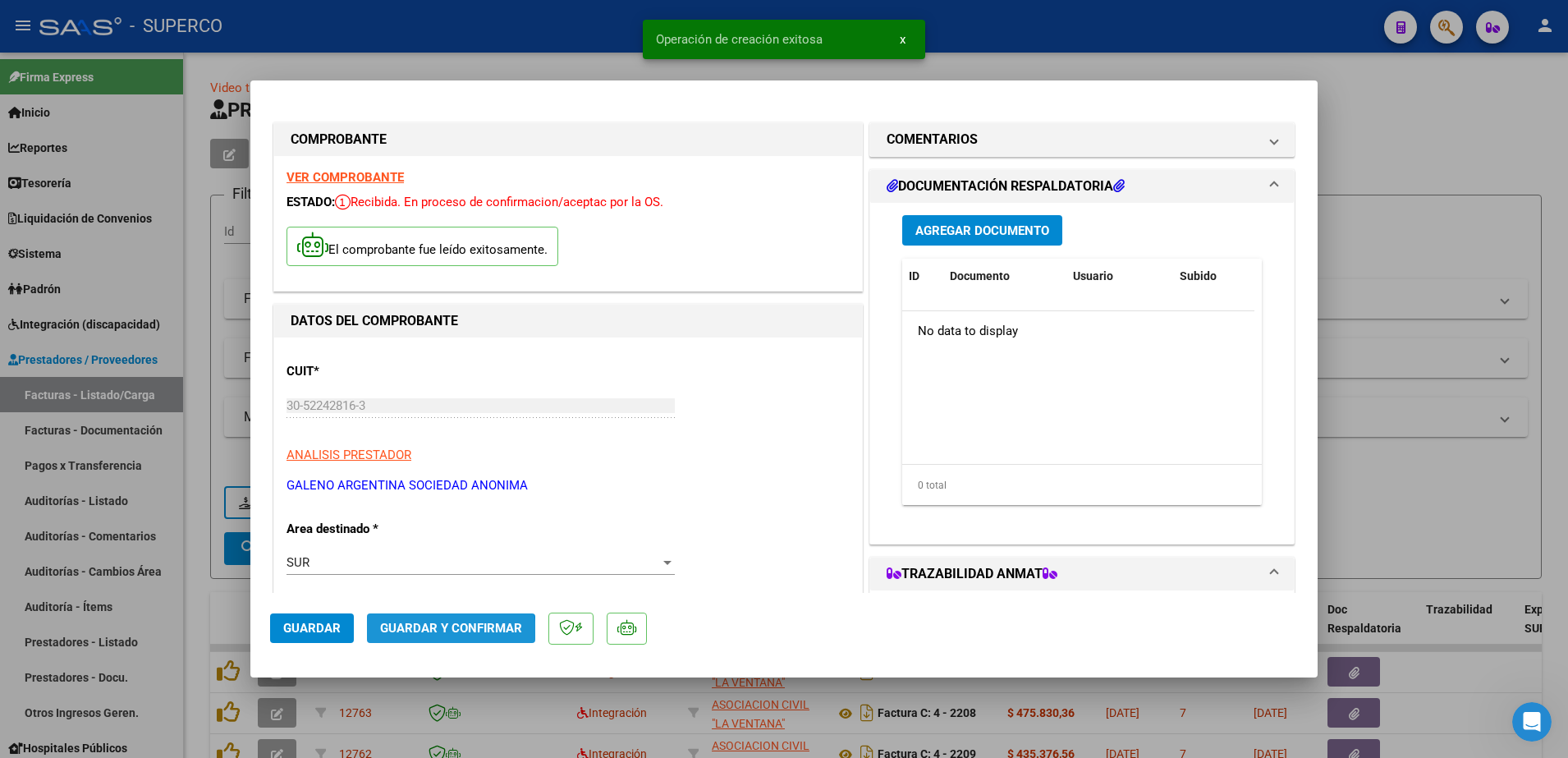
click at [416, 640] on button "Guardar y Confirmar" at bounding box center [451, 628] width 169 height 30
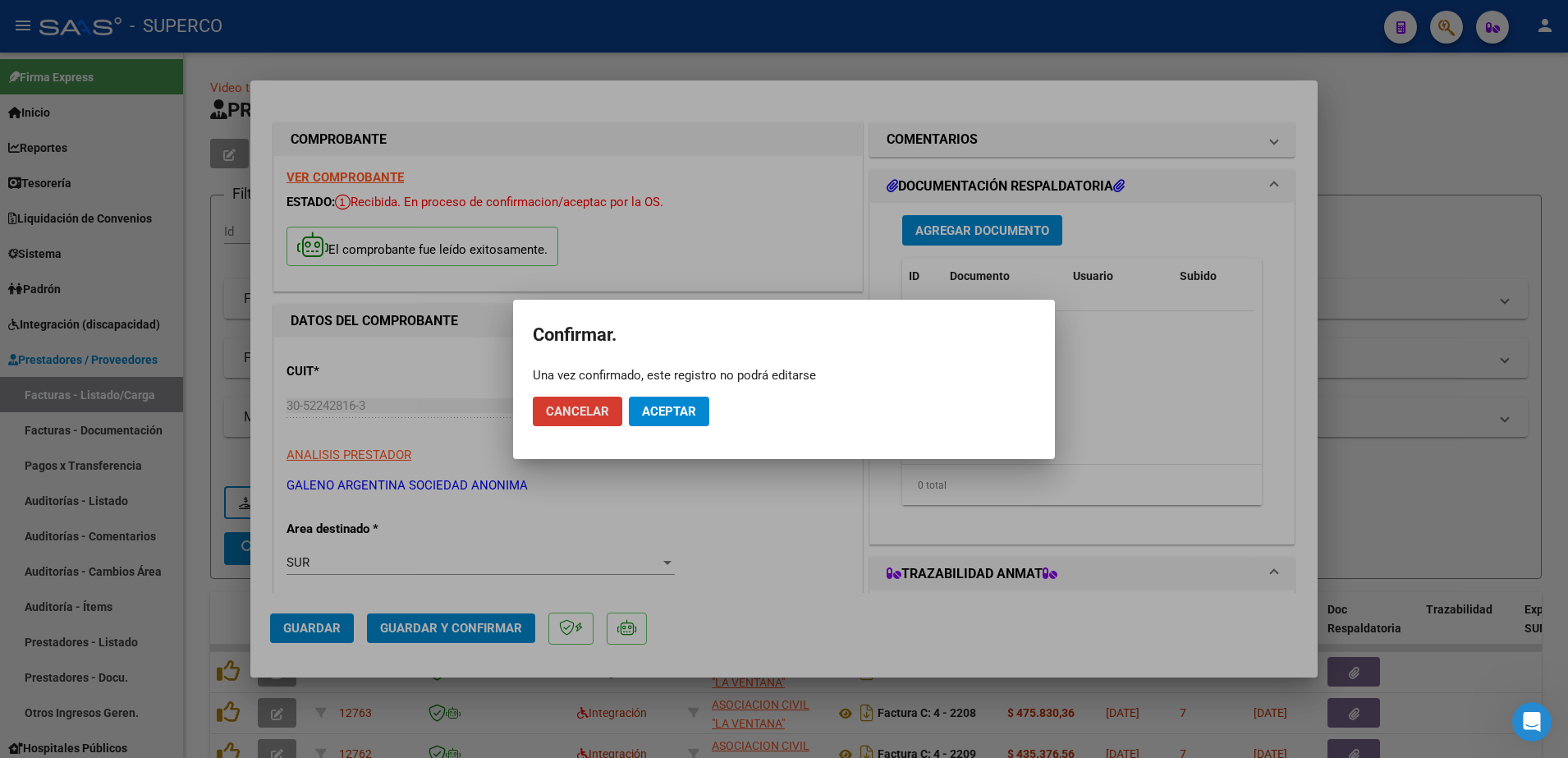
click at [655, 417] on span "Aceptar" at bounding box center [669, 411] width 54 height 15
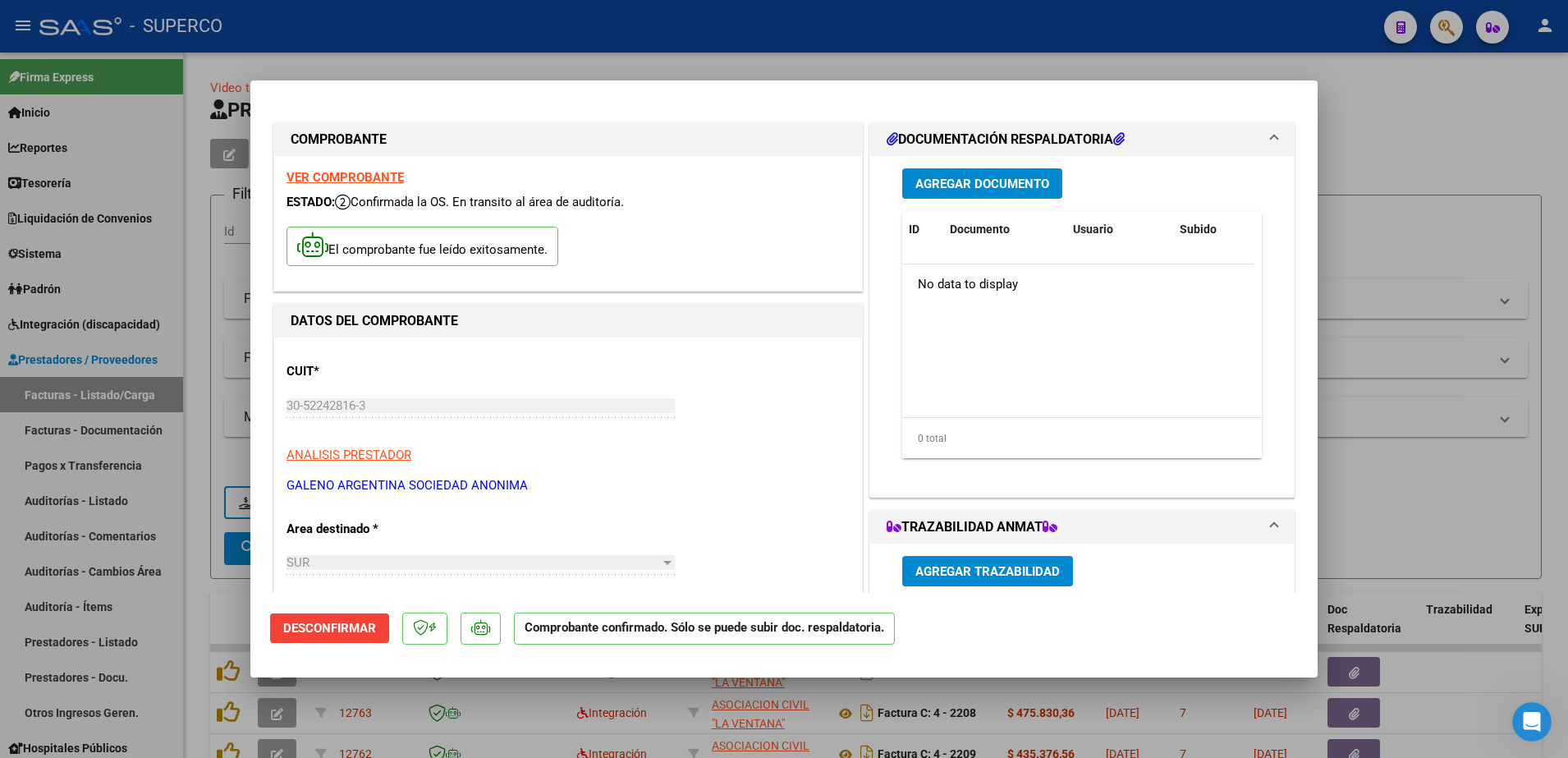
click at [1470, 147] on div at bounding box center [784, 379] width 1568 height 758
type input "$ 0,00"
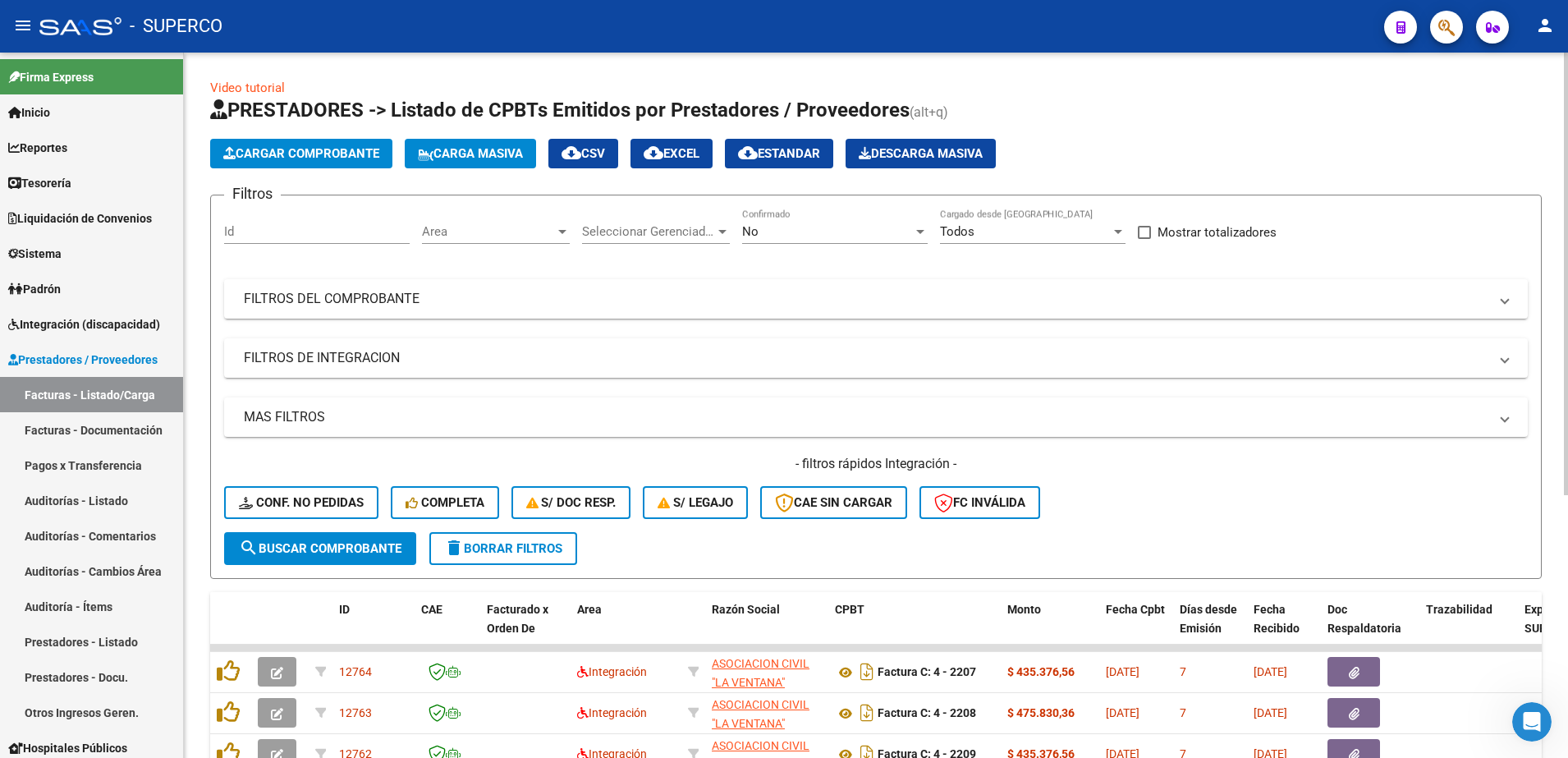
click at [339, 159] on span "Cargar Comprobante" at bounding box center [302, 154] width 156 height 15
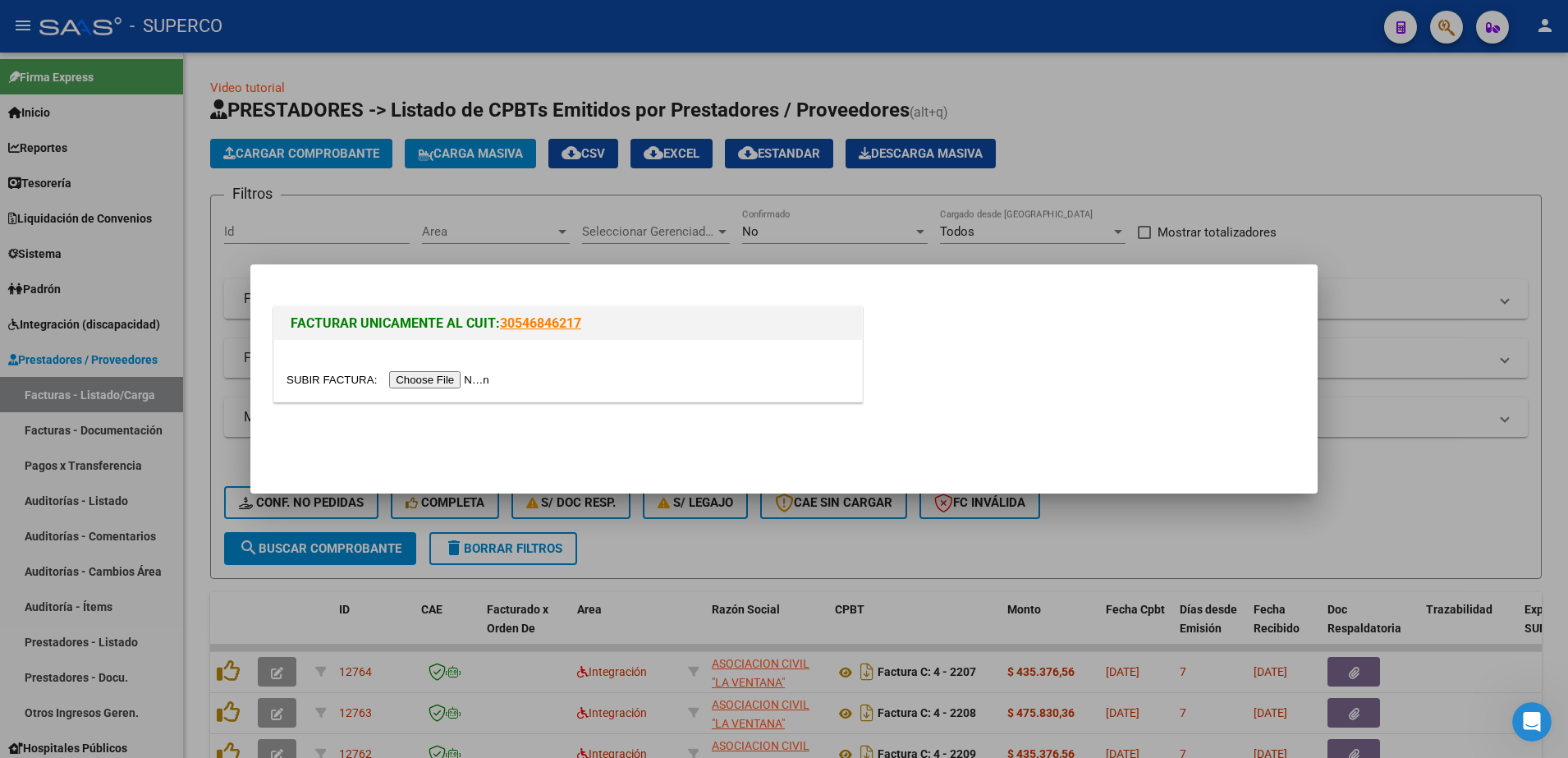
click at [449, 377] on input "file" at bounding box center [391, 380] width 208 height 17
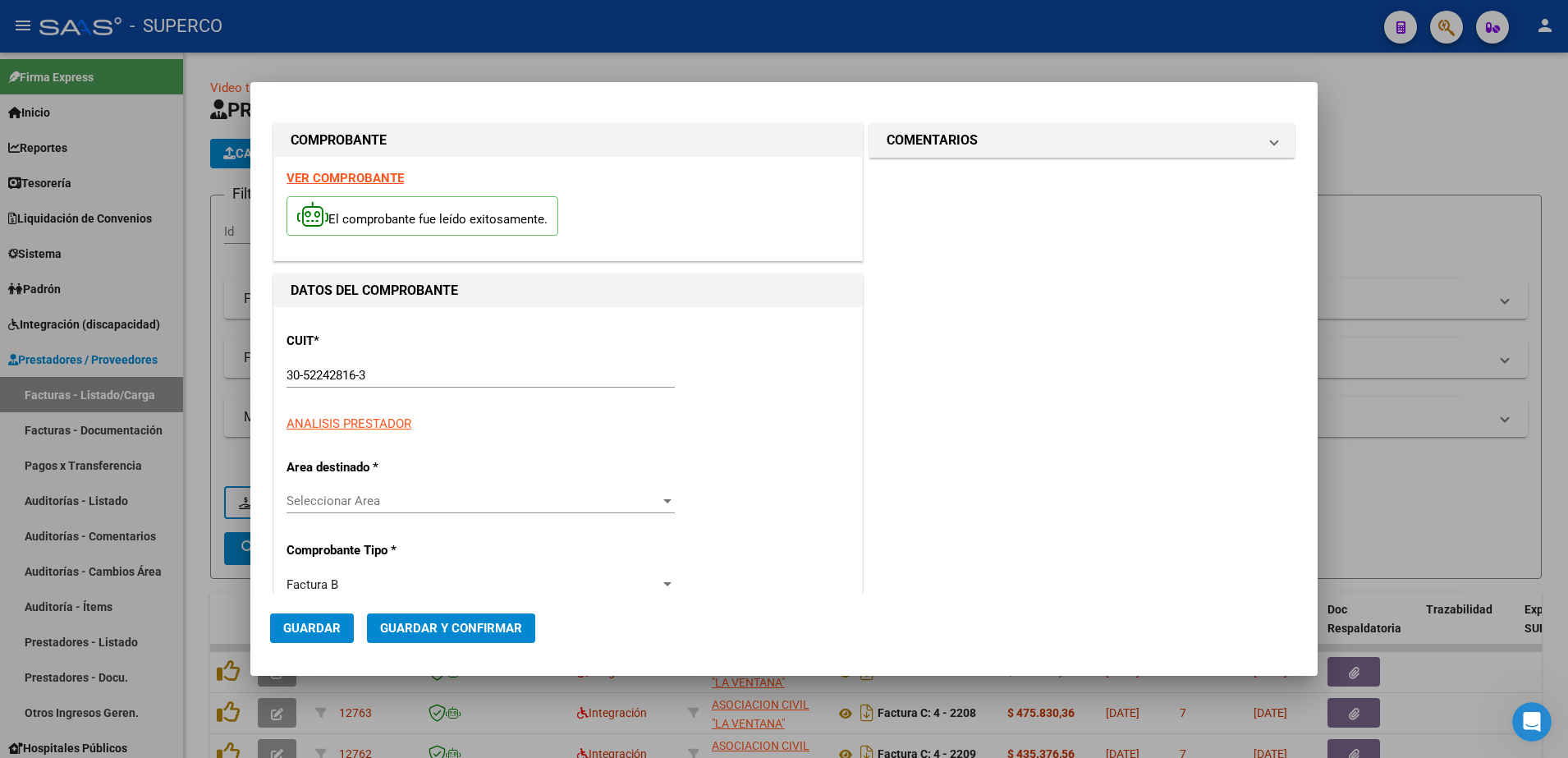
type input "1069"
type input "137191"
type input "$ 148.200,00"
type input "[DATE]"
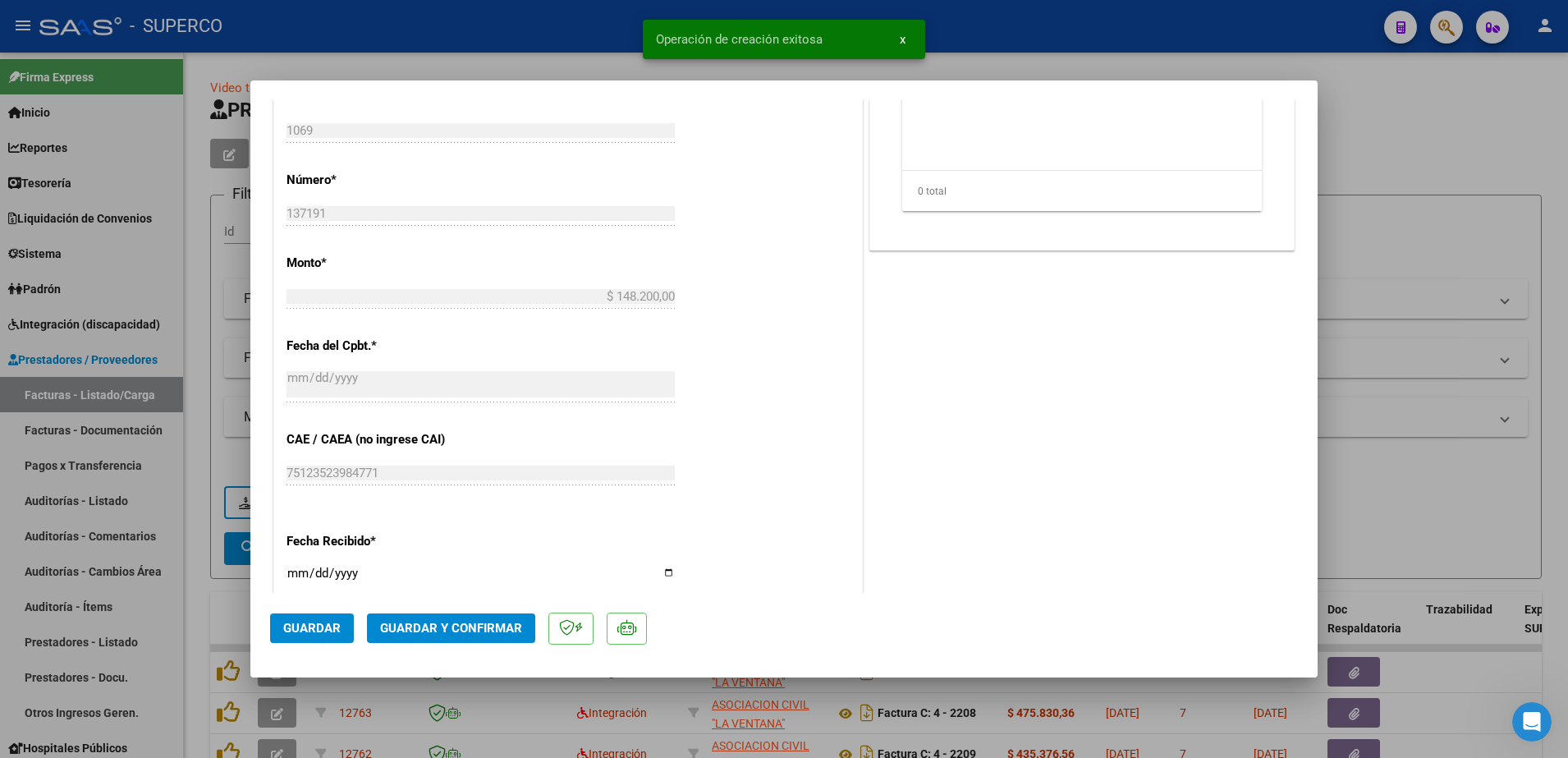
scroll to position [719, 0]
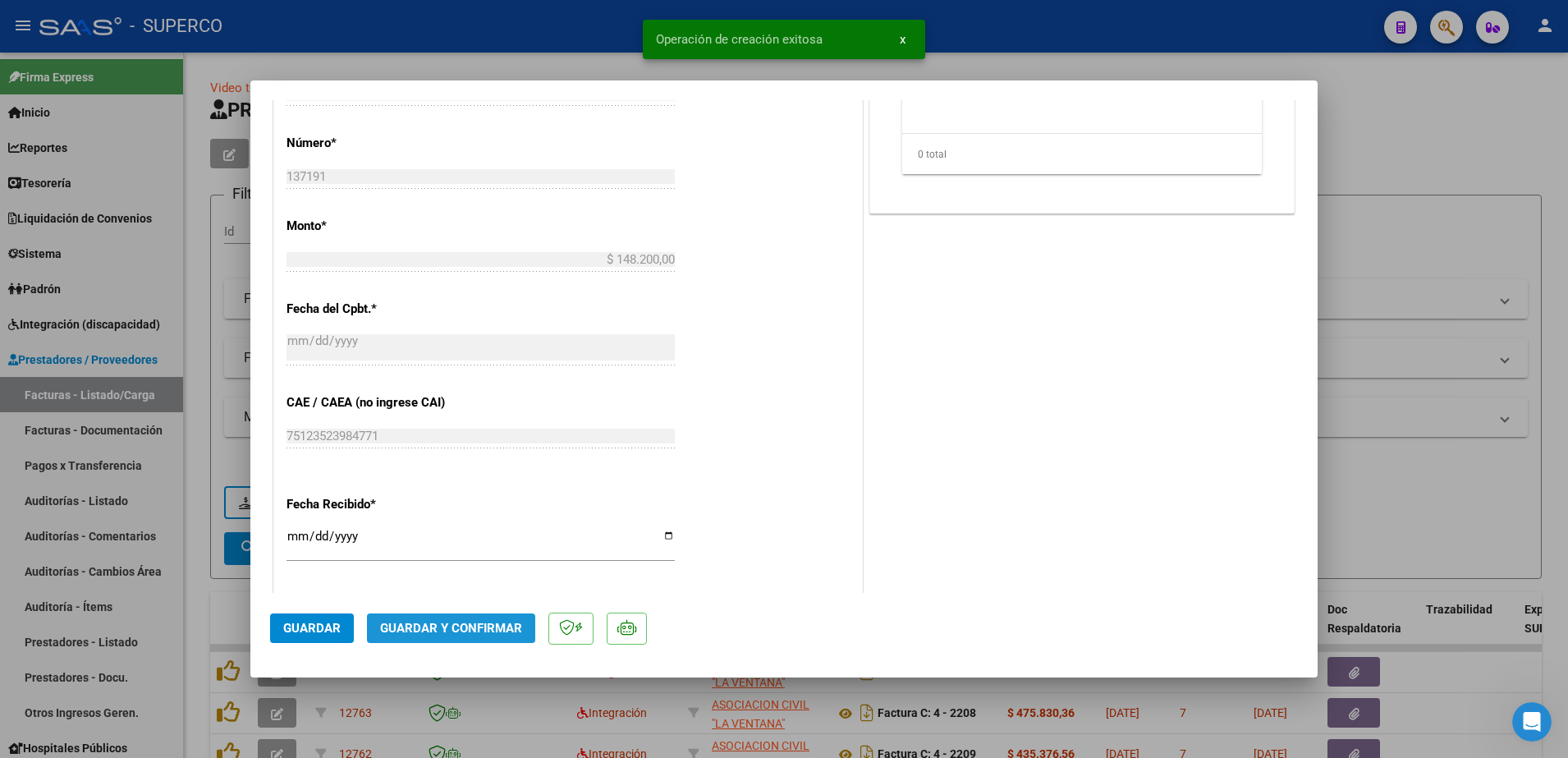
click at [452, 618] on button "Guardar y Confirmar" at bounding box center [451, 628] width 169 height 30
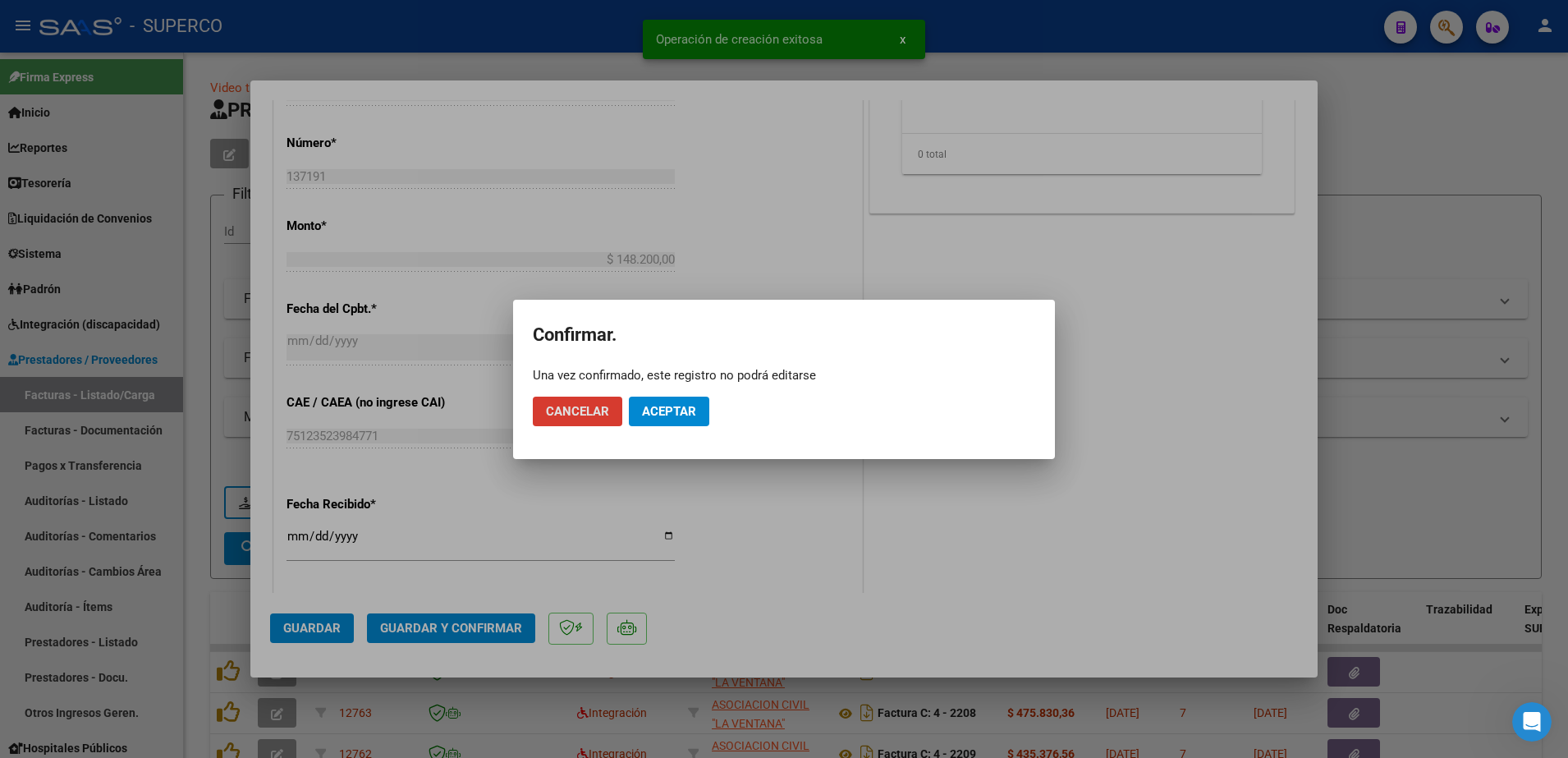
click at [670, 404] on span "Aceptar" at bounding box center [669, 411] width 54 height 15
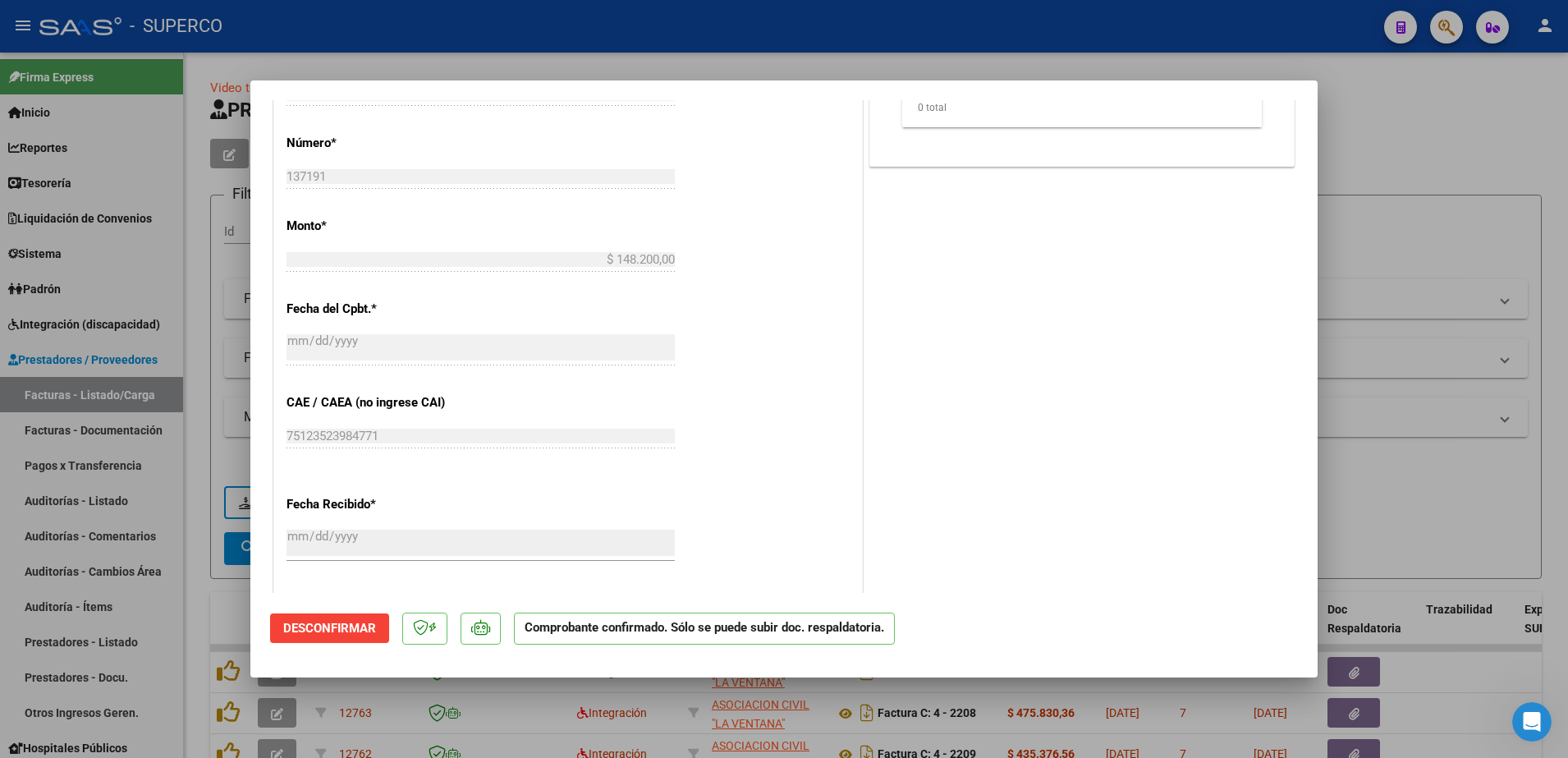
click at [1510, 127] on div at bounding box center [784, 379] width 1568 height 758
type input "$ 0,00"
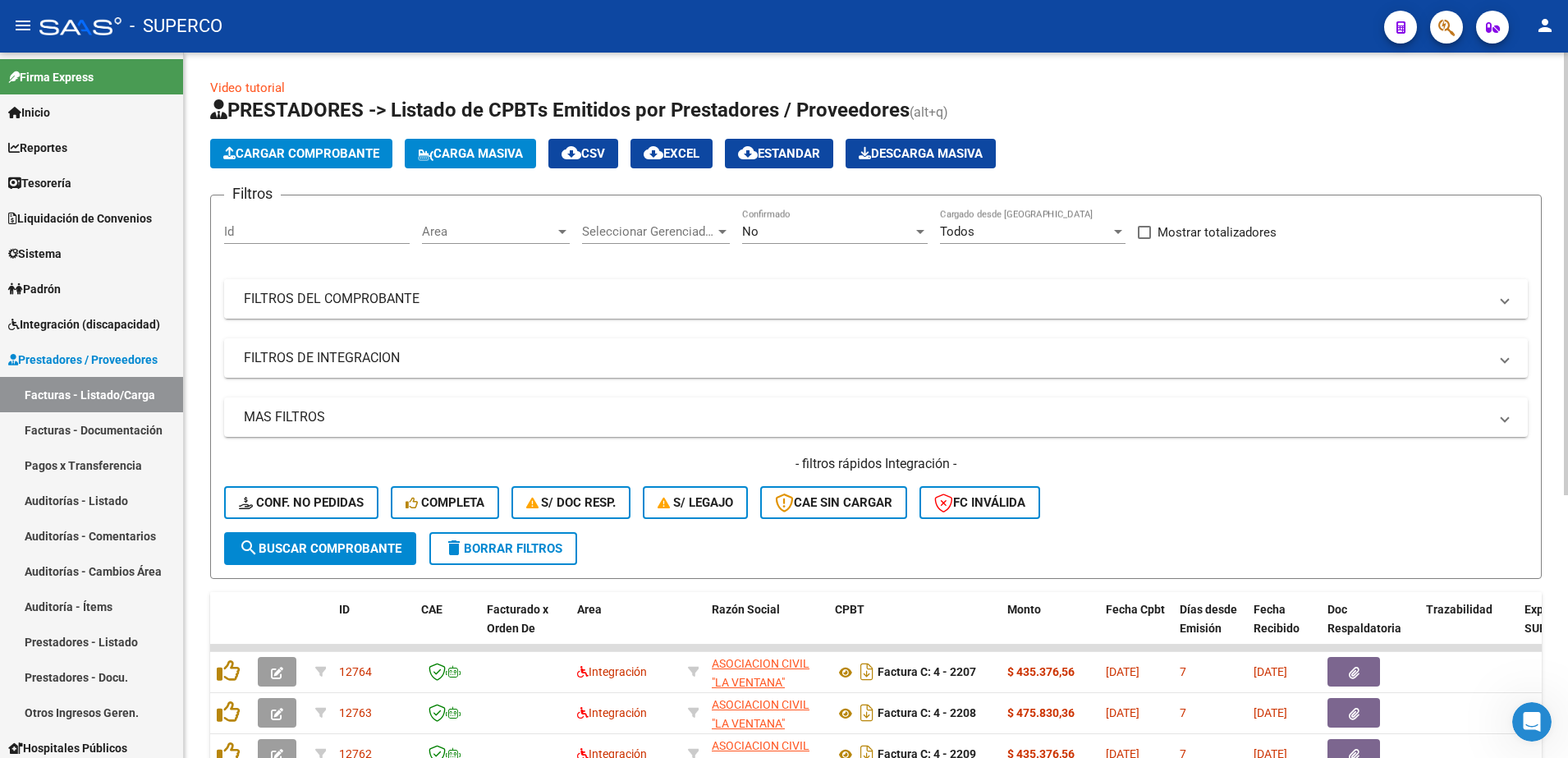
click at [751, 309] on mat-expansion-panel-header "FILTROS DEL COMPROBANTE" at bounding box center [876, 298] width 1304 height 39
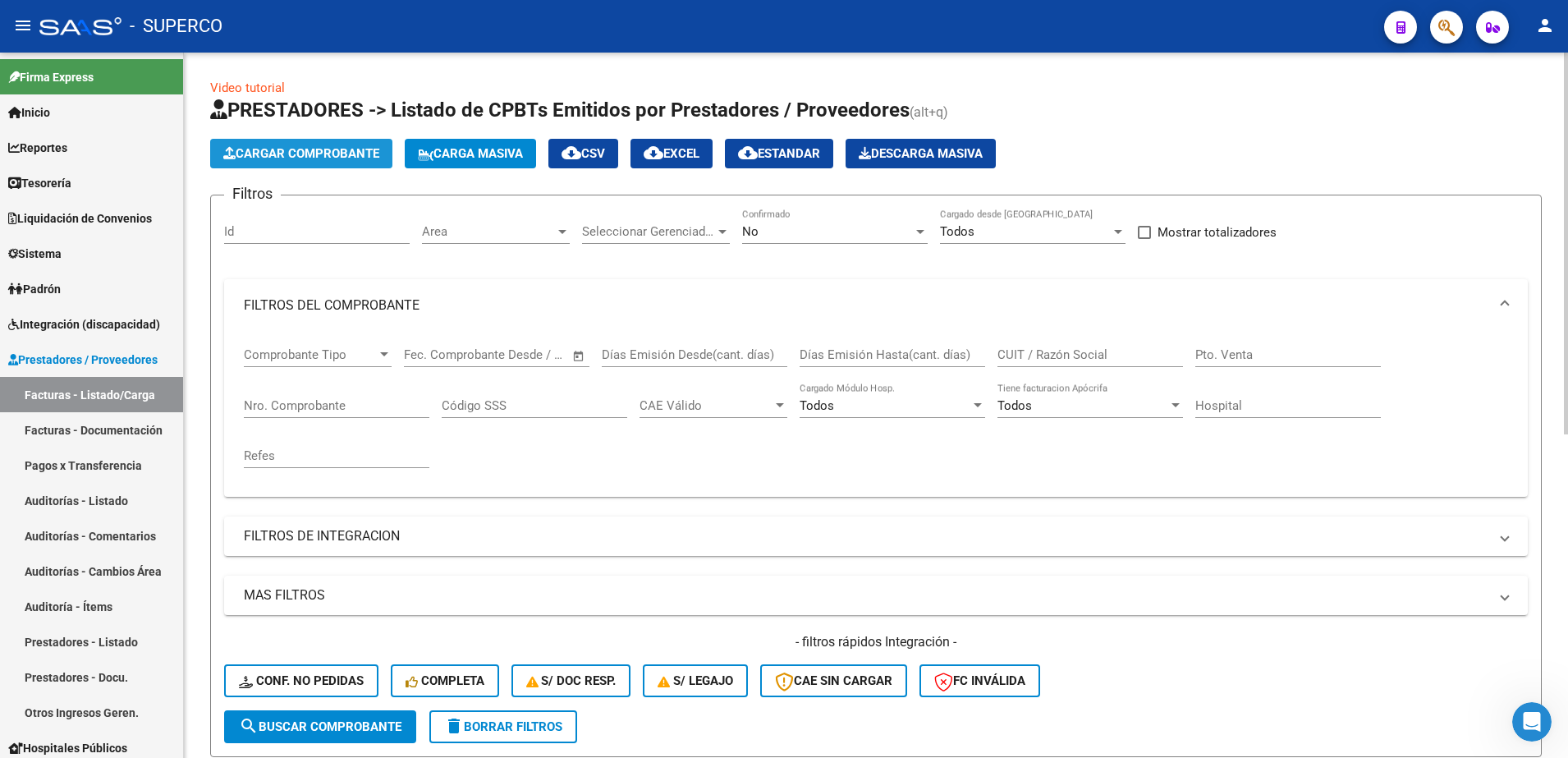
click at [347, 157] on span "Cargar Comprobante" at bounding box center [302, 154] width 156 height 15
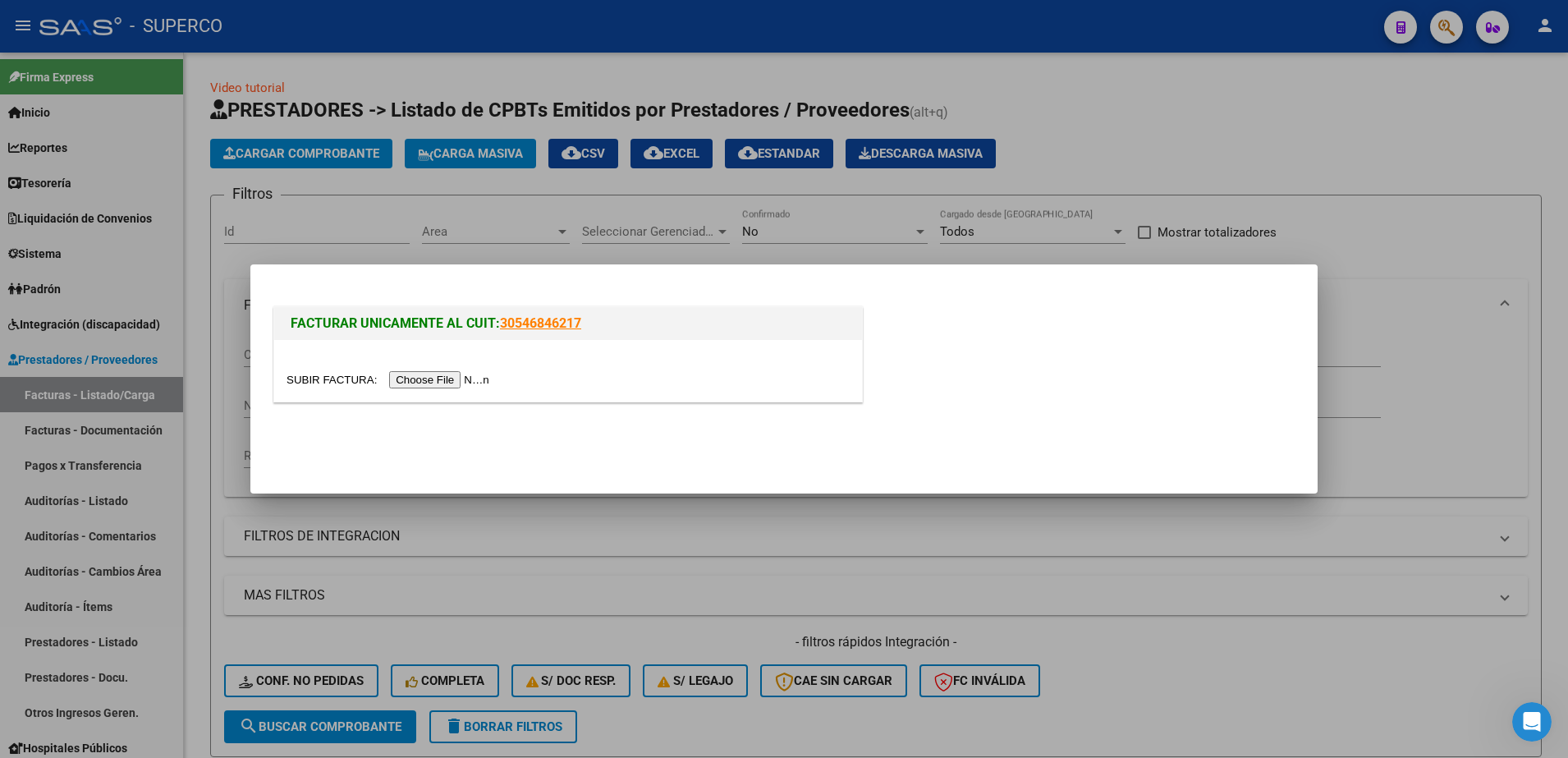
click at [430, 391] on div at bounding box center [568, 371] width 587 height 62
click at [417, 365] on div at bounding box center [568, 371] width 587 height 62
click at [415, 377] on input "file" at bounding box center [391, 380] width 208 height 17
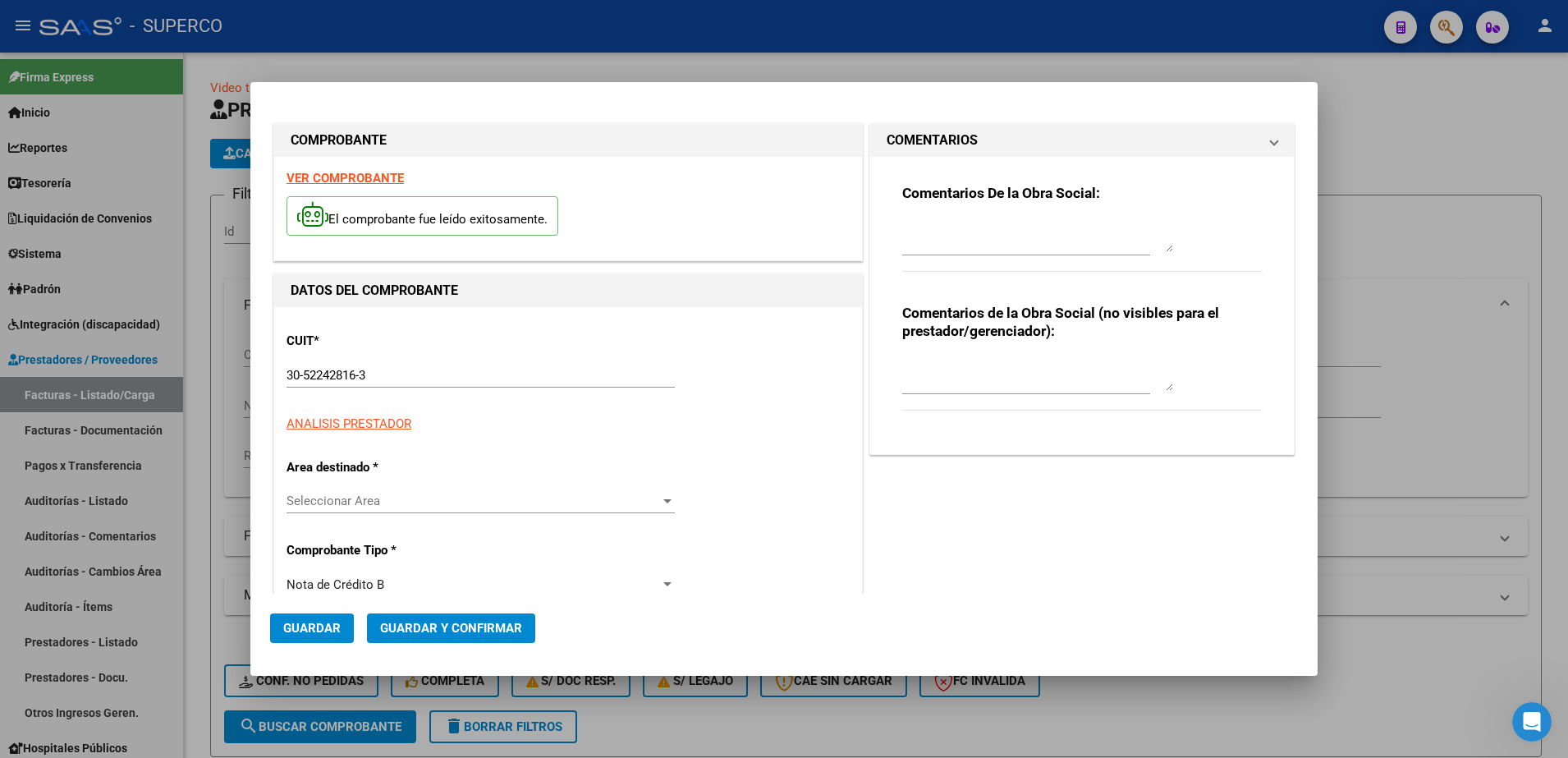
type input "1069"
type input "68040"
type input "$ 148.200,00"
type input "[DATE]"
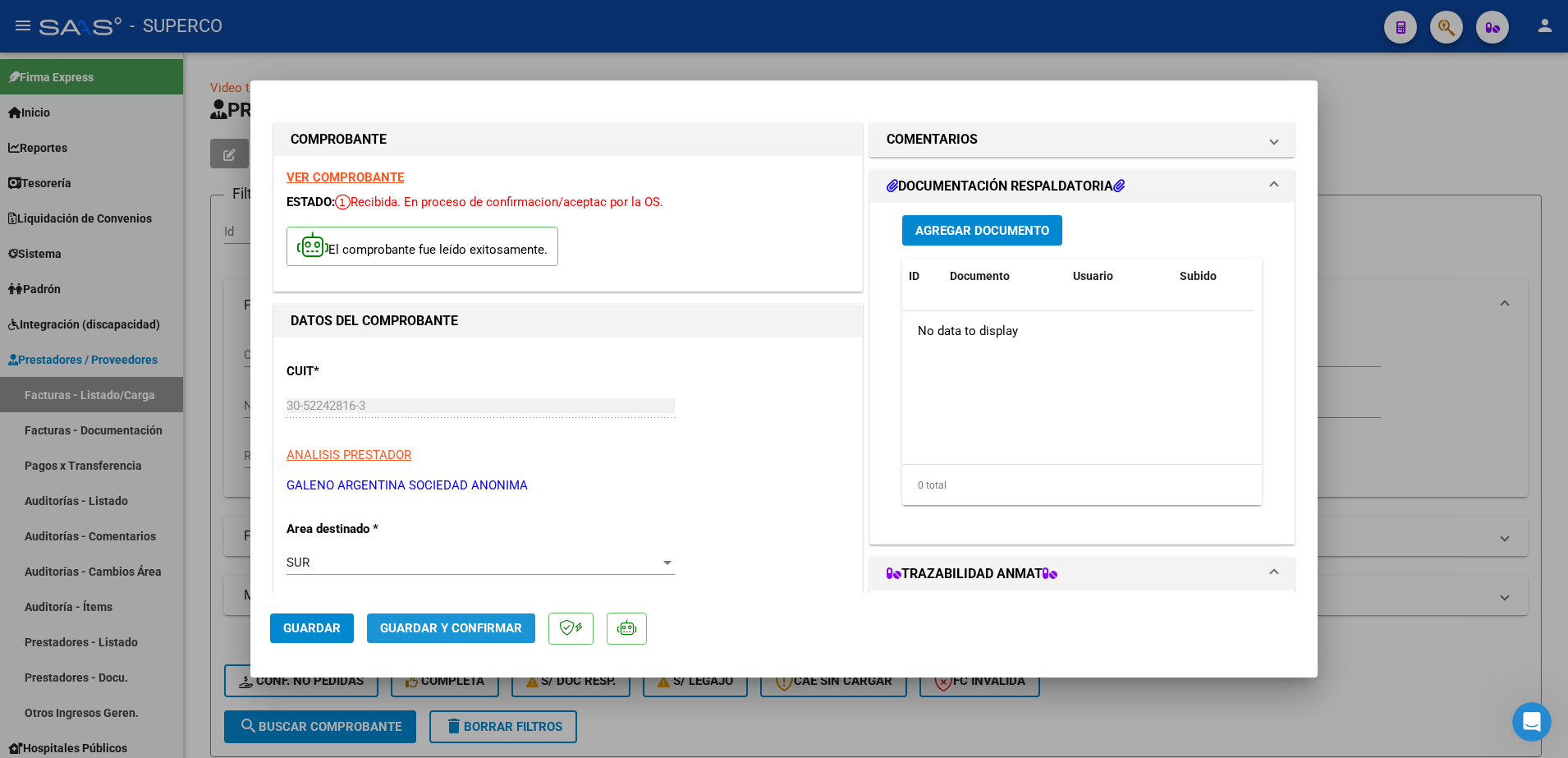
click at [432, 637] on button "Guardar y Confirmar" at bounding box center [451, 628] width 169 height 30
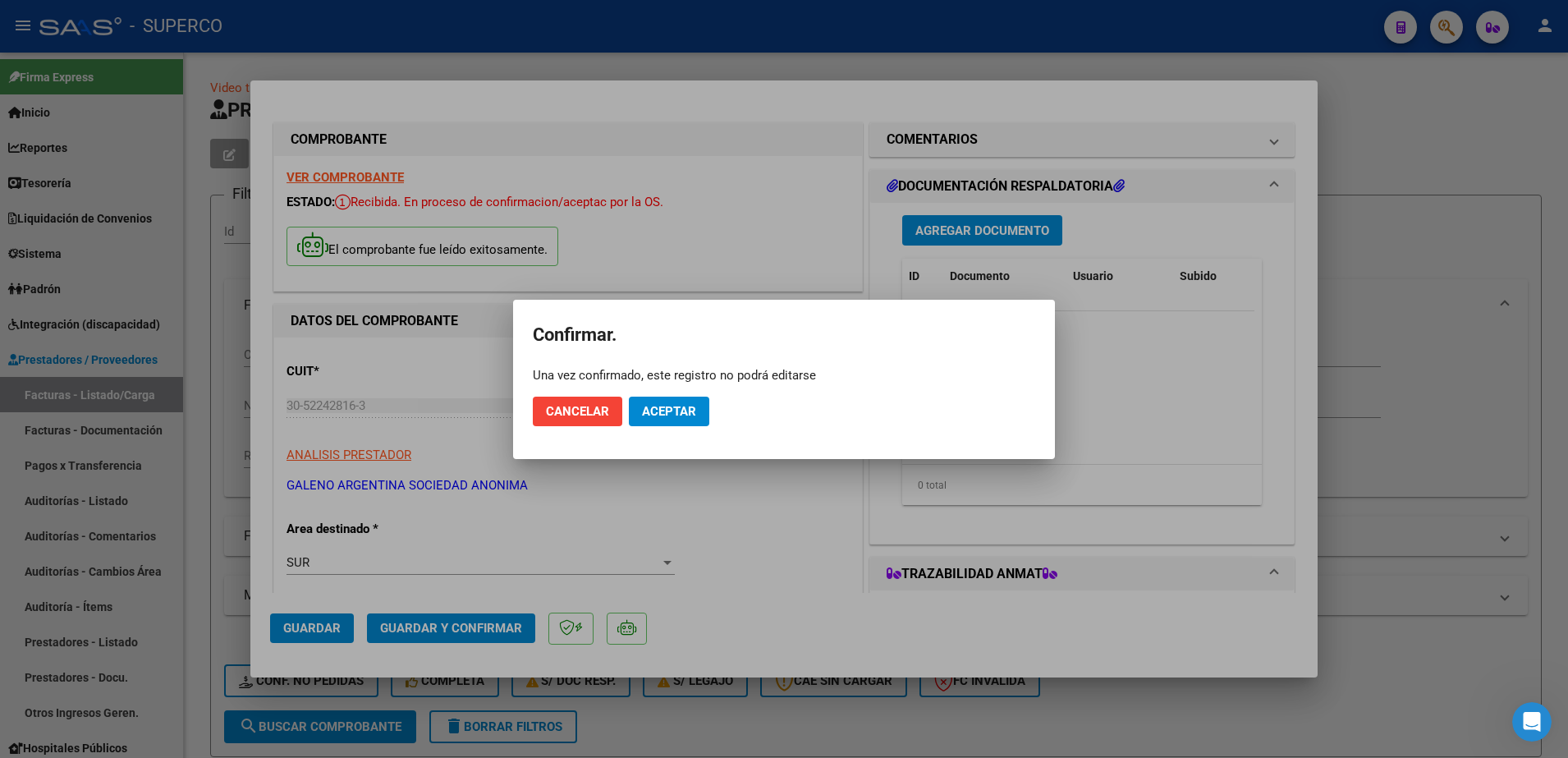
click at [694, 393] on mat-dialog-actions "Cancelar Aceptar" at bounding box center [784, 411] width 503 height 56
click at [692, 409] on span "Aceptar" at bounding box center [669, 411] width 54 height 15
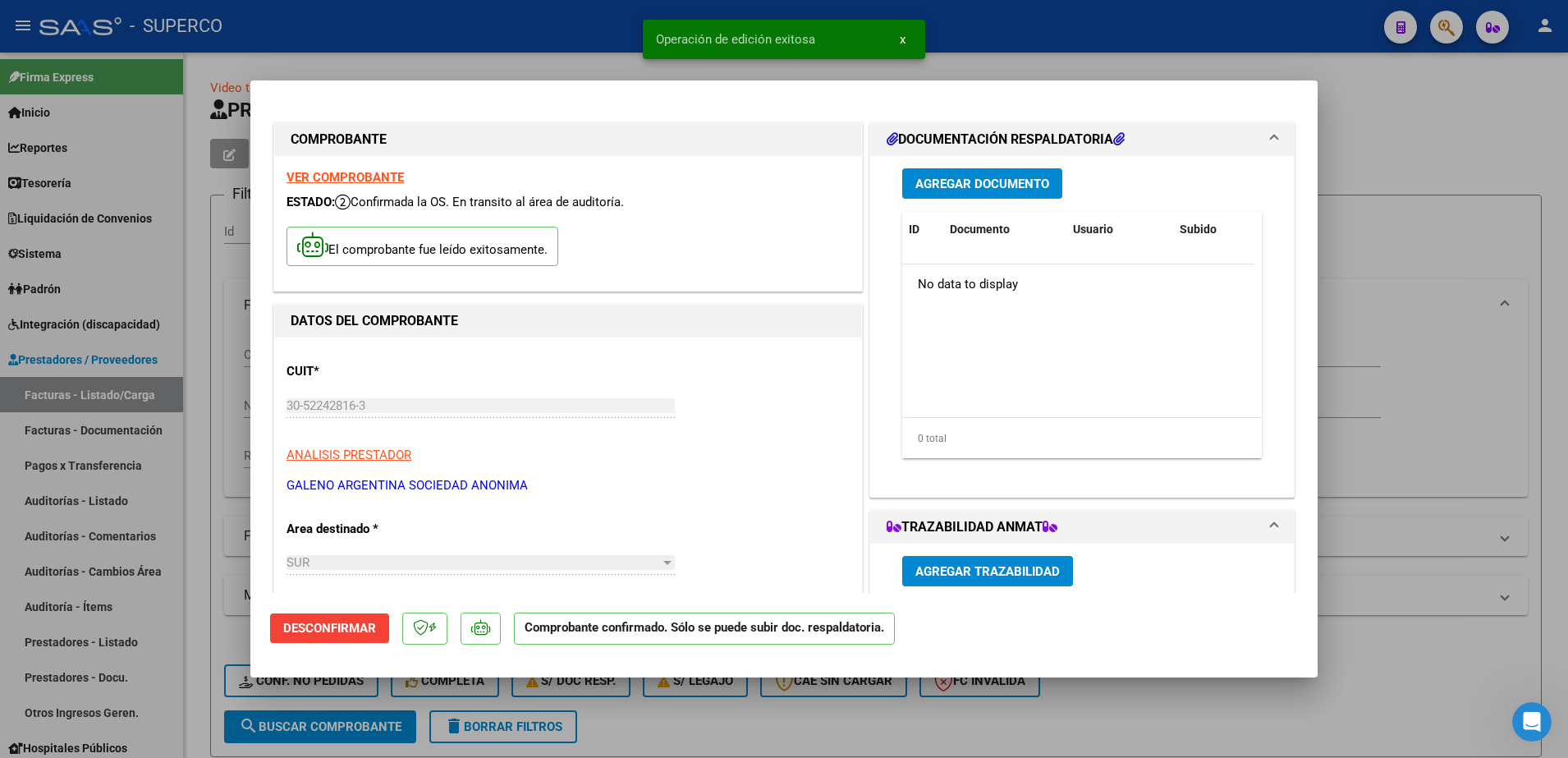
click at [1479, 150] on div at bounding box center [784, 379] width 1568 height 758
type input "$ 0,00"
